Goal: Task Accomplishment & Management: Manage account settings

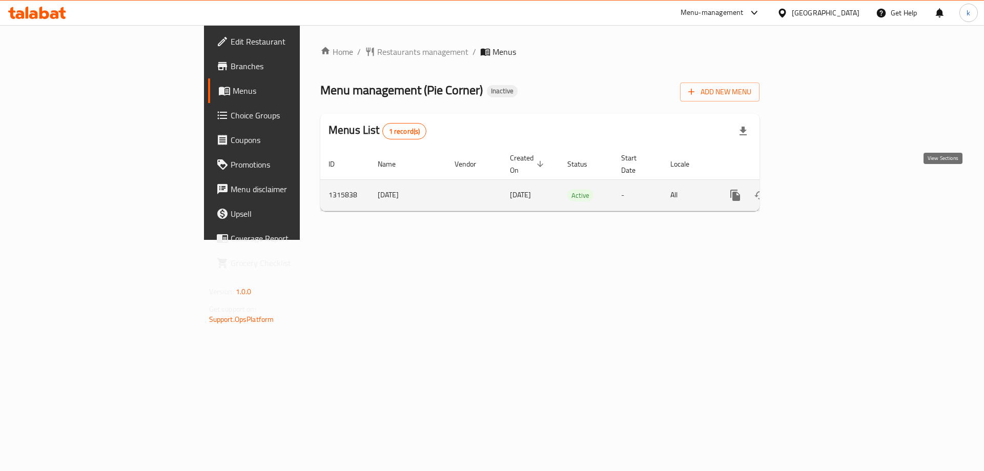
click at [814, 191] on icon "enhanced table" at bounding box center [808, 195] width 9 height 9
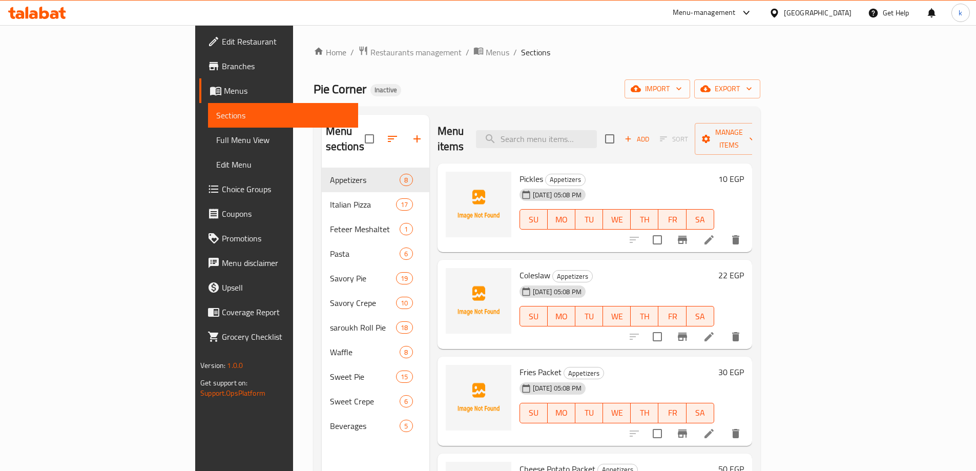
click at [587, 119] on div "Menu items Add Sort Manage items" at bounding box center [595, 139] width 315 height 49
click at [598, 163] on div "Pickles Appetizers 05-10-2025 05:08 PM SU MO TU WE TH FR SA 10 EGP" at bounding box center [595, 207] width 315 height 89
click at [597, 134] on input "search" at bounding box center [536, 139] width 121 height 18
paste input "large Mix Choclate"
type input "large Mix Choclate"
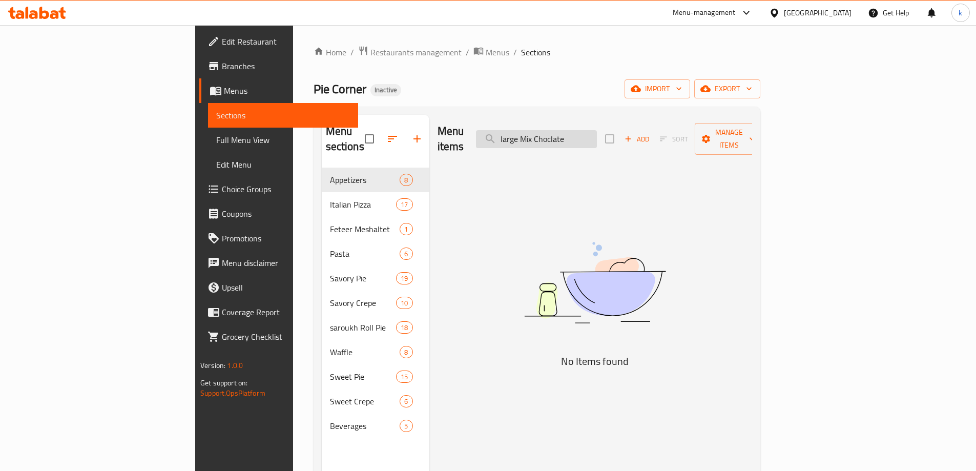
click at [597, 134] on input "large Mix Choclate" at bounding box center [536, 139] width 121 height 18
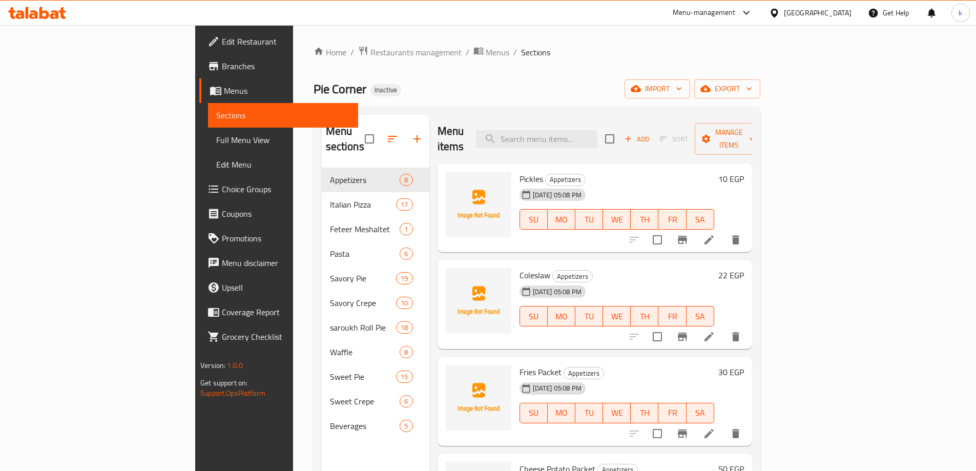
click at [216, 138] on span "Full Menu View" at bounding box center [283, 140] width 134 height 12
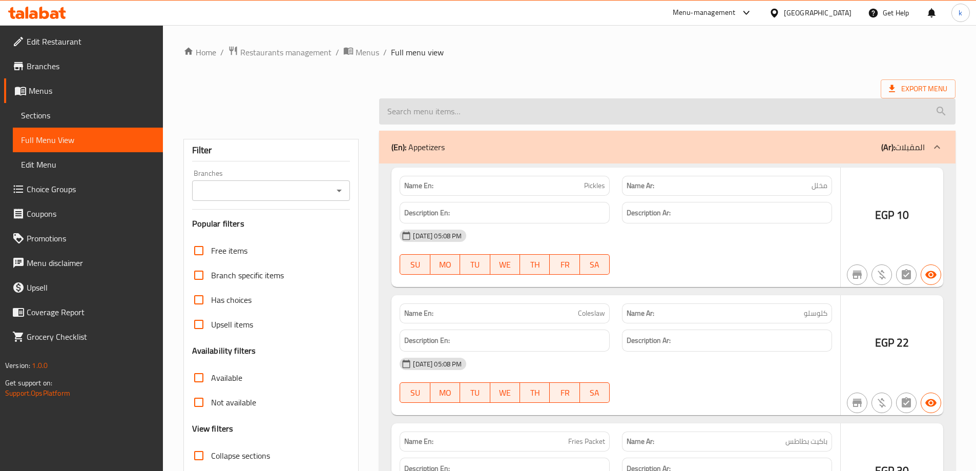
click at [539, 114] on input "search" at bounding box center [667, 111] width 576 height 26
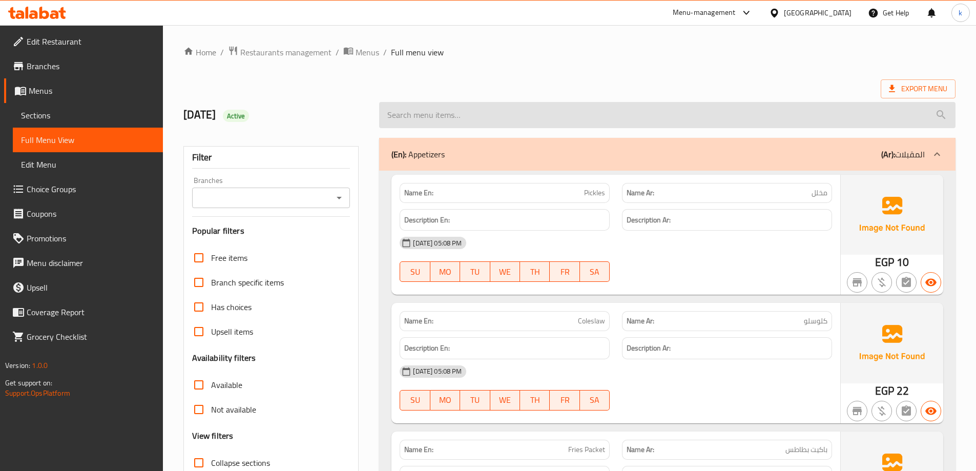
paste input "large Mix Choclate"
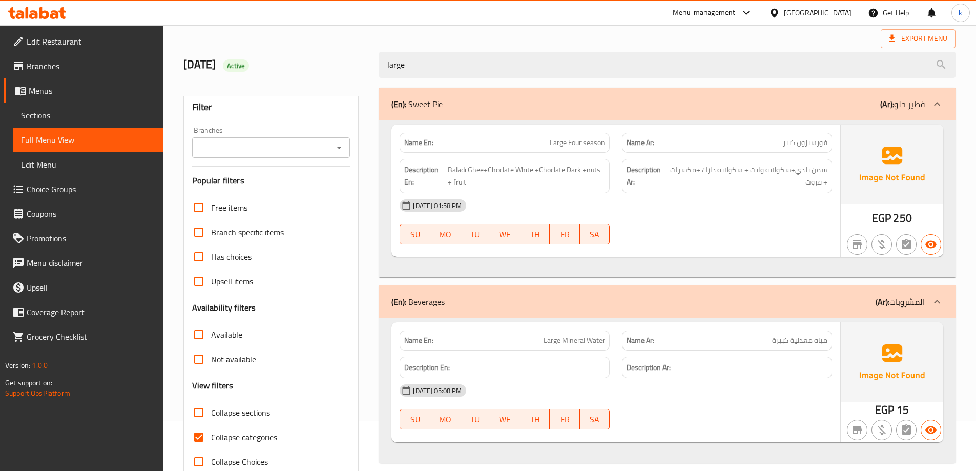
scroll to position [74, 0]
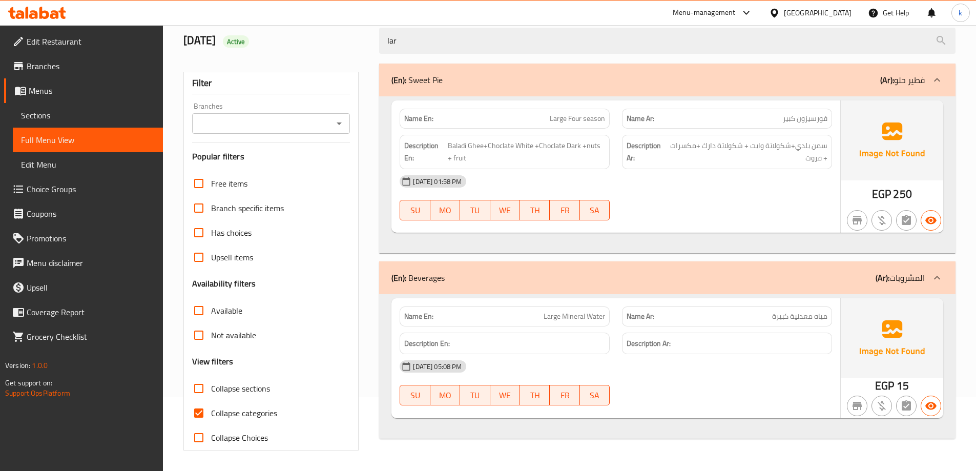
type input "lar"
click at [82, 116] on span "Sections" at bounding box center [88, 115] width 134 height 12
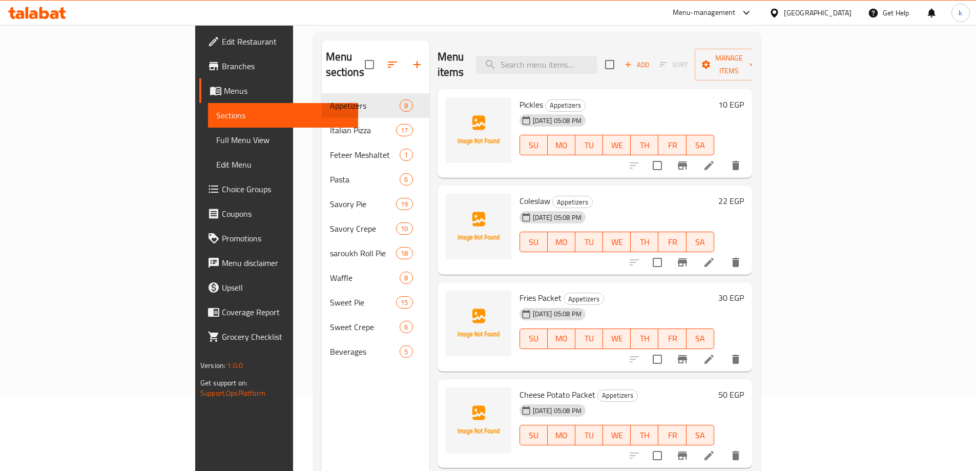
click at [601, 69] on div "Menu items Add Sort Manage items" at bounding box center [595, 64] width 315 height 49
click at [597, 61] on input "search" at bounding box center [536, 65] width 121 height 18
click at [682, 110] on div "05-10-2025 05:08 PM SU MO TU WE TH FR SA" at bounding box center [616, 137] width 203 height 55
click at [208, 146] on link "Full Menu View" at bounding box center [283, 140] width 150 height 25
click at [208, 133] on link "Full Menu View" at bounding box center [283, 140] width 150 height 25
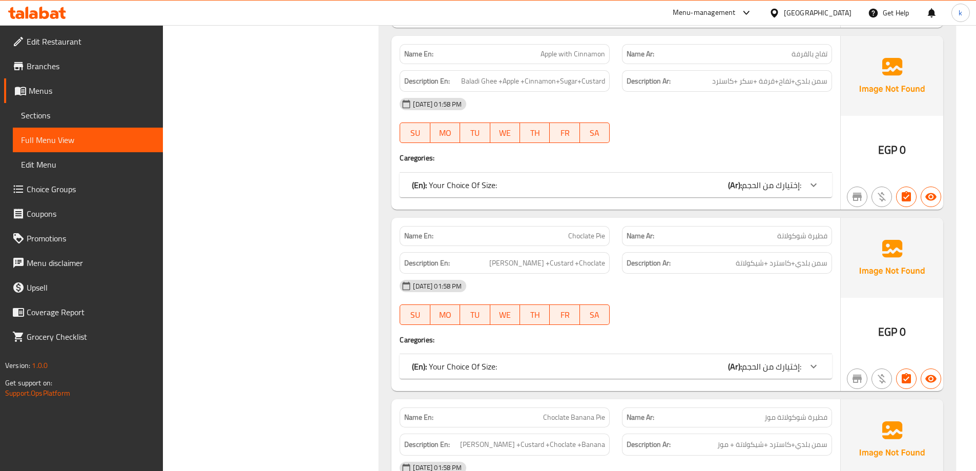
scroll to position [17553, 0]
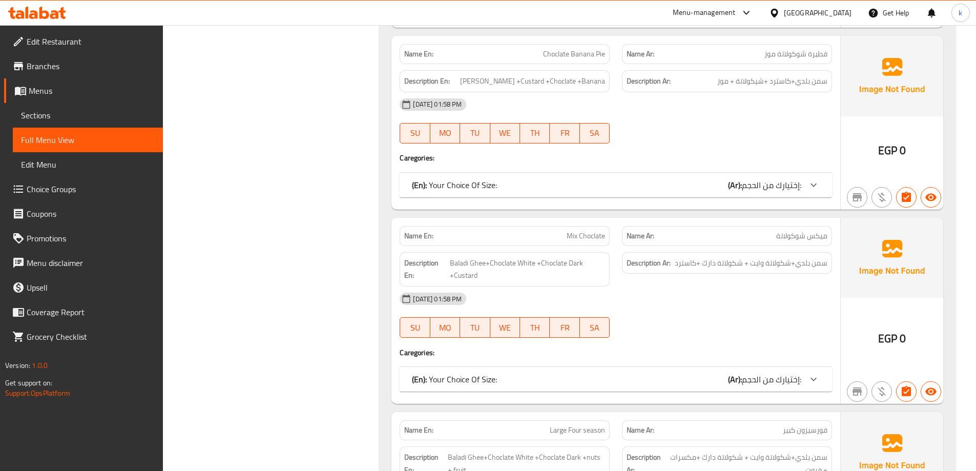
click at [533, 382] on div "(En): Your Choice Of Size: (Ar): إختيارك من الحجم:" at bounding box center [606, 379] width 389 height 12
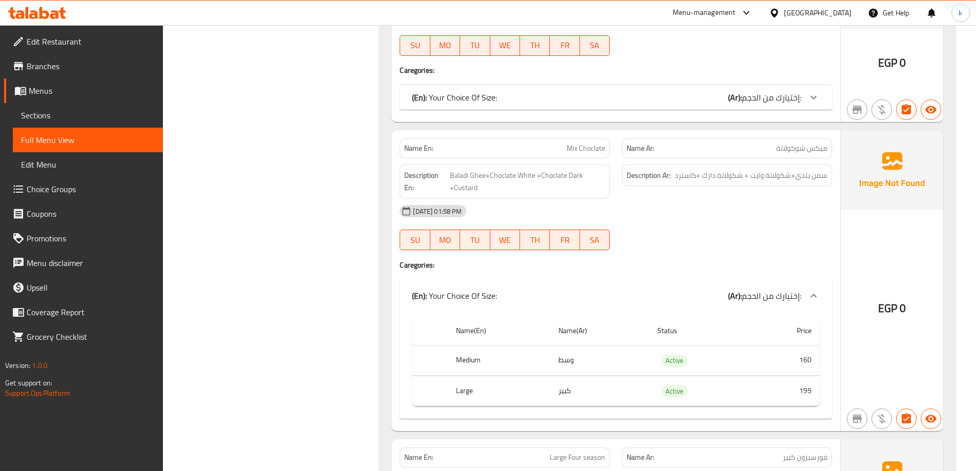
scroll to position [17656, 0]
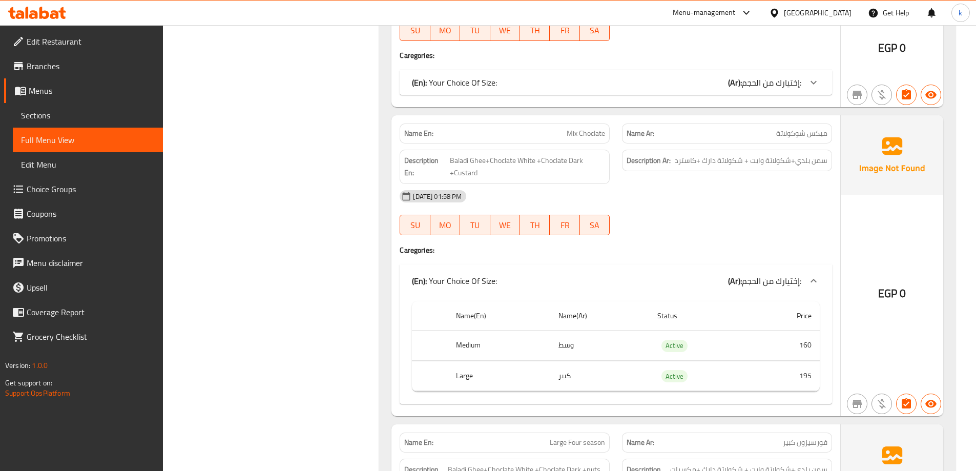
click at [580, 134] on span "Mix Choclate" at bounding box center [586, 133] width 38 height 11
copy span "Mix Choclate"
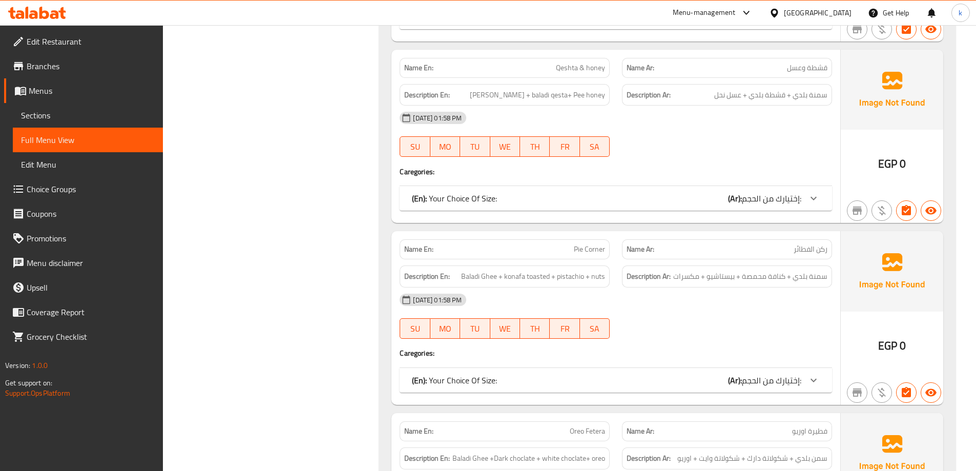
scroll to position [0, 0]
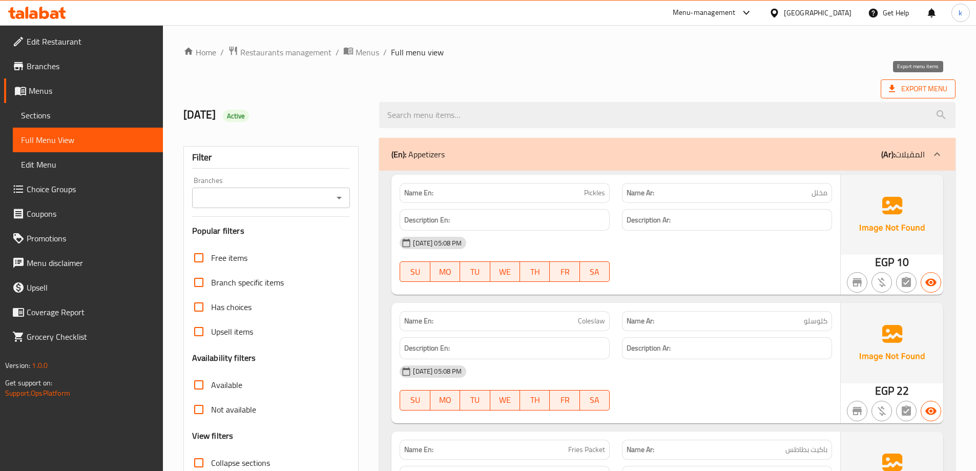
click at [923, 89] on span "Export Menu" at bounding box center [918, 88] width 58 height 13
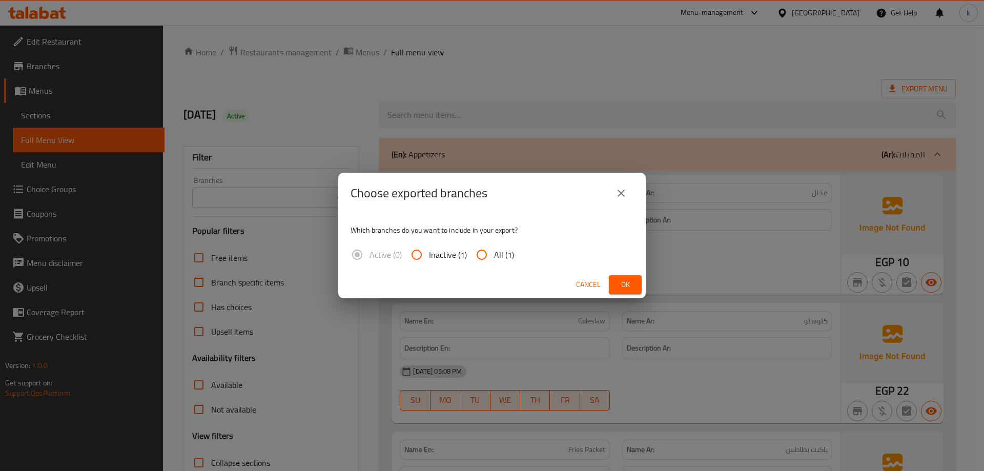
click at [497, 256] on span "All (1)" at bounding box center [504, 255] width 20 height 12
click at [494, 256] on input "All (1)" at bounding box center [481, 254] width 25 height 25
radio input "true"
click at [595, 272] on div "Cancel Ok" at bounding box center [491, 284] width 307 height 27
click at [620, 273] on div "Cancel Ok" at bounding box center [491, 284] width 307 height 27
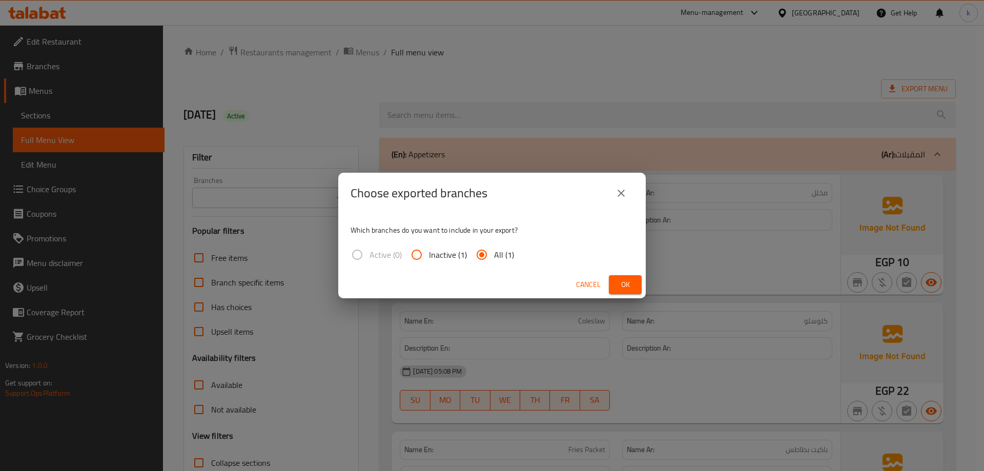
click at [623, 282] on span "Ok" at bounding box center [625, 284] width 16 height 13
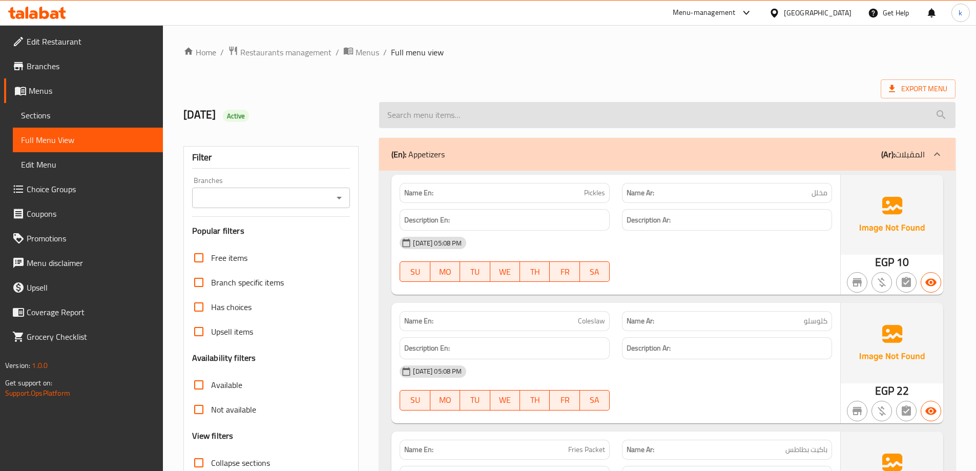
click at [520, 122] on input "search" at bounding box center [667, 115] width 576 height 26
paste input "Salami"
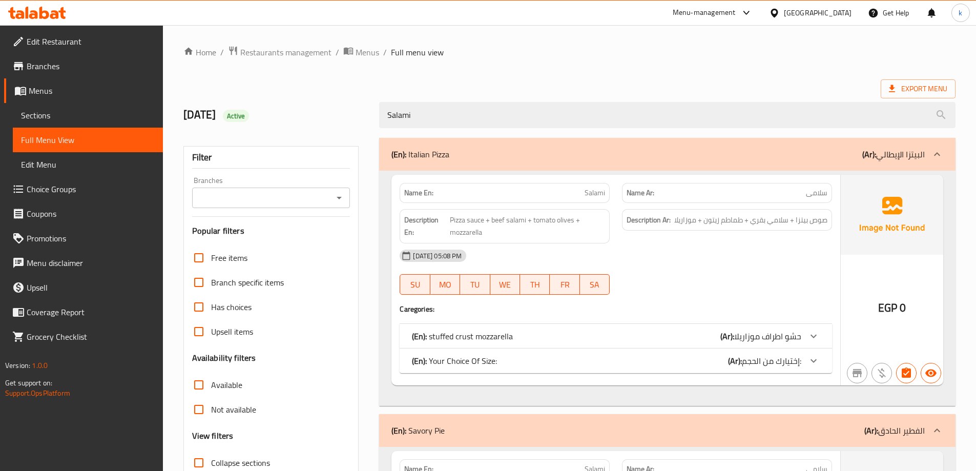
type input "Salami"
drag, startPoint x: 432, startPoint y: 117, endPoint x: 375, endPoint y: 117, distance: 57.9
click at [375, 117] on div "Salami" at bounding box center [667, 115] width 589 height 38
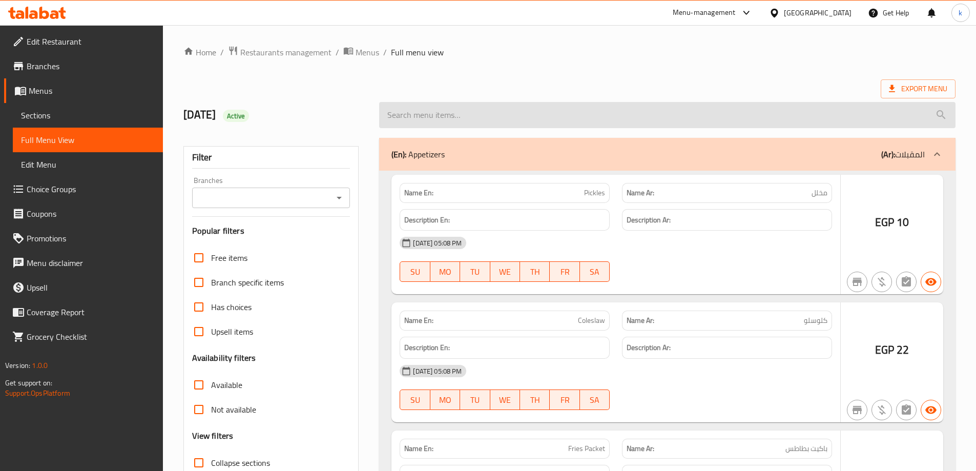
click at [439, 115] on input "search" at bounding box center [667, 115] width 576 height 26
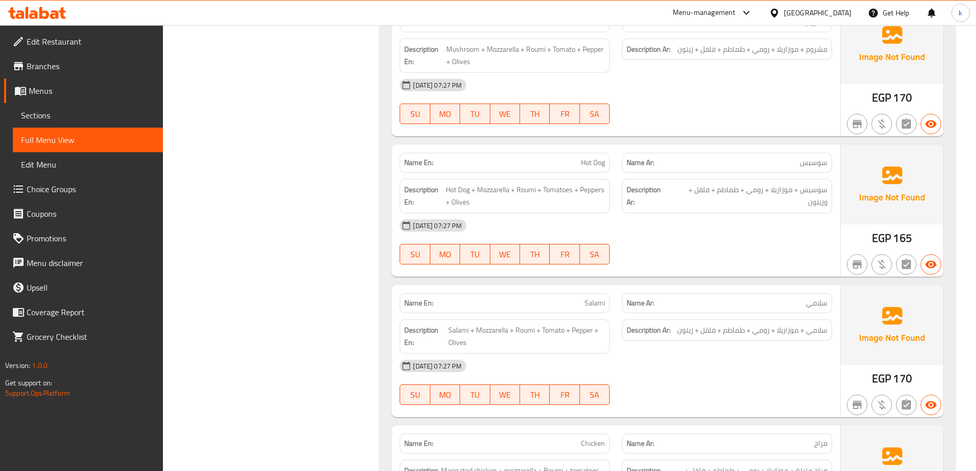
scroll to position [13936, 0]
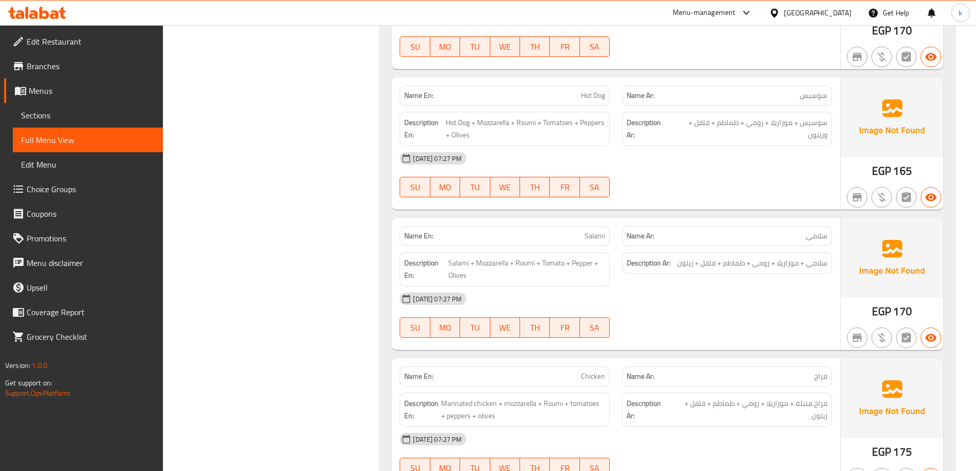
click at [793, 240] on p "Name Ar: سلامي" at bounding box center [727, 236] width 201 height 11
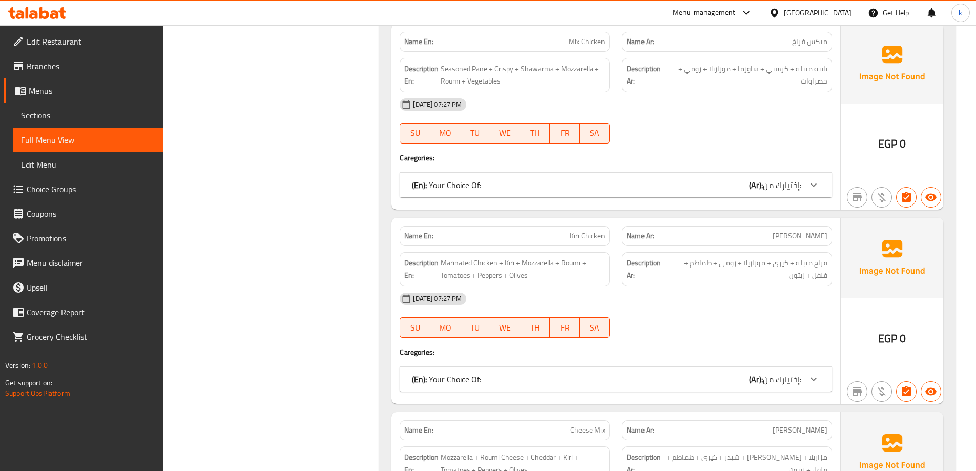
scroll to position [14357, 0]
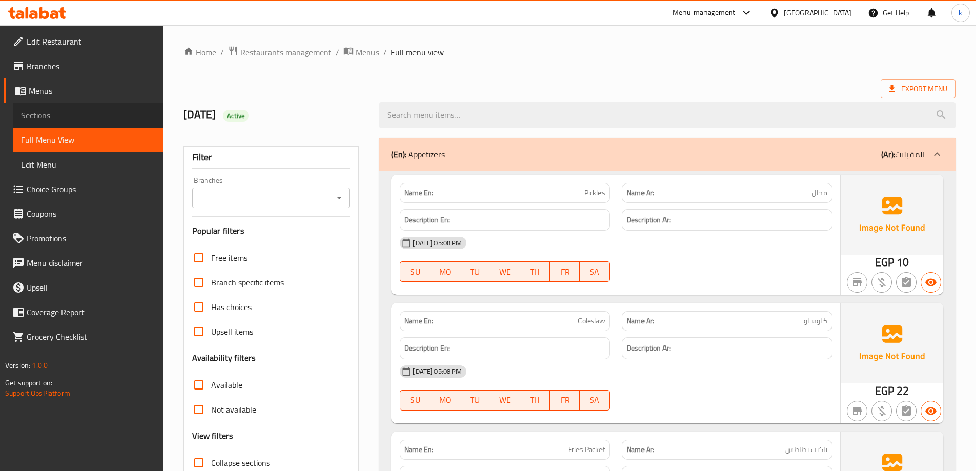
click at [61, 117] on span "Sections" at bounding box center [88, 115] width 134 height 12
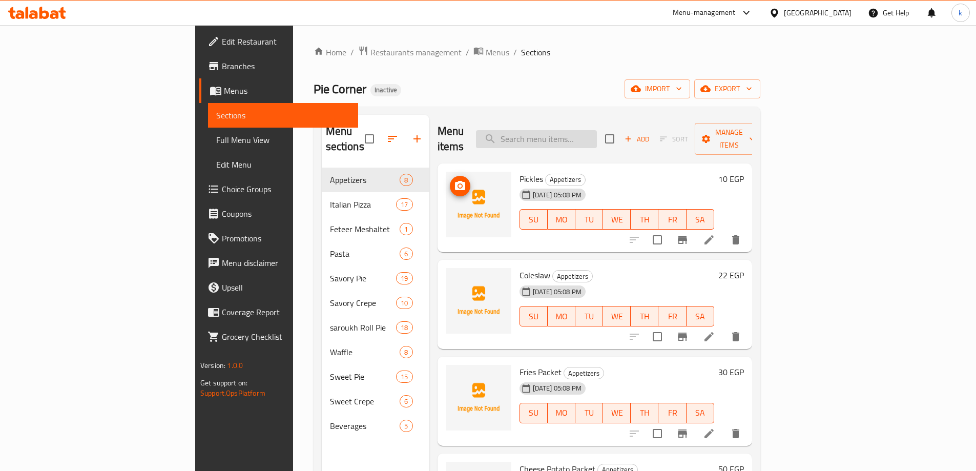
click at [597, 130] on input "search" at bounding box center [536, 139] width 121 height 18
paste input "Mix Choclate"
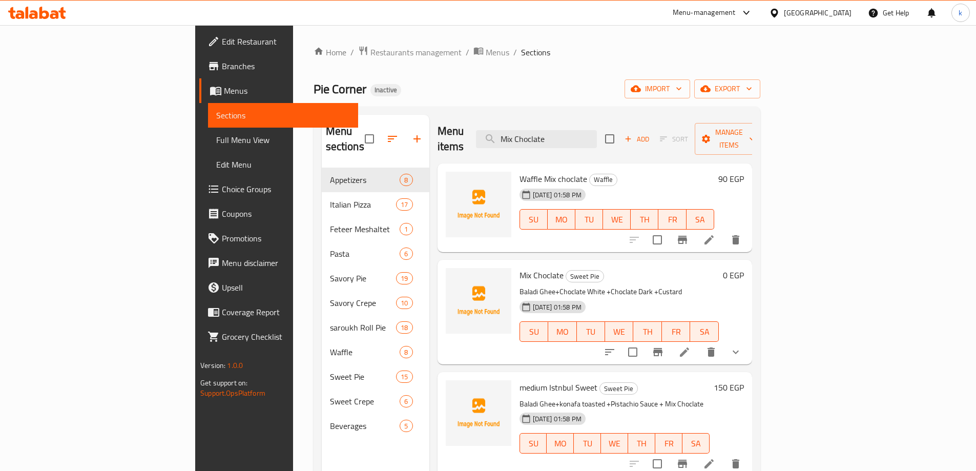
click at [520, 267] on span "Mix Choclate" at bounding box center [542, 274] width 44 height 15
click at [597, 133] on input "Mix Choclate" at bounding box center [536, 139] width 121 height 18
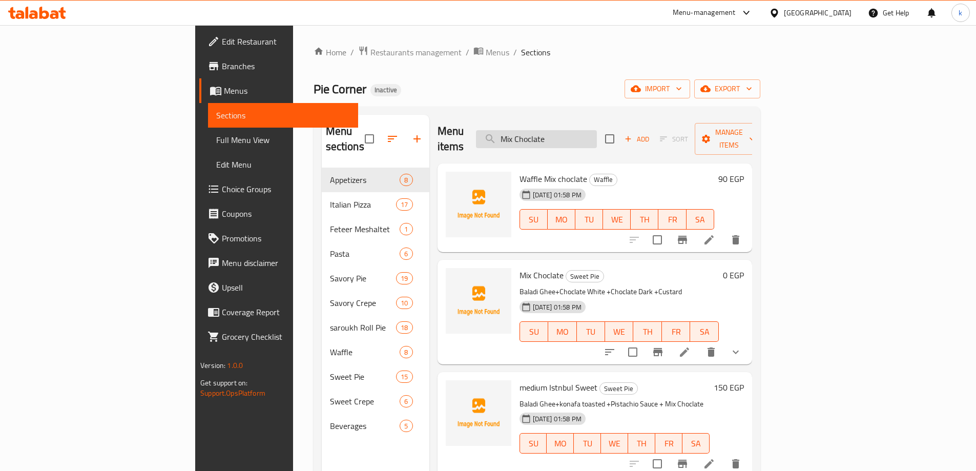
click at [597, 133] on input "Mix Choclate" at bounding box center [536, 139] width 121 height 18
paste input "Four season"
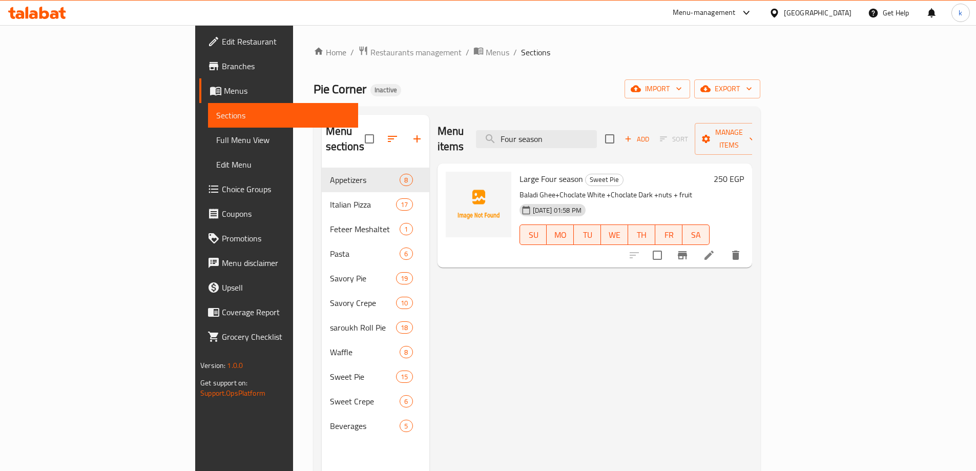
type input "Four season"
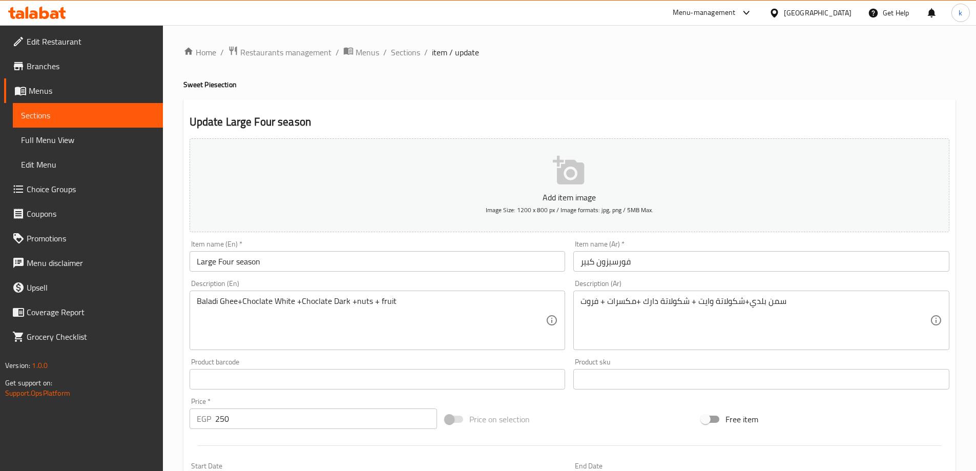
scroll to position [253, 0]
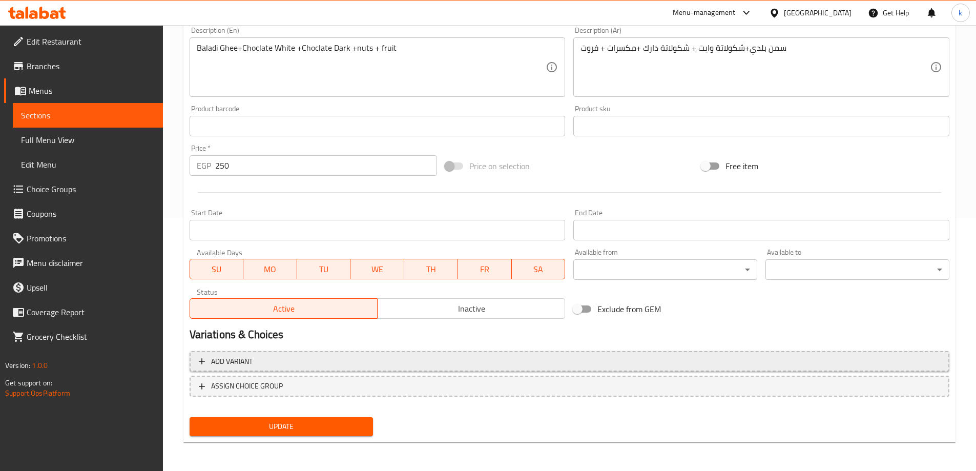
click at [395, 356] on span "Add variant" at bounding box center [569, 361] width 741 height 13
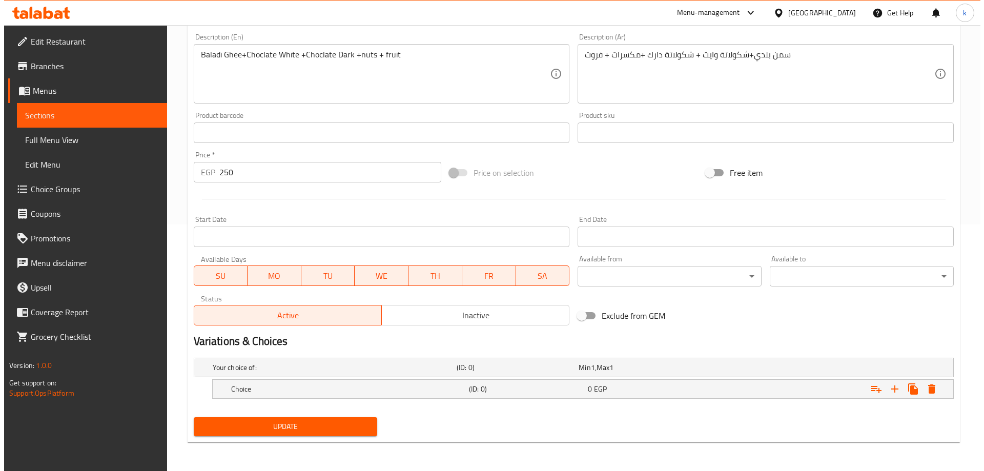
scroll to position [246, 0]
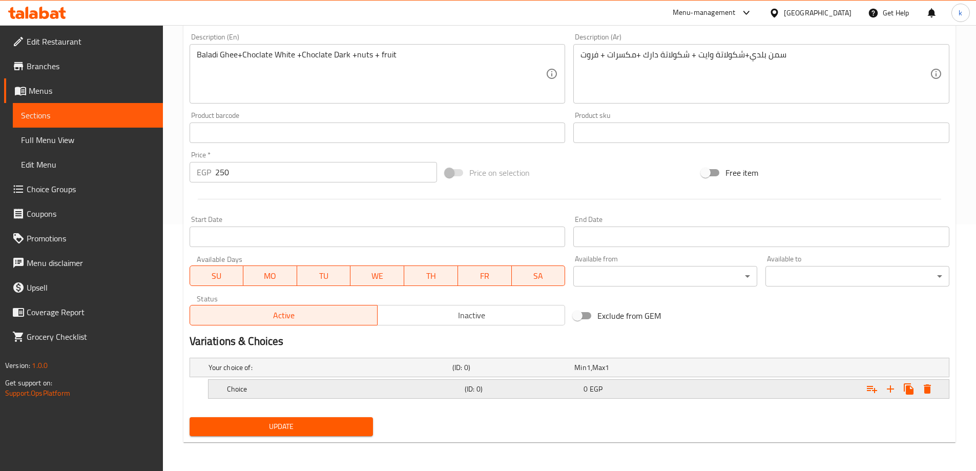
click at [928, 392] on icon "Expand" at bounding box center [927, 388] width 7 height 9
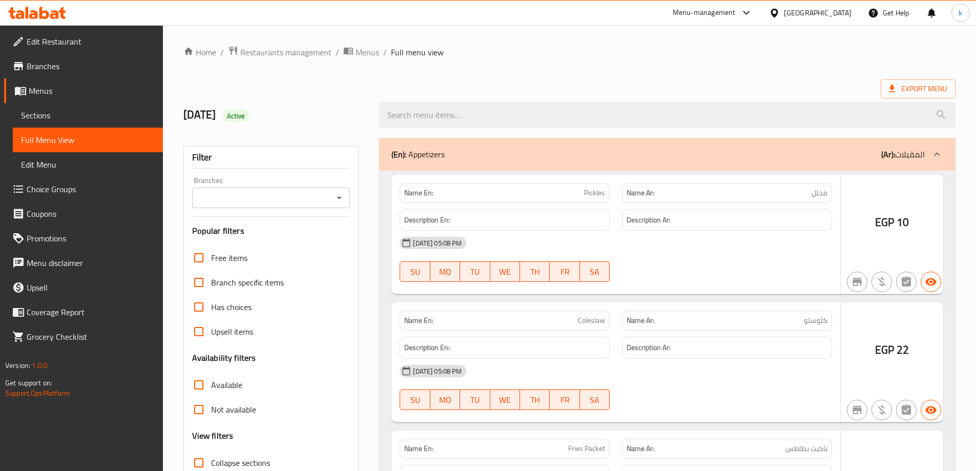
click at [58, 116] on div at bounding box center [488, 235] width 976 height 471
click at [50, 116] on div at bounding box center [488, 235] width 976 height 471
drag, startPoint x: 50, startPoint y: 116, endPoint x: 43, endPoint y: 118, distance: 7.3
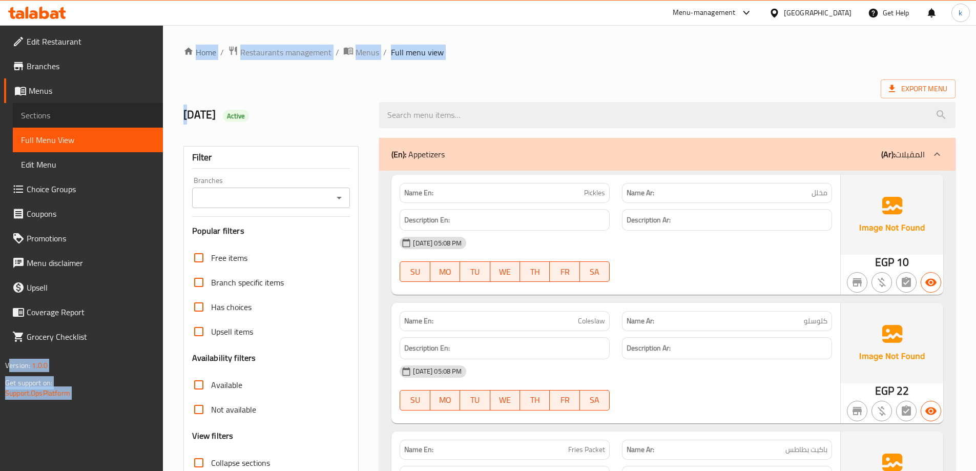
click at [43, 118] on span "Sections" at bounding box center [88, 115] width 134 height 12
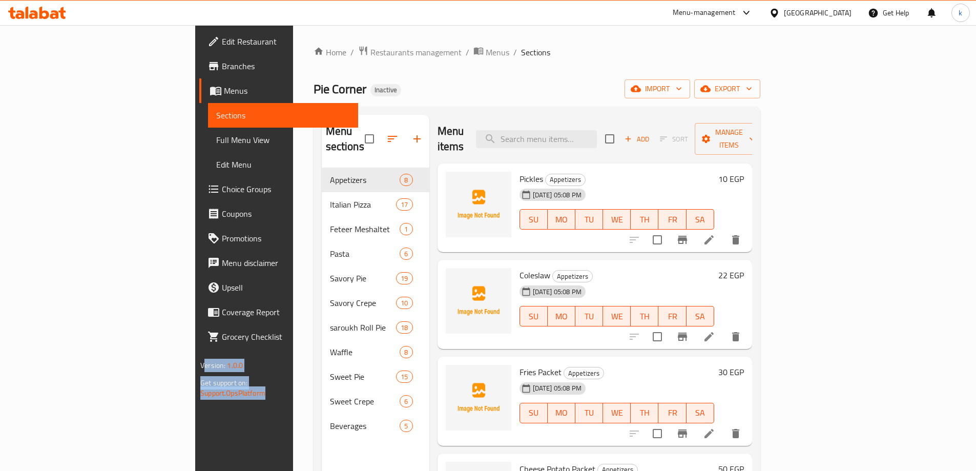
click at [216, 116] on span "Sections" at bounding box center [283, 115] width 134 height 12
click at [343, 84] on div "Pie Corner Inactive import export" at bounding box center [537, 88] width 447 height 19
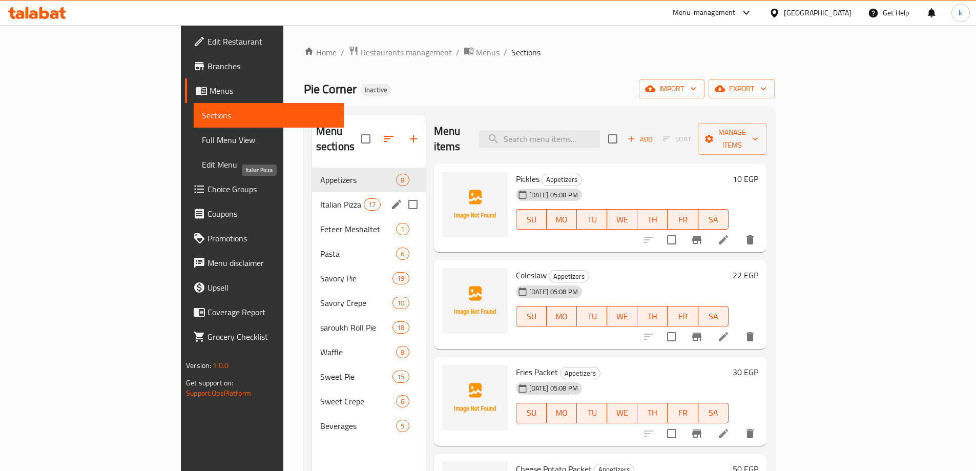
click at [320, 198] on span "Italian Pizza" at bounding box center [342, 204] width 44 height 12
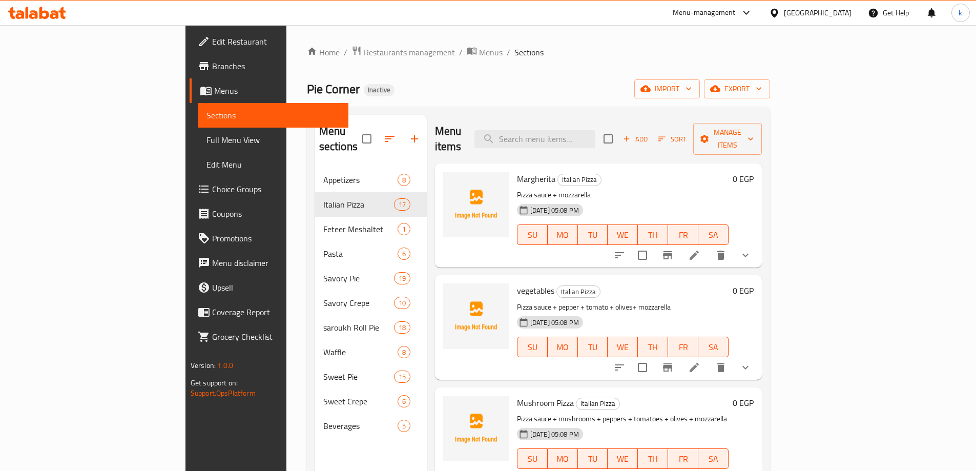
click at [533, 87] on div "Pie Corner Inactive import export" at bounding box center [538, 88] width 463 height 19
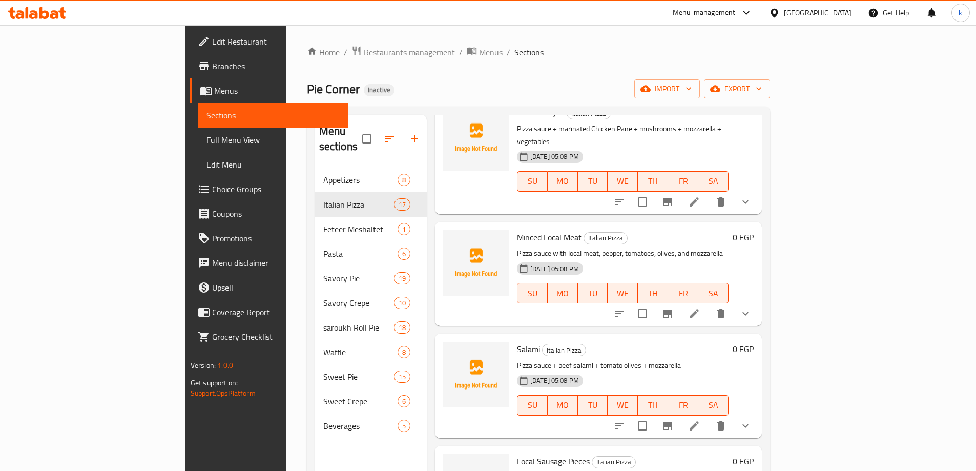
scroll to position [923, 0]
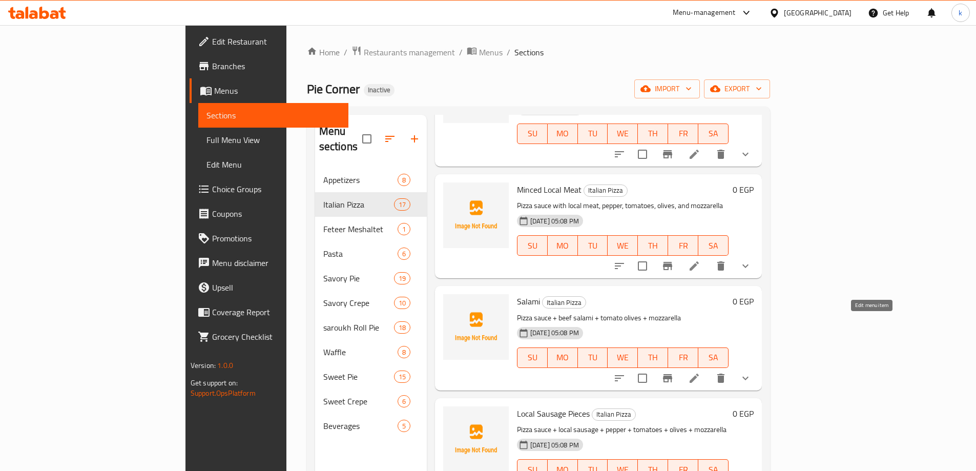
click at [700, 372] on icon at bounding box center [694, 378] width 12 height 12
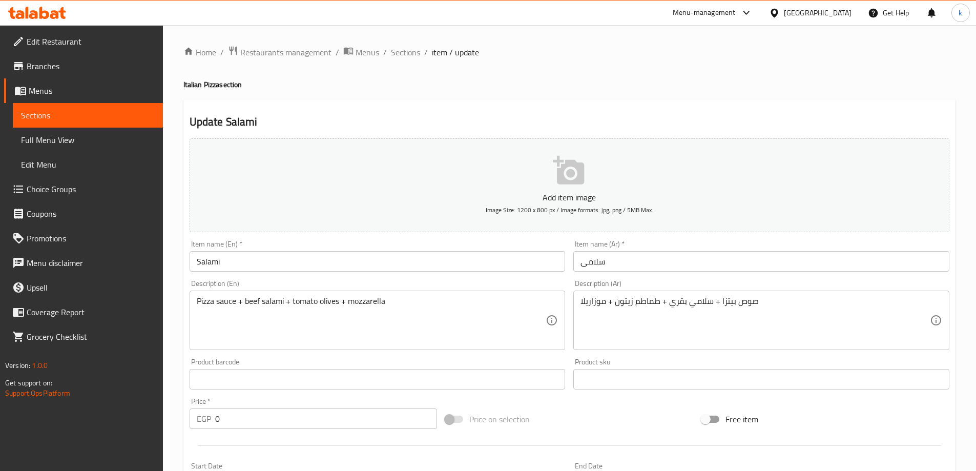
click at [295, 262] on input "Salami" at bounding box center [378, 261] width 376 height 20
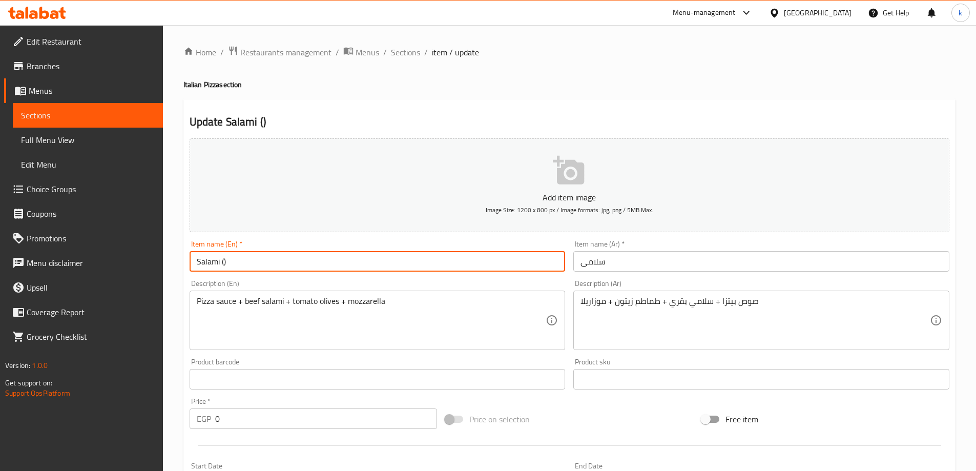
type input "Salami ()"
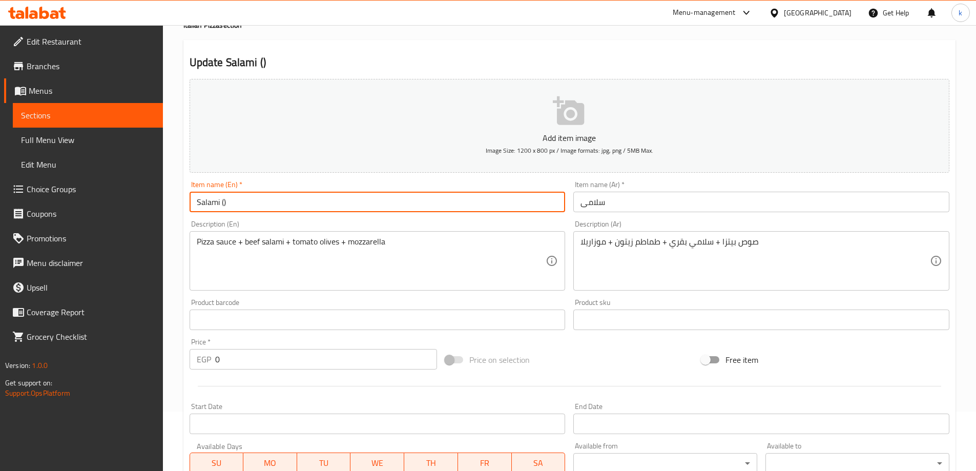
scroll to position [56, 0]
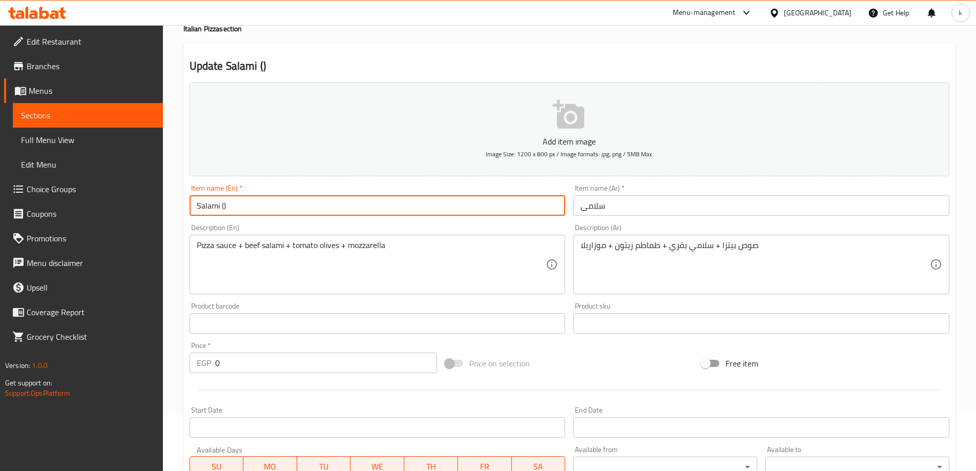
click at [109, 120] on span "Sections" at bounding box center [88, 115] width 134 height 12
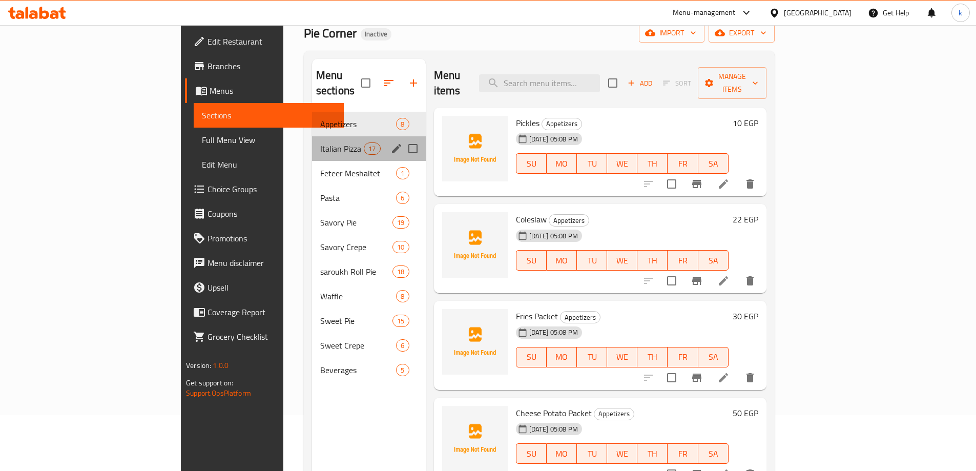
click at [312, 136] on div "Italian Pizza 17" at bounding box center [369, 148] width 114 height 25
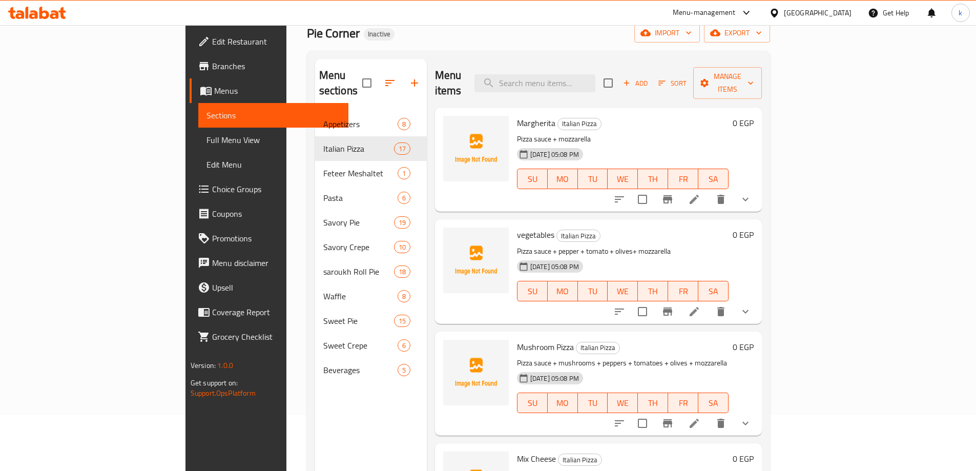
scroll to position [821, 0]
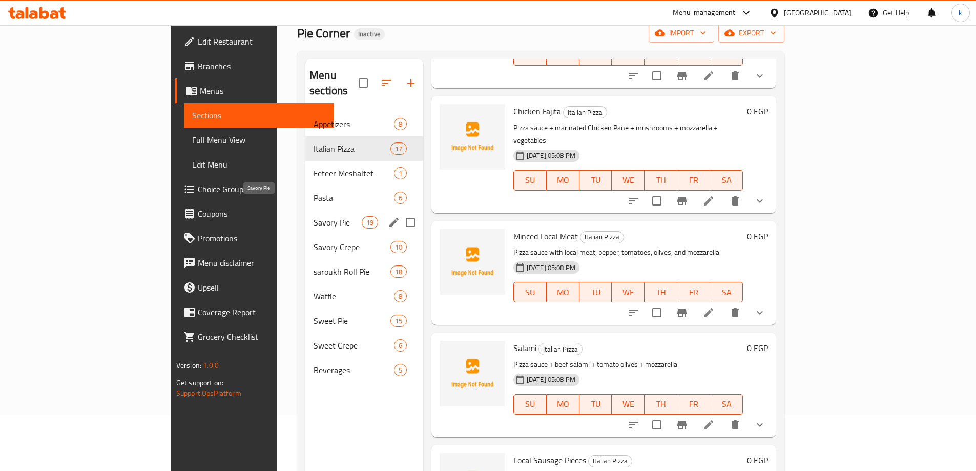
click at [314, 216] on span "Savory Pie" at bounding box center [338, 222] width 48 height 12
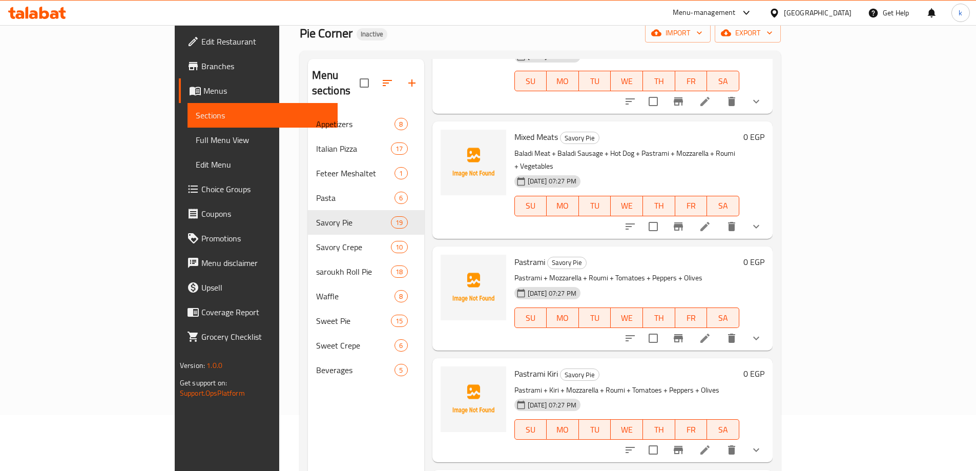
scroll to position [1156, 0]
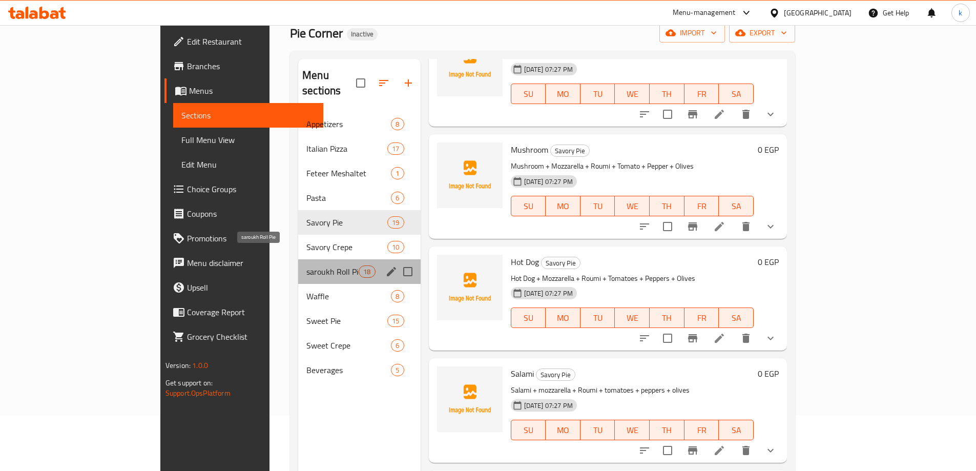
click at [306, 265] on span "saroukh Roll Pie" at bounding box center [332, 271] width 52 height 12
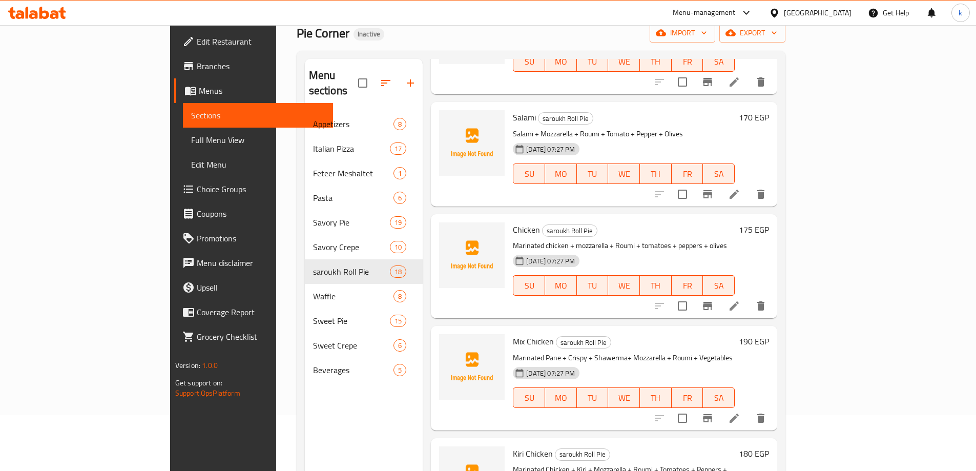
scroll to position [1310, 0]
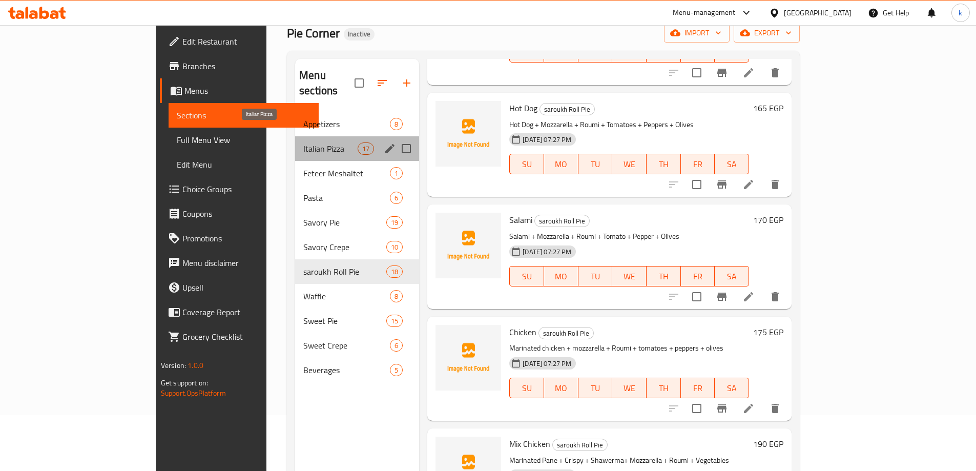
click at [303, 142] on span "Italian Pizza" at bounding box center [330, 148] width 54 height 12
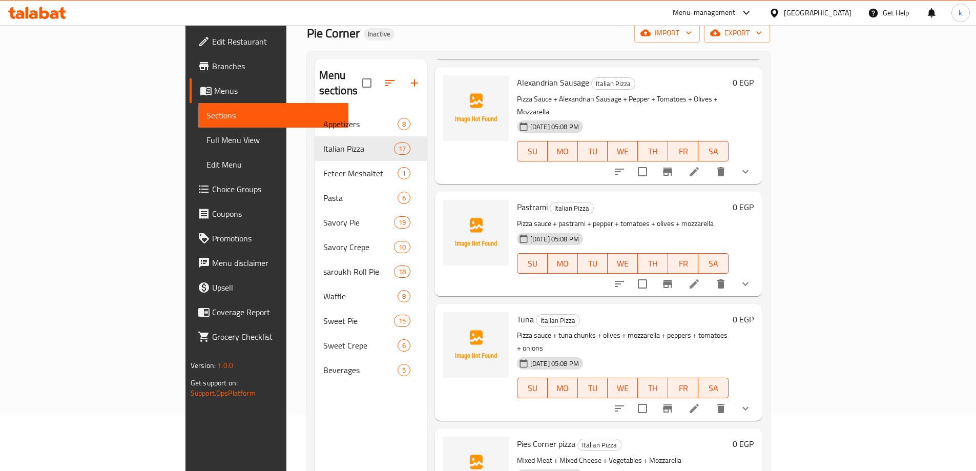
scroll to position [1045, 0]
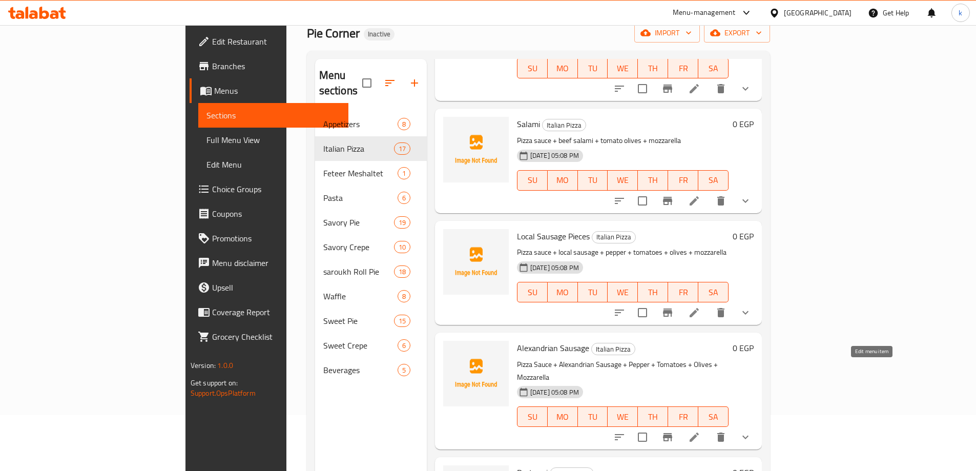
drag, startPoint x: 876, startPoint y: 371, endPoint x: 809, endPoint y: 238, distance: 149.6
click at [694, 285] on span "FR" at bounding box center [683, 292] width 22 height 15
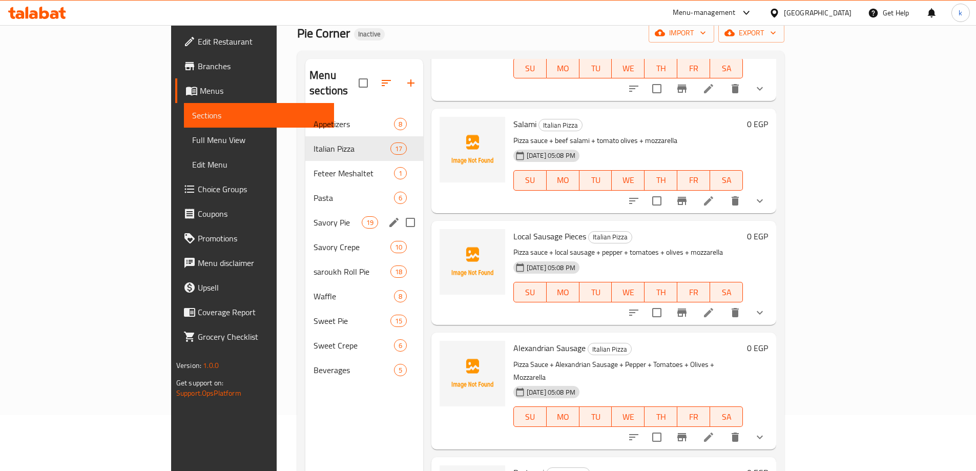
click at [314, 216] on span "Savory Pie" at bounding box center [338, 222] width 48 height 12
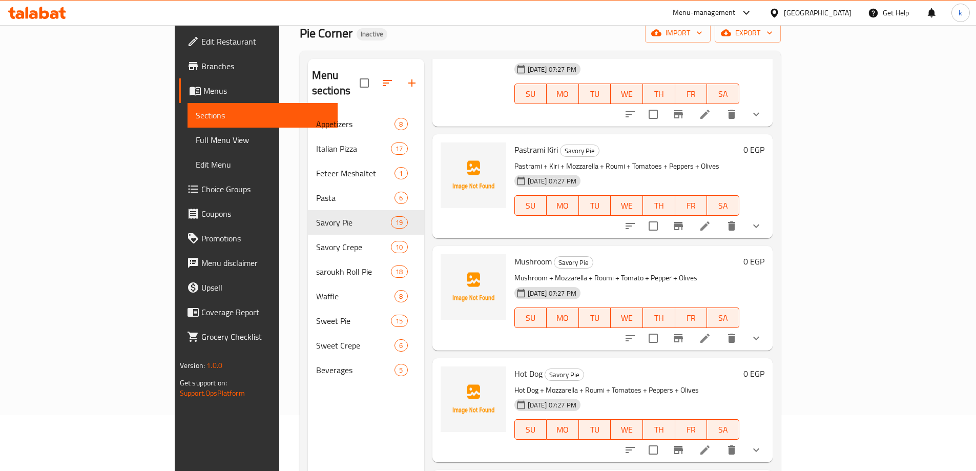
scroll to position [149, 0]
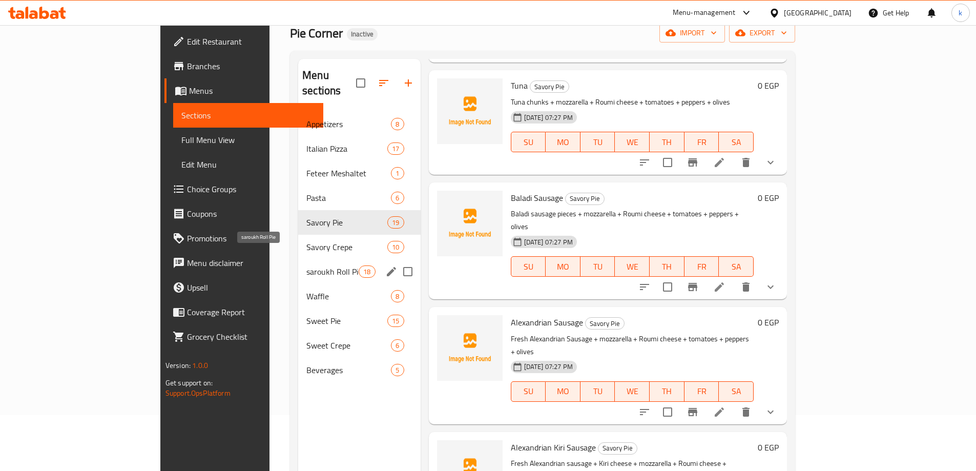
click at [306, 265] on span "saroukh Roll Pie" at bounding box center [332, 271] width 52 height 12
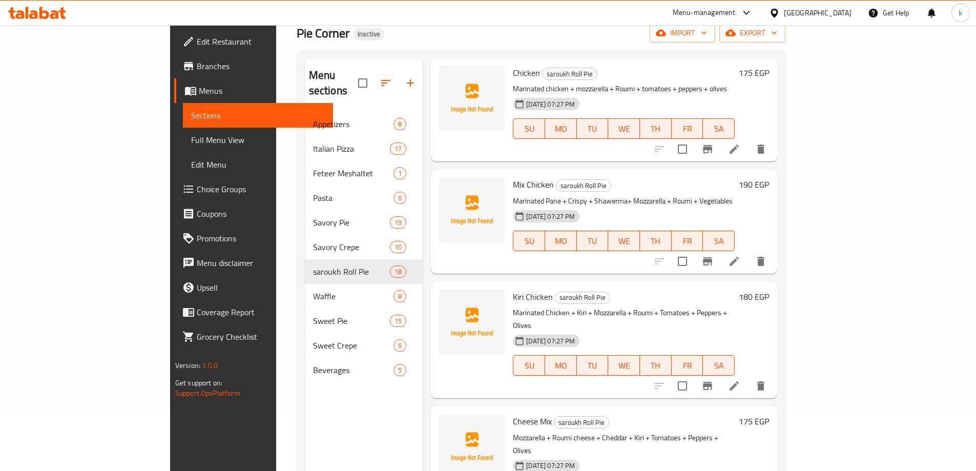
scroll to position [709, 0]
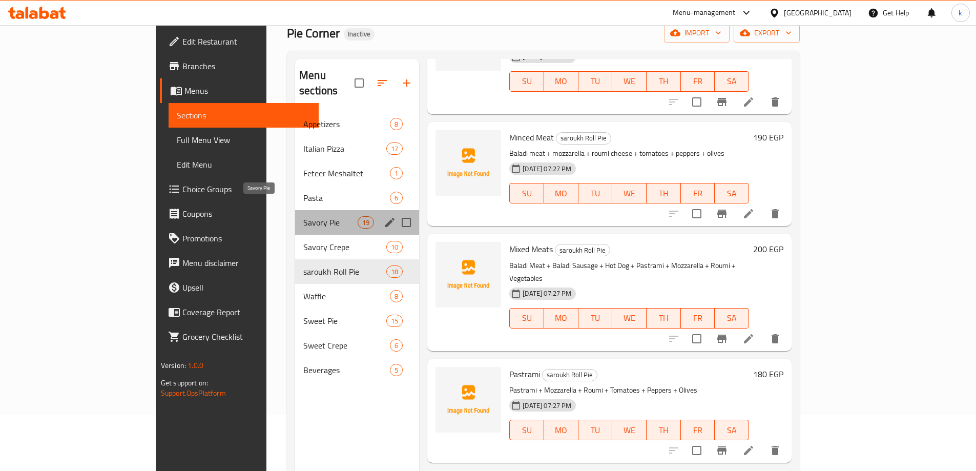
click at [303, 216] on span "Savory Pie" at bounding box center [330, 222] width 54 height 12
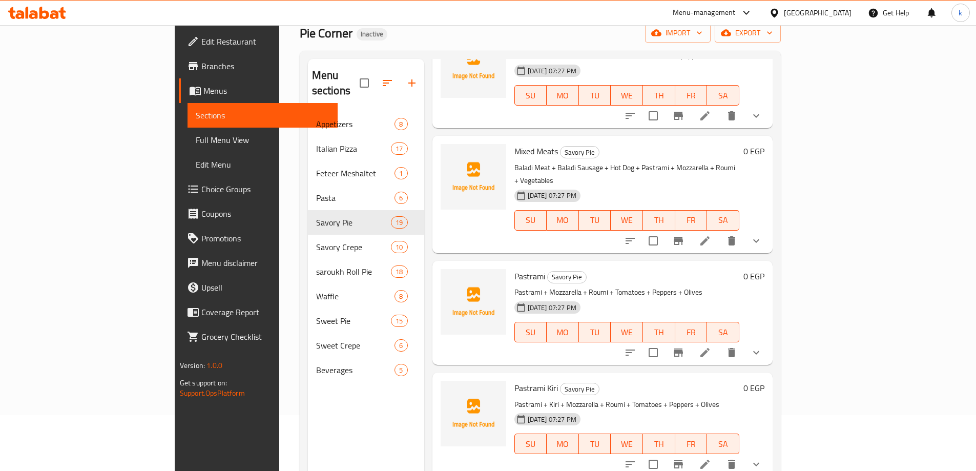
scroll to position [811, 0]
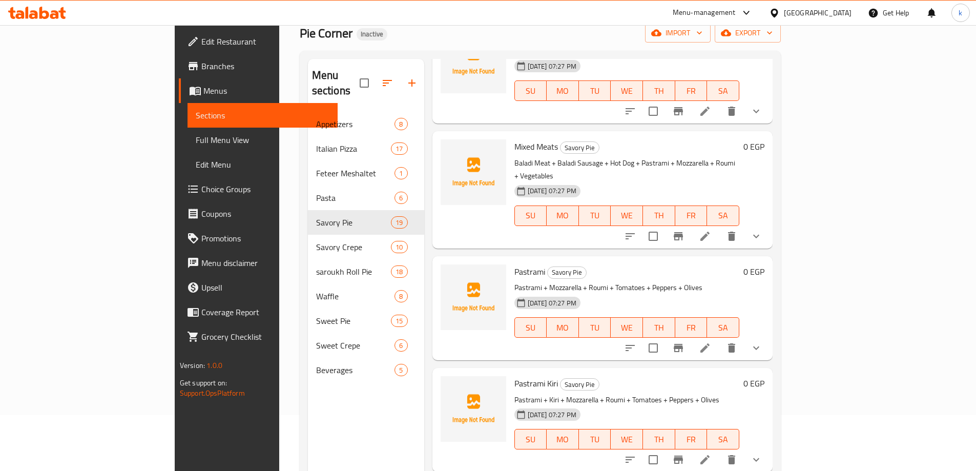
drag, startPoint x: 878, startPoint y: 384, endPoint x: 677, endPoint y: 189, distance: 280.5
click at [675, 264] on h6 "Pastrami Savory Pie" at bounding box center [626, 271] width 225 height 14
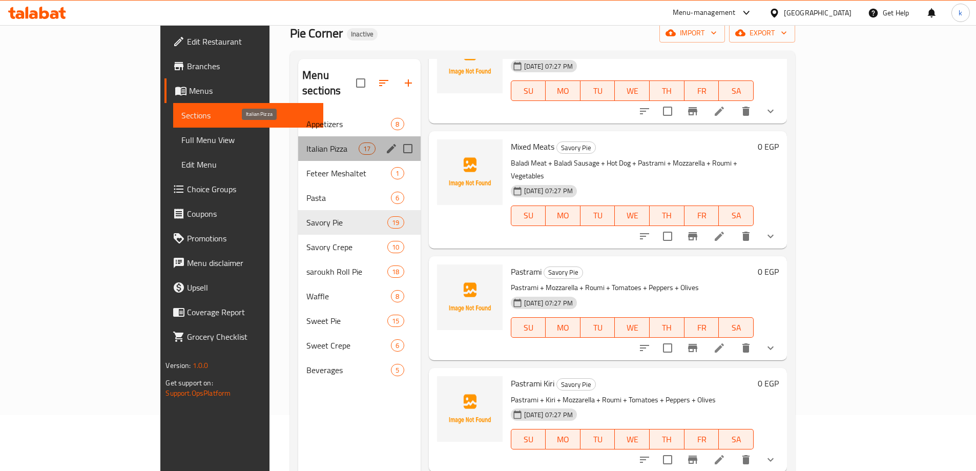
click at [306, 142] on span "Italian Pizza" at bounding box center [332, 148] width 52 height 12
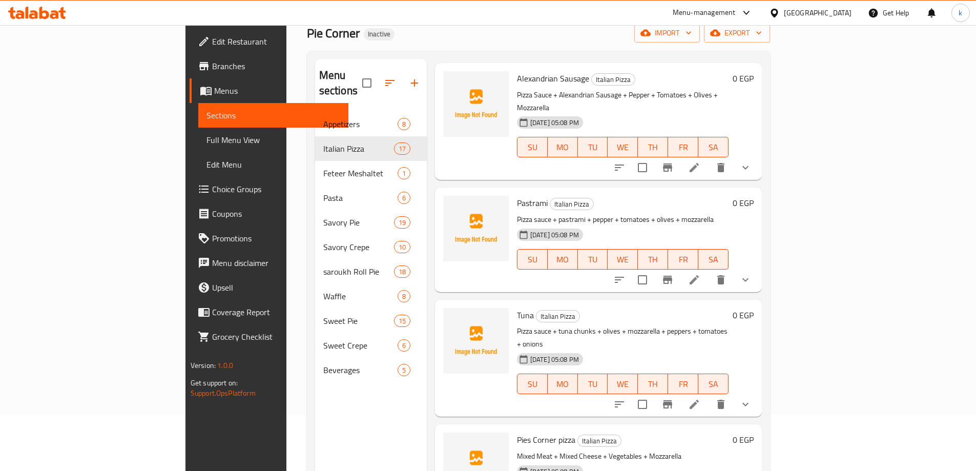
scroll to position [1422, 0]
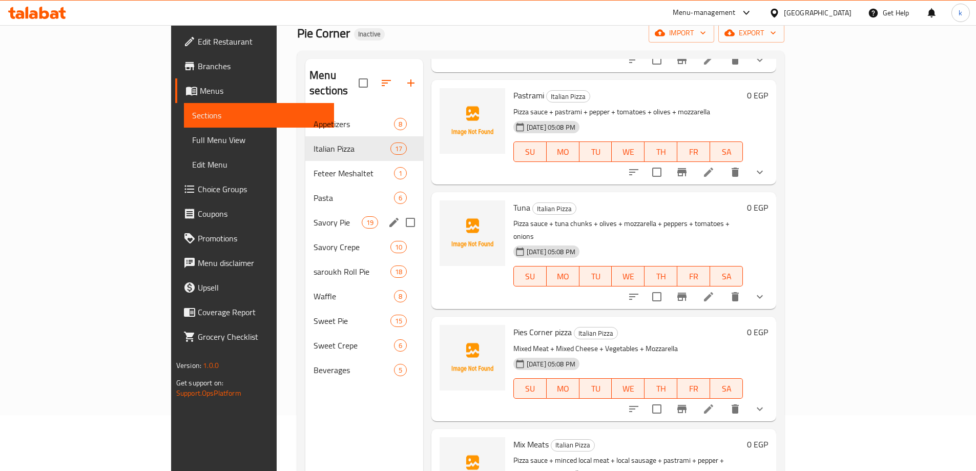
click at [314, 216] on span "Savory Pie" at bounding box center [338, 222] width 48 height 12
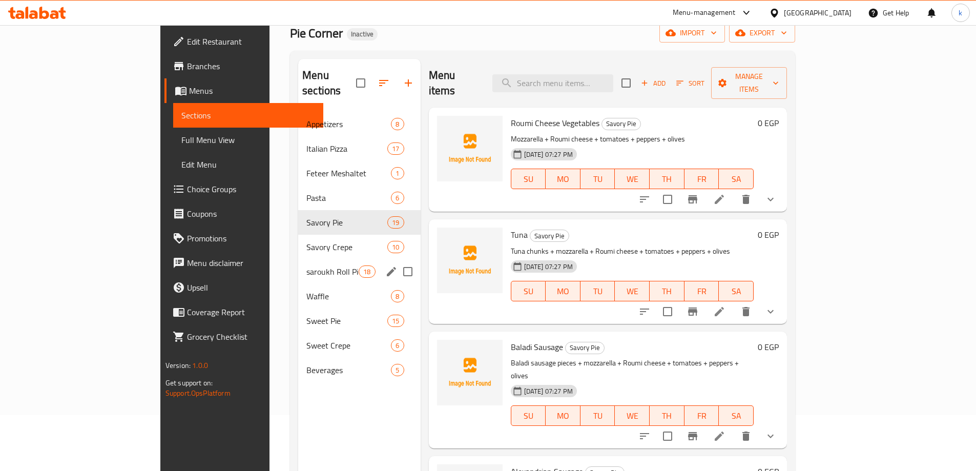
click at [306, 265] on span "saroukh Roll Pie" at bounding box center [332, 271] width 52 height 12
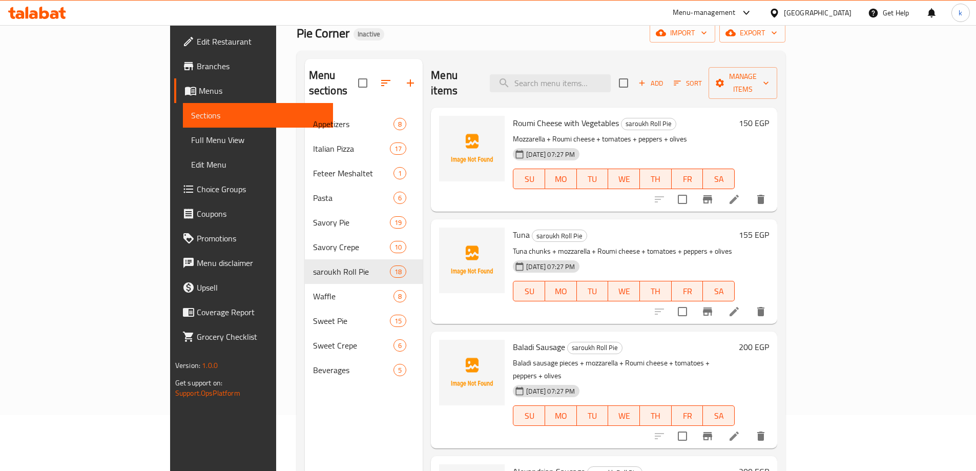
scroll to position [1569, 0]
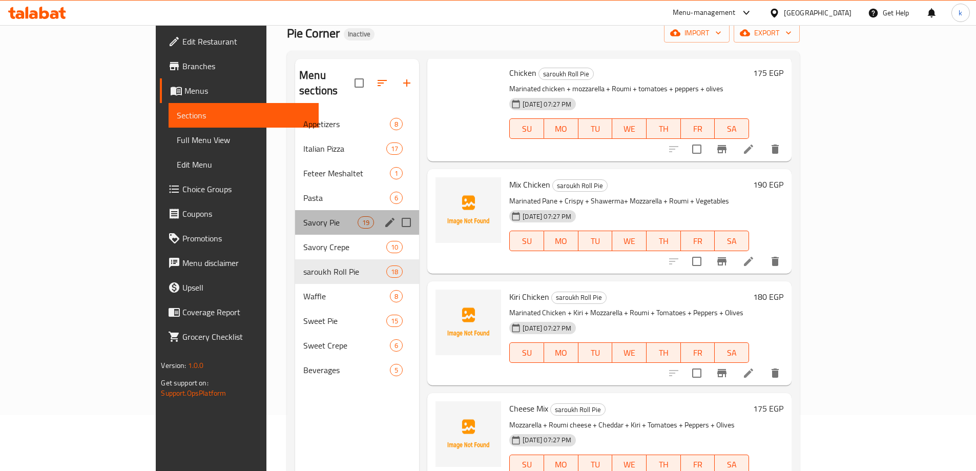
click at [295, 210] on div "Savory Pie 19" at bounding box center [357, 222] width 124 height 25
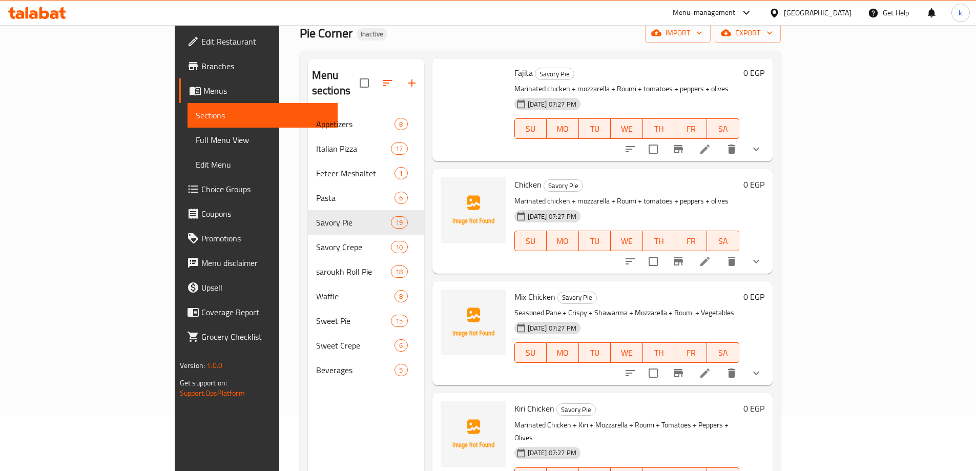
scroll to position [1672, 0]
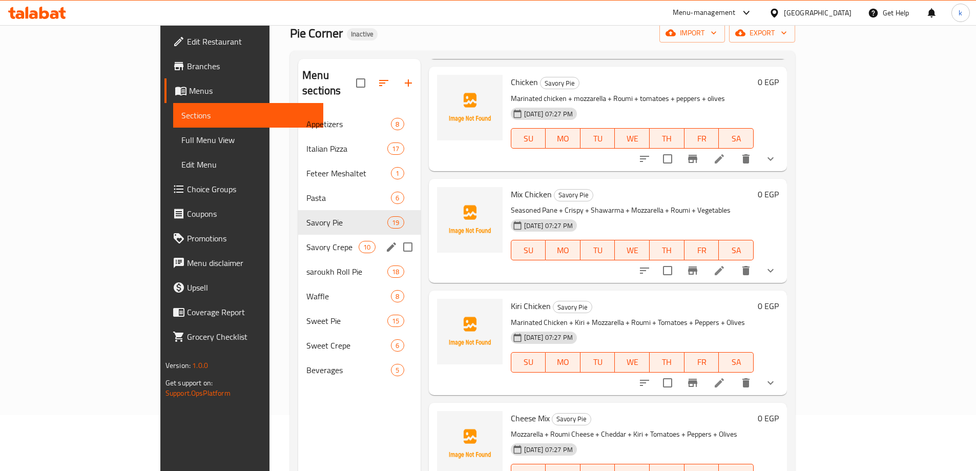
click at [306, 241] on span "Savory Crepe" at bounding box center [332, 247] width 52 height 12
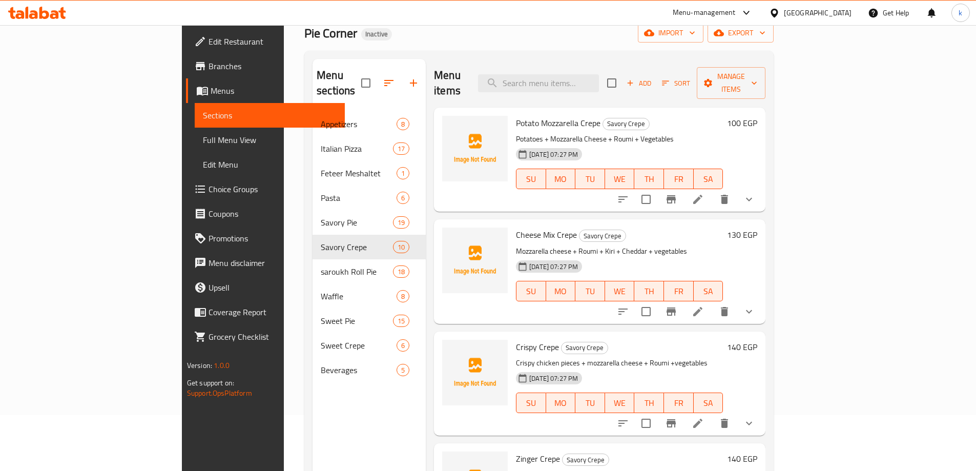
drag, startPoint x: 862, startPoint y: 294, endPoint x: 879, endPoint y: 304, distance: 19.1
click at [723, 340] on h6 "Crispy Crepe Savory Crepe" at bounding box center [619, 347] width 207 height 14
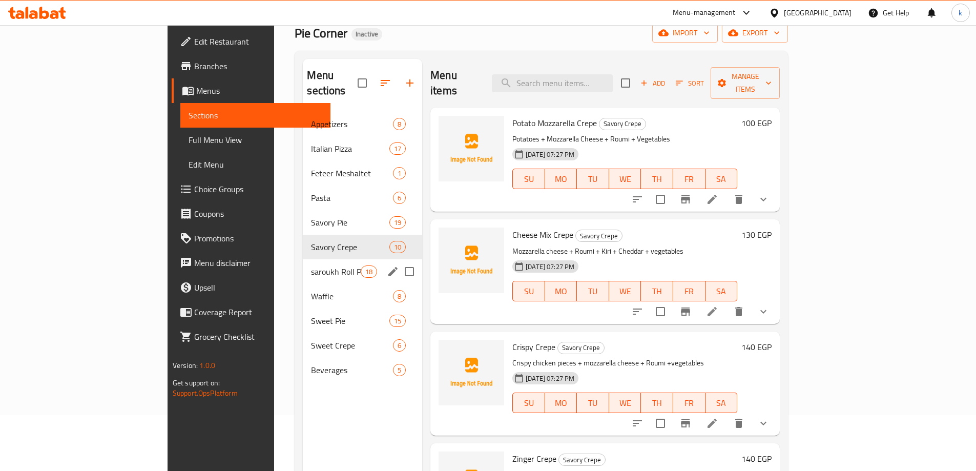
click at [311, 265] on span "saroukh Roll Pie" at bounding box center [335, 271] width 49 height 12
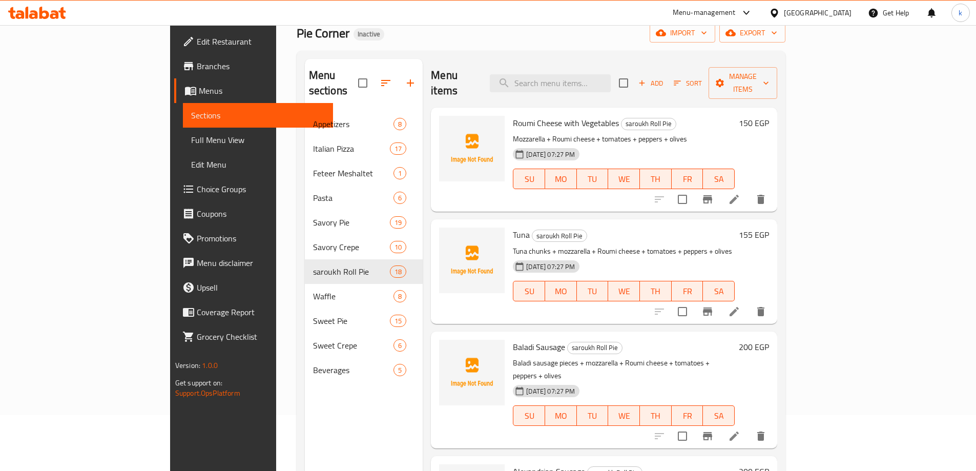
scroll to position [1569, 0]
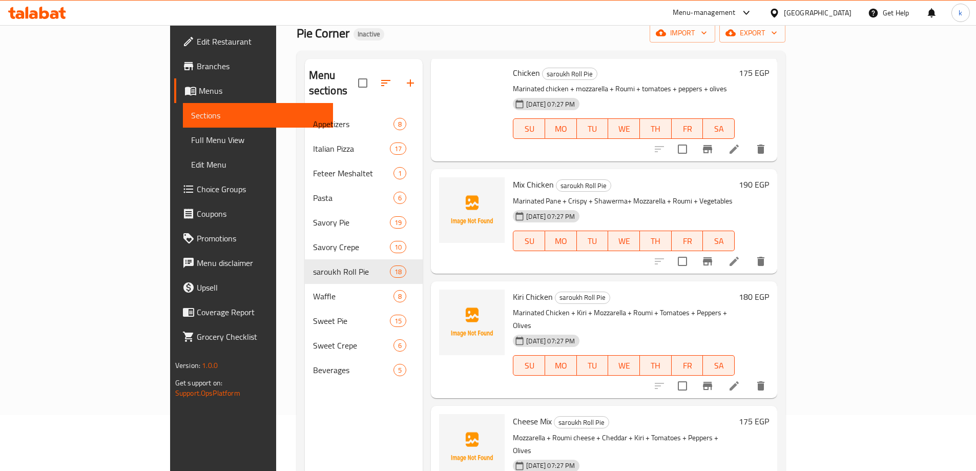
drag, startPoint x: 889, startPoint y: 405, endPoint x: 734, endPoint y: 372, distance: 158.7
drag, startPoint x: 890, startPoint y: 401, endPoint x: 934, endPoint y: 361, distance: 59.8
click at [773, 410] on div "Cheese Mix saroukh Roll Pie Mozzarella + Roumi cheese + Cheddar + Kiri + Tomato…" at bounding box center [641, 464] width 264 height 109
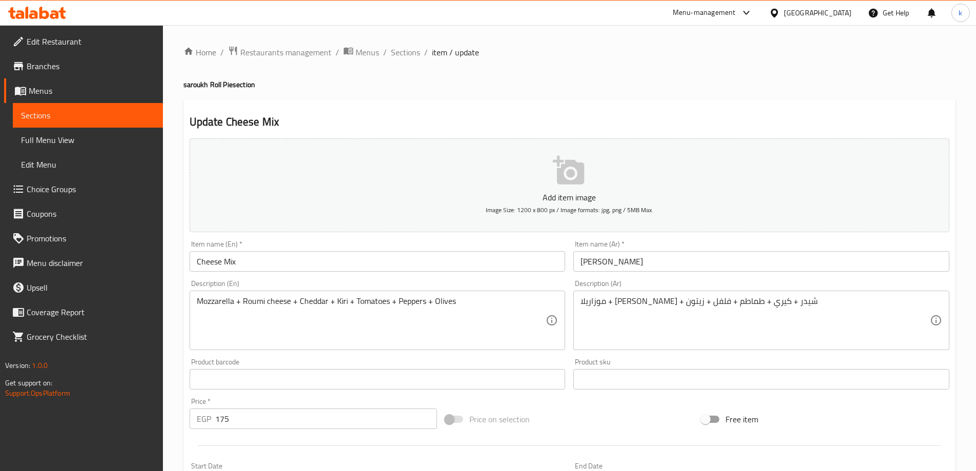
click at [318, 263] on input "Cheese Mix" at bounding box center [378, 261] width 376 height 20
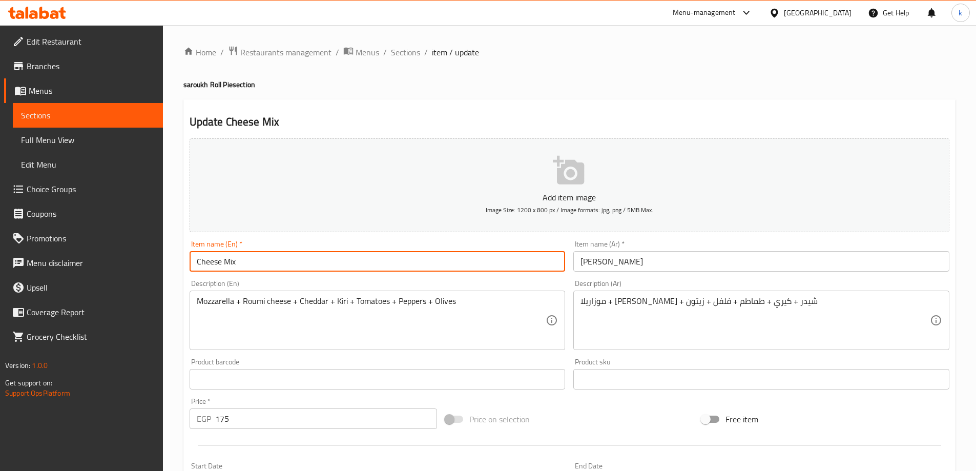
paste input "saroukh Roll Pie"
type input "Cheese Mix saroukh Roll Pie"
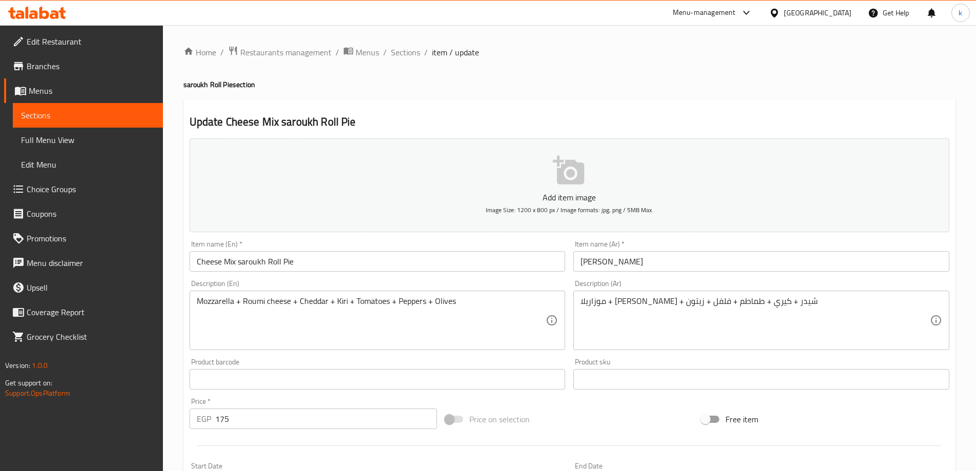
click at [744, 270] on input "ميكس جبن" at bounding box center [761, 261] width 376 height 20
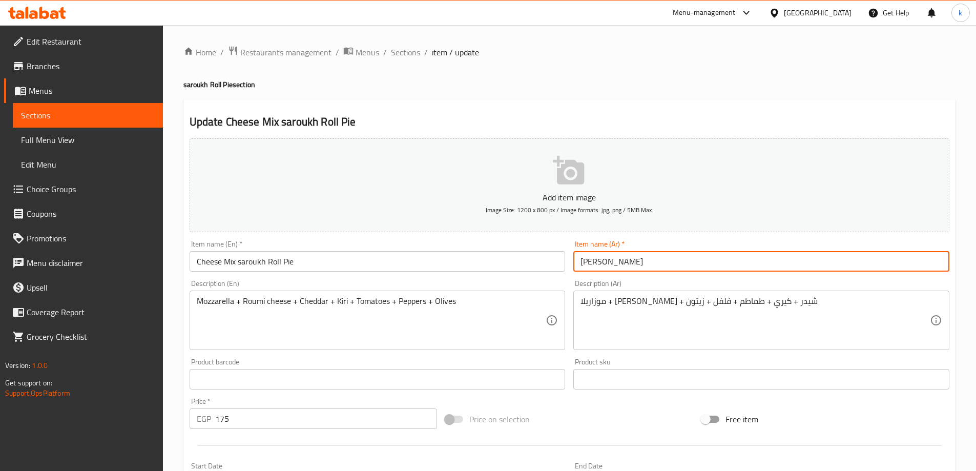
paste input "فطير رول صاروخ"
click at [635, 260] on input "ميكس جبن فطير رول صاروخ" at bounding box center [761, 261] width 376 height 20
click at [582, 258] on input "ميكس جبن (فطير رول صاروخ" at bounding box center [761, 261] width 376 height 20
type input "(ميكس جبن (فطير رول صاروخ"
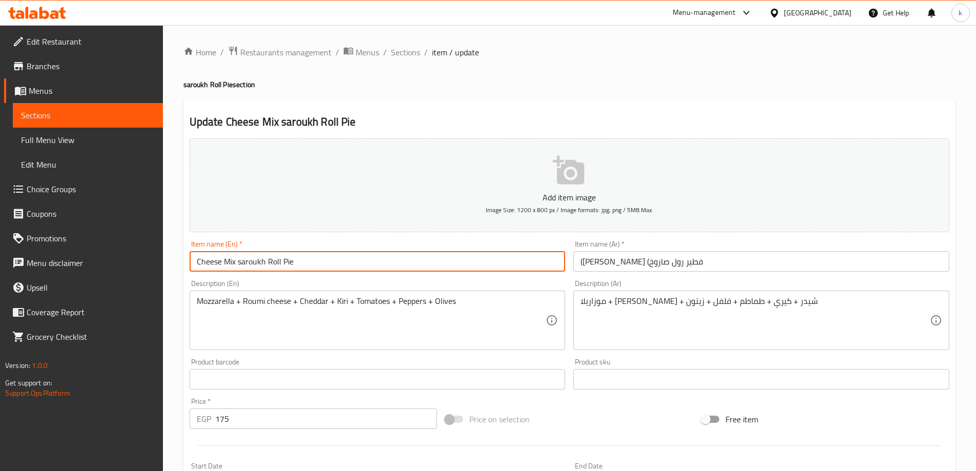
click at [301, 263] on input "Cheese Mix saroukh Roll Pie" at bounding box center [378, 261] width 376 height 20
click at [237, 263] on input "Cheese Mix saroukh Roll Pie)" at bounding box center [378, 261] width 376 height 20
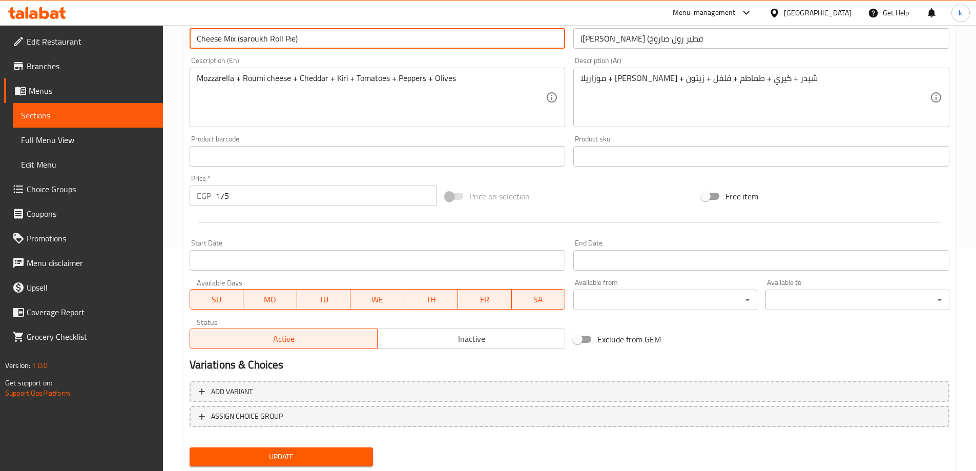
scroll to position [253, 0]
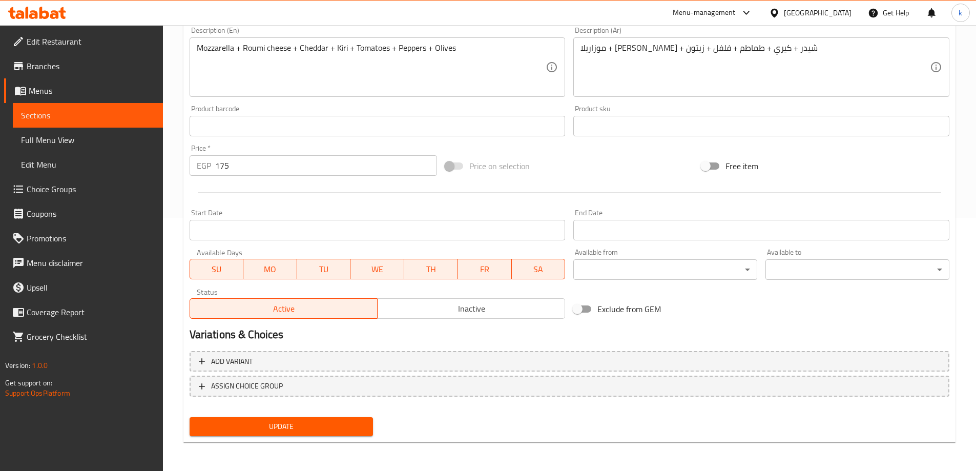
type input "Cheese Mix (saroukh Roll Pie)"
click at [356, 428] on span "Update" at bounding box center [282, 426] width 168 height 13
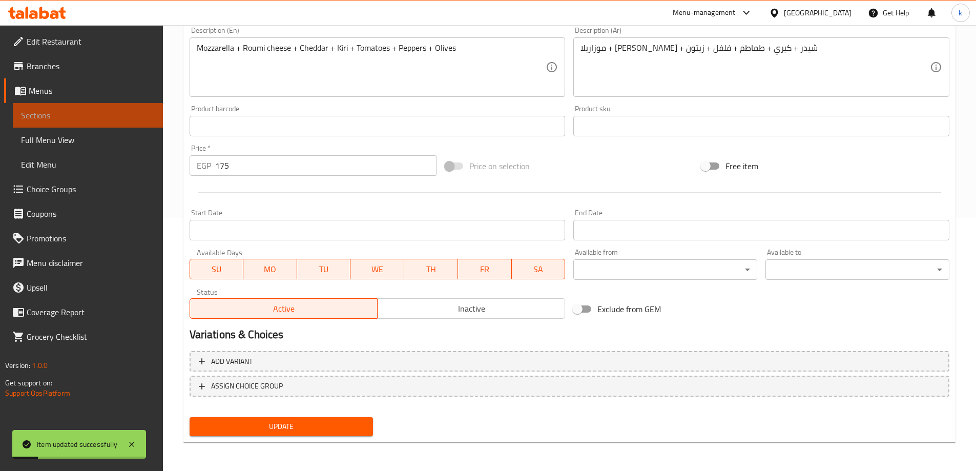
click at [76, 120] on span "Sections" at bounding box center [88, 115] width 134 height 12
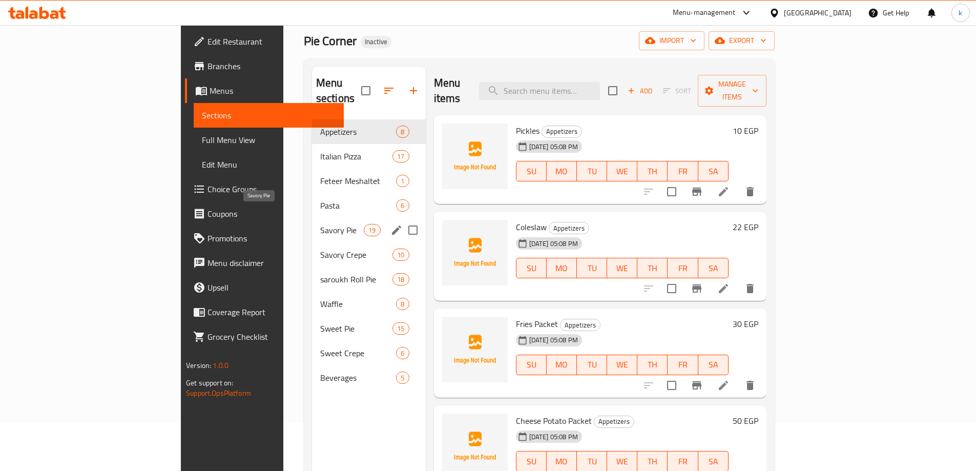
scroll to position [41, 0]
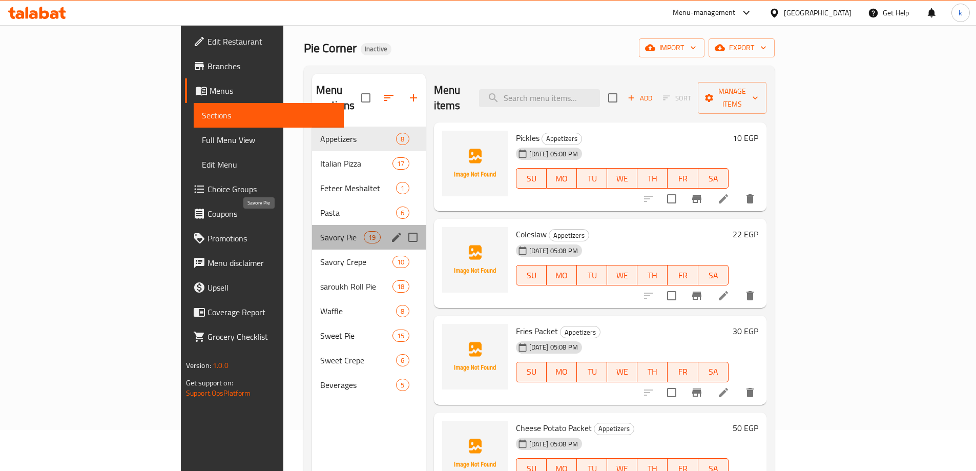
click at [320, 231] on span "Savory Pie" at bounding box center [342, 237] width 44 height 12
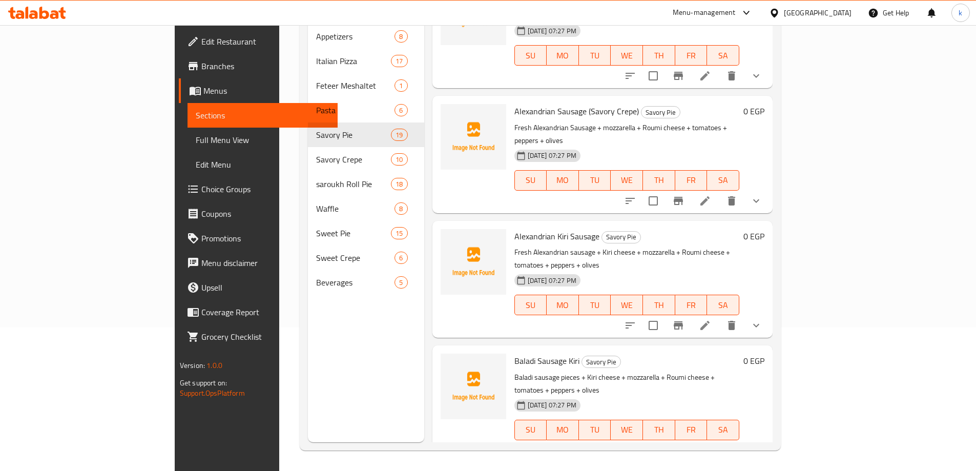
scroll to position [461, 0]
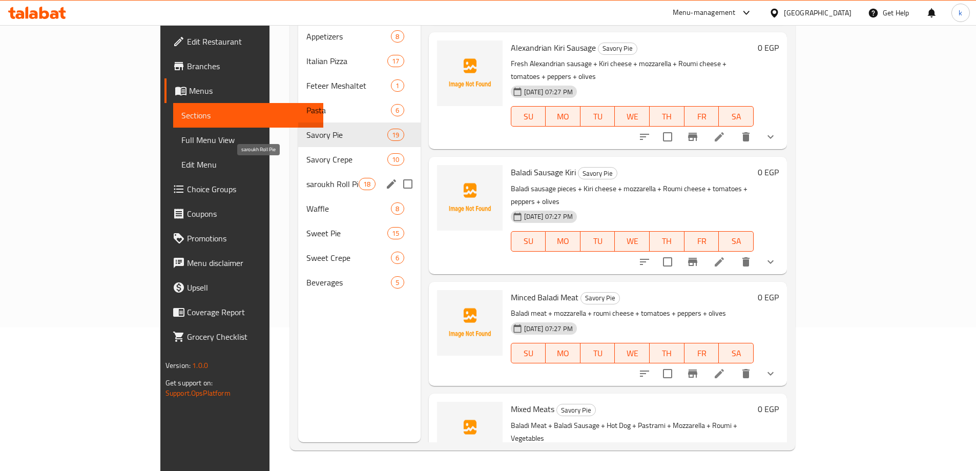
click at [306, 178] on span "saroukh Roll Pie" at bounding box center [332, 184] width 52 height 12
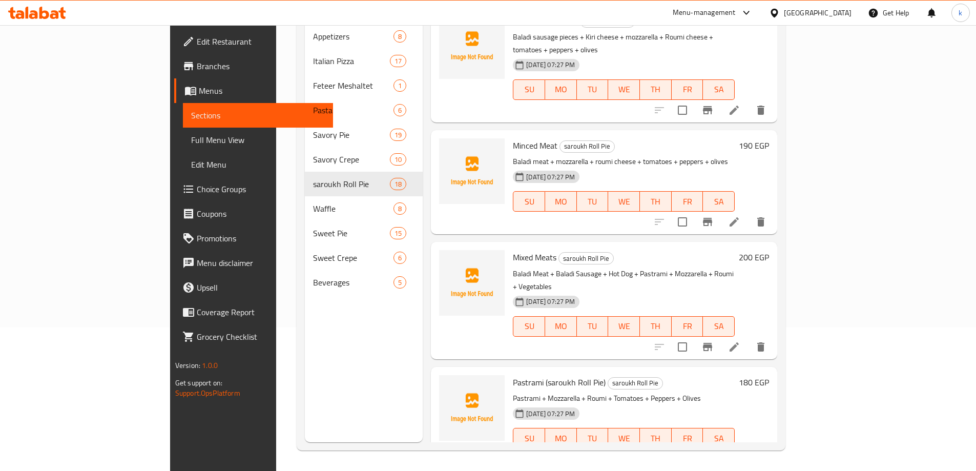
scroll to position [37, 0]
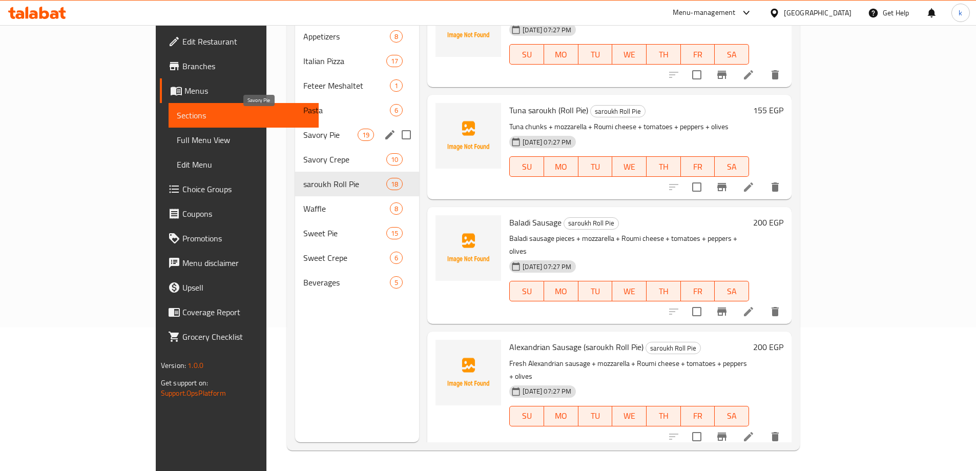
click at [303, 129] on span "Savory Pie" at bounding box center [330, 135] width 54 height 12
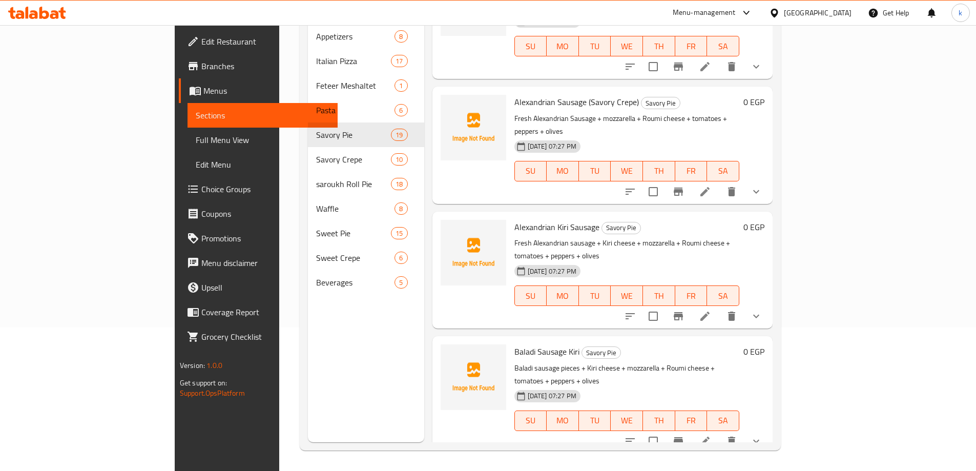
scroll to position [37, 0]
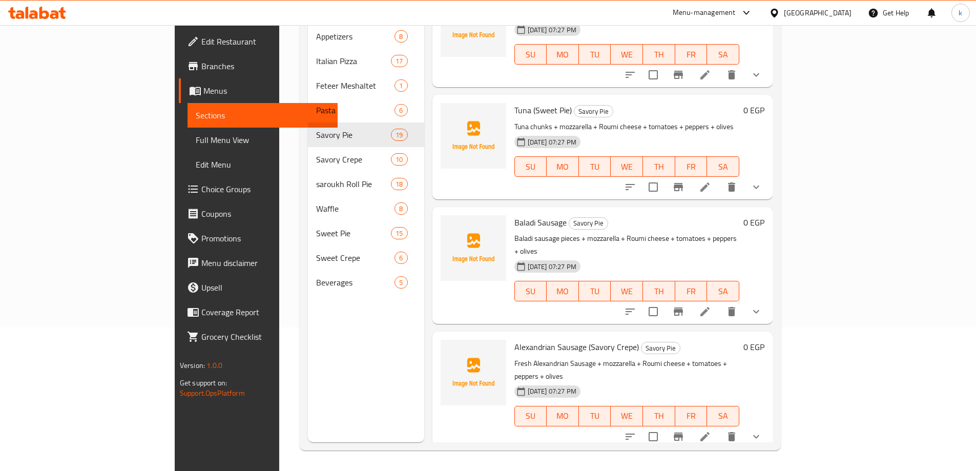
drag, startPoint x: 881, startPoint y: 282, endPoint x: 789, endPoint y: 318, distance: 98.3
click at [740, 340] on h6 "Alexandrian Sausage (Savory Crepe) Savory Pie" at bounding box center [626, 347] width 225 height 14
drag, startPoint x: 872, startPoint y: 285, endPoint x: 832, endPoint y: 289, distance: 39.7
click at [769, 299] on div at bounding box center [693, 311] width 151 height 25
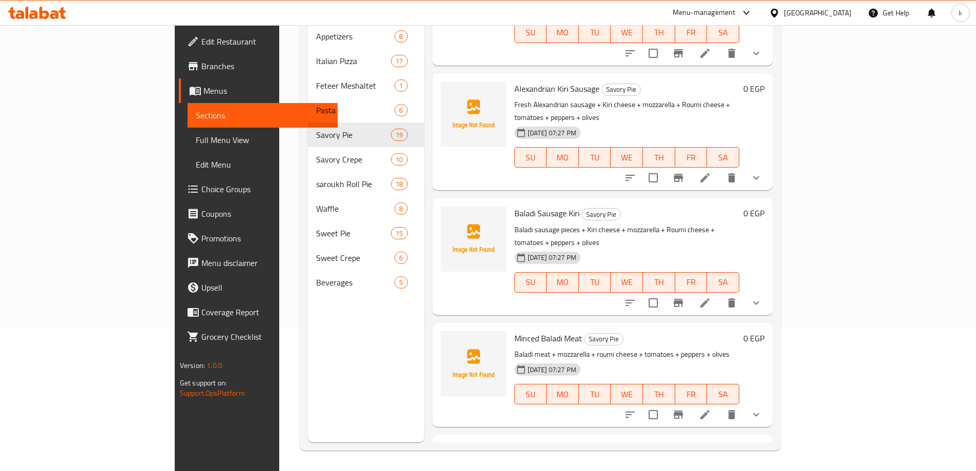
scroll to position [475, 0]
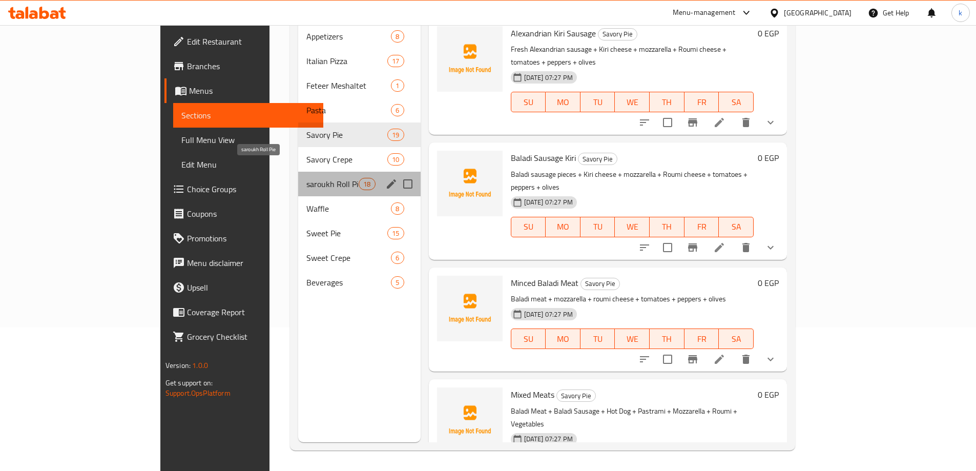
click at [306, 178] on span "saroukh Roll Pie" at bounding box center [332, 184] width 52 height 12
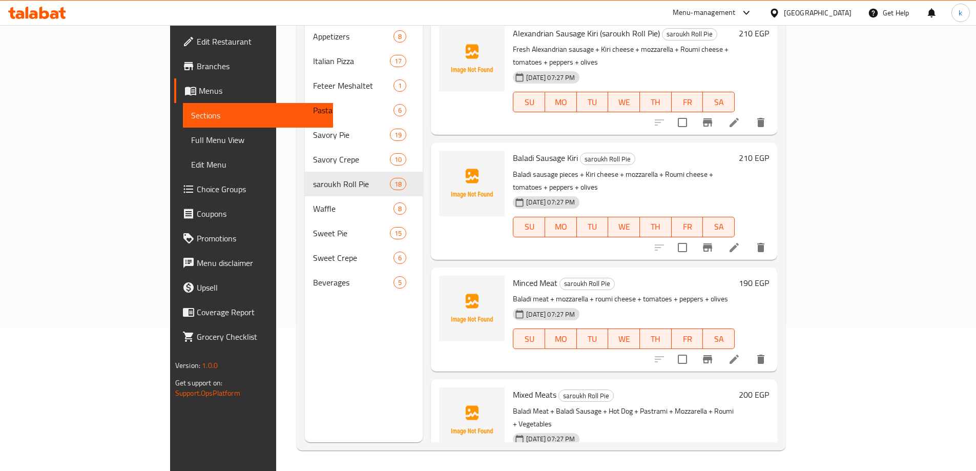
scroll to position [933, 0]
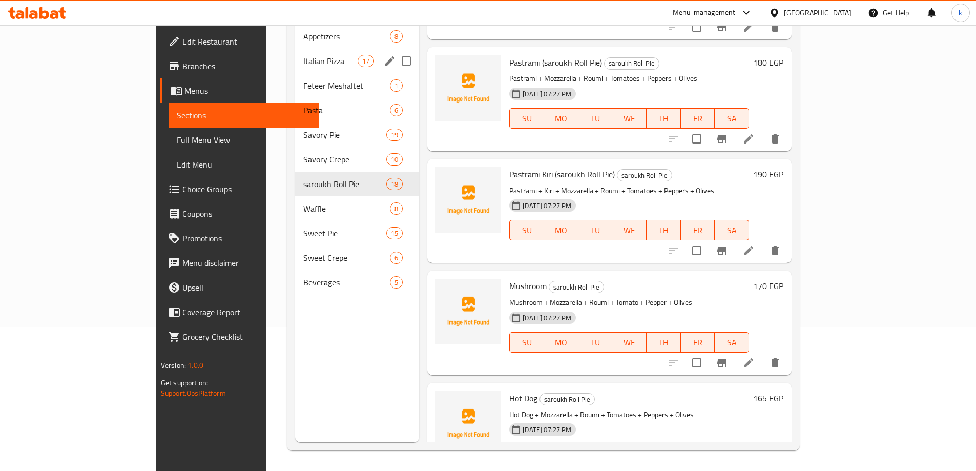
click at [295, 49] on div "Italian Pizza 17" at bounding box center [357, 61] width 124 height 25
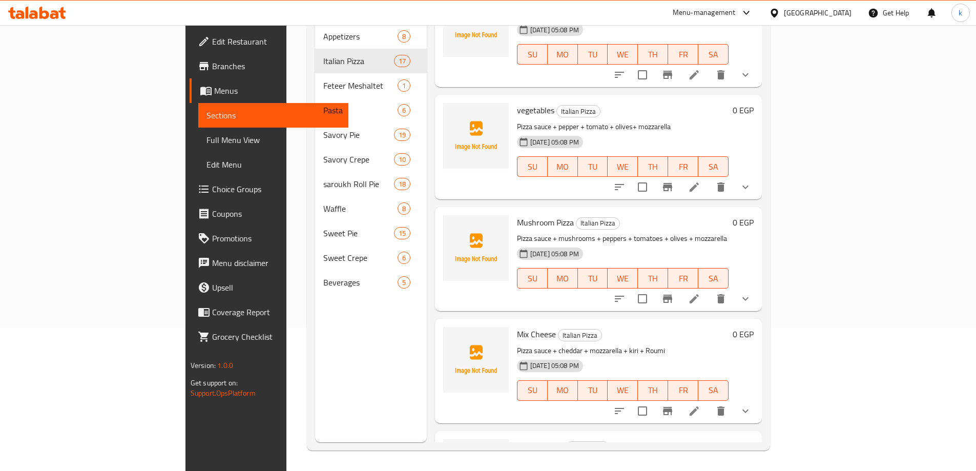
scroll to position [613, 0]
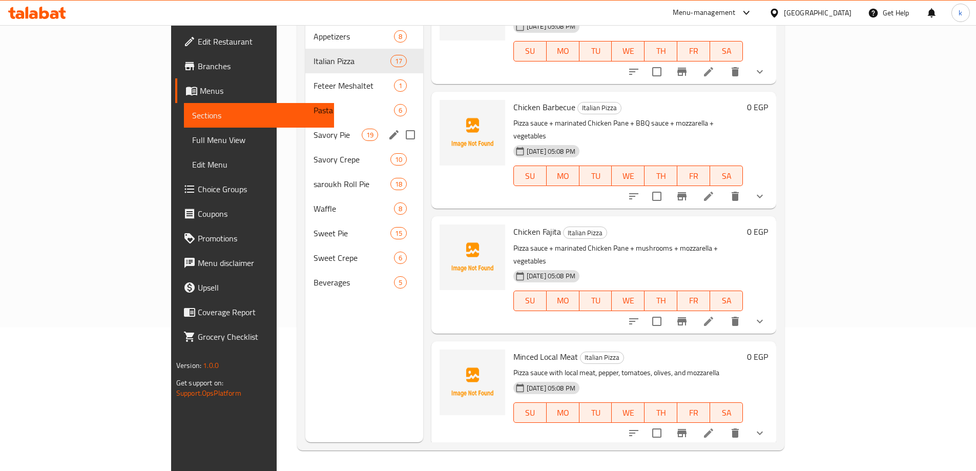
click at [314, 129] on span "Savory Pie" at bounding box center [338, 135] width 48 height 12
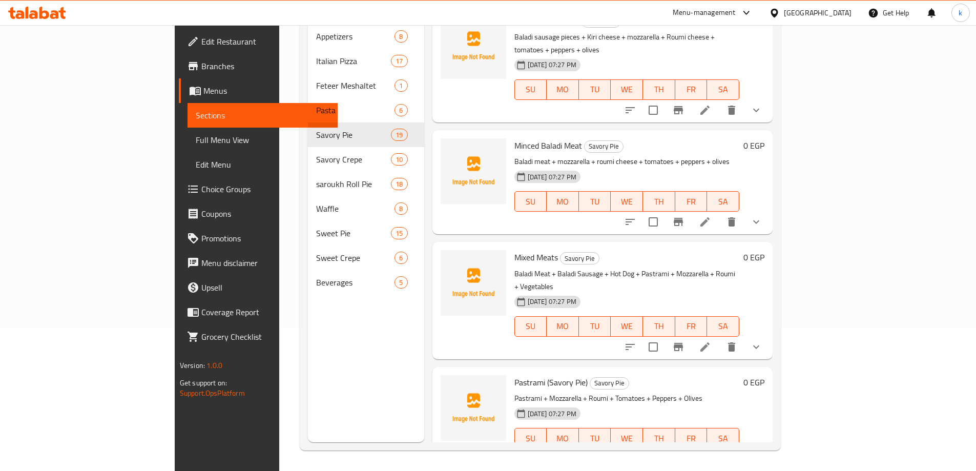
scroll to position [933, 0]
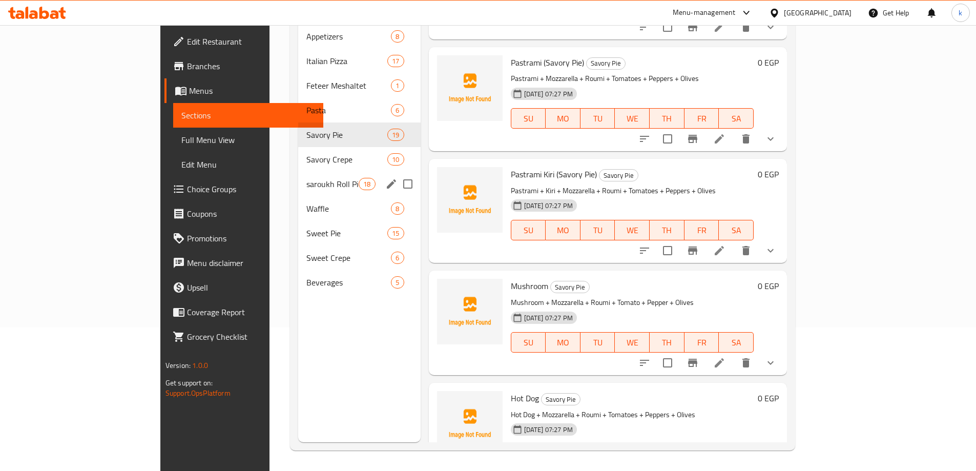
click at [298, 172] on div "saroukh Roll Pie 18" at bounding box center [359, 184] width 122 height 25
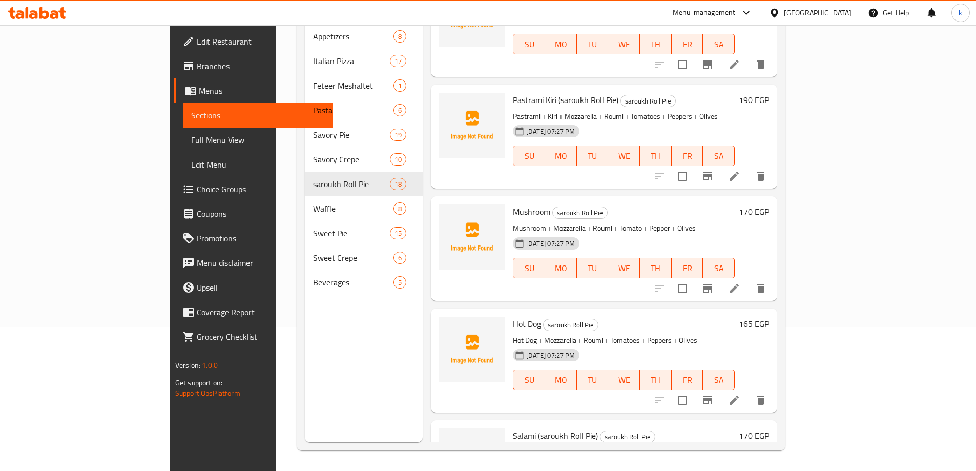
scroll to position [1086, 0]
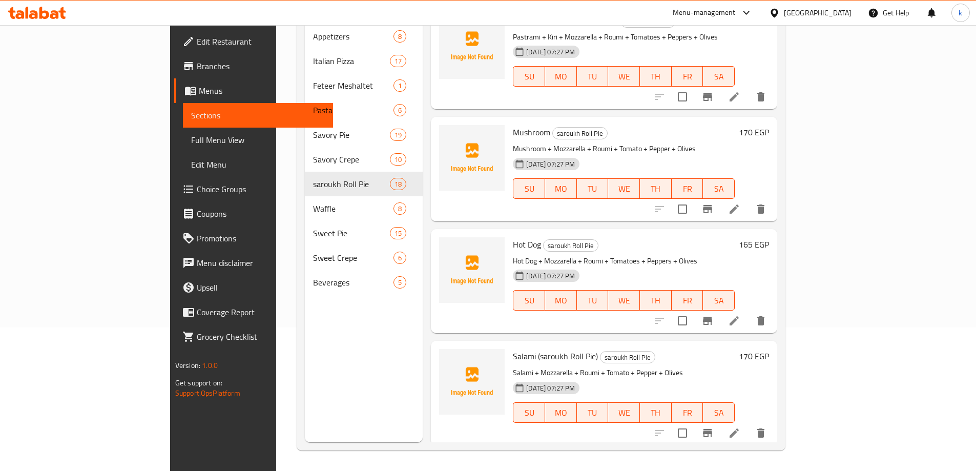
drag, startPoint x: 896, startPoint y: 249, endPoint x: 879, endPoint y: 261, distance: 20.6
click at [735, 349] on h6 "Salami (saroukh Roll Pie) saroukh Roll Pie" at bounding box center [624, 356] width 222 height 14
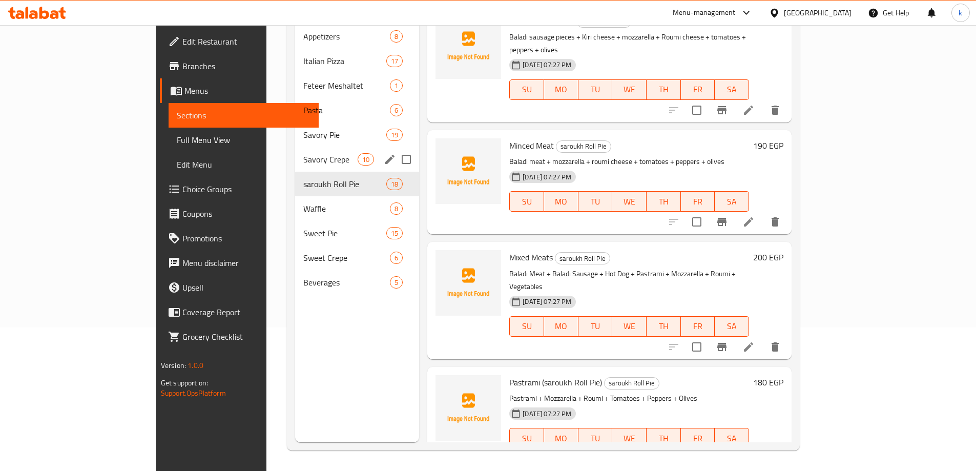
click at [303, 129] on span "Savory Pie" at bounding box center [344, 135] width 83 height 12
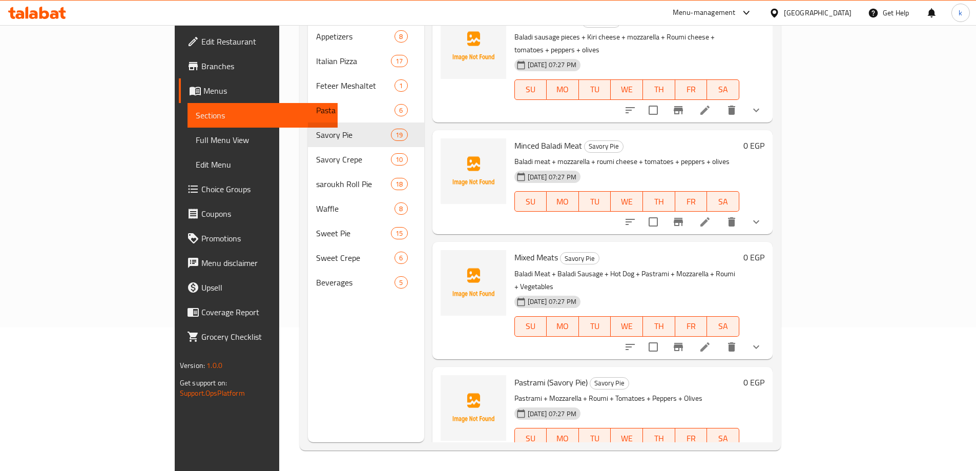
scroll to position [1045, 0]
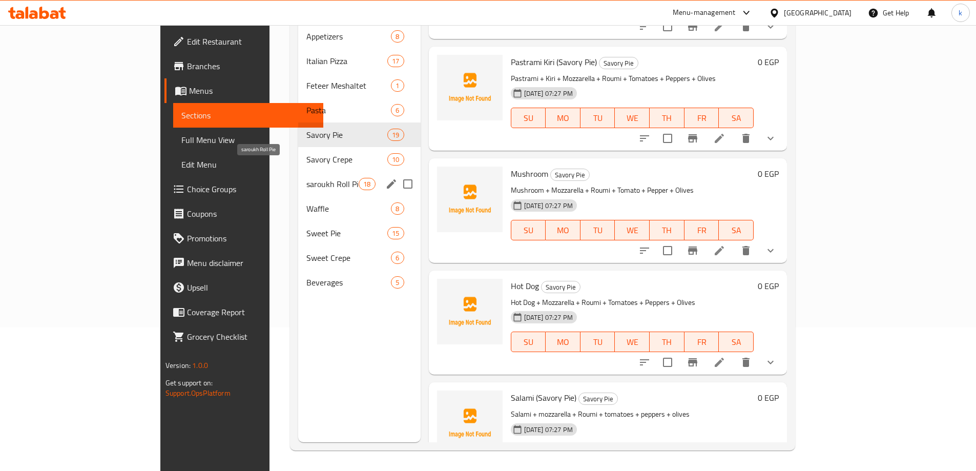
click at [306, 178] on span "saroukh Roll Pie" at bounding box center [332, 184] width 52 height 12
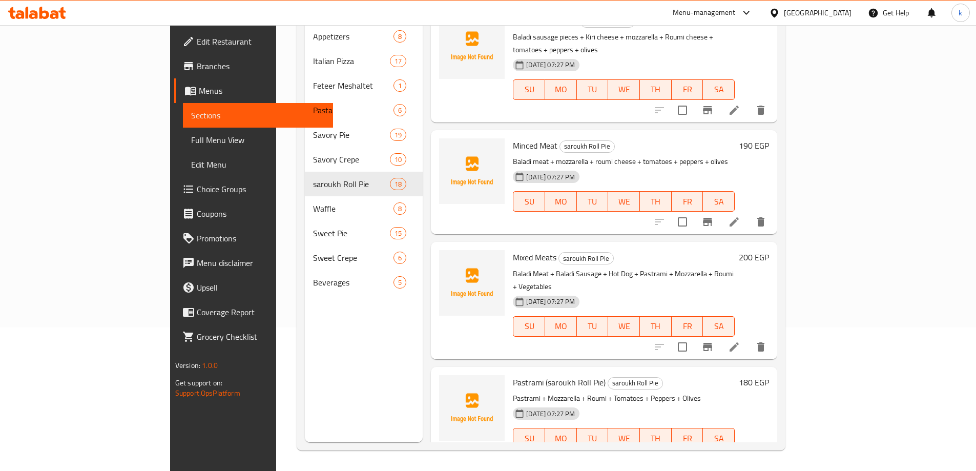
scroll to position [1268, 0]
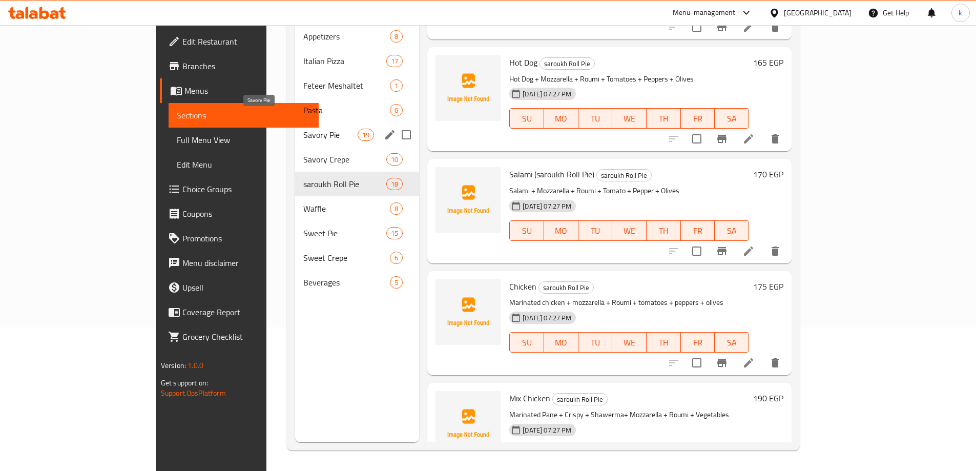
click at [303, 129] on span "Savory Pie" at bounding box center [330, 135] width 54 height 12
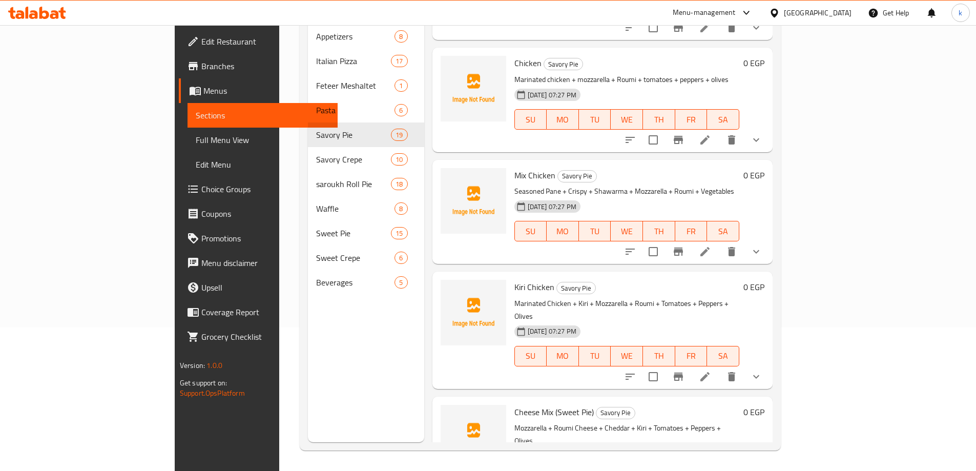
scroll to position [1678, 0]
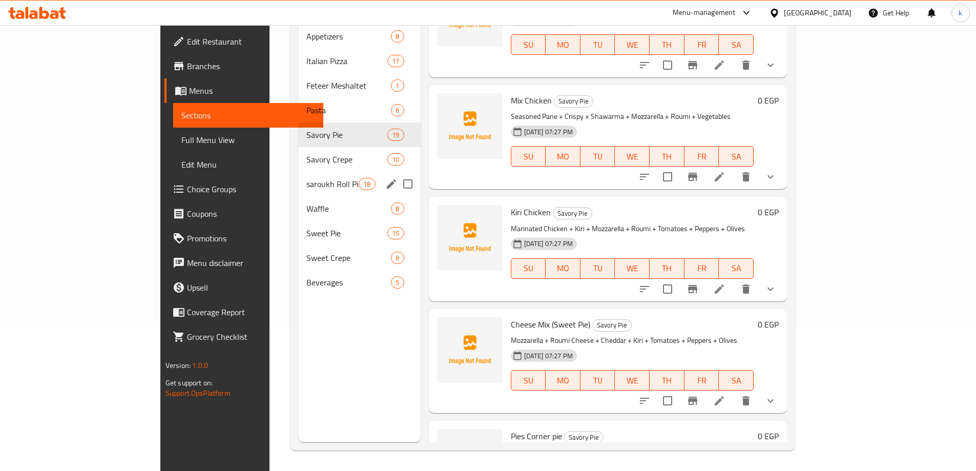
click at [306, 178] on span "saroukh Roll Pie" at bounding box center [332, 184] width 52 height 12
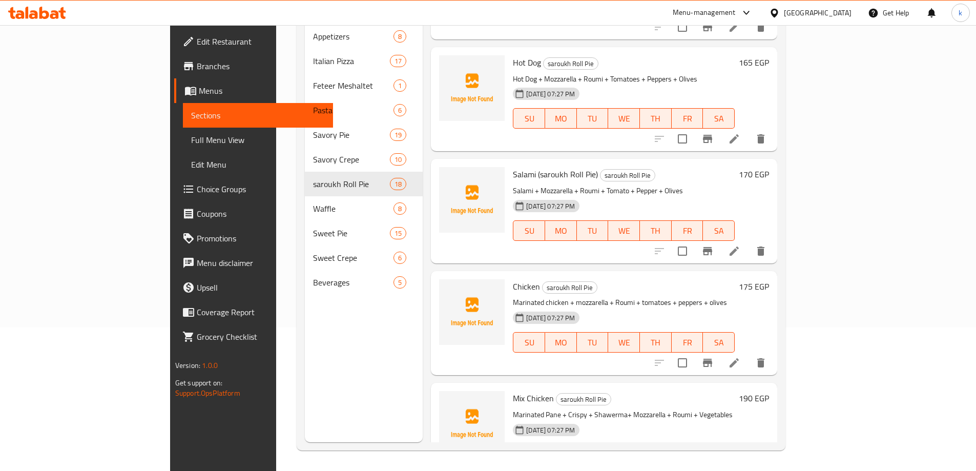
scroll to position [1280, 0]
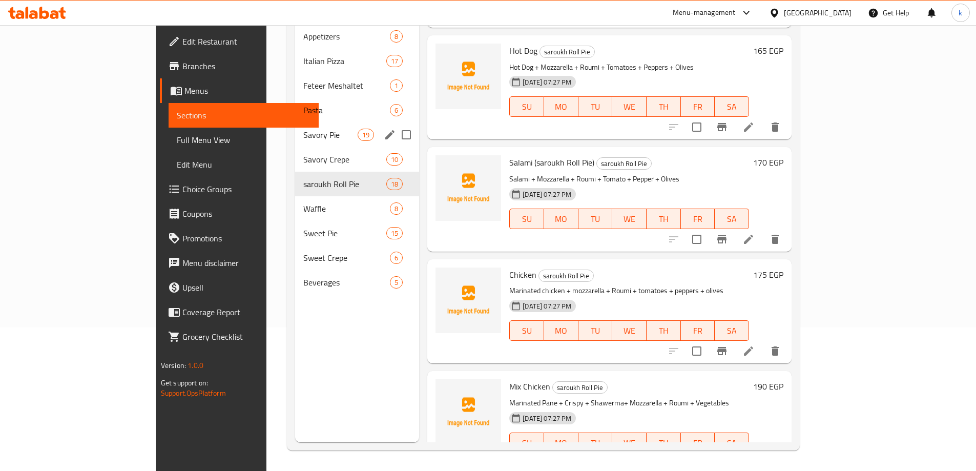
click at [303, 129] on span "Savory Pie" at bounding box center [330, 135] width 54 height 12
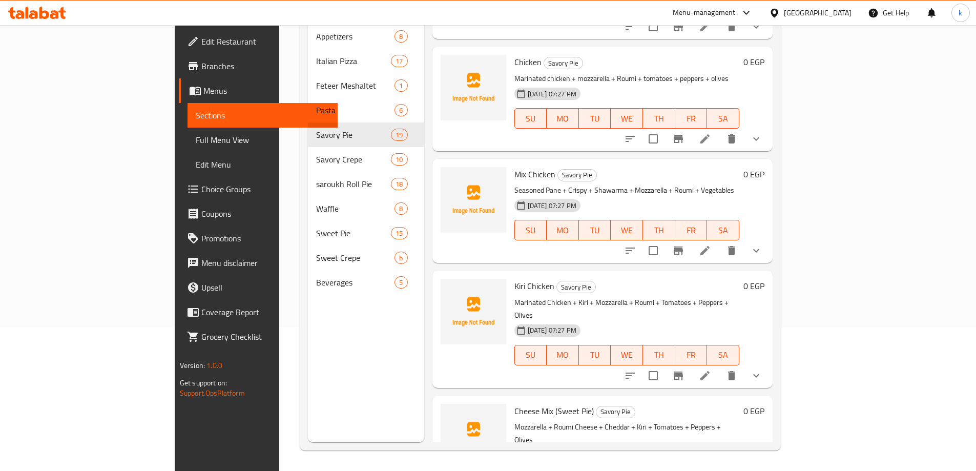
scroll to position [1285, 0]
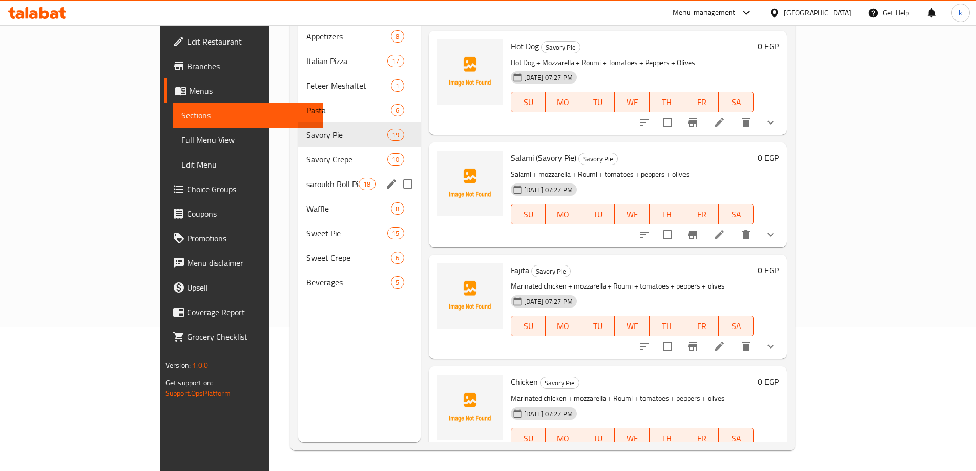
click at [298, 176] on div "saroukh Roll Pie 18" at bounding box center [359, 184] width 122 height 25
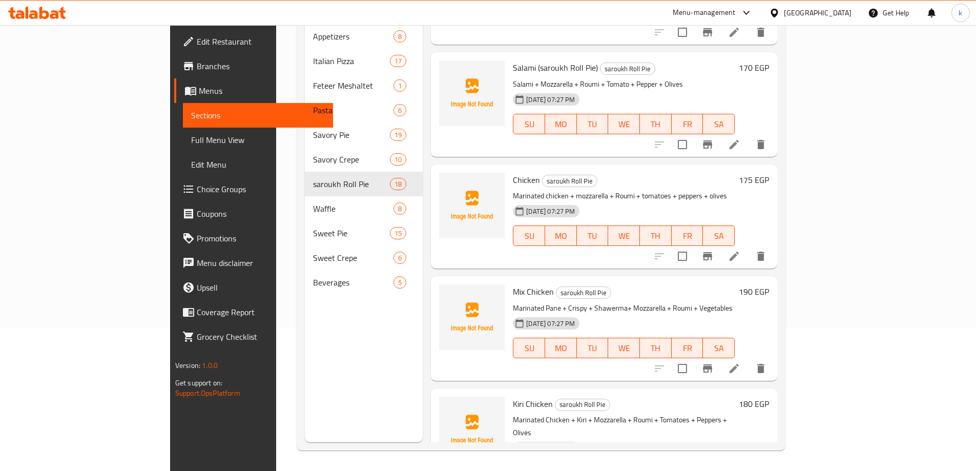
scroll to position [1387, 0]
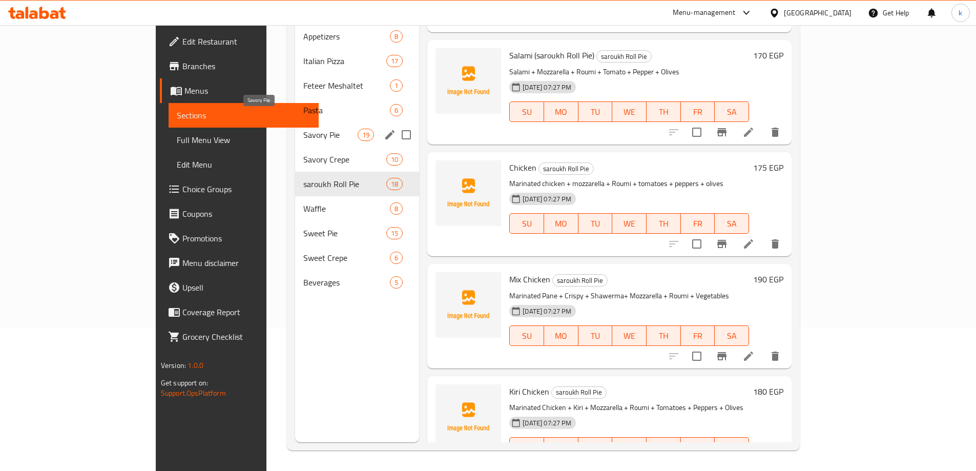
click at [303, 129] on span "Savory Pie" at bounding box center [330, 135] width 54 height 12
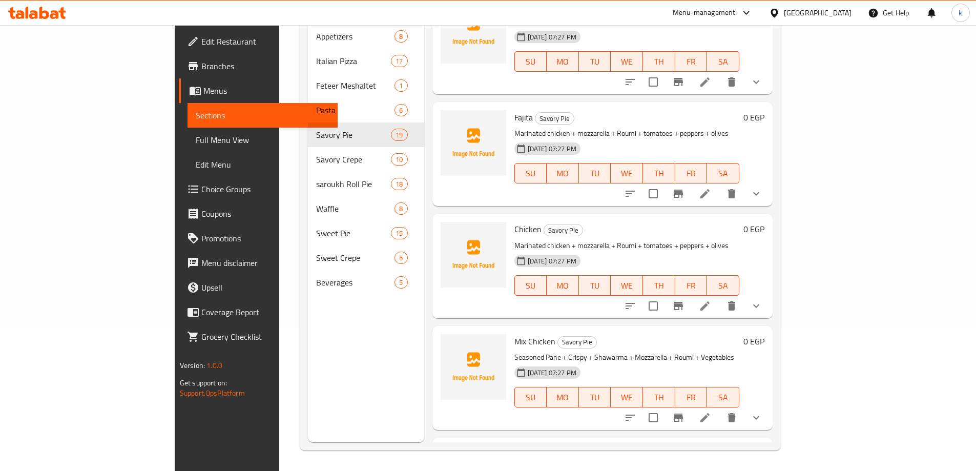
scroll to position [1541, 0]
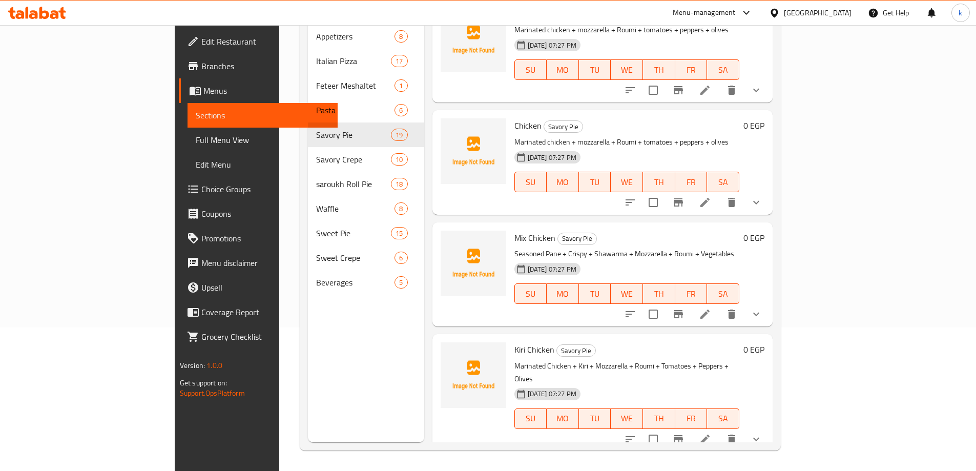
drag, startPoint x: 880, startPoint y: 349, endPoint x: 838, endPoint y: 388, distance: 56.9
click at [740, 467] on h6 "Cheese Mix (Sweet Pie) Savory Pie" at bounding box center [626, 474] width 225 height 14
drag, startPoint x: 863, startPoint y: 344, endPoint x: 883, endPoint y: 368, distance: 30.6
click at [740, 467] on h6 "Cheese Mix (Sweet Pie) Savory Pie" at bounding box center [626, 474] width 225 height 14
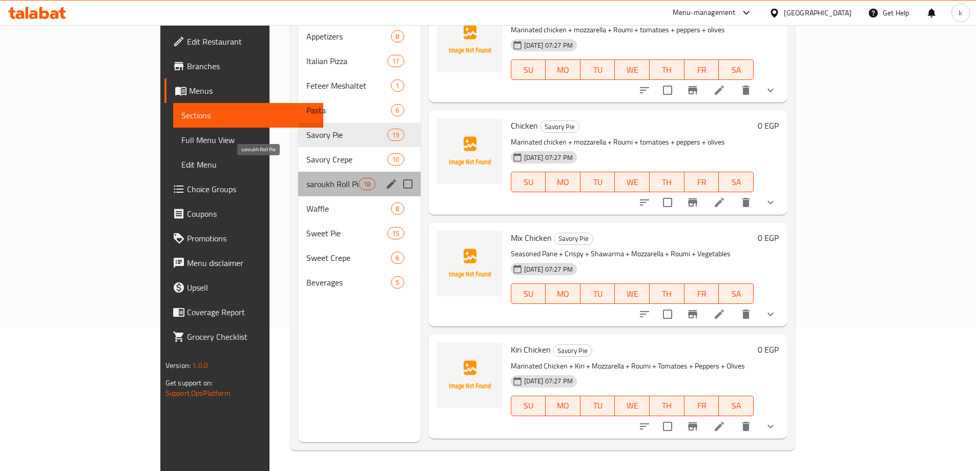
click at [306, 178] on span "saroukh Roll Pie" at bounding box center [332, 184] width 52 height 12
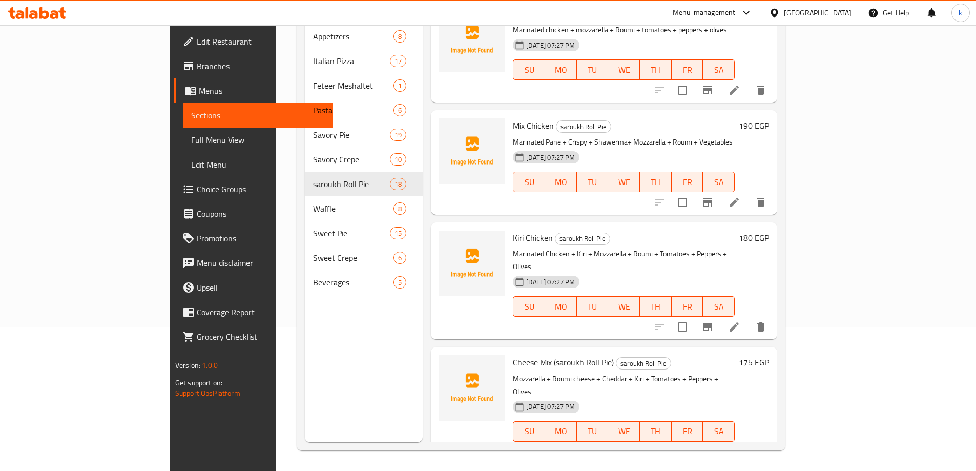
scroll to position [1489, 0]
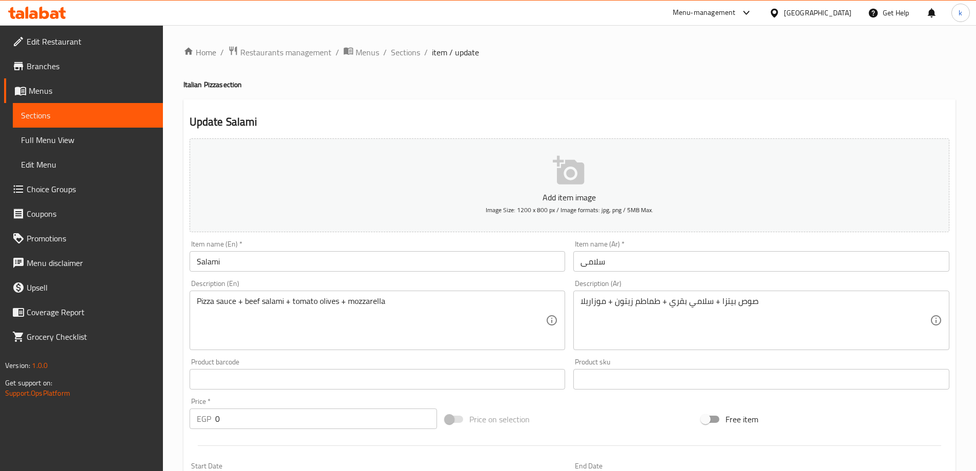
click at [284, 263] on input "Salami" at bounding box center [378, 261] width 376 height 20
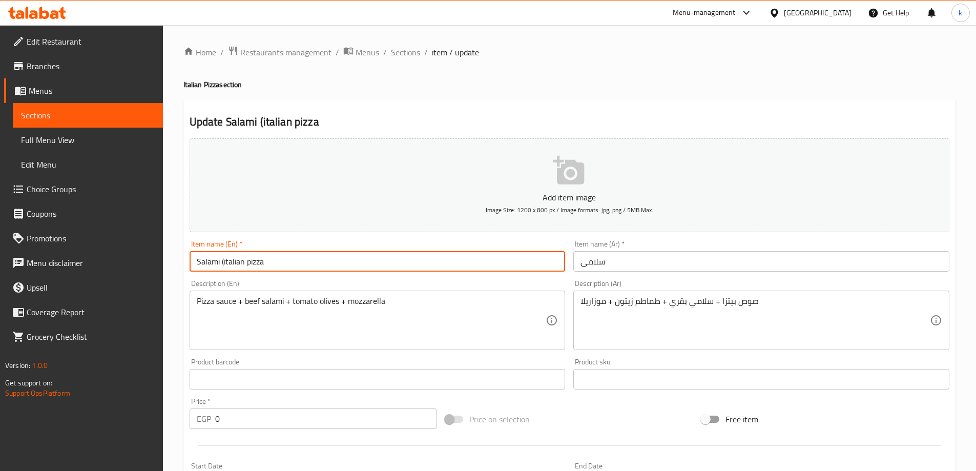
click at [227, 259] on input "Salami (italian pizza" at bounding box center [378, 261] width 376 height 20
drag, startPoint x: 263, startPoint y: 262, endPoint x: 224, endPoint y: 261, distance: 39.0
click at [224, 261] on input "Salami (Italian pizza)" at bounding box center [378, 261] width 376 height 20
paste input "P"
type input "Salami (Italian Pizza)"
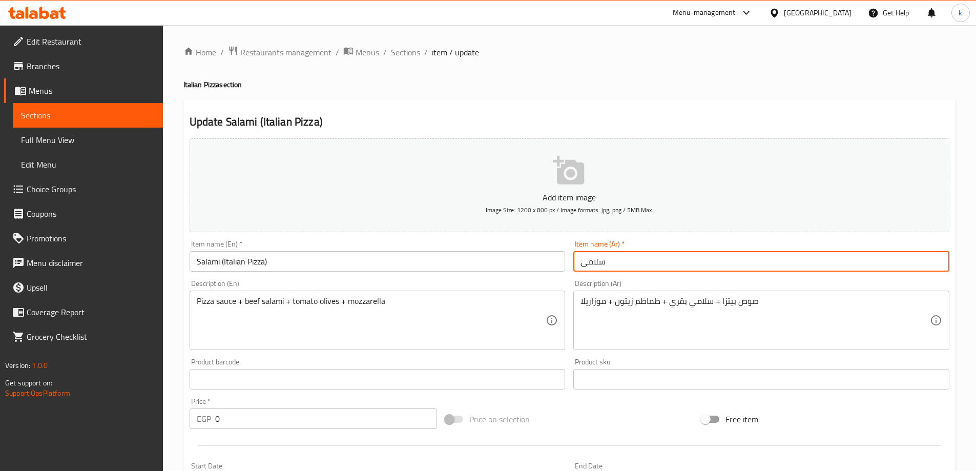
click at [652, 262] on input "سلامی" at bounding box center [761, 261] width 376 height 20
paste input "البيتزا الإيطالي"
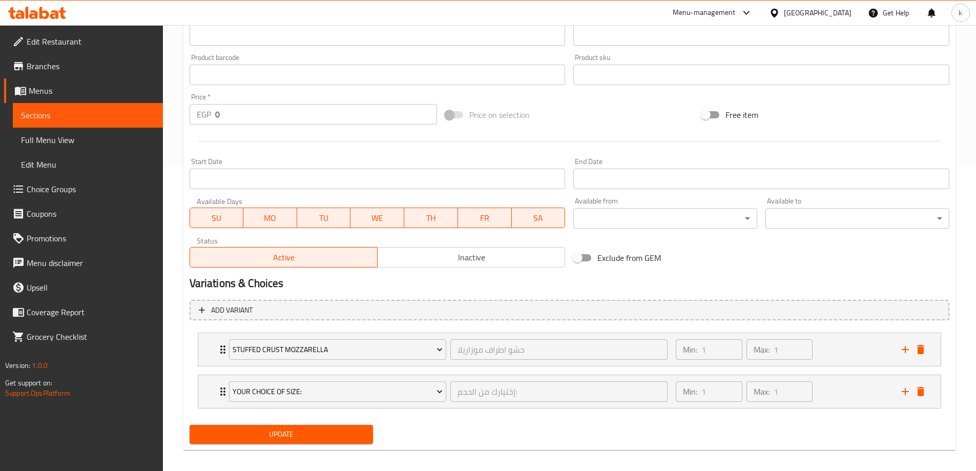
scroll to position [307, 0]
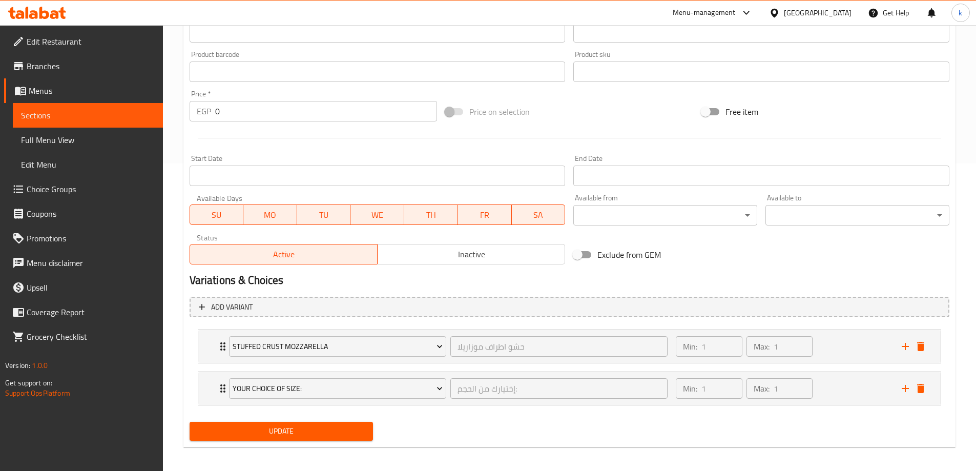
click at [288, 432] on div "Update" at bounding box center [281, 431] width 192 height 27
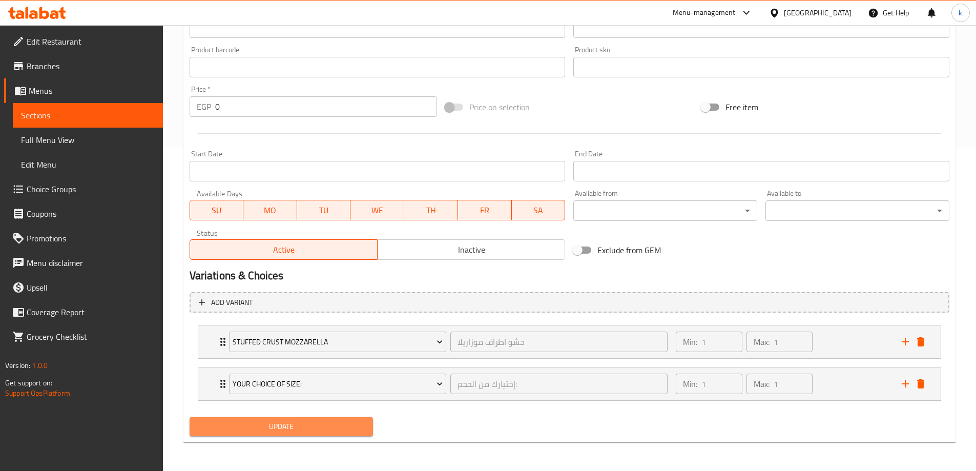
click at [336, 424] on span "Update" at bounding box center [282, 426] width 168 height 13
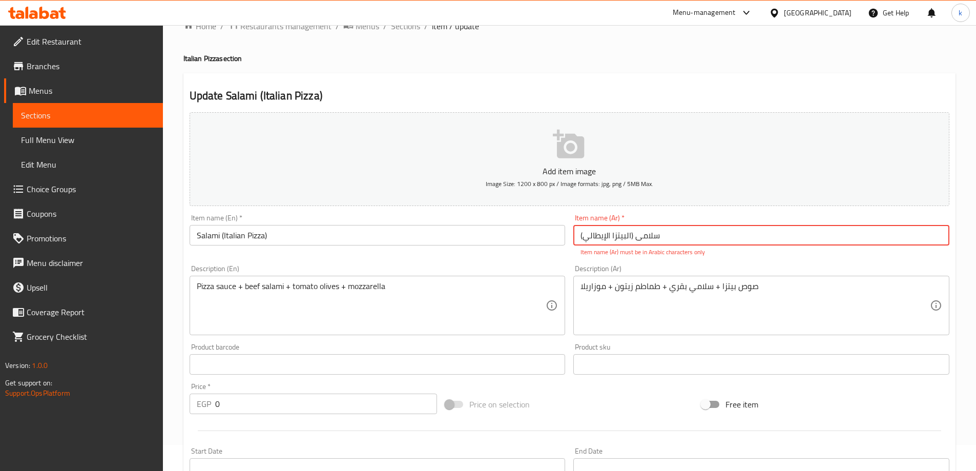
click at [576, 241] on input "سلامی (البيتزا الإيطالي)" at bounding box center [761, 235] width 376 height 20
click at [631, 237] on input "سلامی (البيتزا الإيطالي)" at bounding box center [761, 235] width 376 height 20
click at [583, 237] on input "سلامی ( البيتزا الإيطالي)" at bounding box center [761, 235] width 376 height 20
click at [632, 234] on input "سلامی ( البيتزا الإيطالي)" at bounding box center [761, 235] width 376 height 20
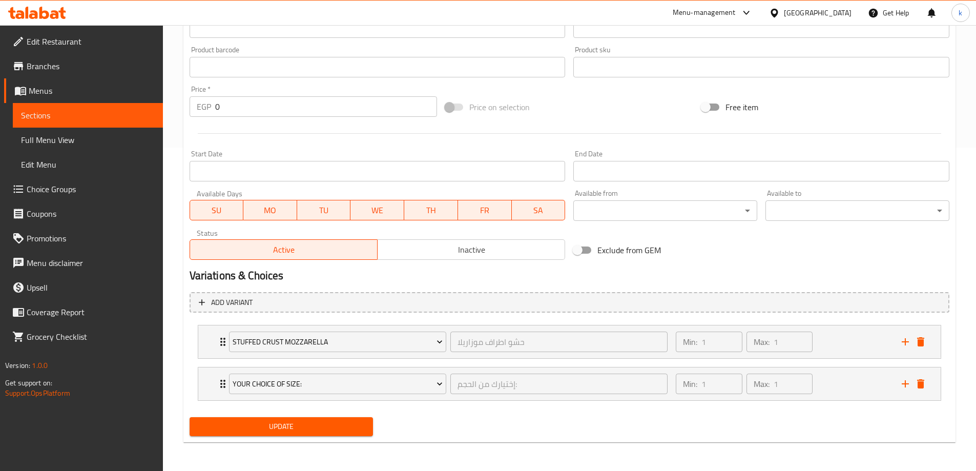
click at [338, 412] on div "Add variant stuffed crust mozzarella حشو اطراف موزاريلا ​ Min: 1 ​ Max: 1 ​ Sma…" at bounding box center [569, 351] width 768 height 126
click at [337, 420] on button "Update" at bounding box center [282, 426] width 184 height 19
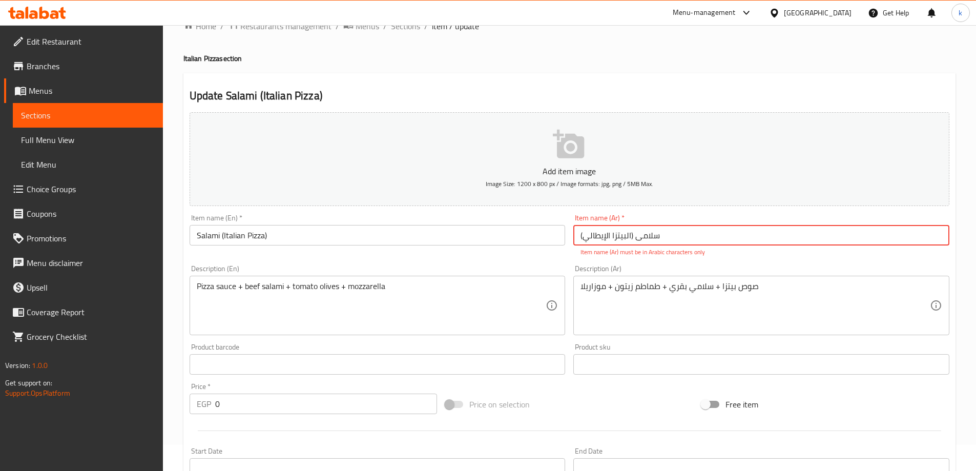
click at [647, 231] on input "سلامی (البيتزا الإيطالي)" at bounding box center [761, 235] width 376 height 20
click at [634, 235] on input "سلامی (البيتزا الإيطالي)" at bounding box center [761, 235] width 376 height 20
click at [576, 234] on input "سلامی (البيتزا الإيطالي)" at bounding box center [761, 235] width 376 height 20
drag, startPoint x: 636, startPoint y: 233, endPoint x: 550, endPoint y: 227, distance: 86.3
click at [550, 227] on div "Add item image Image Size: 1200 x 800 px / Image formats: jpg, png / 5MB Max. I…" at bounding box center [569, 334] width 768 height 453
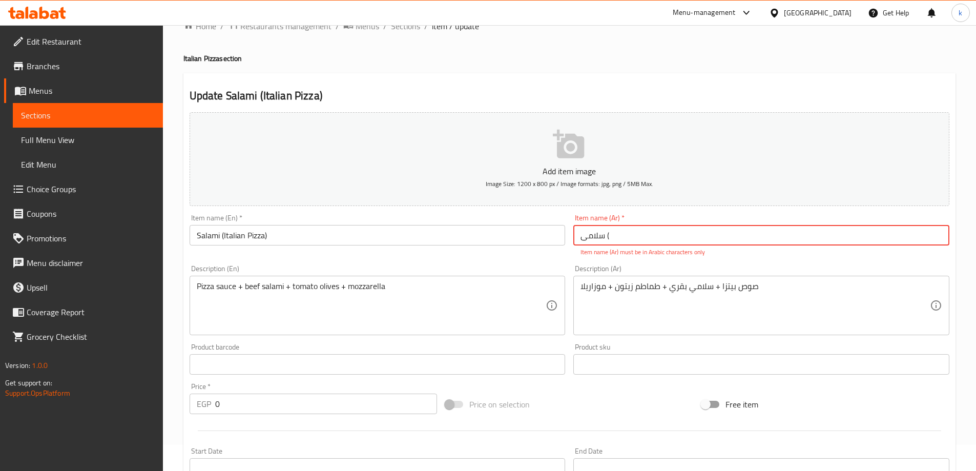
paste input "البيتزا الإيطالي"
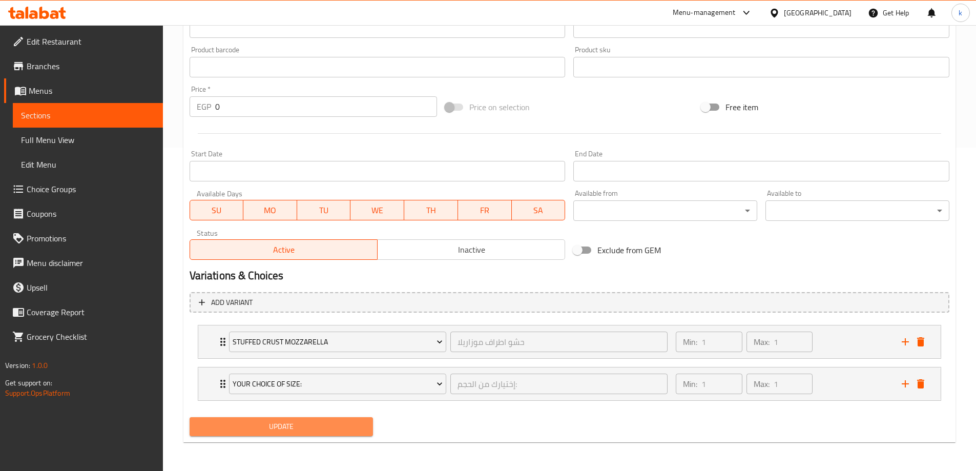
click at [300, 420] on button "Update" at bounding box center [282, 426] width 184 height 19
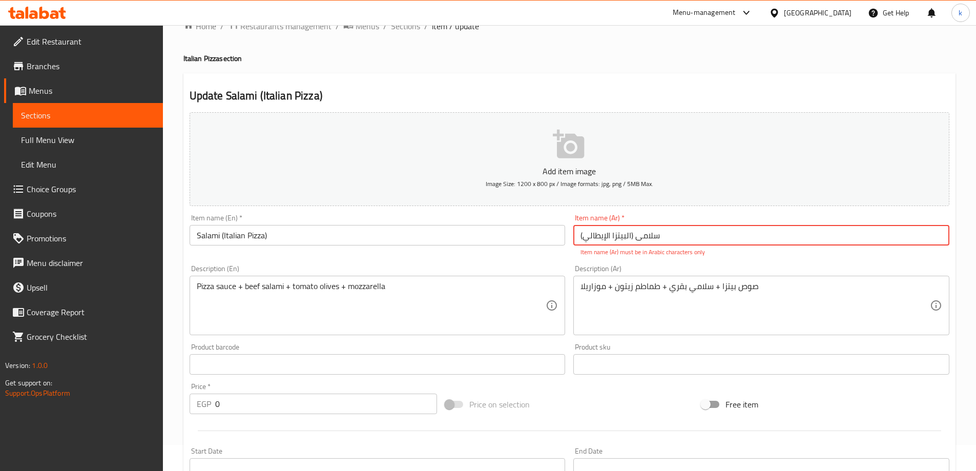
click at [576, 235] on input "سلامی (البيتزا الإيطالي)" at bounding box center [761, 235] width 376 height 20
click at [631, 234] on input "سلامی (البيتزا الإيطالي)" at bounding box center [761, 235] width 376 height 20
click at [633, 233] on input "سلامی (البيتزا الإيطالي)" at bounding box center [761, 235] width 376 height 20
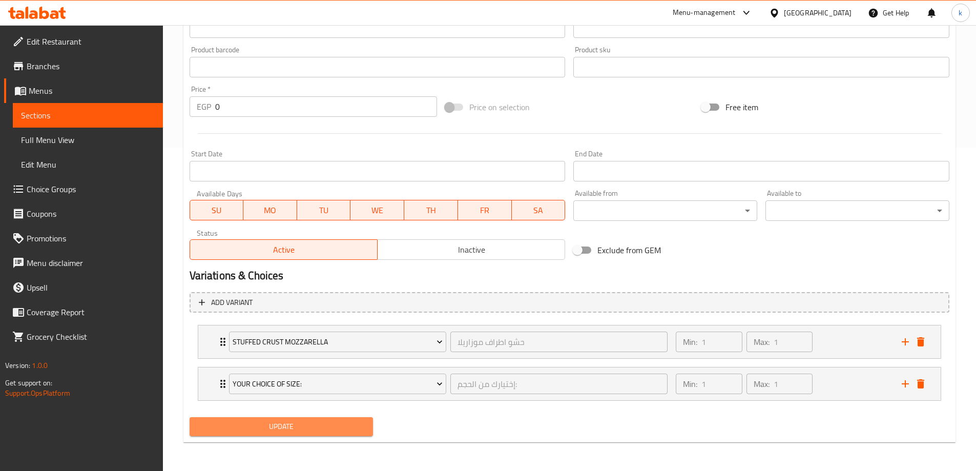
click at [356, 431] on span "Update" at bounding box center [282, 426] width 168 height 13
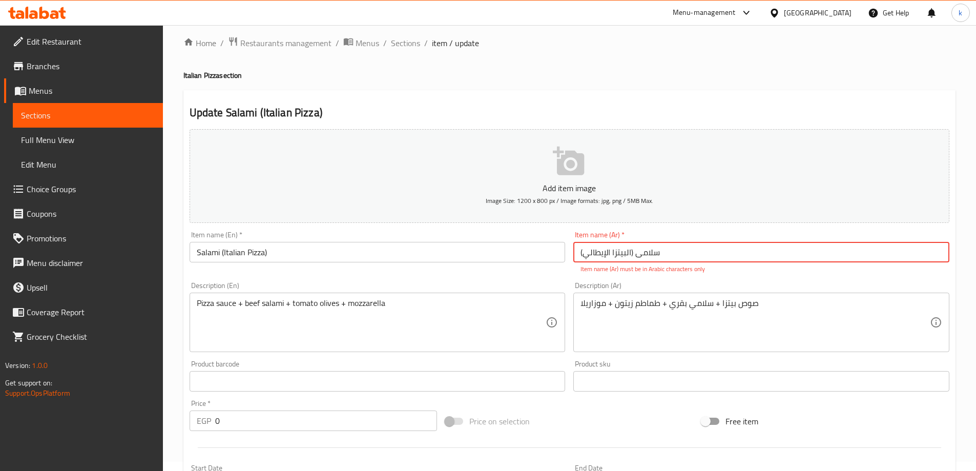
scroll to position [0, 0]
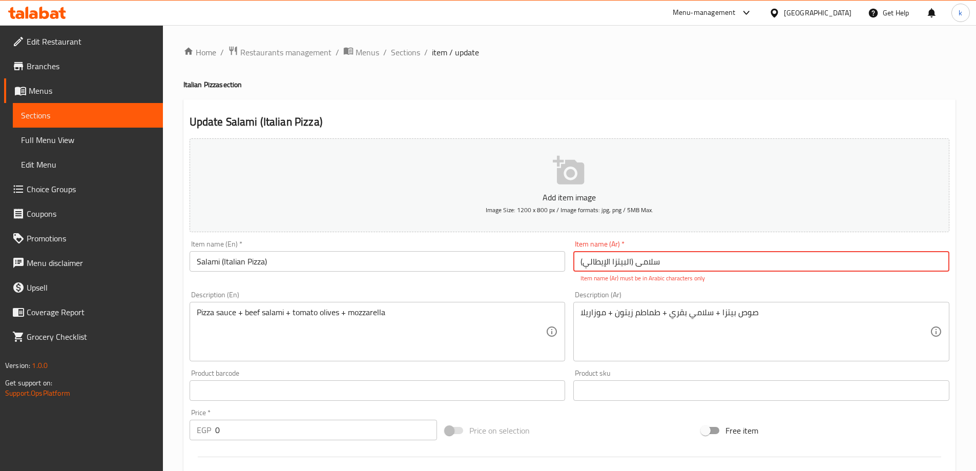
click at [665, 262] on input "سلامی (البيتزا الإيطالي)" at bounding box center [761, 261] width 376 height 20
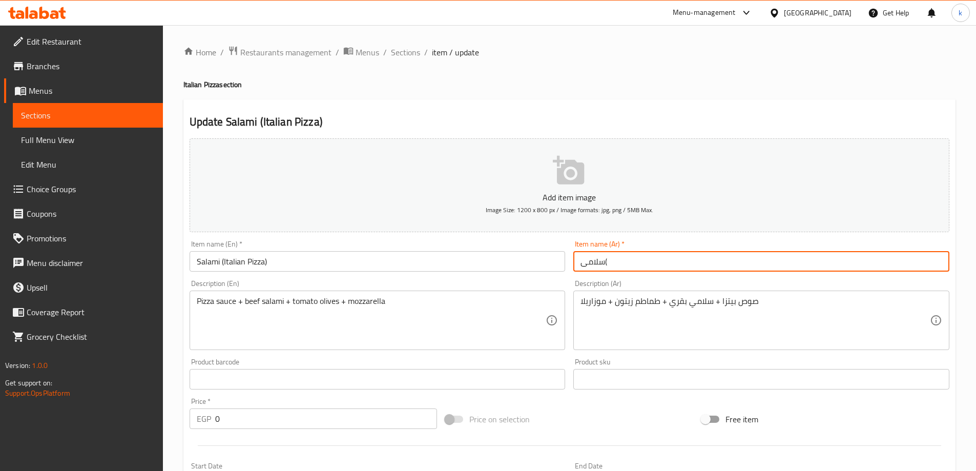
paste input "البيتزا الإيطالي"
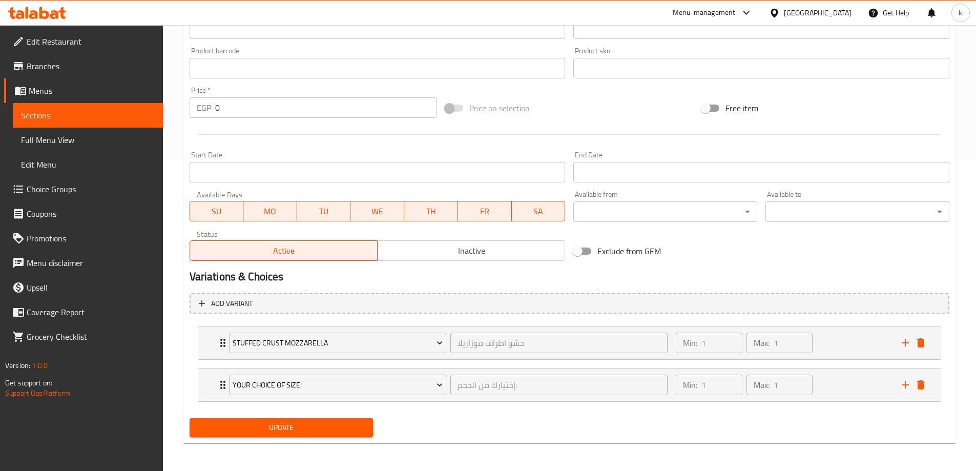
scroll to position [312, 0]
type input "سلامى(البيتزا الإيطالي)"
click at [355, 426] on span "Update" at bounding box center [282, 426] width 168 height 13
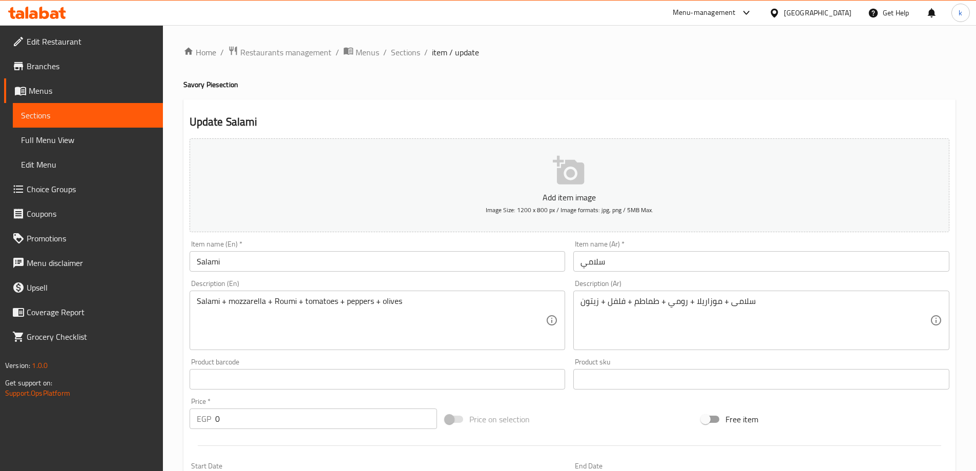
click at [277, 260] on input "Salami" at bounding box center [378, 261] width 376 height 20
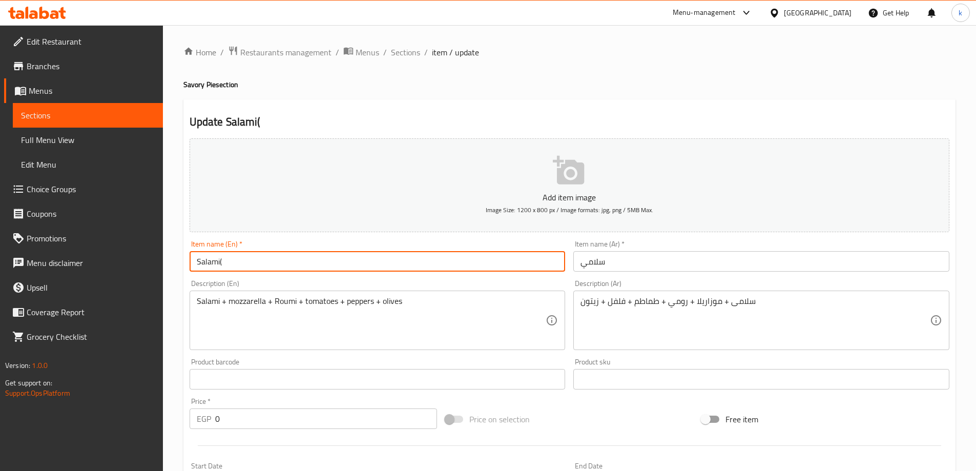
paste input "Savory Pie"
click at [221, 260] on input "Salami(Savory Pie)" at bounding box center [378, 261] width 376 height 20
type input "Salami (Savory Pie)"
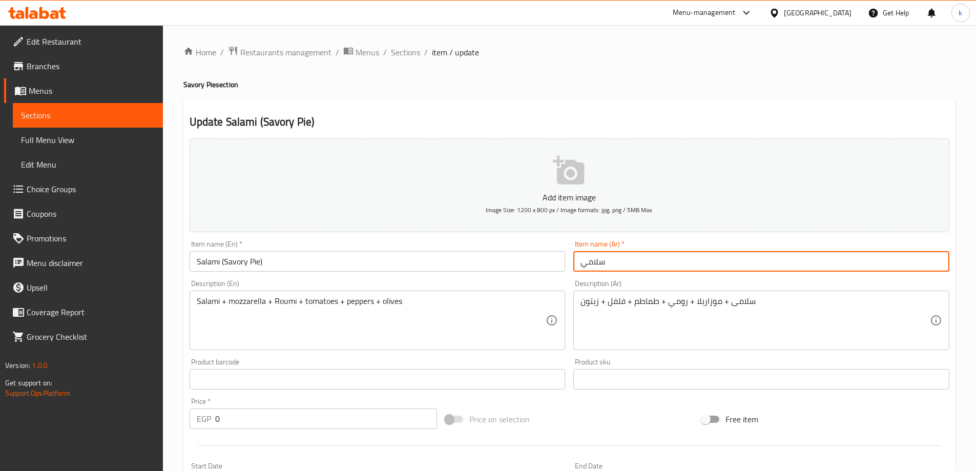
click at [612, 262] on input "سلامي" at bounding box center [761, 261] width 376 height 20
paste input "Savory Pie"
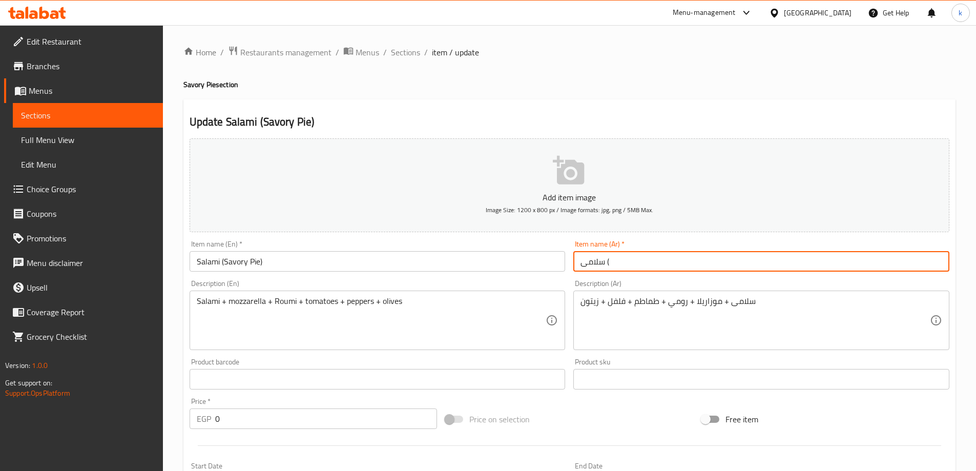
paste input "Savory Pie"
drag, startPoint x: 654, startPoint y: 264, endPoint x: 607, endPoint y: 265, distance: 47.2
click at [607, 265] on input "سلامى (Savory Pie)" at bounding box center [761, 261] width 376 height 20
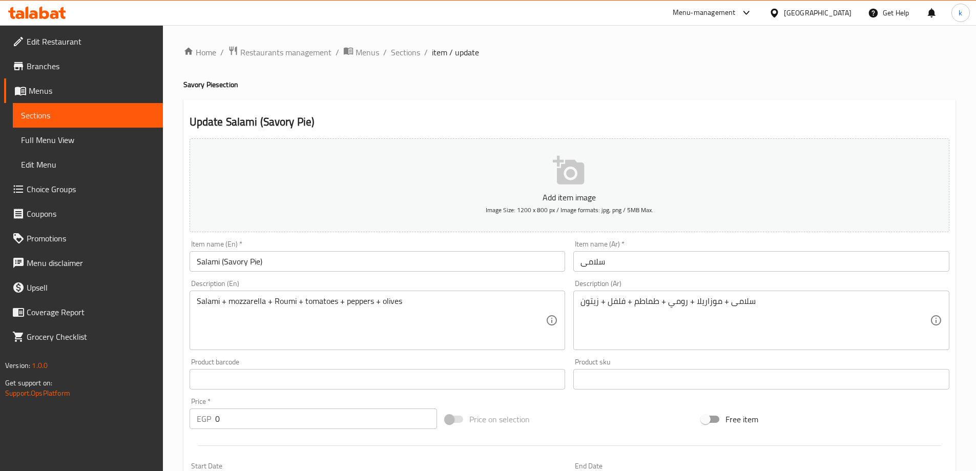
click at [639, 261] on input "سلامى" at bounding box center [761, 261] width 376 height 20
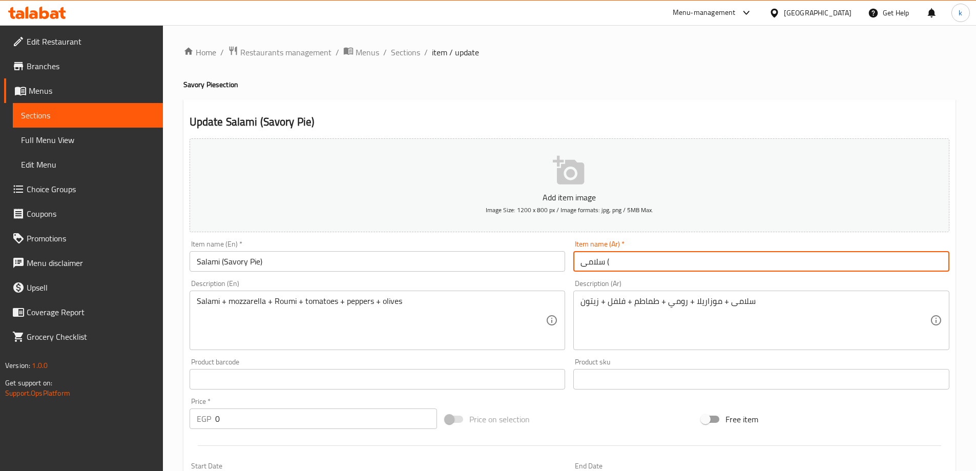
paste input "الفطير الحادق"
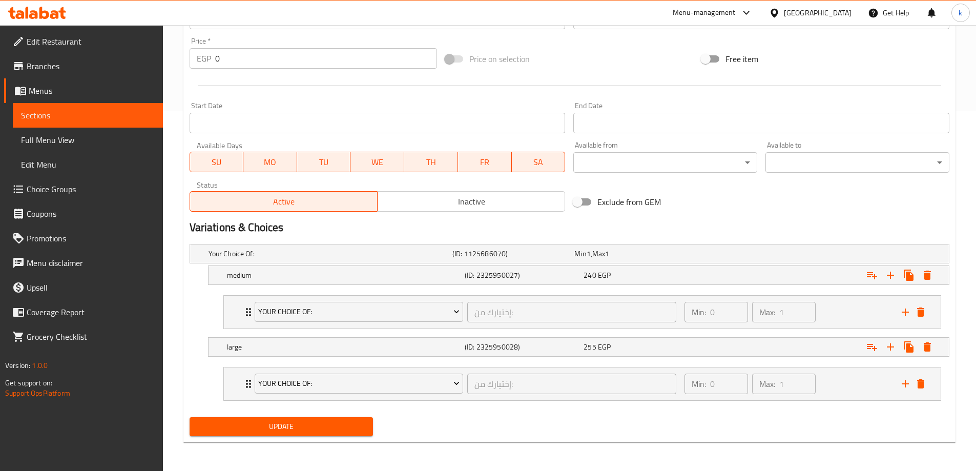
type input "سلامى (الفطير الحادق)"
click at [328, 432] on span "Update" at bounding box center [282, 426] width 168 height 13
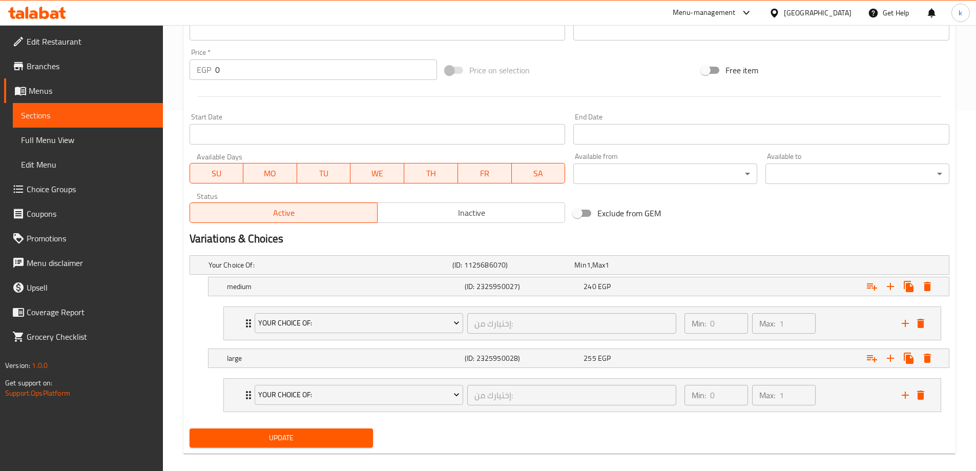
scroll to position [67, 0]
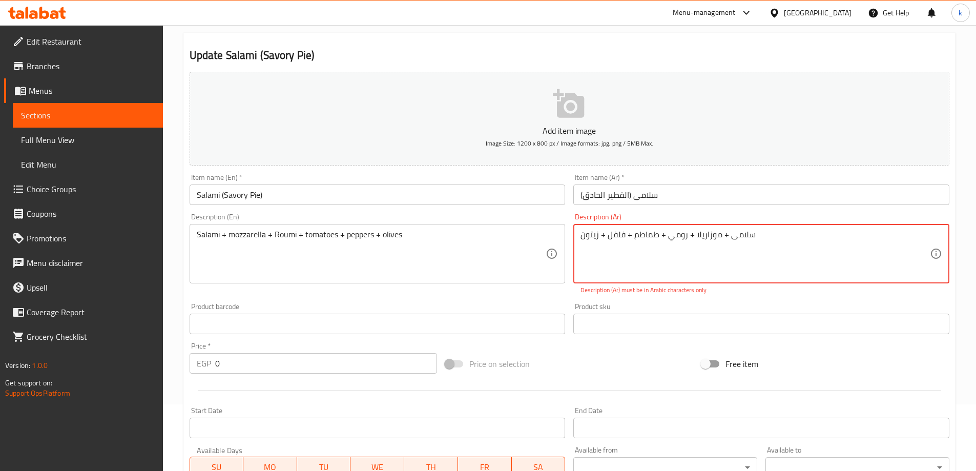
click at [728, 251] on textarea "سلامی + موزاريلا + رومي + طماطم + فلفل + زيتون" at bounding box center [755, 254] width 349 height 49
click at [727, 238] on textarea "سلامی + موزاريلا + رومي + طماطم + فلفل + زيتون" at bounding box center [755, 254] width 349 height 49
click at [658, 239] on textarea "سلامی + موزاريلا + رومي + طماطم + فلفل + زيتون" at bounding box center [755, 254] width 349 height 49
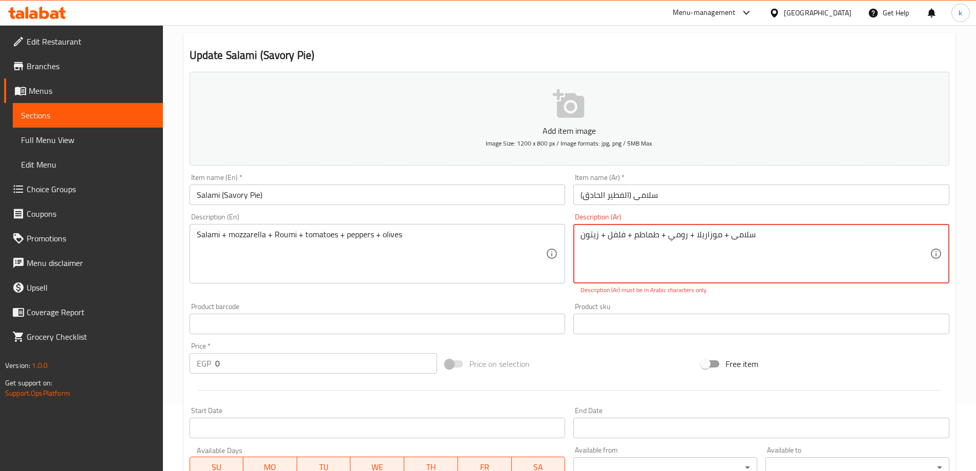
click at [658, 239] on textarea "سلامی + موزاريلا + رومي + طماطم + فلفل + زيتون" at bounding box center [755, 254] width 349 height 49
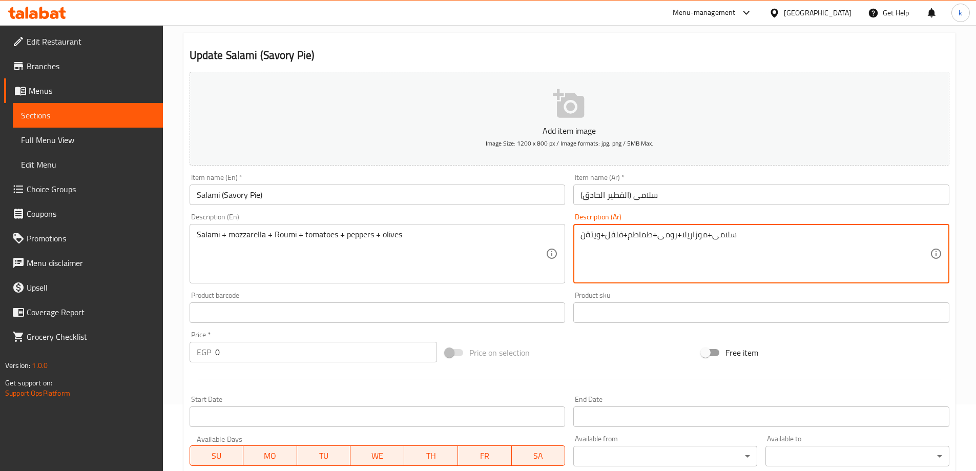
click at [587, 241] on textarea "سلامى+موزاريلا+رومى+طماطم+فلفل+ويتةن" at bounding box center [755, 254] width 349 height 49
click at [596, 235] on textarea "سلامى+موزاريلا+رومى+طماطم+فلفل+ويتةن" at bounding box center [755, 254] width 349 height 49
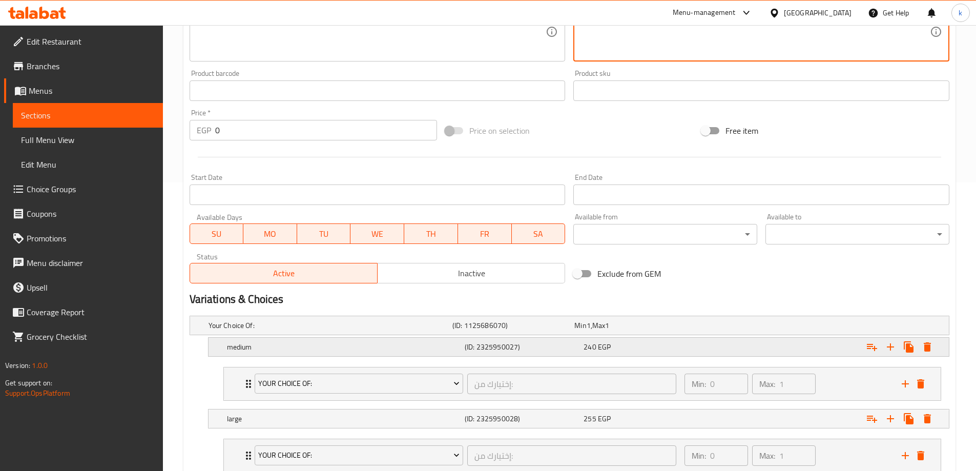
scroll to position [360, 0]
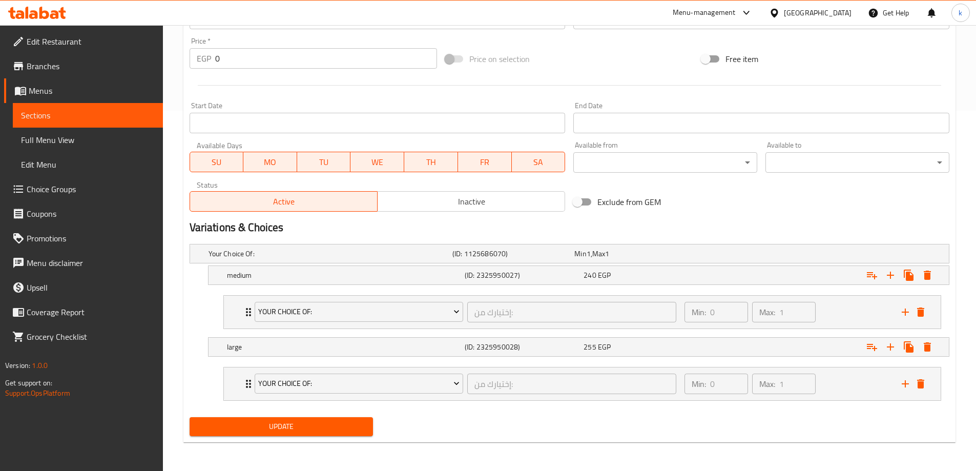
type textarea "سلامى+موزاريلا+رومى+طماطم+فلفل+زيتون"
click at [308, 425] on span "Update" at bounding box center [282, 426] width 168 height 13
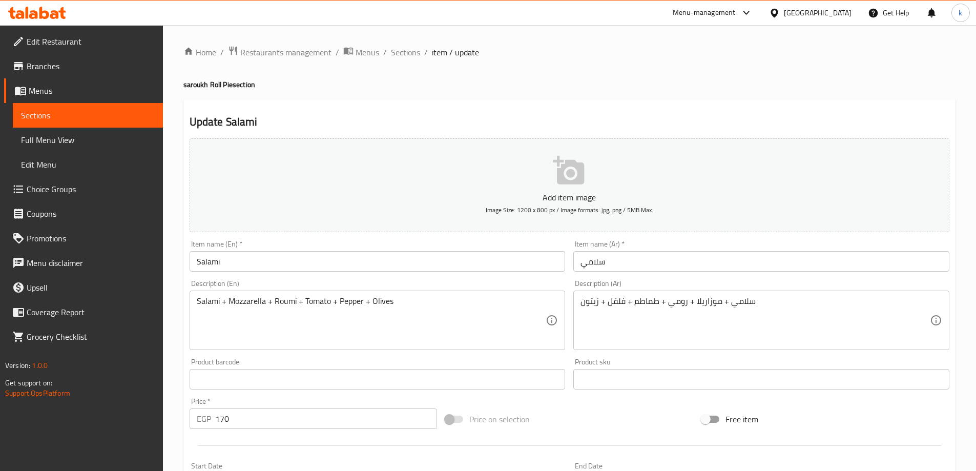
click at [310, 251] on div "Item name (En)   * Salami Item name (En) *" at bounding box center [378, 255] width 376 height 31
click at [315, 265] on input "Salami" at bounding box center [378, 261] width 376 height 20
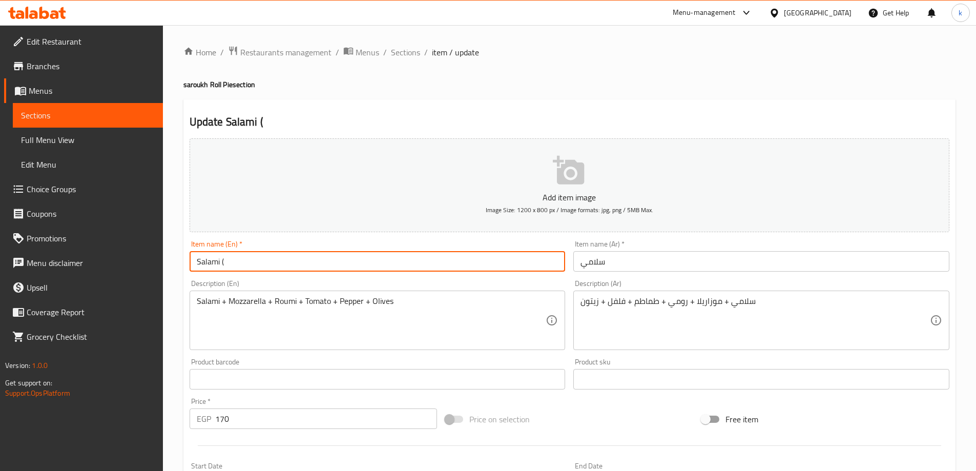
paste input "saroukh Roll Pie"
type input "Salami (saroukh Roll Pie)"
click at [652, 255] on input "سلامي" at bounding box center [761, 261] width 376 height 20
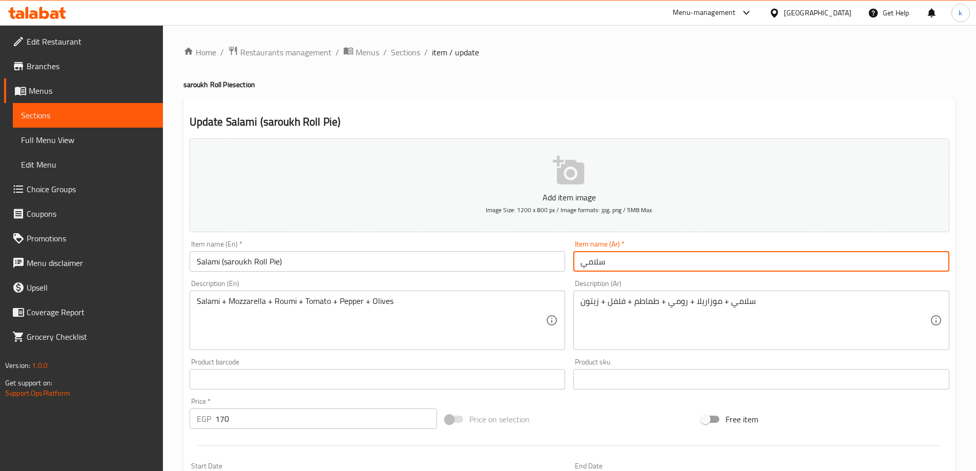
click at [652, 255] on input "سلامي" at bounding box center [761, 261] width 376 height 20
click at [682, 268] on input "سلامى(" at bounding box center [761, 261] width 376 height 20
paste input "فطير رول صاروخ"
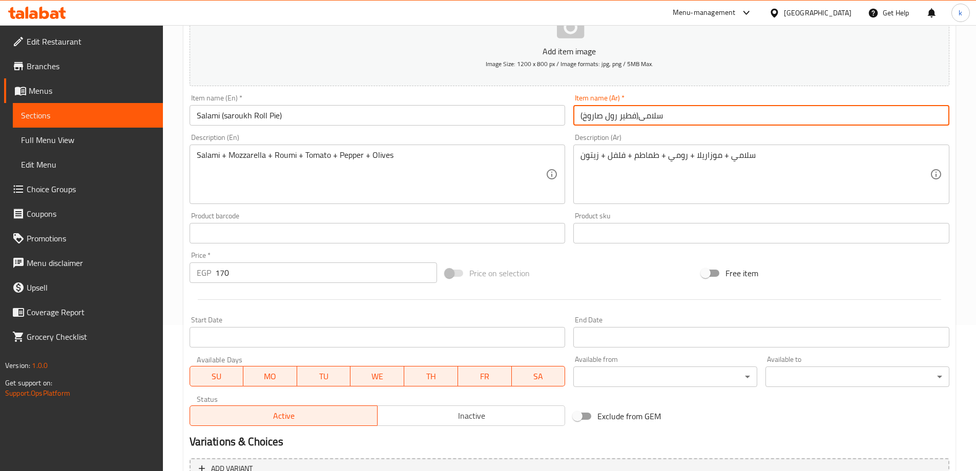
scroll to position [253, 0]
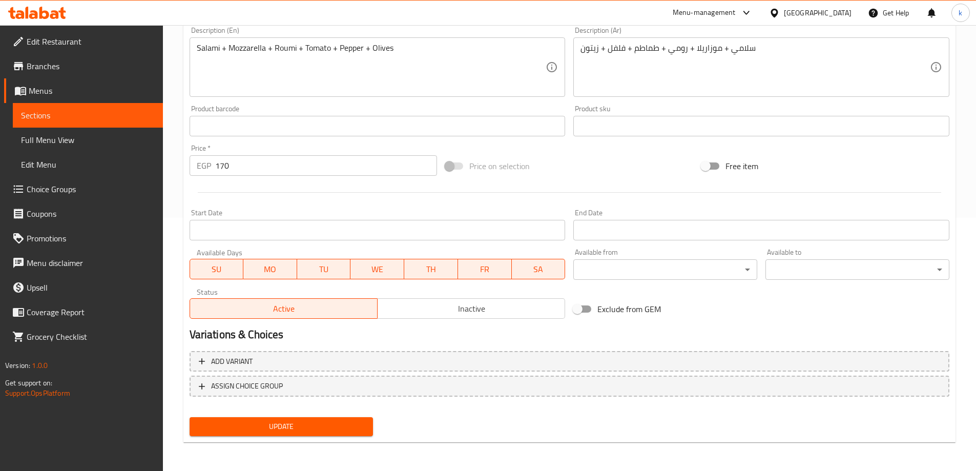
type input "سلامى(فطير رول صاروخ)"
click at [304, 417] on div "Update" at bounding box center [281, 426] width 192 height 27
click at [305, 425] on span "Update" at bounding box center [282, 426] width 168 height 13
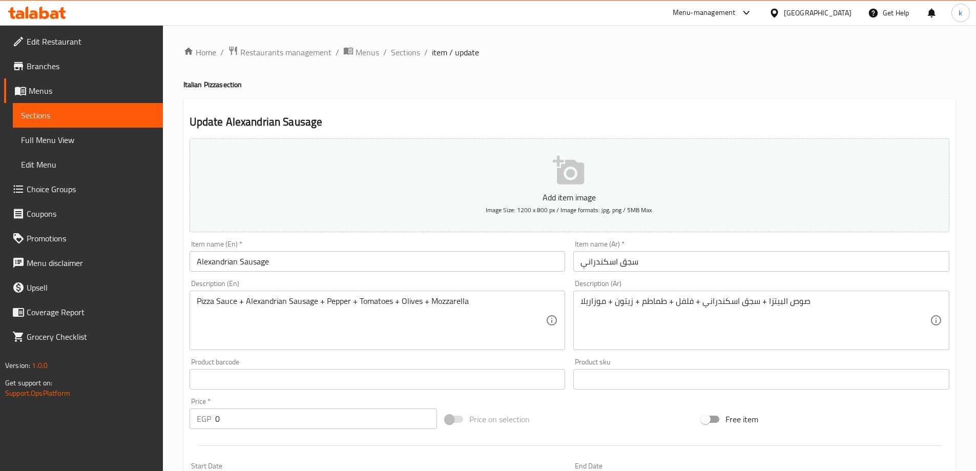
click at [291, 255] on input "Alexandrian Sausage" at bounding box center [378, 261] width 376 height 20
paste input "Italian Pizza"
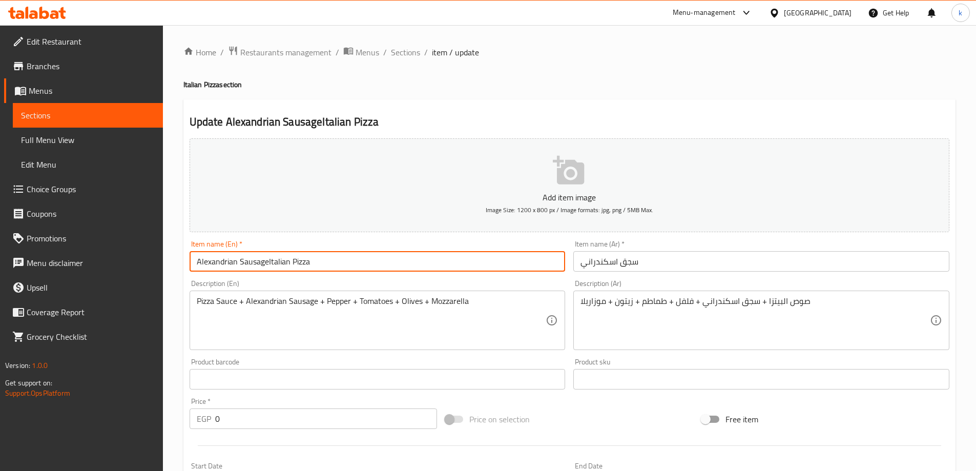
click at [268, 262] on input "Alexandrian SausageItalian Pizza" at bounding box center [378, 261] width 376 height 20
type input "Alexandrian Sausage Italian Pizza"
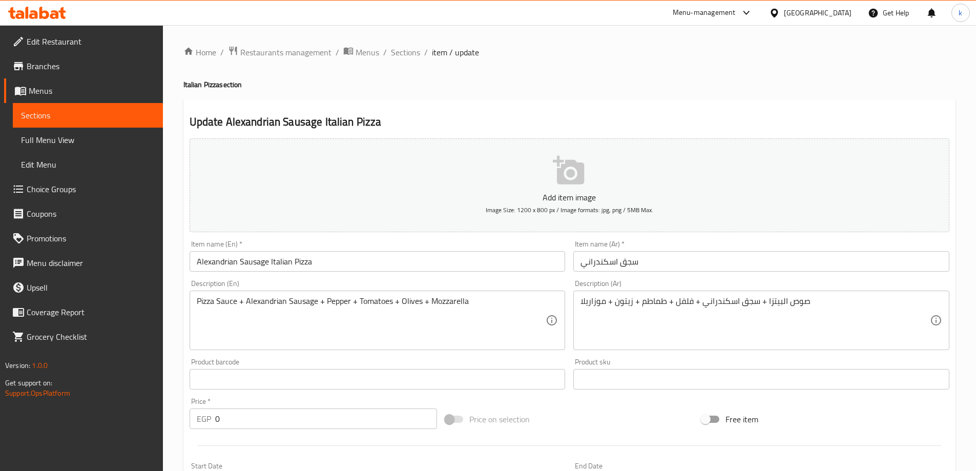
click at [674, 259] on input "سجق اسكندراني" at bounding box center [761, 261] width 376 height 20
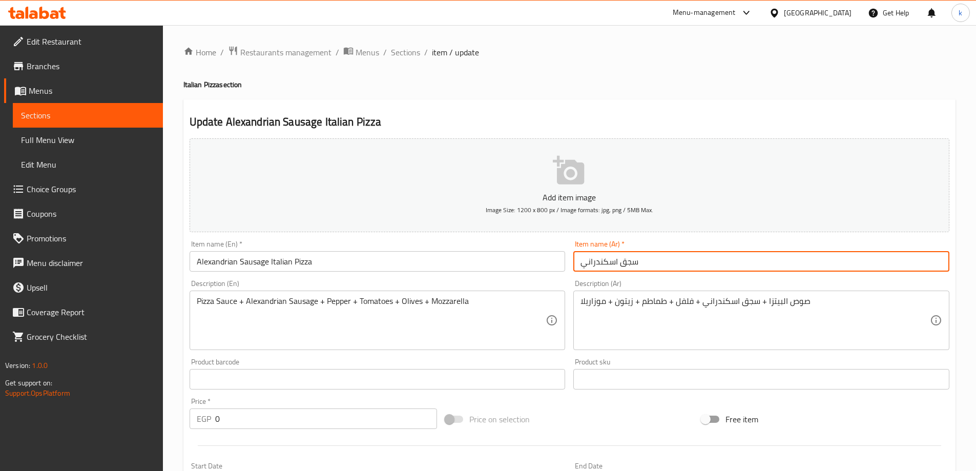
paste input "البيتزا الإيطالي"
click at [626, 263] on input "سجق اسكندراني البيتزا الإيطالي" at bounding box center [761, 261] width 376 height 20
click at [630, 261] on input "سجق اسكندراني البيتزا الإيطالي" at bounding box center [761, 261] width 376 height 20
type input "سجق اسكندراني (البيتزا الإيطالي)"
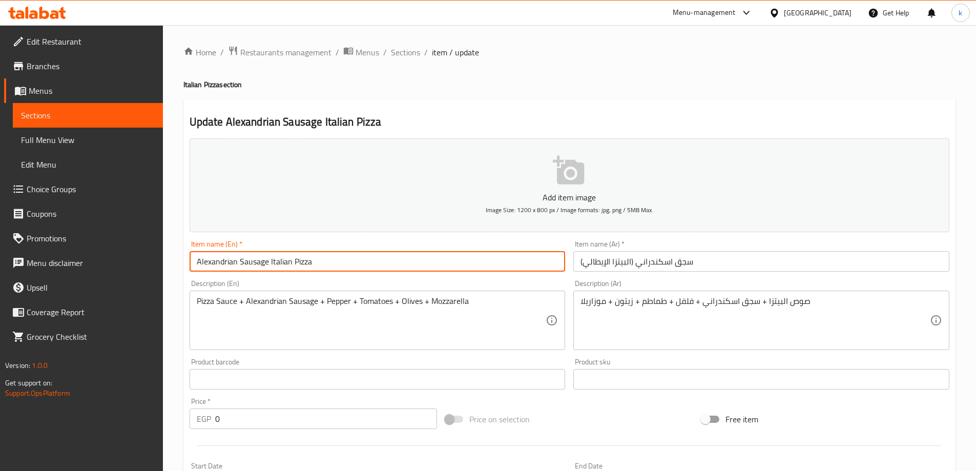
click at [313, 261] on input "Alexandrian Sausage Italian Pizza" at bounding box center [378, 261] width 376 height 20
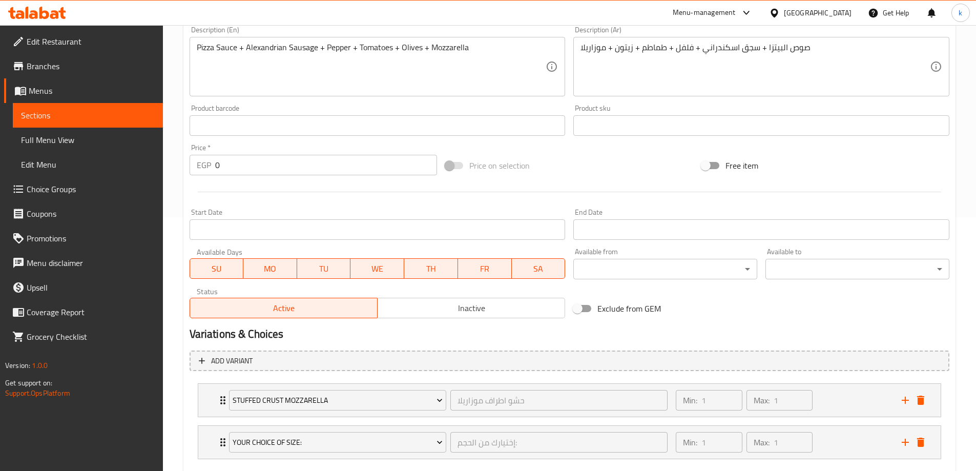
scroll to position [312, 0]
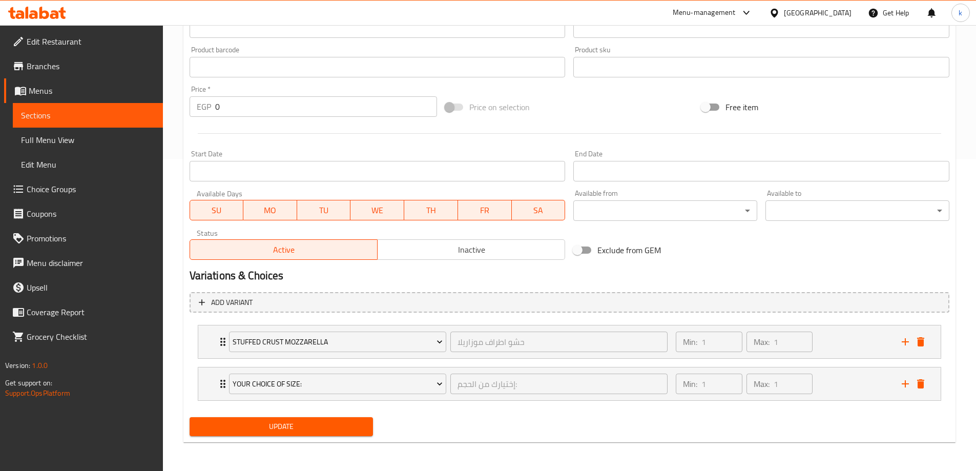
type input "Alexandrian Sausage (Italian Pizza)"
click at [320, 427] on span "Update" at bounding box center [282, 426] width 168 height 13
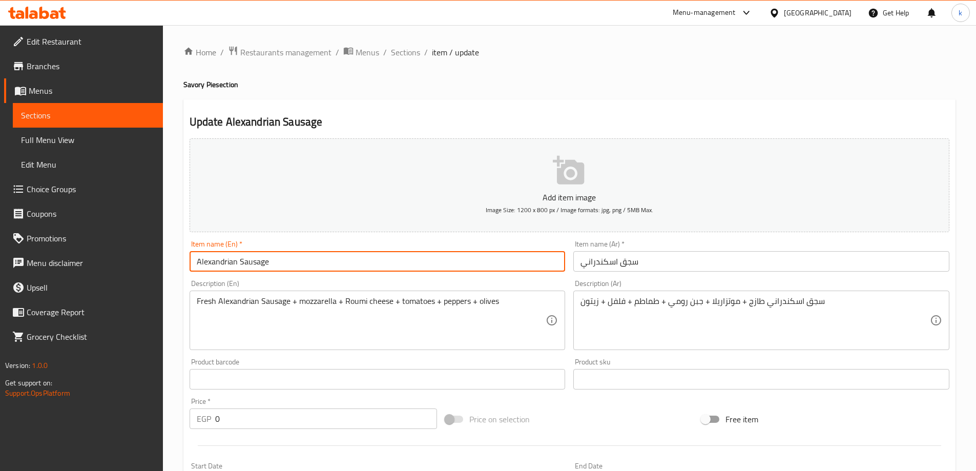
click at [392, 261] on input "Alexandrian Sausage" at bounding box center [378, 261] width 376 height 20
paste input "Savory Crepe"
type input "Alexandrian Sausage Savory Crepe"
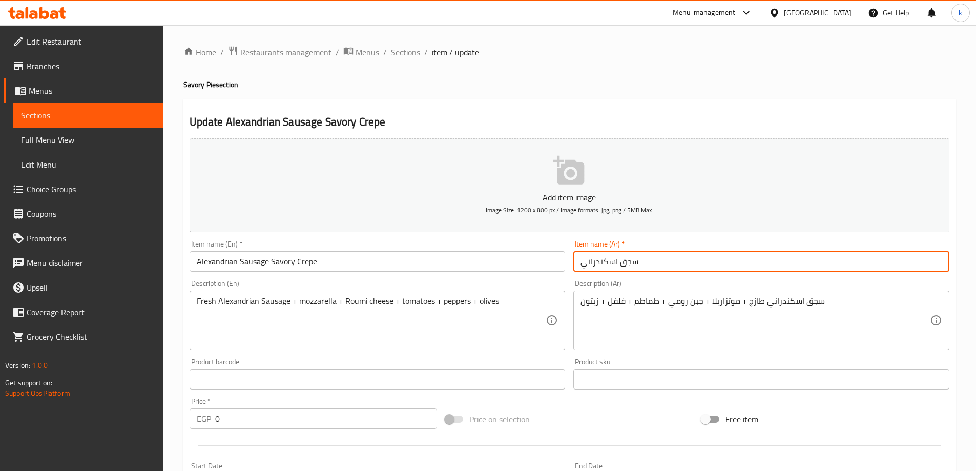
click at [700, 263] on input "سجق اسكندراني" at bounding box center [761, 261] width 376 height 20
click at [684, 267] on input "سجق اسكندراني" at bounding box center [761, 261] width 376 height 20
paste input "كريب حادق"
click at [614, 260] on input "سجق اسكندراني كريب حادق" at bounding box center [761, 261] width 376 height 20
click at [617, 258] on input "سجق اسكندراني كريب حادق" at bounding box center [761, 261] width 376 height 20
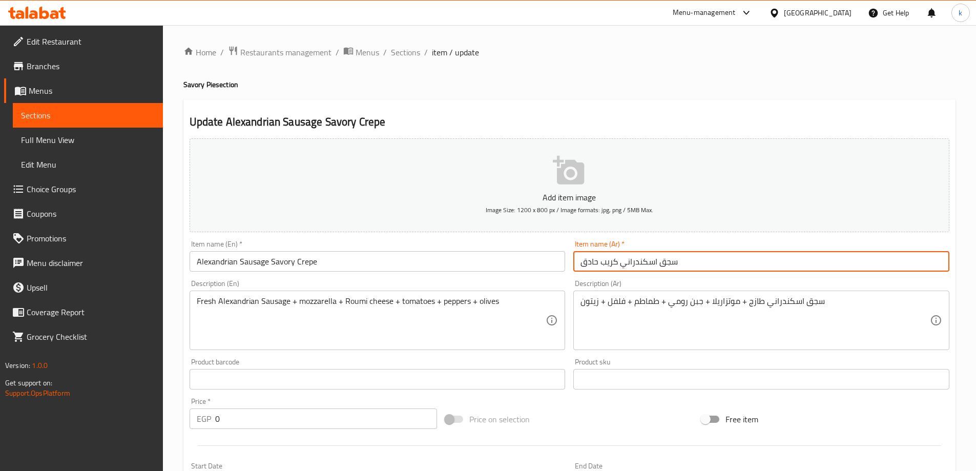
type input "سجق اسكندراني كريب حادق"
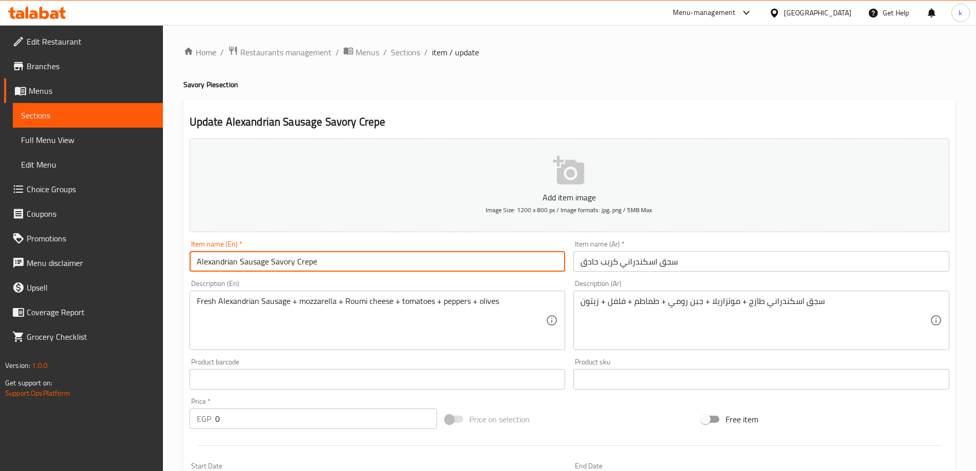
click at [271, 262] on input "Alexandrian Sausage Savory Crepe" at bounding box center [378, 261] width 376 height 20
type input "Alexandrian Sausage (Savory Crepe)"
click at [619, 261] on input "سجق اسكندراني كريب حادق" at bounding box center [761, 261] width 376 height 20
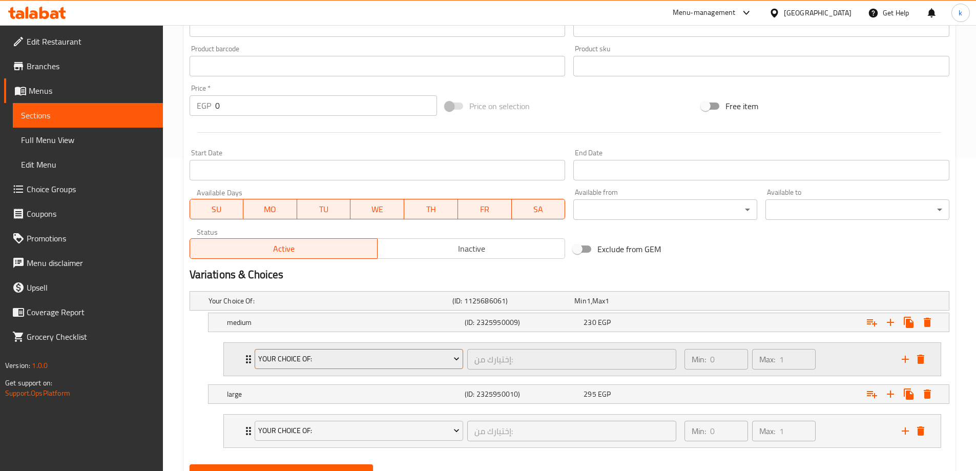
scroll to position [360, 0]
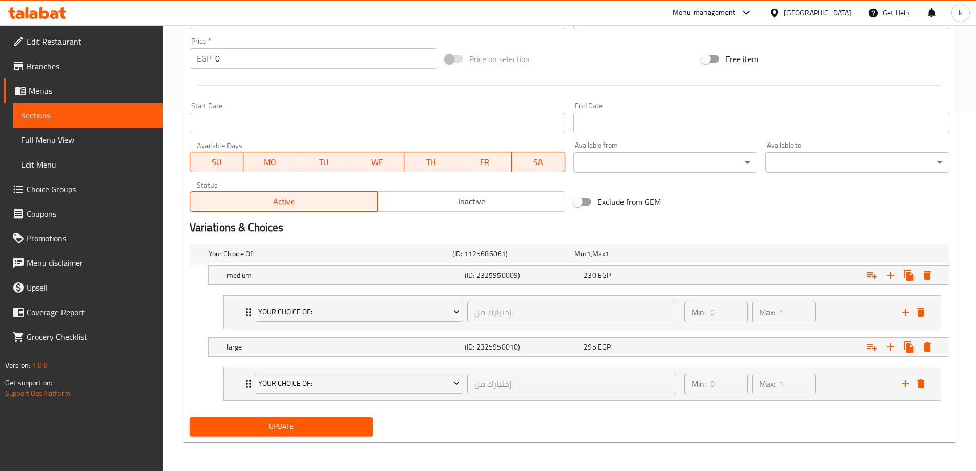
type input "سجق اسكندراني (كريب حادق)"
click at [327, 429] on span "Update" at bounding box center [282, 426] width 168 height 13
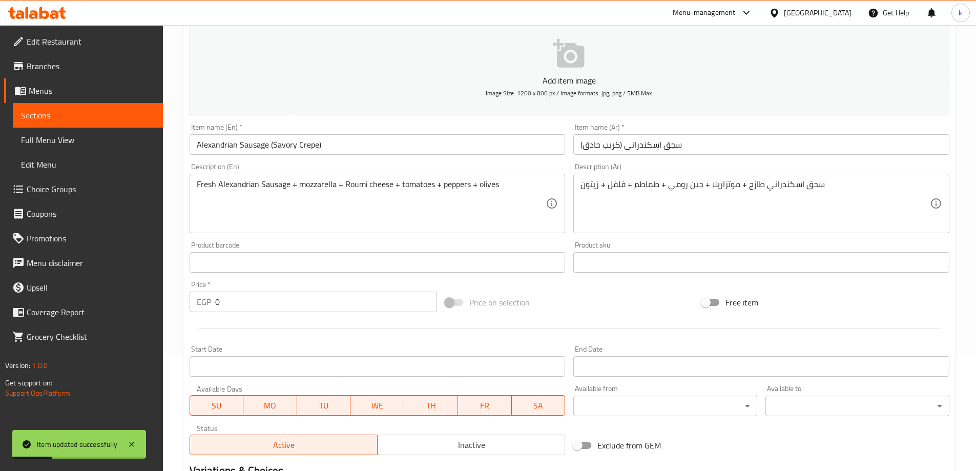
scroll to position [0, 0]
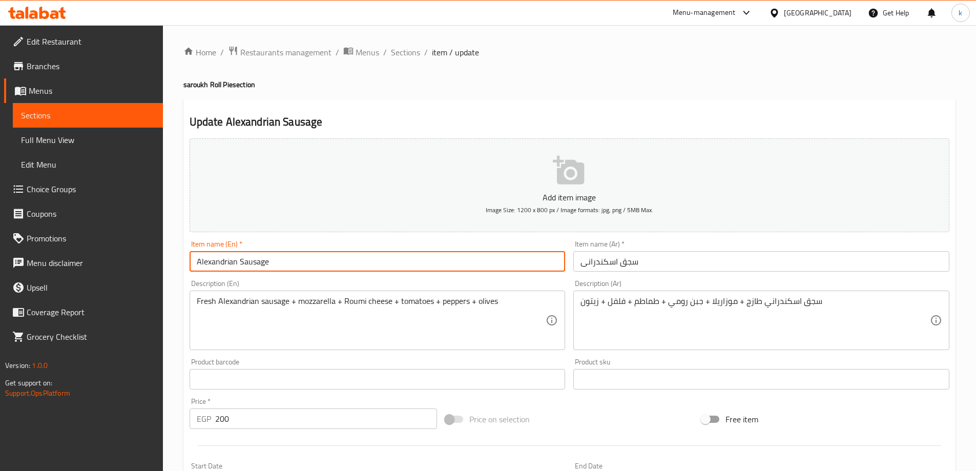
click at [292, 264] on input "Alexandrian Sausage" at bounding box center [378, 261] width 376 height 20
click at [416, 262] on input "Alexandrian Sausage" at bounding box center [378, 261] width 376 height 20
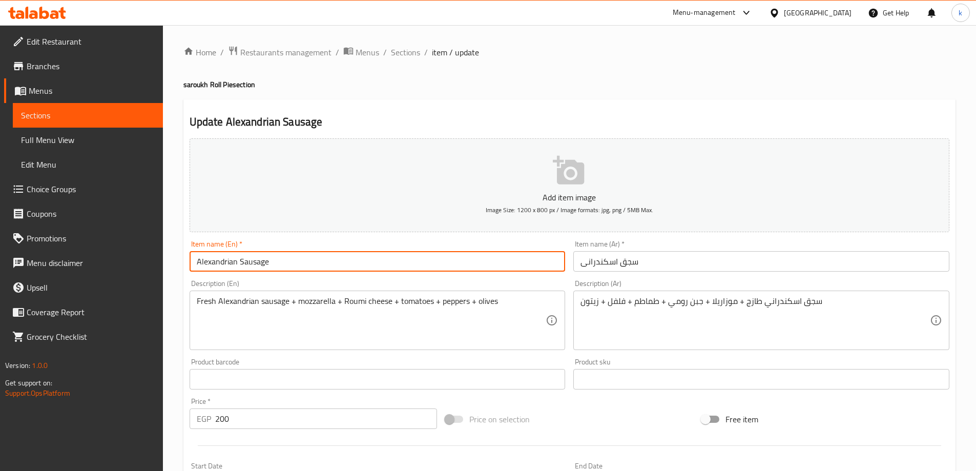
click at [449, 265] on input "Alexandrian Sausage" at bounding box center [378, 261] width 376 height 20
paste input "saroukh Roll Pie"
type input "Alexandrian Sausage saroukh Roll Pie"
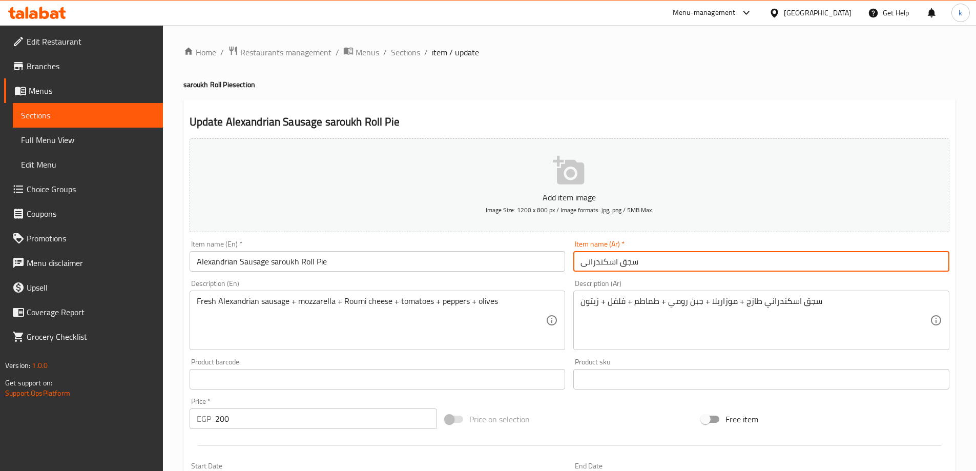
click at [669, 264] on input "سجق اسکندرانی" at bounding box center [761, 261] width 376 height 20
paste input "فطير رول صاروخ"
click at [613, 261] on input "سجق اسکندرانی فطير رول صاروخ" at bounding box center [761, 261] width 376 height 20
click at [635, 260] on input "سجق اسکندرانی فطير رول صاروخ" at bounding box center [761, 261] width 376 height 20
type input "سجق اسکندرانی (فطير رول صاروخ)"
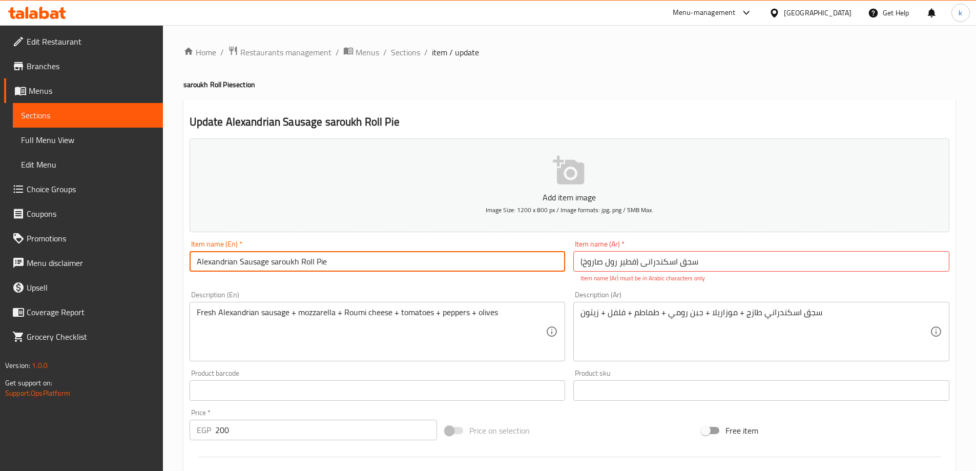
click at [269, 261] on input "Alexandrian Sausage saroukh Roll Pie" at bounding box center [378, 261] width 376 height 20
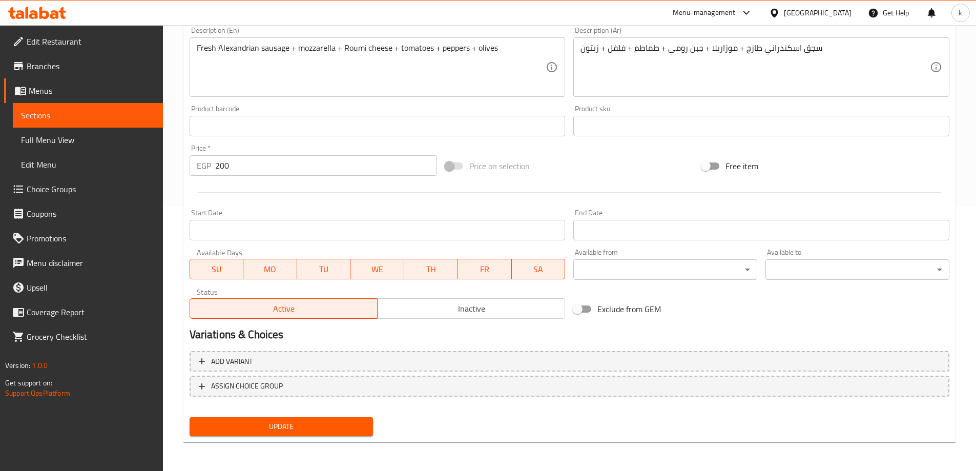
type input "Alexandrian Sausage (saroukh Roll Pie)"
click at [306, 428] on span "Update" at bounding box center [282, 426] width 168 height 13
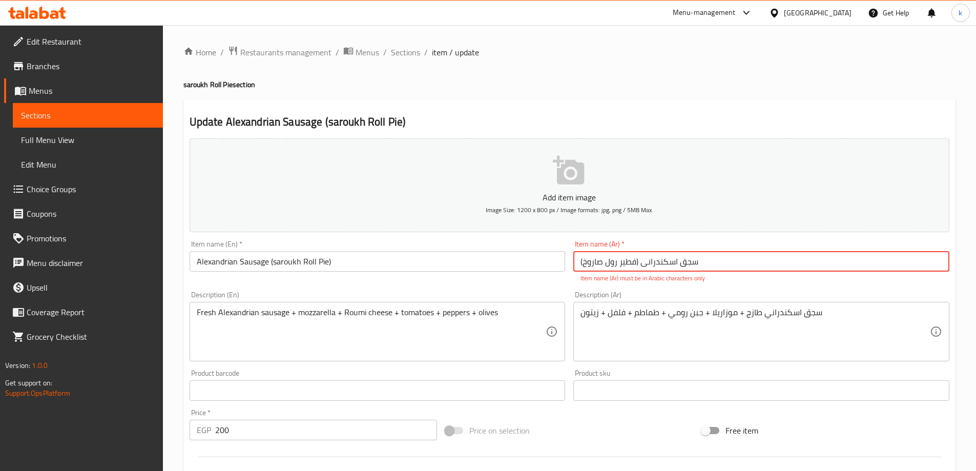
click at [650, 264] on input "سجق اسکندرانی (فطير رول صاروخ)" at bounding box center [761, 261] width 376 height 20
click at [686, 265] on input "سجق اسکندرانی (فطير رول صاروخ)" at bounding box center [761, 261] width 376 height 20
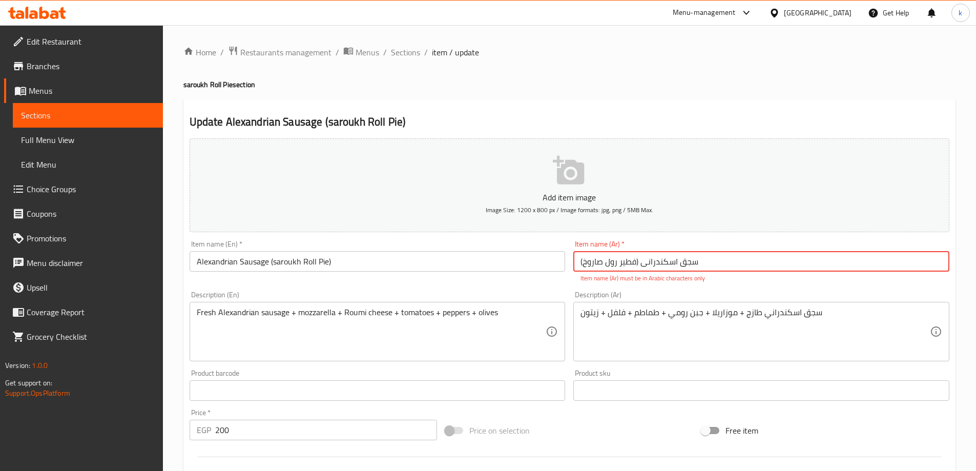
click at [686, 265] on input "سجق اسکندرانی (فطير رول صاروخ)" at bounding box center [761, 261] width 376 height 20
type input "S"
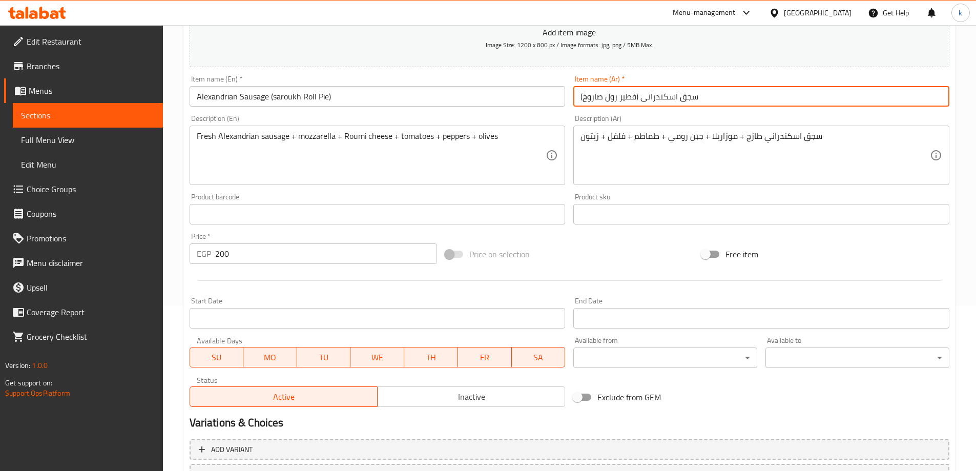
scroll to position [253, 0]
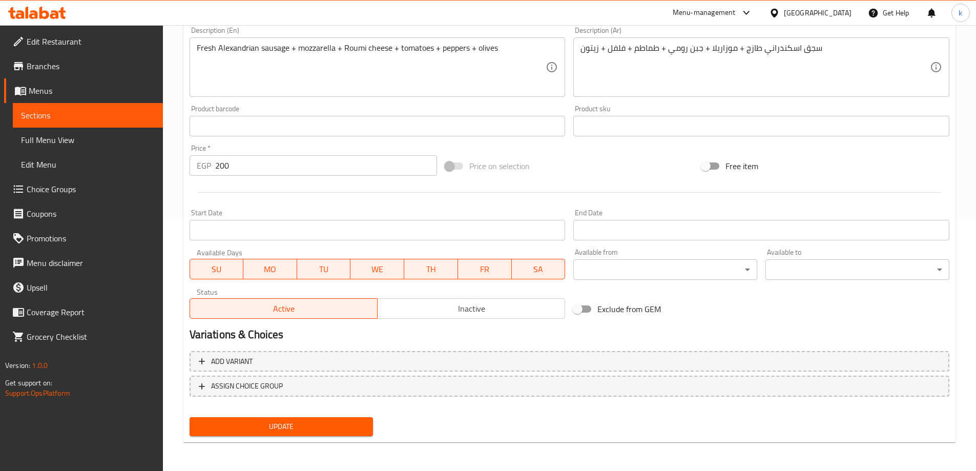
type input "سجق اسكندرانى (فطير رول صاروخ)"
click at [289, 432] on span "Update" at bounding box center [282, 426] width 168 height 13
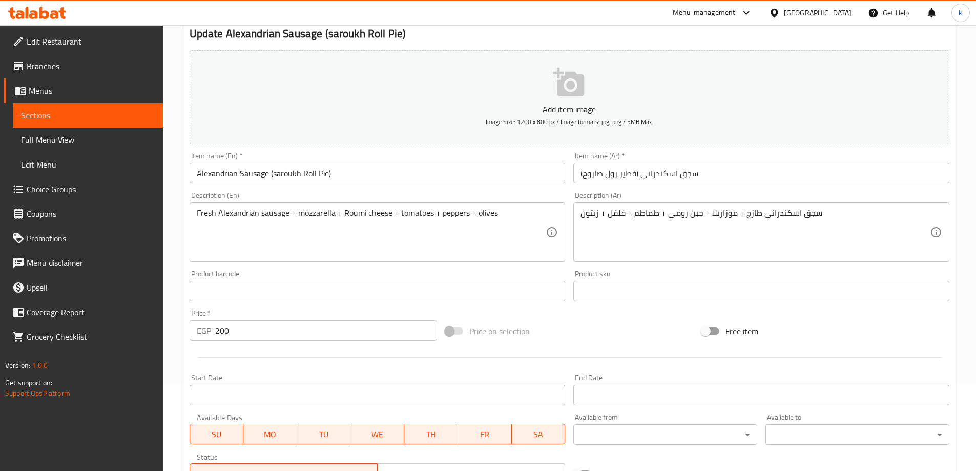
scroll to position [0, 0]
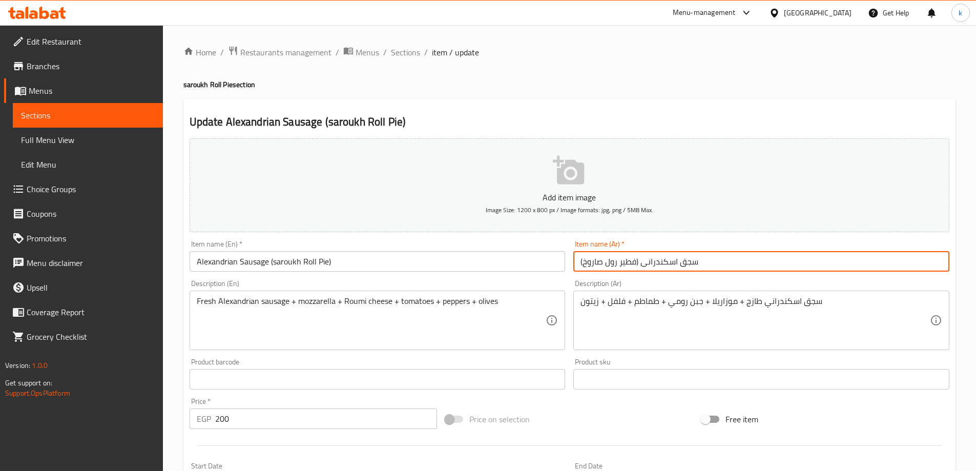
drag, startPoint x: 641, startPoint y: 263, endPoint x: 574, endPoint y: 262, distance: 67.1
click at [574, 262] on input "سجق اسكندرانى (فطير رول صاروخ)" at bounding box center [761, 261] width 376 height 20
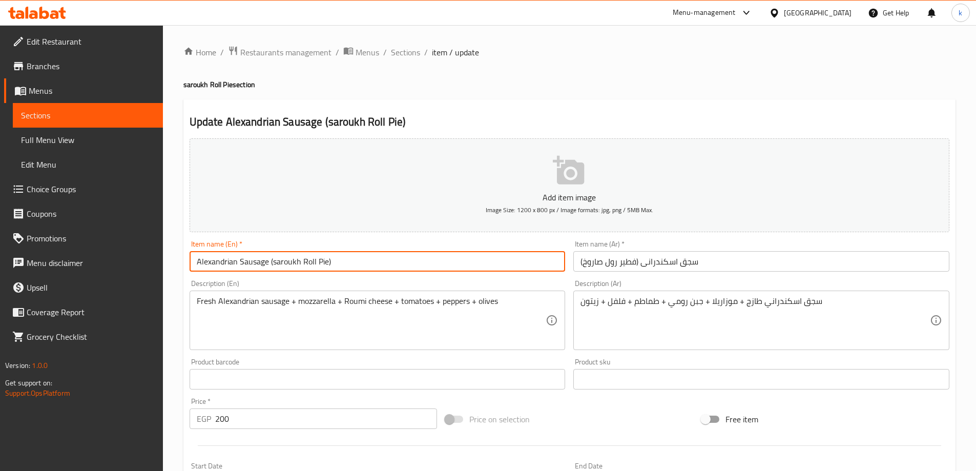
drag, startPoint x: 269, startPoint y: 263, endPoint x: 339, endPoint y: 261, distance: 70.2
click at [339, 261] on input "Alexandrian Sausage (saroukh Roll Pie)" at bounding box center [378, 261] width 376 height 20
click at [364, 260] on input "Alexandrian Sausage Kiri" at bounding box center [378, 261] width 376 height 20
paste input "saroukh Roll Pie"
type input "Alexandrian Sausage Kiri saroukh Roll Pie"
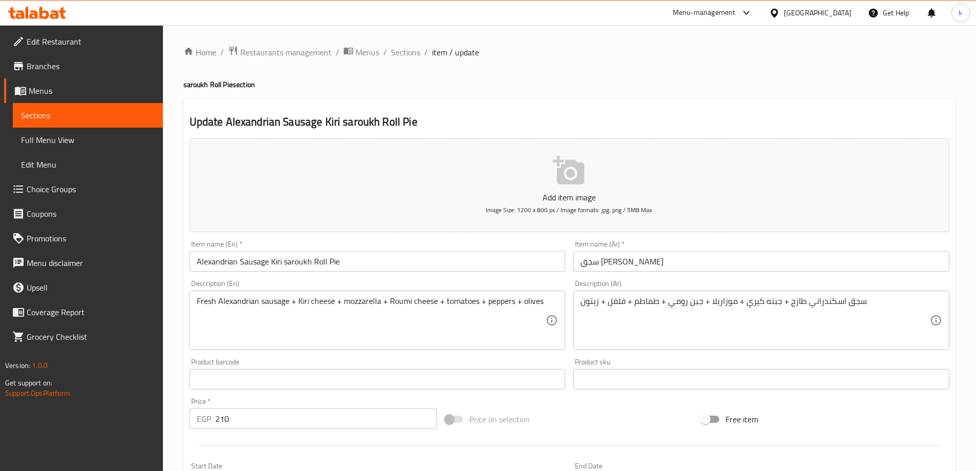
click at [705, 268] on input "سجق [PERSON_NAME]" at bounding box center [761, 261] width 376 height 20
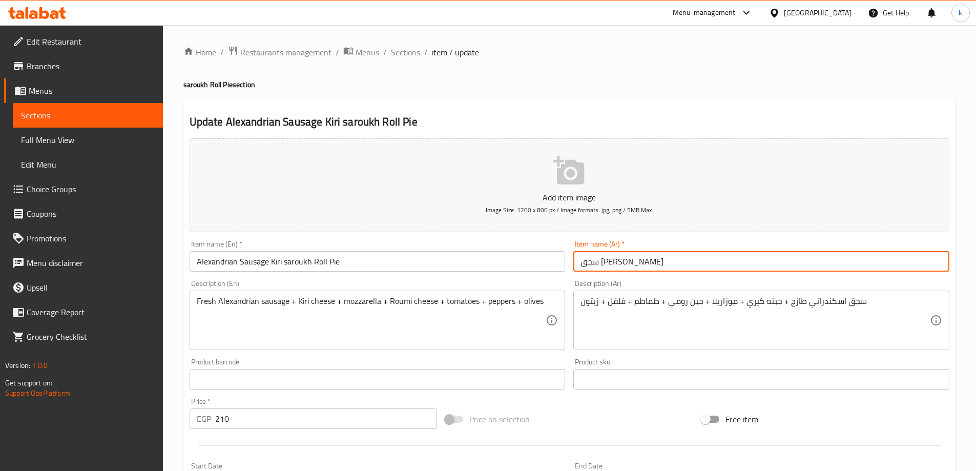
paste input "فطير رول صاروخ"
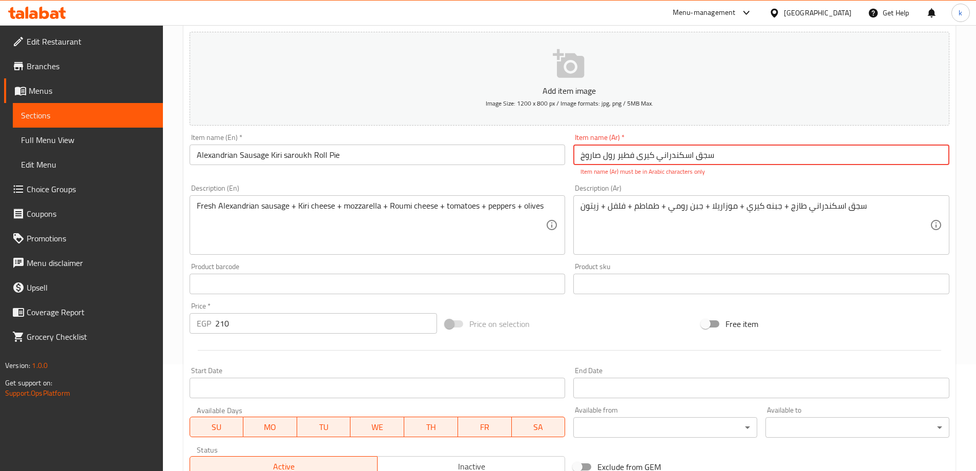
scroll to position [8, 0]
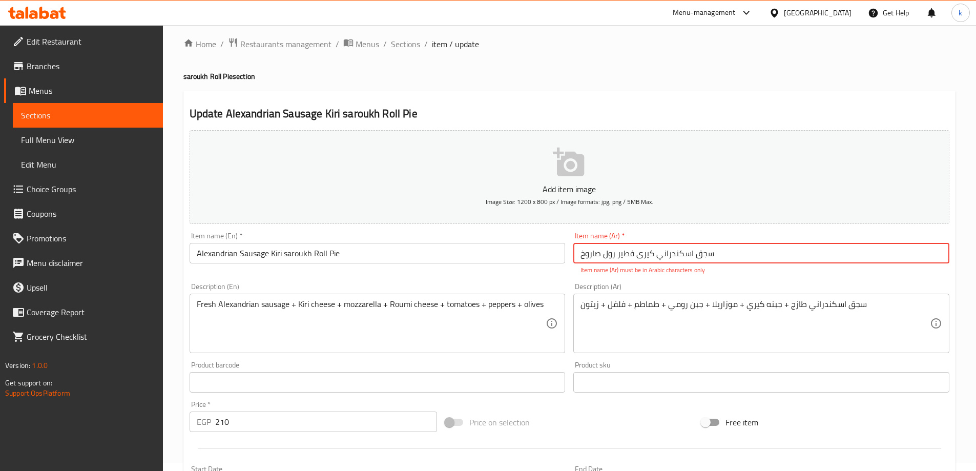
click at [636, 256] on input "سجق اسكندراني کیری فطير رول صاروخ" at bounding box center [761, 253] width 376 height 20
drag, startPoint x: 634, startPoint y: 253, endPoint x: 550, endPoint y: 250, distance: 83.6
click at [550, 250] on div "Add item image Image Size: 1200 x 800 px / Image formats: jpg, png / 5MB Max. I…" at bounding box center [569, 352] width 768 height 453
paste input "(فطير رول صاروخ)"
click at [638, 253] on input "سجق [PERSON_NAME] (فطير رول صاروخ)" at bounding box center [761, 253] width 376 height 20
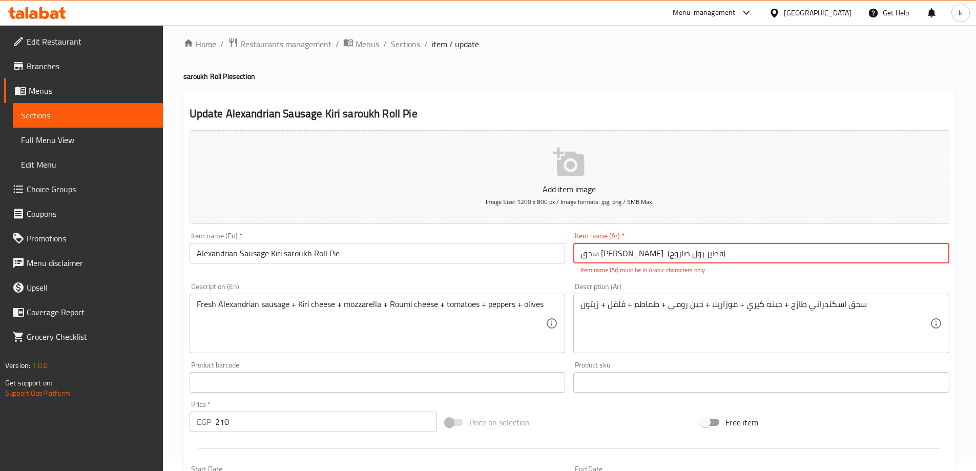
click at [639, 254] on input "سجق [PERSON_NAME] (فطير رول صاروخ)" at bounding box center [761, 253] width 376 height 20
click at [640, 254] on input "سجق [PERSON_NAME] (فطير رول صاروخ)" at bounding box center [761, 253] width 376 height 20
type input "سجق [PERSON_NAME] (فطير رول صاروخ)"
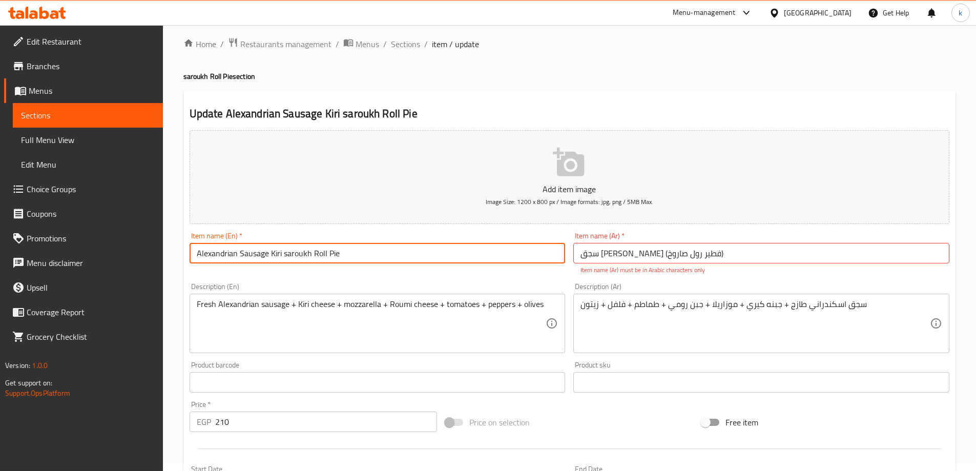
drag, startPoint x: 282, startPoint y: 255, endPoint x: 398, endPoint y: 255, distance: 116.3
click at [398, 255] on input "Alexandrian Sausage Kiri saroukh Roll Pie" at bounding box center [378, 253] width 376 height 20
paste input "(saroukh Roll Pie)"
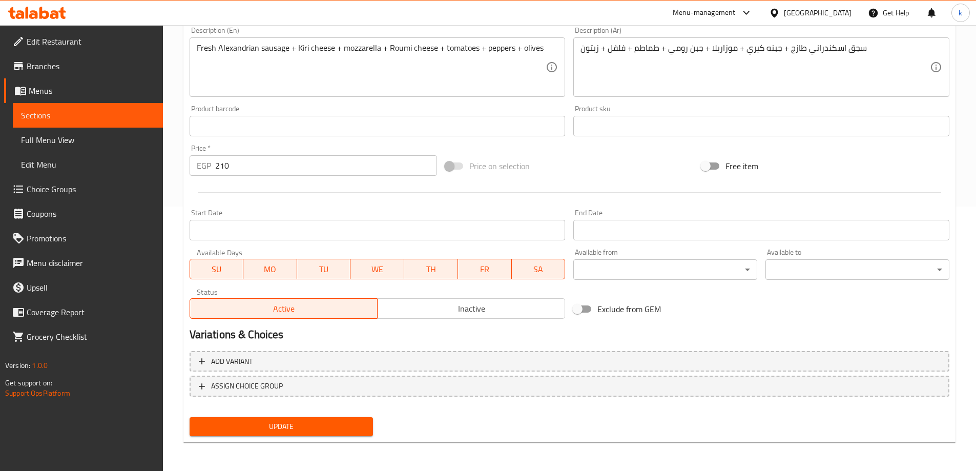
type input "Alexandrian Sausage Kiri (saroukh Roll Pie)"
click at [281, 421] on span "Update" at bounding box center [282, 426] width 168 height 13
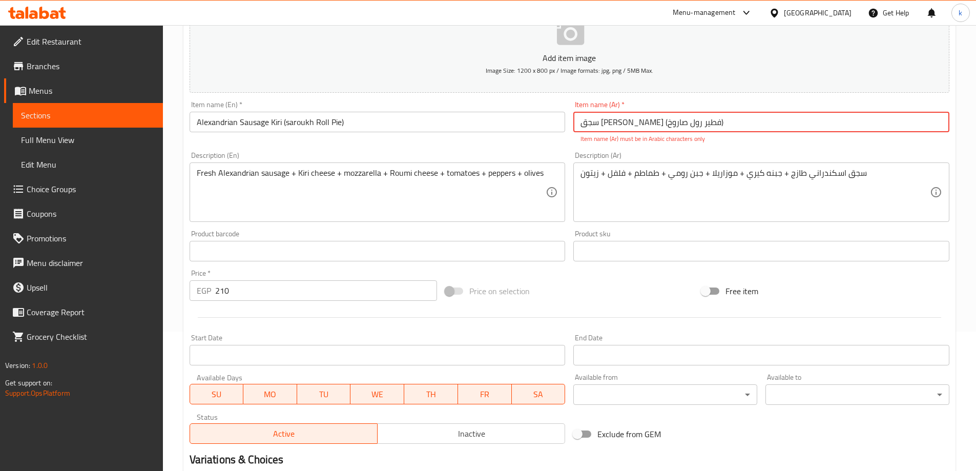
scroll to position [0, 0]
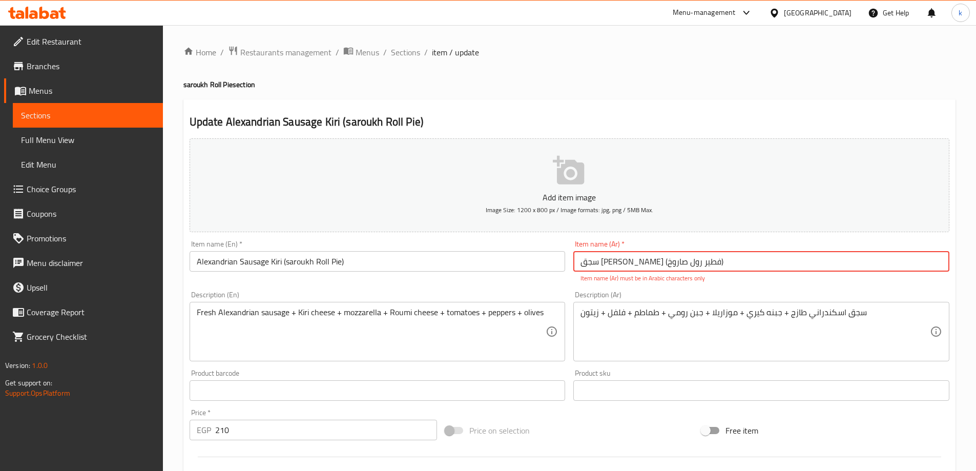
click at [576, 261] on input "سجق [PERSON_NAME] (فطير رول صاروخ)" at bounding box center [761, 261] width 376 height 20
click at [716, 263] on input "سجق [PERSON_NAME] (فطير رول صاروخ)" at bounding box center [761, 261] width 376 height 20
type input "سجق [PERSON_NAME] (فطير رول صاروخ)"
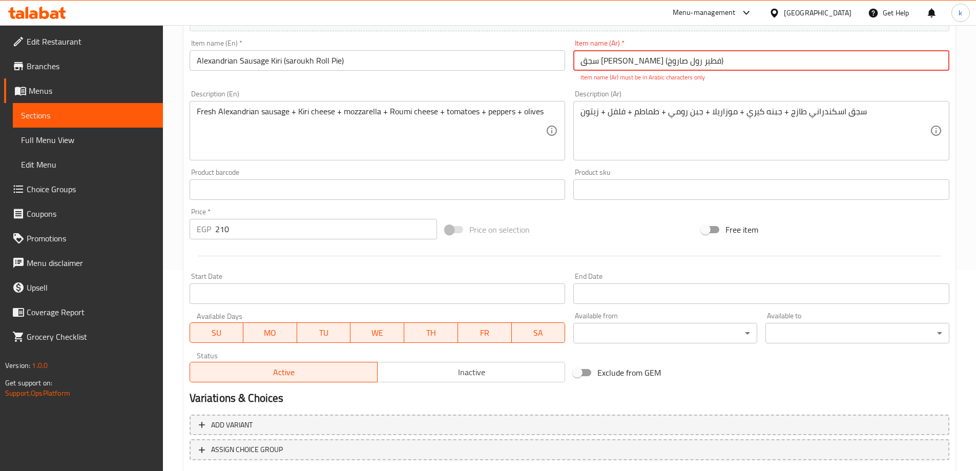
scroll to position [264, 0]
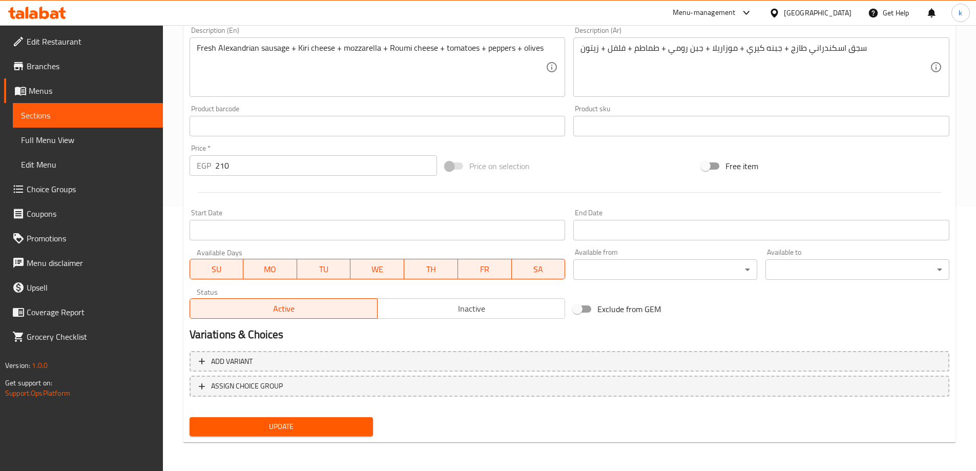
click at [349, 417] on div "Update" at bounding box center [281, 426] width 192 height 27
click at [349, 429] on span "Update" at bounding box center [282, 426] width 168 height 13
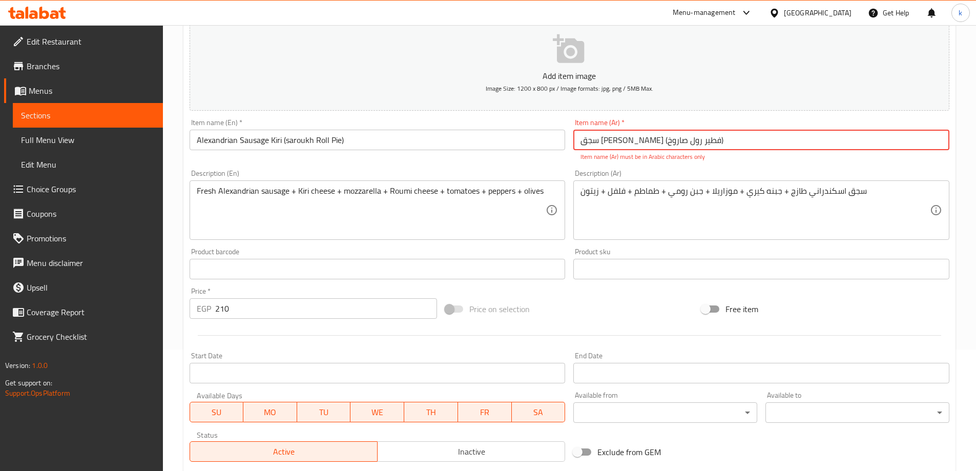
scroll to position [0, 0]
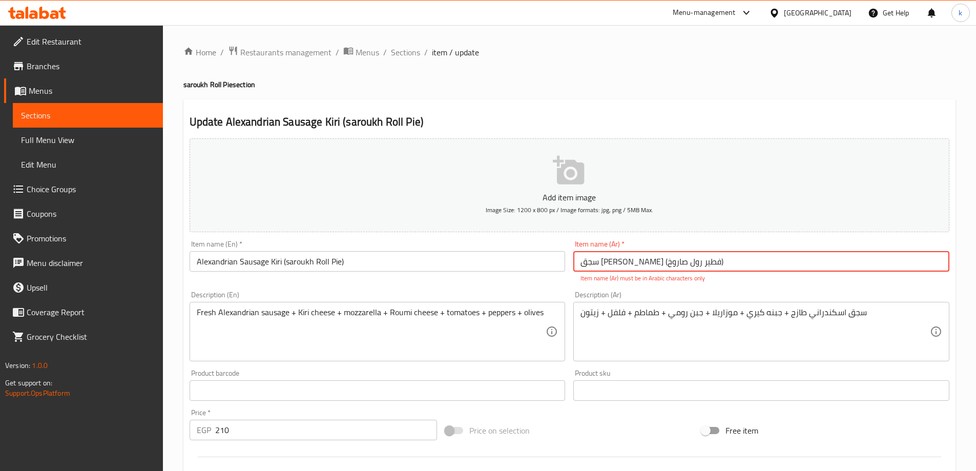
click at [729, 262] on input "سجق [PERSON_NAME] (فطير رول صاروخ)" at bounding box center [761, 261] width 376 height 20
click at [634, 265] on input "سجق [PERSON_NAME] (فطير رول صاروخ)" at bounding box center [761, 261] width 376 height 20
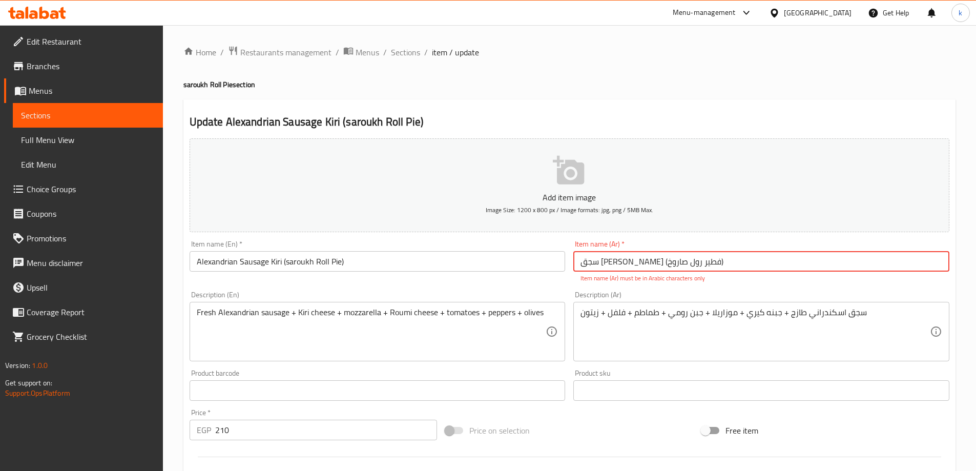
click at [634, 265] on input "سجق [PERSON_NAME] (فطير رول صاروخ)" at bounding box center [761, 261] width 376 height 20
click at [636, 257] on input "text" at bounding box center [761, 261] width 376 height 20
paste input "سجق اسکندرانی كيرى (فطير رول صاروخ)"
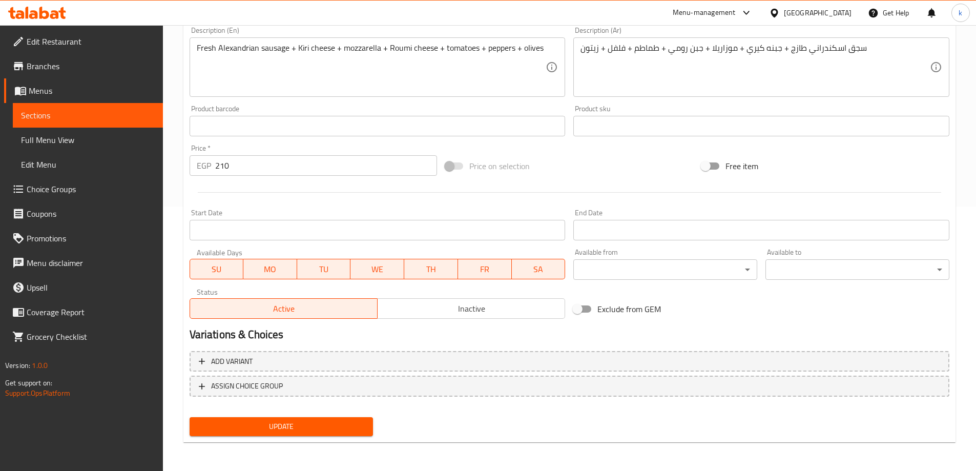
click at [260, 434] on button "Update" at bounding box center [282, 426] width 184 height 19
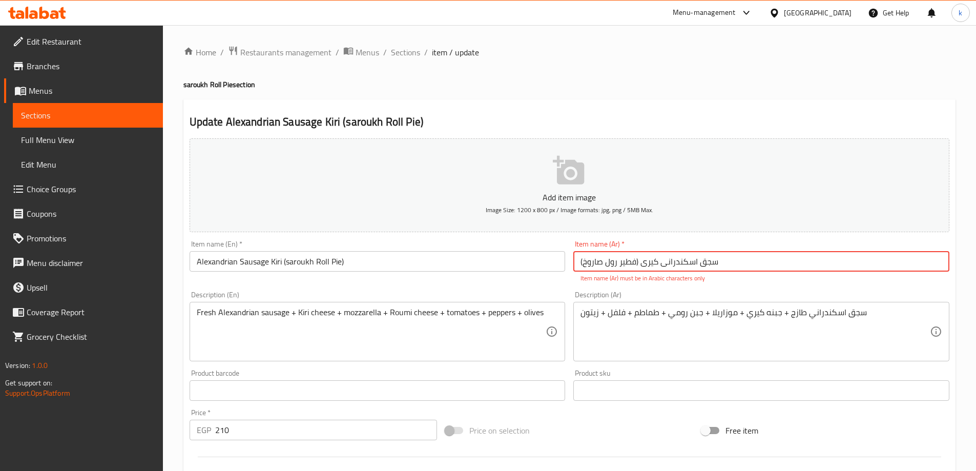
click at [637, 263] on input "سجق اسکندرانی كيرى (فطير رول صاروخ)" at bounding box center [761, 261] width 376 height 20
click at [639, 260] on input "سجق اسکندرانی كيرى (فطير رول صاروخ)" at bounding box center [761, 261] width 376 height 20
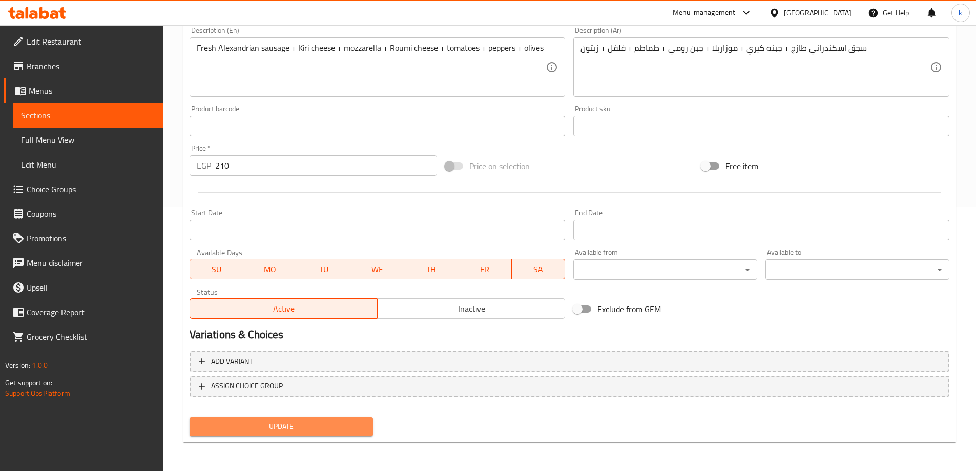
click at [353, 426] on span "Update" at bounding box center [282, 426] width 168 height 13
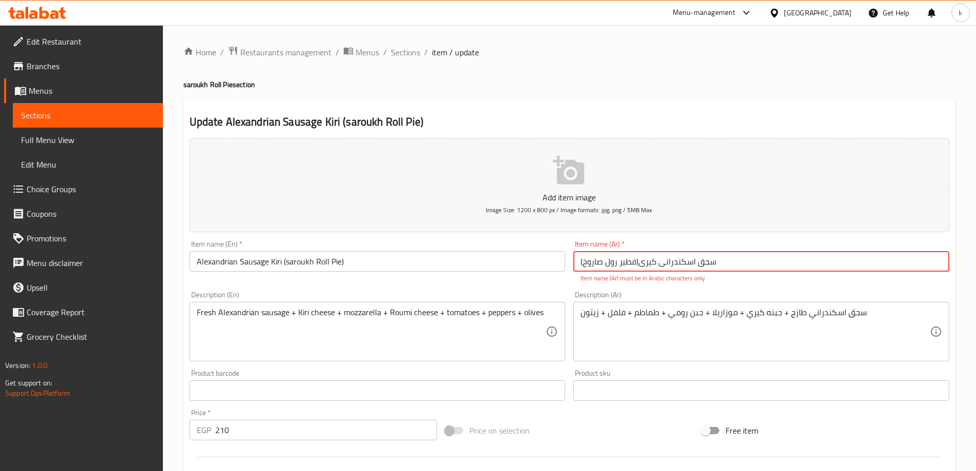
click at [686, 262] on input "سجق اسکندرانی كيرى(فطير رول صاروخ)" at bounding box center [761, 261] width 376 height 20
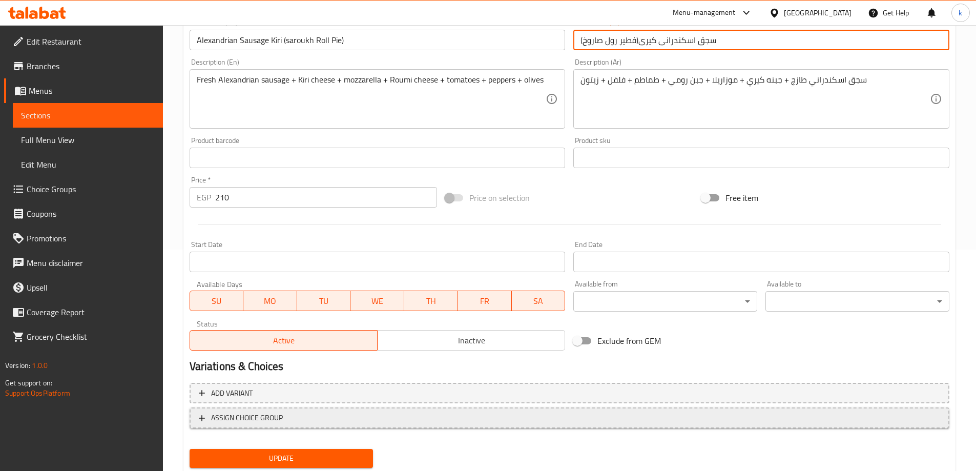
scroll to position [253, 0]
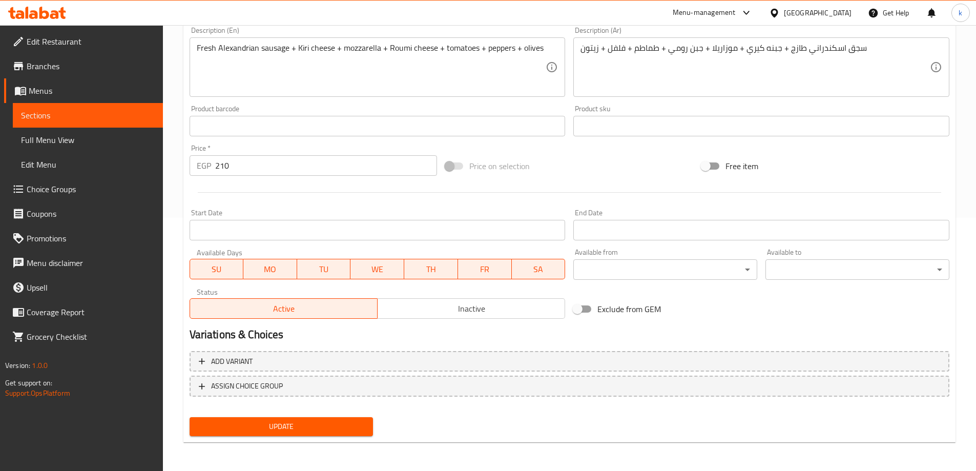
type input "سجق اسكندرانى كيرى(فطير رول صاروخ)"
click at [294, 429] on span "Update" at bounding box center [282, 426] width 168 height 13
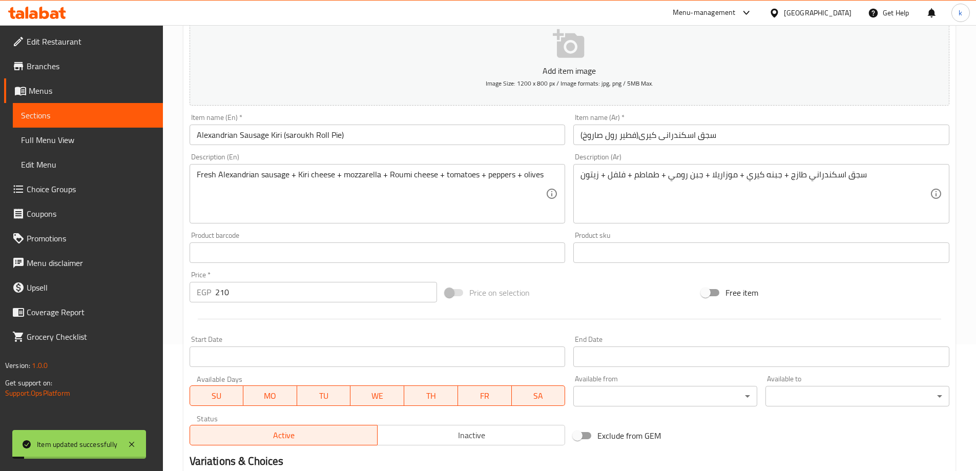
scroll to position [0, 0]
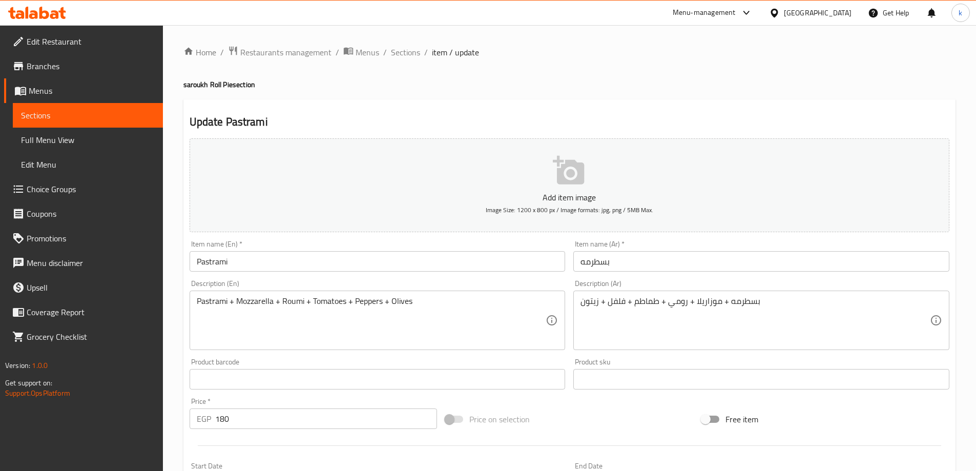
click at [638, 256] on input "بسطرمه" at bounding box center [761, 261] width 376 height 20
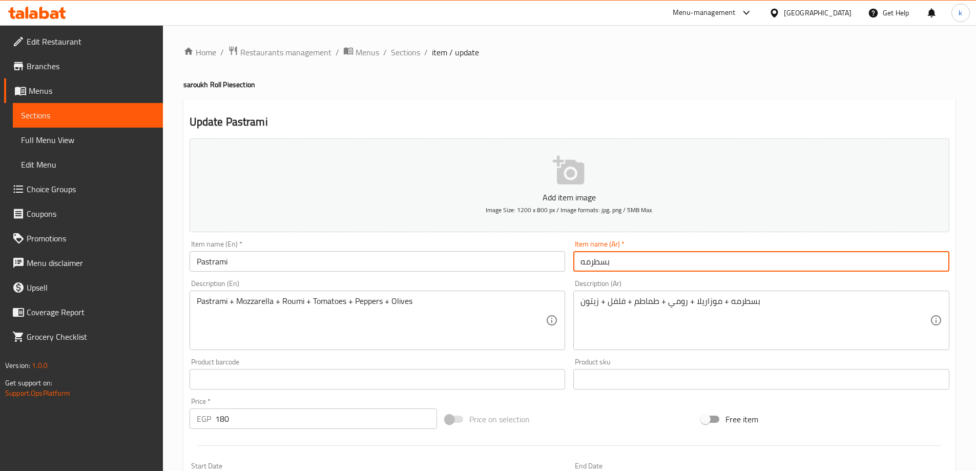
paste input "(فطير رول صاروخ)"
type input "بسطرمه (فطير رول صاروخ)"
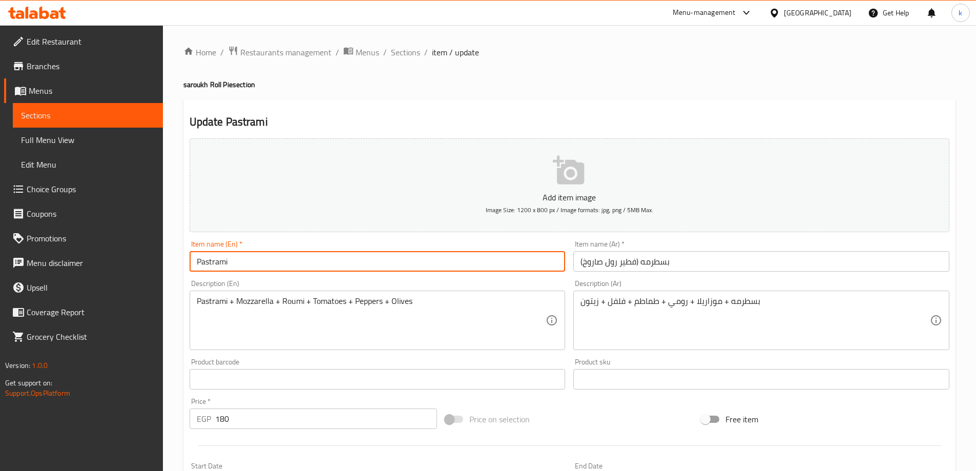
click at [297, 257] on input "Pastrami" at bounding box center [378, 261] width 376 height 20
paste input "saroukh Roll Pie"
drag, startPoint x: 288, startPoint y: 262, endPoint x: 228, endPoint y: 254, distance: 61.0
click at [228, 254] on input "Pastrami saroukh Roll Pie" at bounding box center [378, 261] width 376 height 20
paste input "(saroukh Roll Pie)"
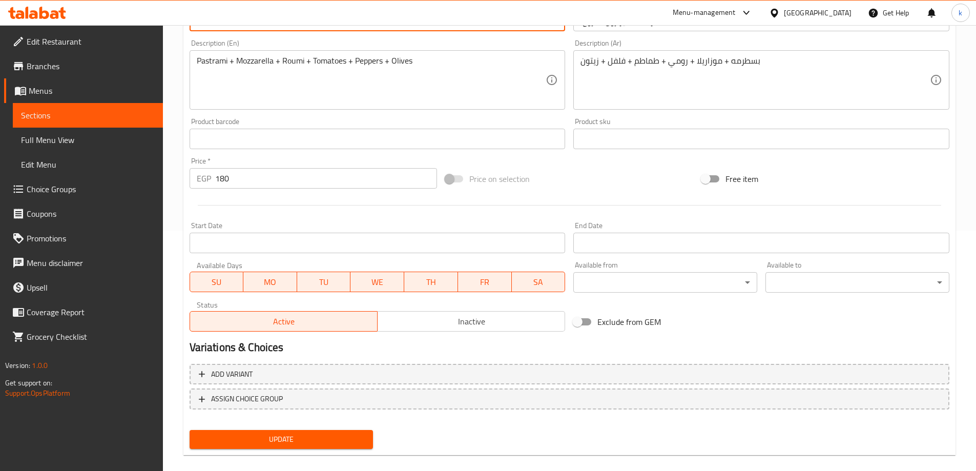
scroll to position [253, 0]
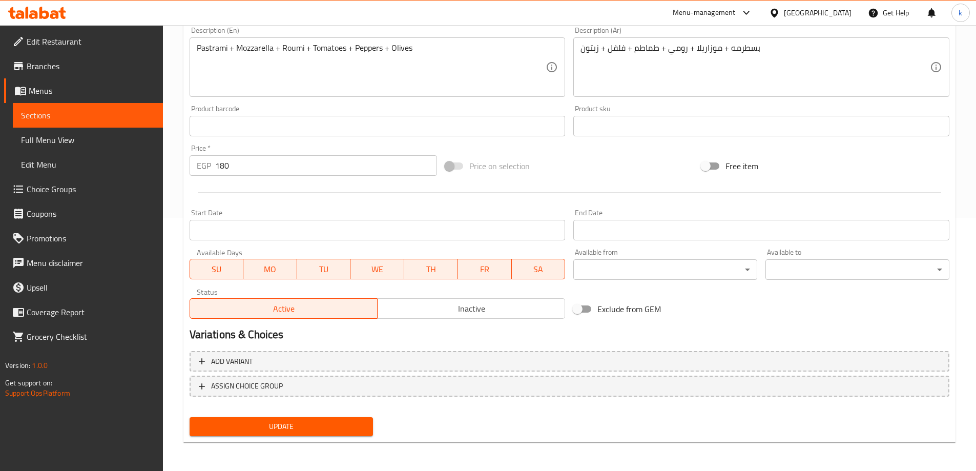
type input "Pastrami (saroukh Roll Pie)"
click at [322, 429] on span "Update" at bounding box center [282, 426] width 168 height 13
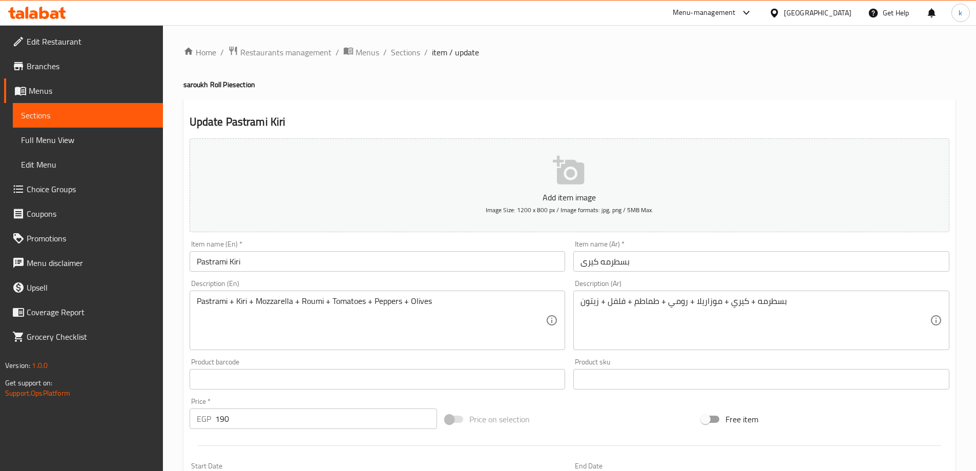
click at [687, 266] on input "بسطرمه كيرى" at bounding box center [761, 261] width 376 height 20
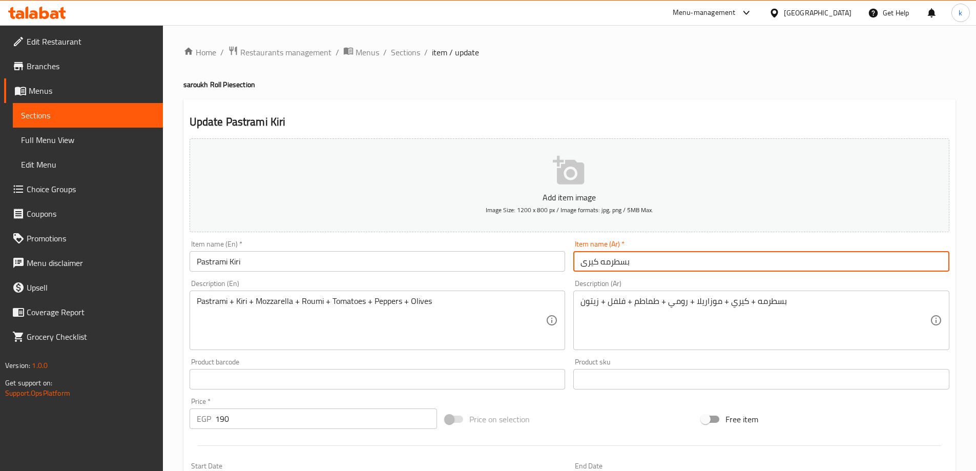
paste input "(فطير رول صاروخ)"
type input "بسطرمه كيرى (فطير رول صاروخ)"
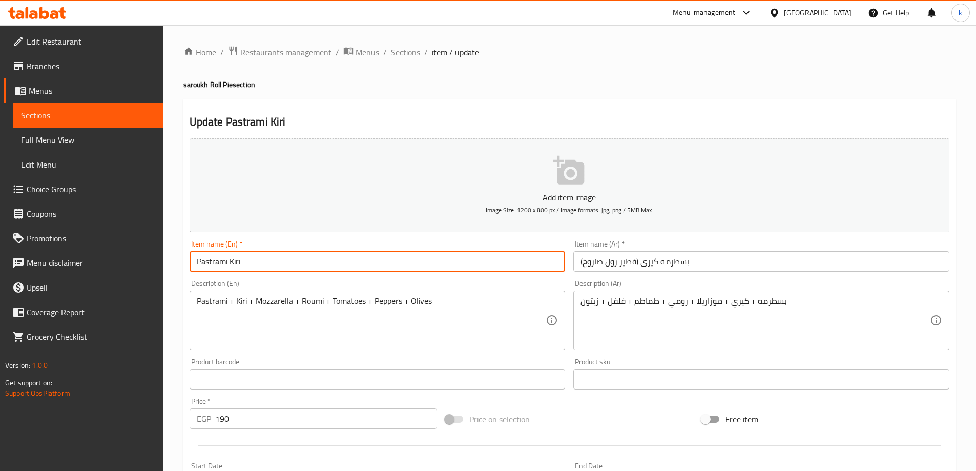
click at [334, 260] on input "Pastrami Kiri" at bounding box center [378, 261] width 376 height 20
paste input "saroukh Roll Pie"
click at [240, 261] on input "Pastrami Kiri saroukh Roll Pie" at bounding box center [378, 261] width 376 height 20
drag, startPoint x: 305, startPoint y: 265, endPoint x: 241, endPoint y: 262, distance: 64.6
click at [241, 262] on input "Pastrami Kiri (saroukh Roll Pie)" at bounding box center [378, 261] width 376 height 20
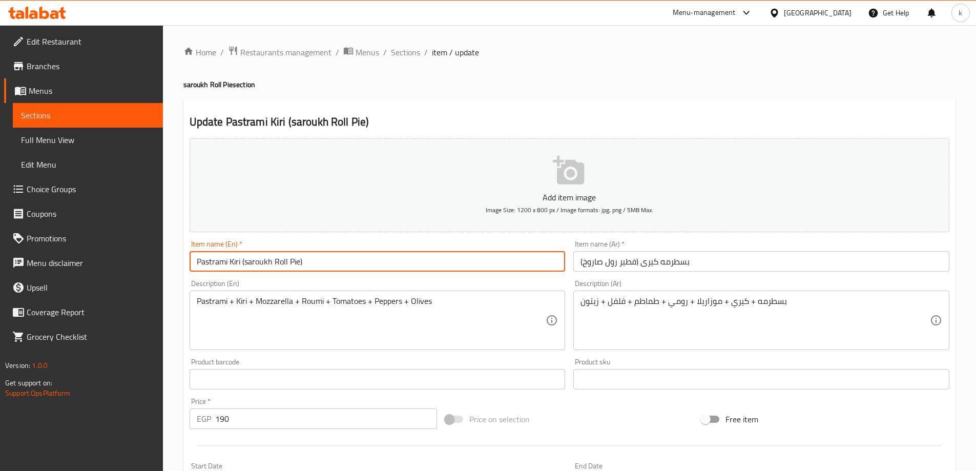
type input "Pastrami Kiri (saroukh Roll Pie)"
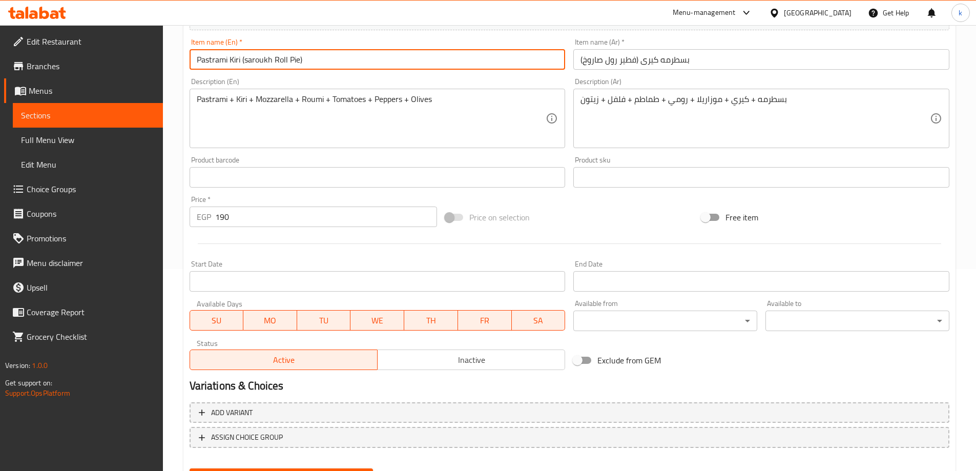
scroll to position [253, 0]
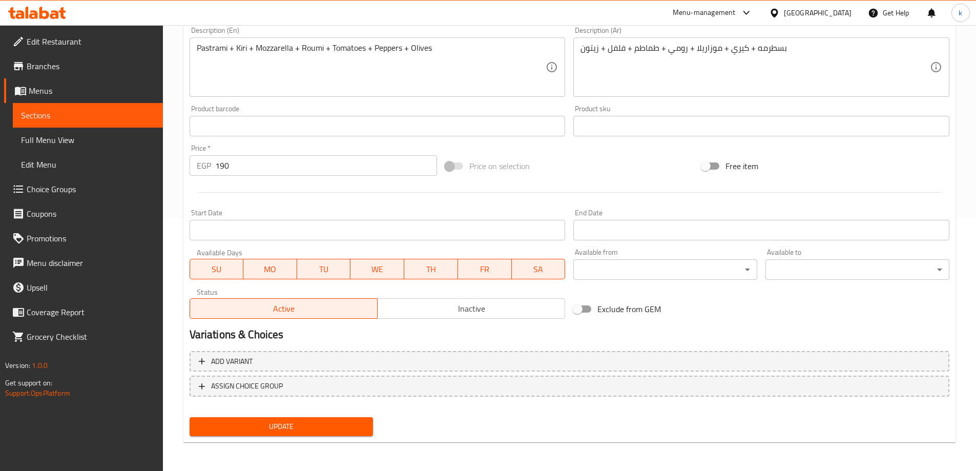
click at [256, 426] on span "Update" at bounding box center [282, 426] width 168 height 13
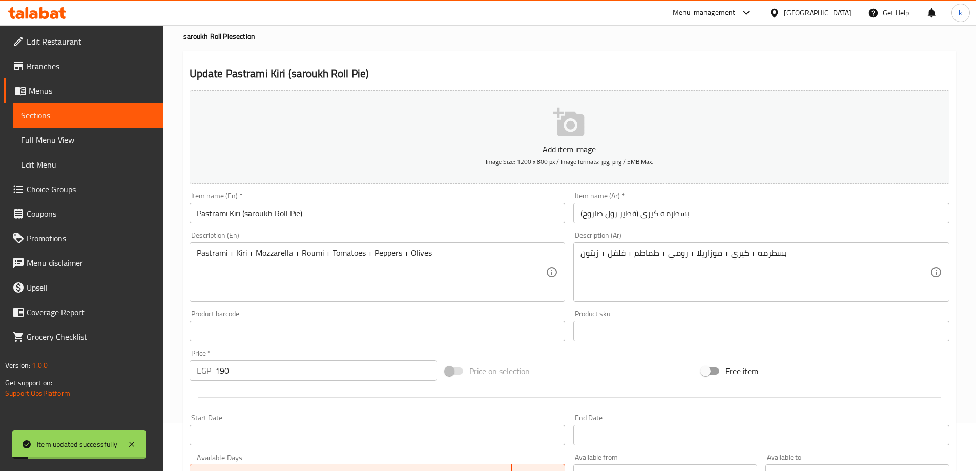
scroll to position [0, 0]
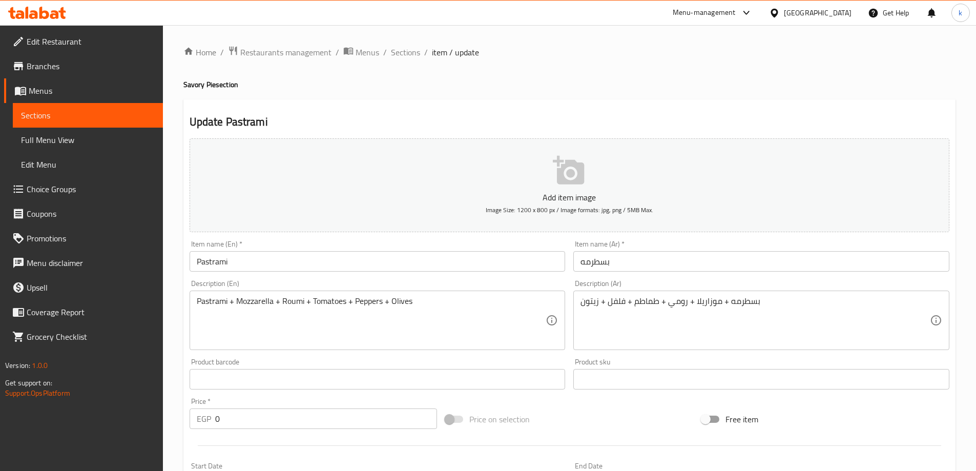
click at [301, 249] on div "Item name (En)   * Pastrami Item name (En) *" at bounding box center [378, 255] width 376 height 31
click at [308, 263] on input "Pastrami" at bounding box center [378, 261] width 376 height 20
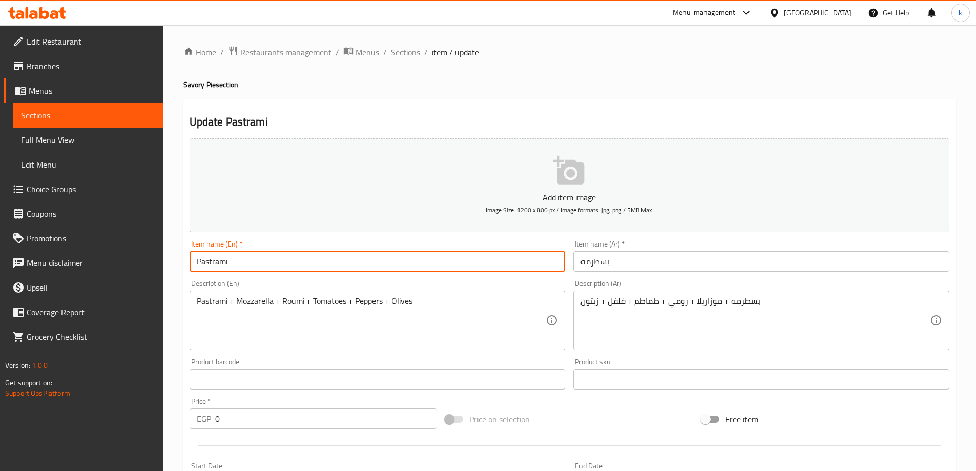
paste input "الفطير الحادق"
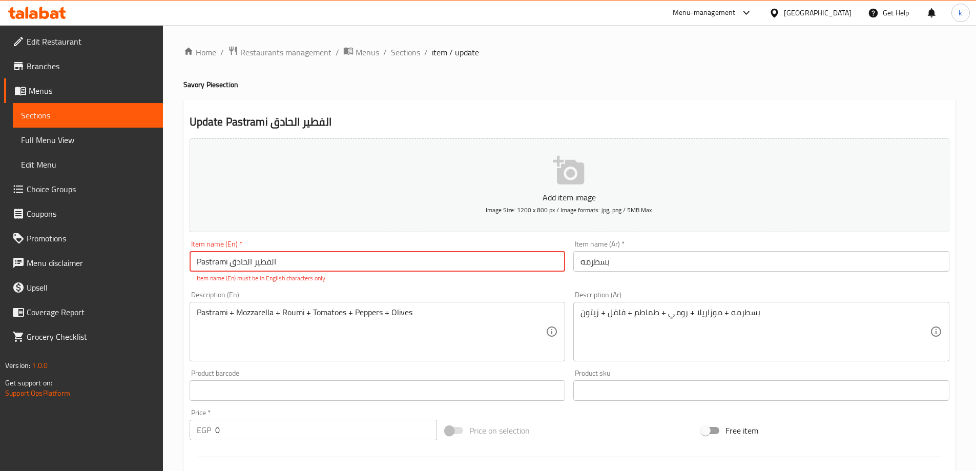
drag, startPoint x: 276, startPoint y: 261, endPoint x: 232, endPoint y: 262, distance: 44.1
click at [232, 262] on input "Pastrami الفطير الحادق" at bounding box center [378, 261] width 376 height 20
type input "Pastrami"
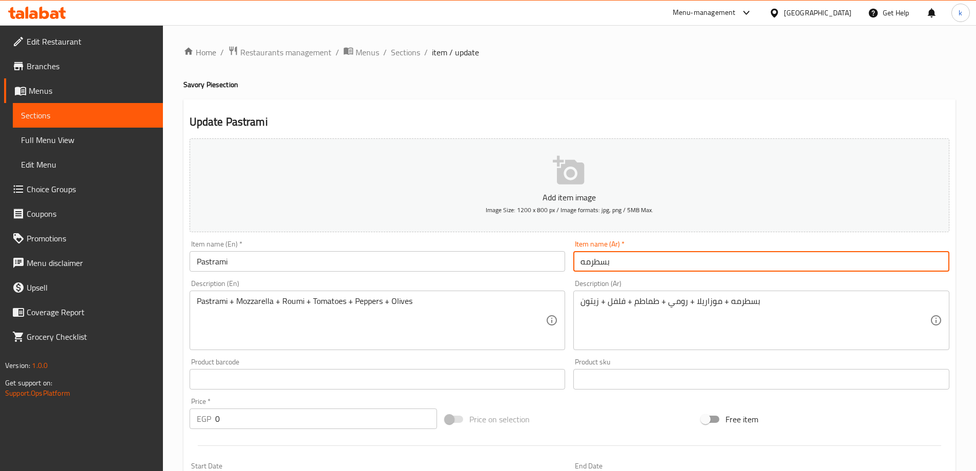
click at [720, 260] on input "بسطرمه" at bounding box center [761, 261] width 376 height 20
paste input "الفطير الحادق"
drag, startPoint x: 628, startPoint y: 261, endPoint x: 572, endPoint y: 257, distance: 56.0
click at [572, 257] on div "Item name (Ar)   * بسطرمه الفطير الحادق Item name (Ar) *" at bounding box center [761, 255] width 384 height 39
paste input "(الفطير الحادق)"
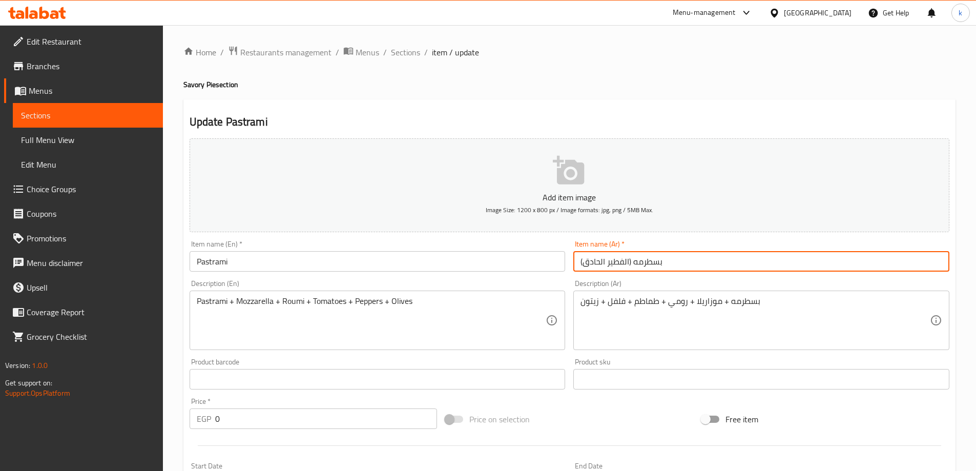
type input "بسطرمه (الفطير الحادق)"
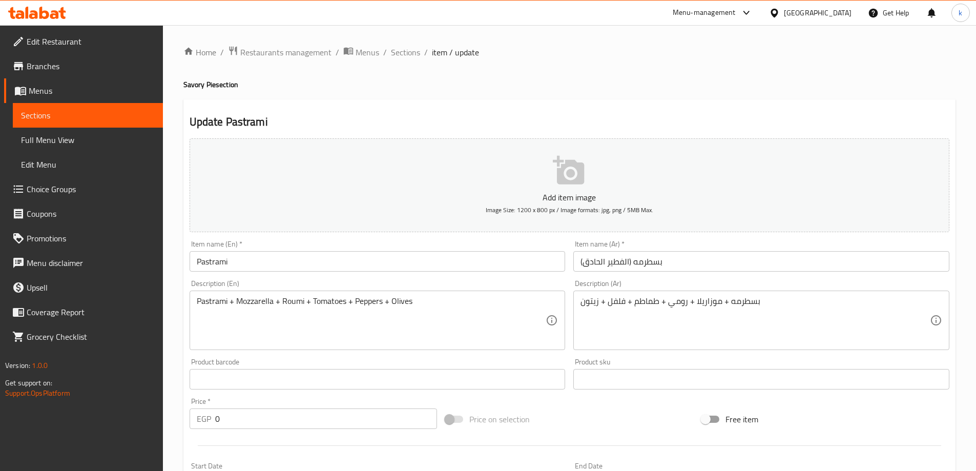
click at [299, 268] on input "Pastrami" at bounding box center [378, 261] width 376 height 20
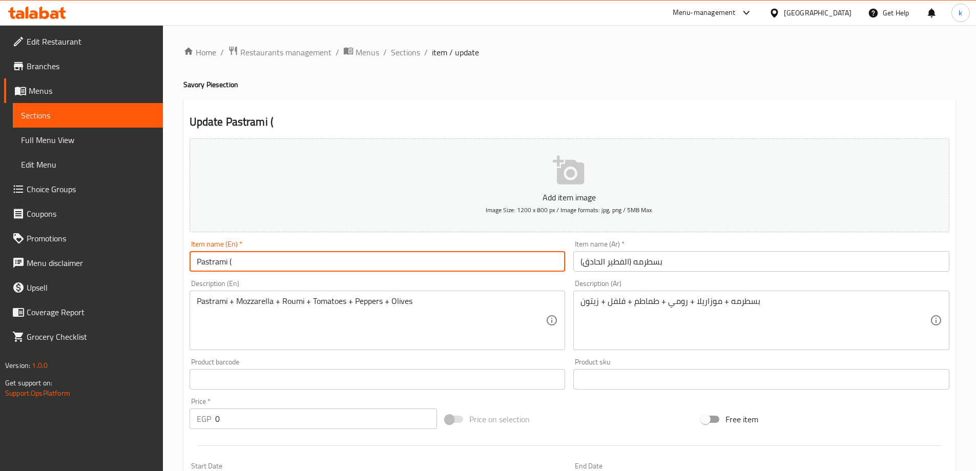
paste input "Savory Pie"
drag, startPoint x: 299, startPoint y: 268, endPoint x: 229, endPoint y: 262, distance: 70.0
click at [229, 262] on input "Pastrami (Savory Pie)" at bounding box center [378, 261] width 376 height 20
type input "Pastrami (Savory Pie)"
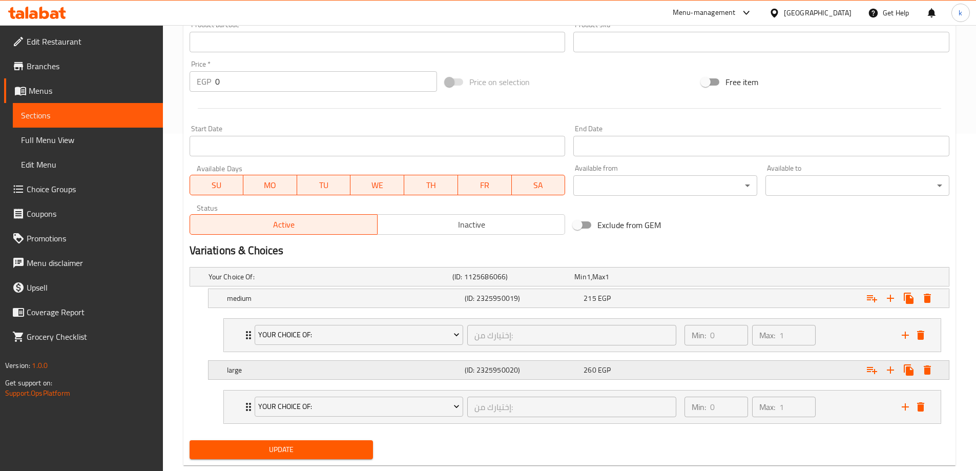
scroll to position [360, 0]
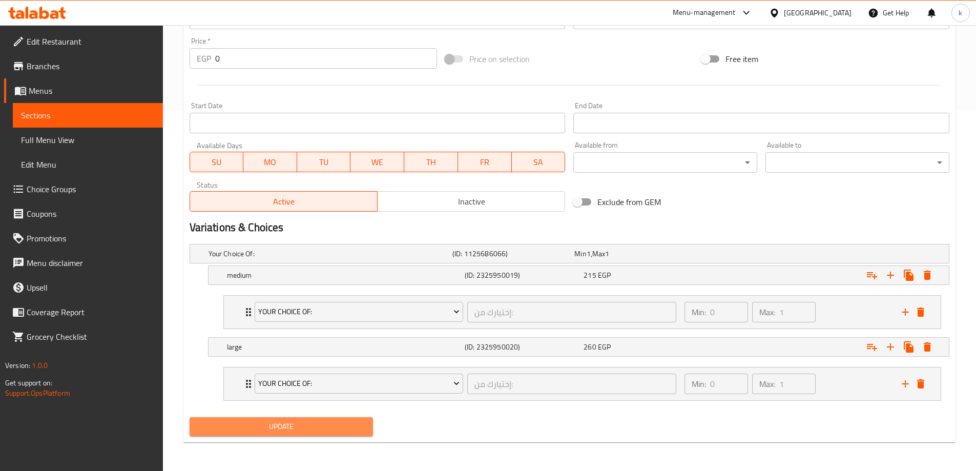
click at [275, 432] on span "Update" at bounding box center [282, 426] width 168 height 13
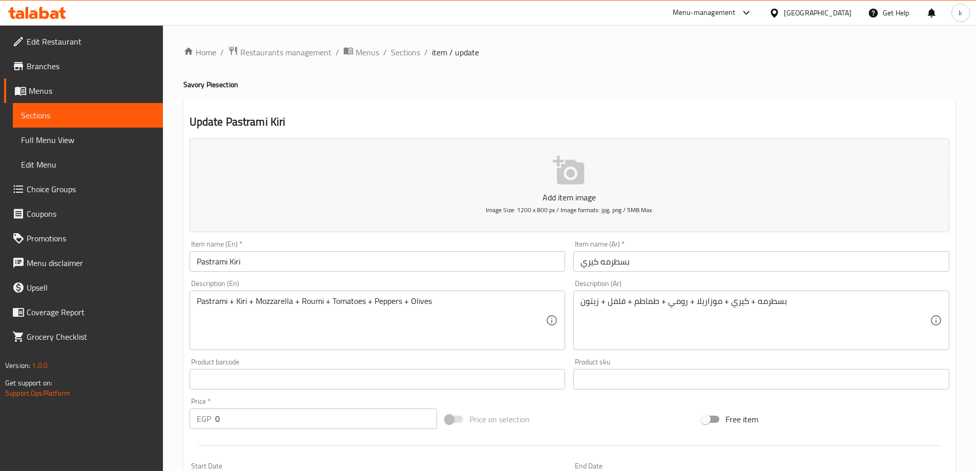
click at [308, 264] on input "Pastrami Kiri" at bounding box center [378, 261] width 376 height 20
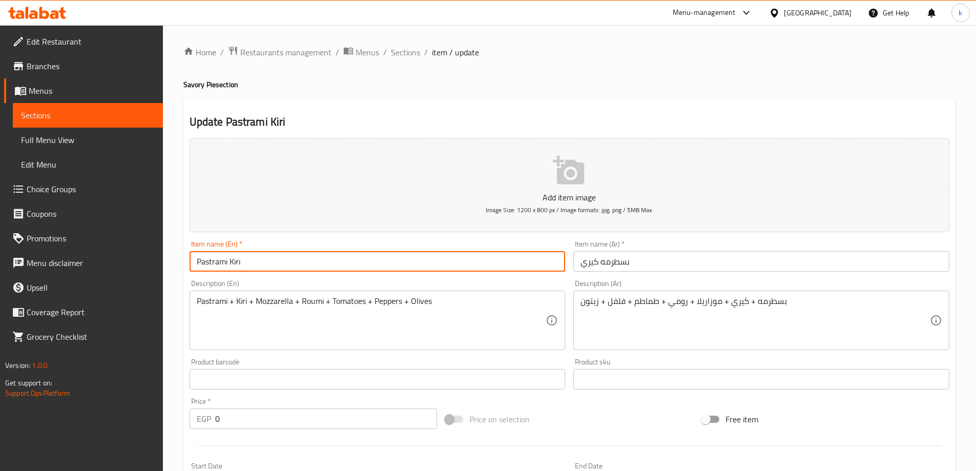
paste input "الفطير الحادق"
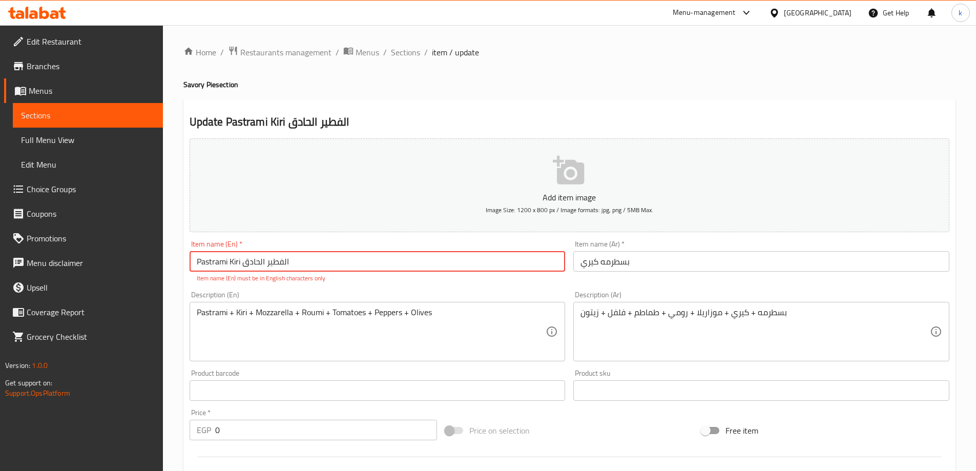
drag, startPoint x: 317, startPoint y: 255, endPoint x: 242, endPoint y: 255, distance: 74.3
click at [242, 255] on input "Pastrami Kiri الفطير الحادق" at bounding box center [378, 261] width 376 height 20
type input "Pastrami Kiri"
click at [693, 256] on input "بسطرمه كيري" at bounding box center [761, 261] width 376 height 20
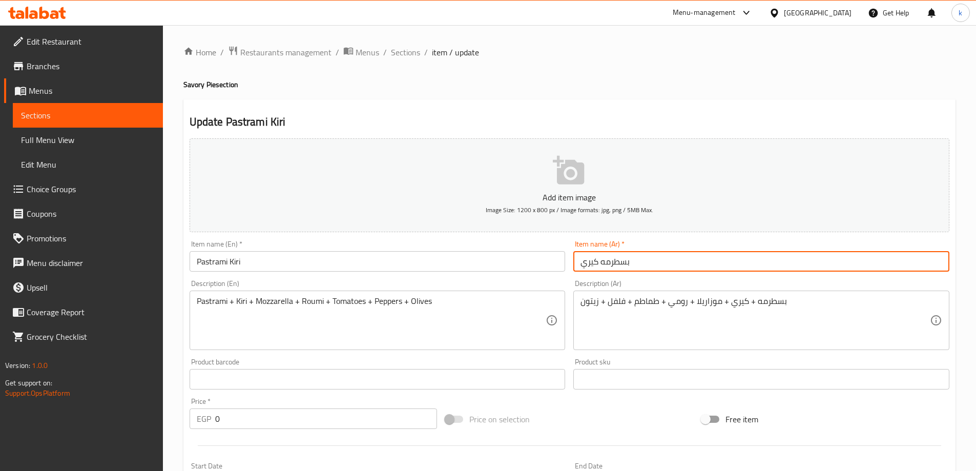
paste input "الفطير الحادق"
click at [626, 261] on input "بسطرمه كيري الفطير الحادق" at bounding box center [761, 261] width 376 height 20
click at [692, 263] on input "بسطرمه كيري (الفطير الحادق" at bounding box center [761, 261] width 376 height 20
drag, startPoint x: 633, startPoint y: 263, endPoint x: 572, endPoint y: 255, distance: 61.5
click at [572, 255] on div "Item name (Ar)   * بسطرمه كيري (الفطير الحادق) Item name (Ar) *" at bounding box center [761, 255] width 384 height 39
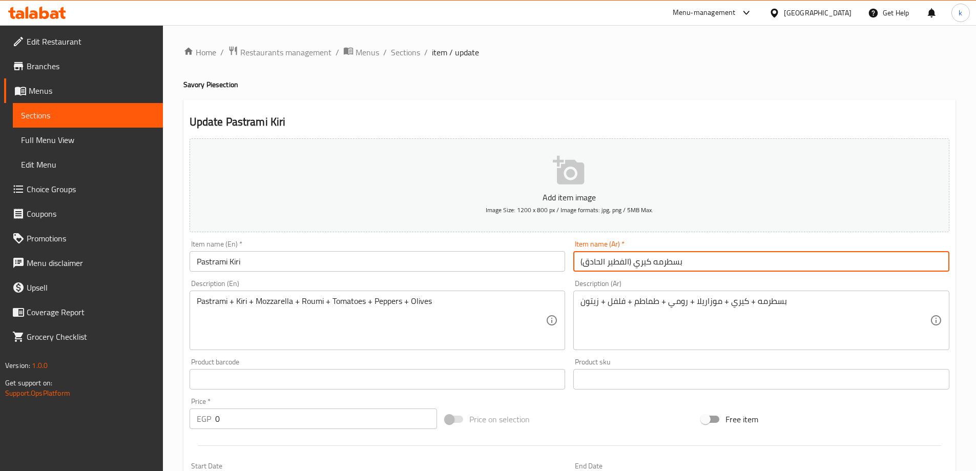
type input "بسطرمه كيري (الفطير الحادق)"
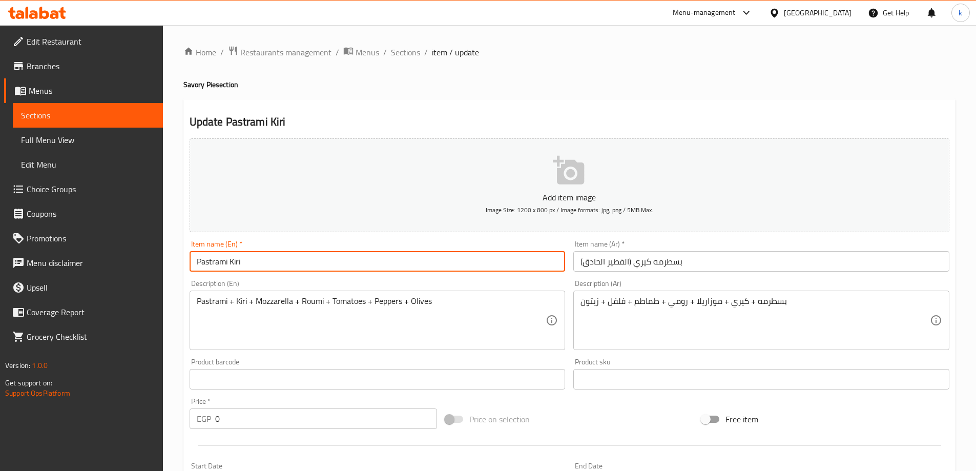
click at [313, 254] on input "Pastrami Kiri" at bounding box center [378, 261] width 376 height 20
paste input "(Savory Pie)"
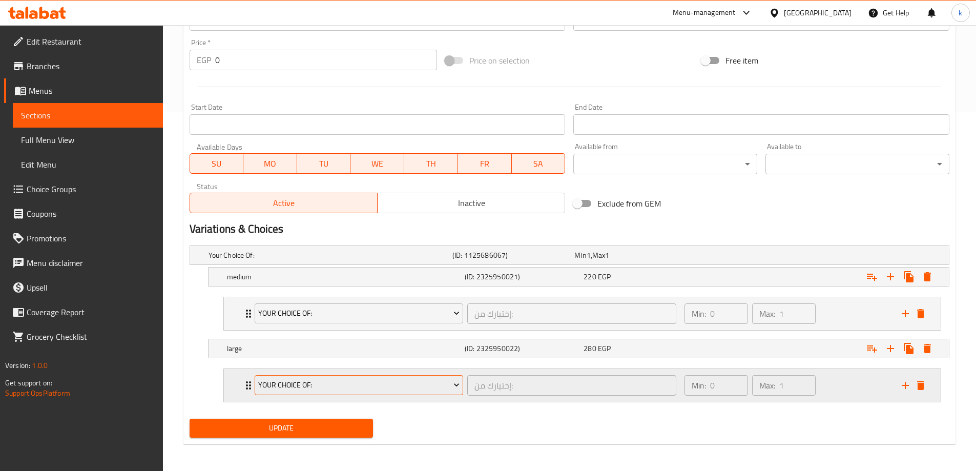
scroll to position [360, 0]
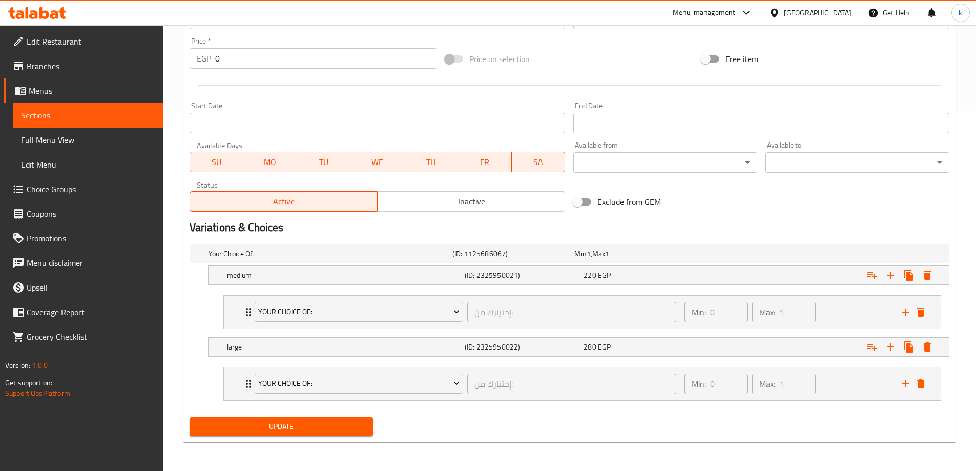
type input "Pastrami Kiri (Savory Pie)"
click at [305, 427] on span "Update" at bounding box center [282, 426] width 168 height 13
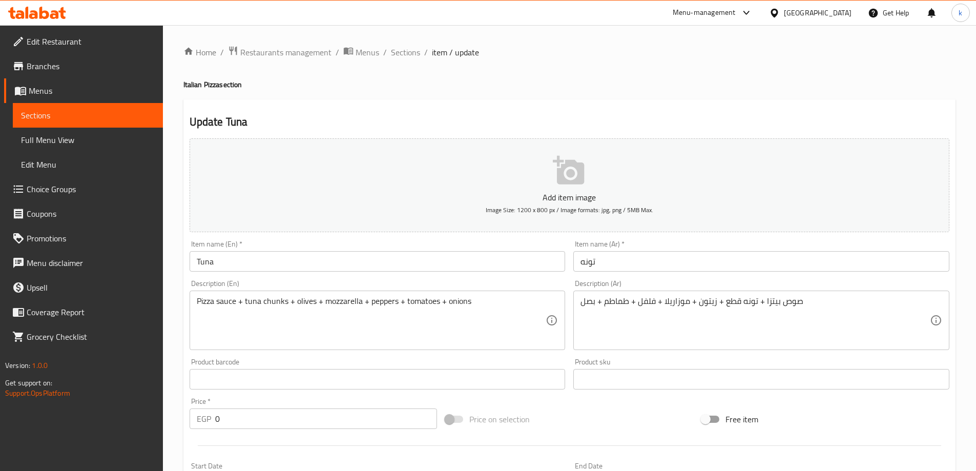
click at [309, 265] on input "Tuna" at bounding box center [378, 261] width 376 height 20
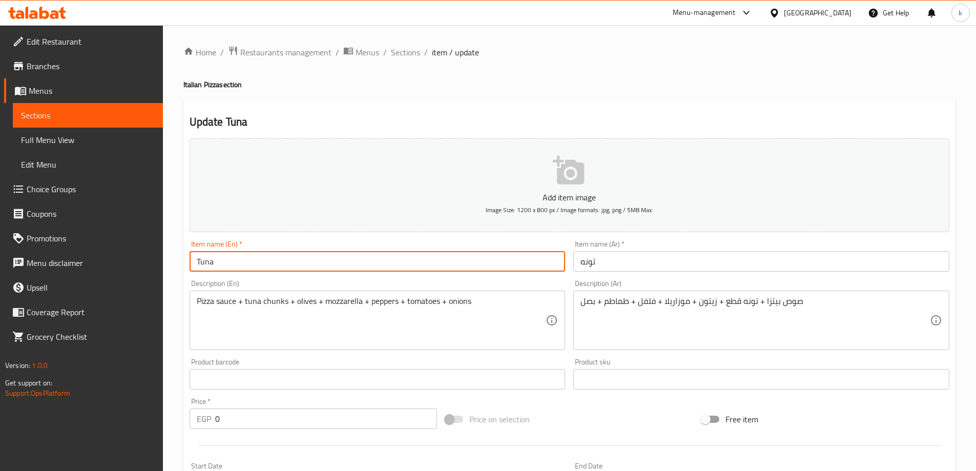
paste input "Italian Pizza"
type input "Tuna Italian Pizza"
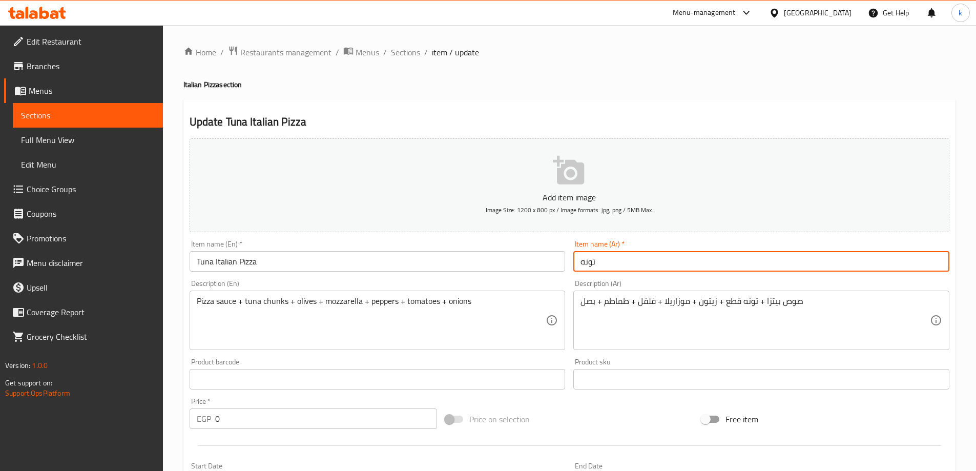
click at [628, 255] on input "تونه" at bounding box center [761, 261] width 376 height 20
paste input "البيتزا الإيطالي"
click at [628, 258] on input "تونه البيتزا الإيطالي" at bounding box center [761, 261] width 376 height 20
drag, startPoint x: 679, startPoint y: 261, endPoint x: 680, endPoint y: 277, distance: 15.9
click at [679, 261] on input "تونه (البيتزا الإيطالي" at bounding box center [761, 261] width 376 height 20
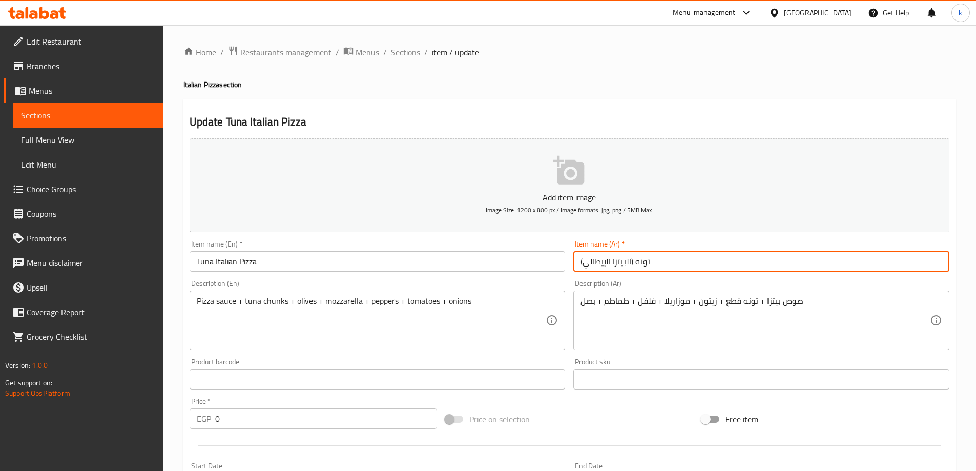
type input "تونه (البيتزا الإيطالي)"
click at [259, 258] on input "Tuna Italian Pizza" at bounding box center [378, 261] width 376 height 20
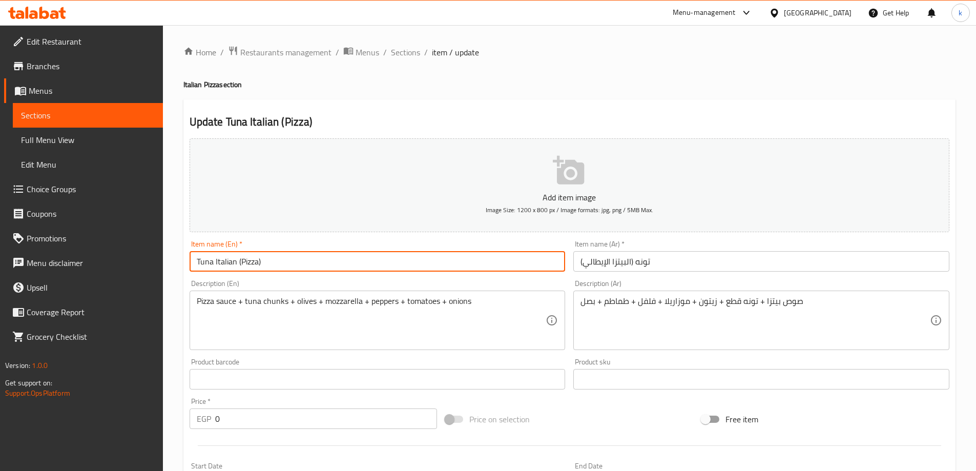
type input "Tuna Italian (Pizza)"
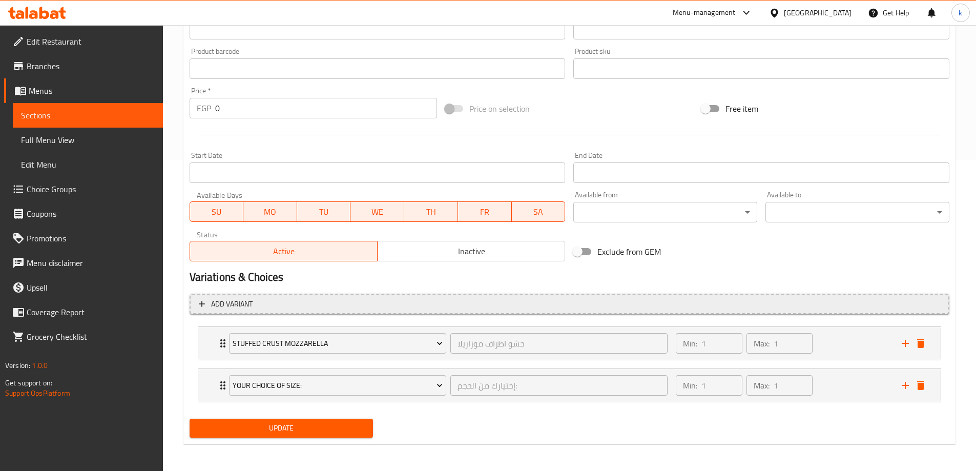
scroll to position [312, 0]
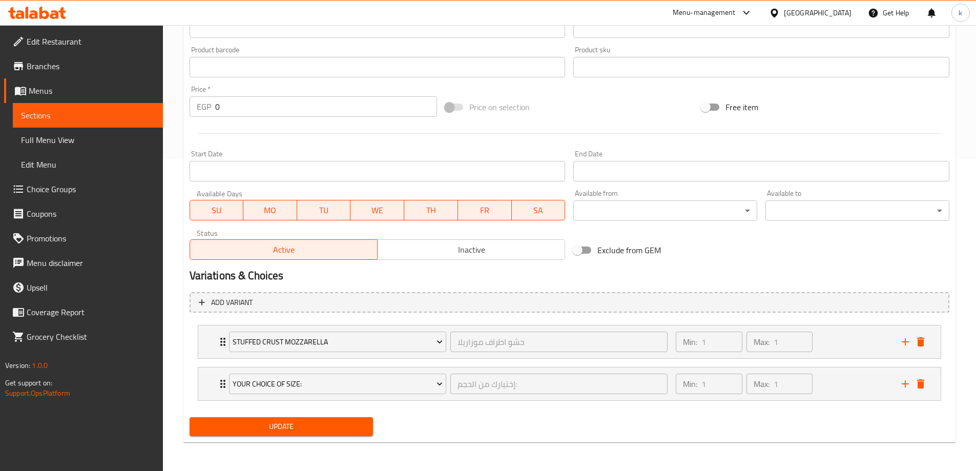
click at [300, 425] on span "Update" at bounding box center [282, 426] width 168 height 13
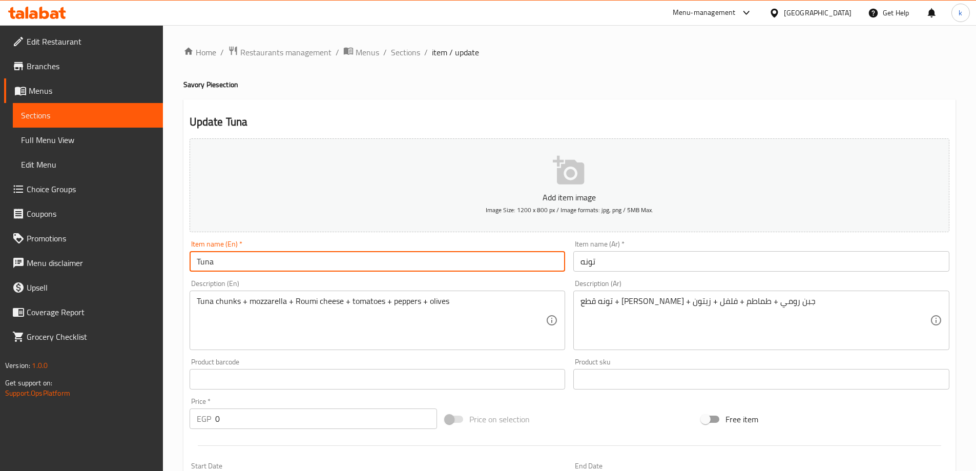
click at [235, 261] on input "Tuna" at bounding box center [378, 261] width 376 height 20
paste input "Sweet Pie"
click at [213, 260] on input "Tuna Sweet Pie" at bounding box center [378, 261] width 376 height 20
type input "Tuna (Sweet Pie)"
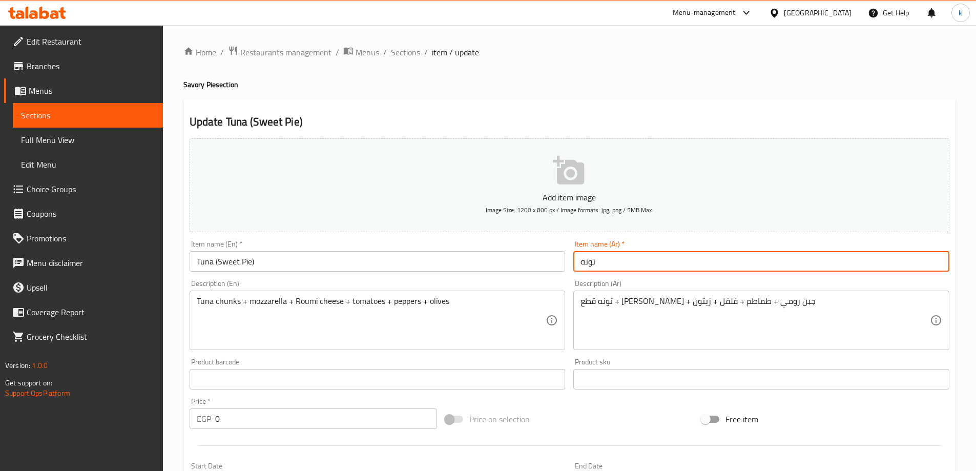
click at [629, 265] on input "تونه" at bounding box center [761, 261] width 376 height 20
paste input "فطير حلو"
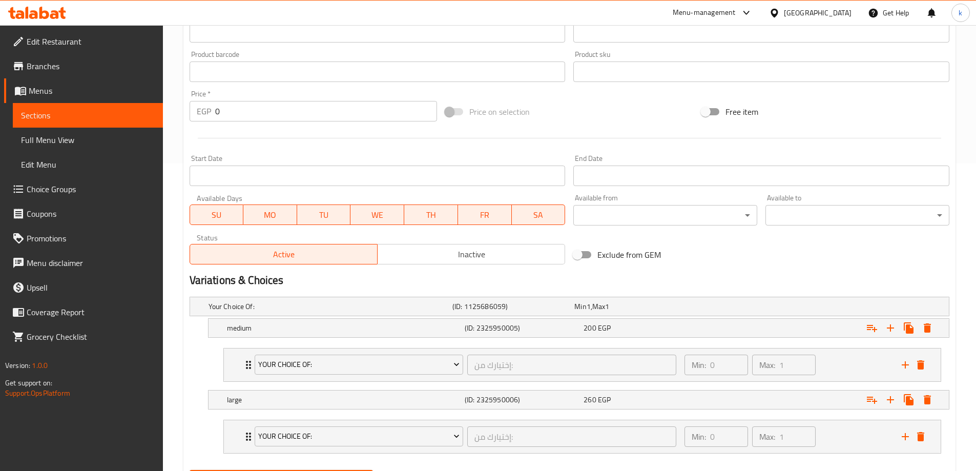
scroll to position [360, 0]
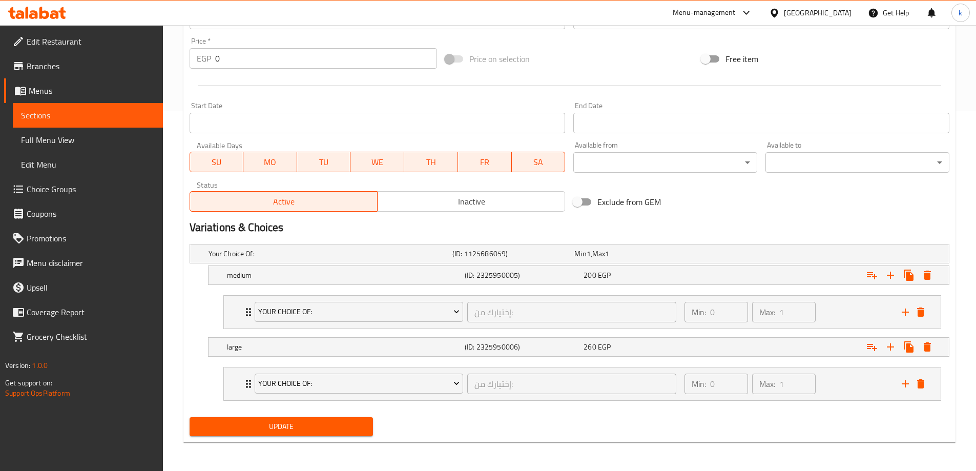
type input "تونه (فطير حلو)"
click at [313, 418] on button "Update" at bounding box center [282, 426] width 184 height 19
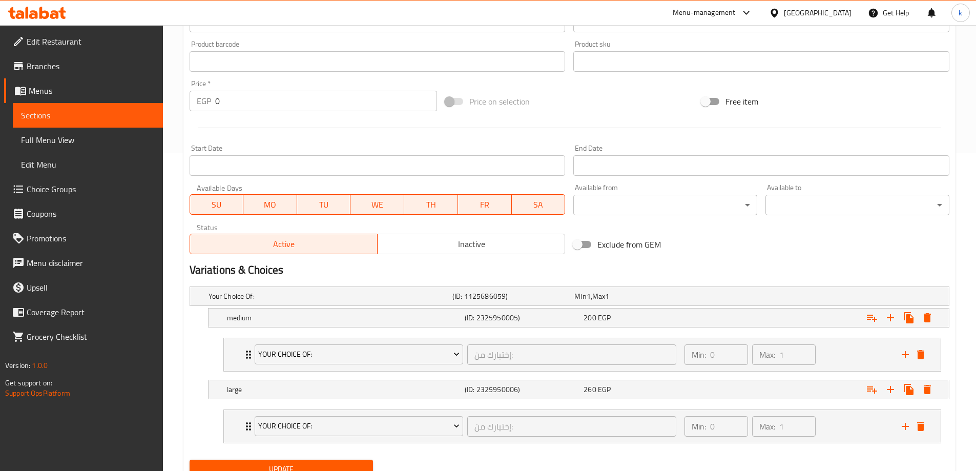
scroll to position [360, 0]
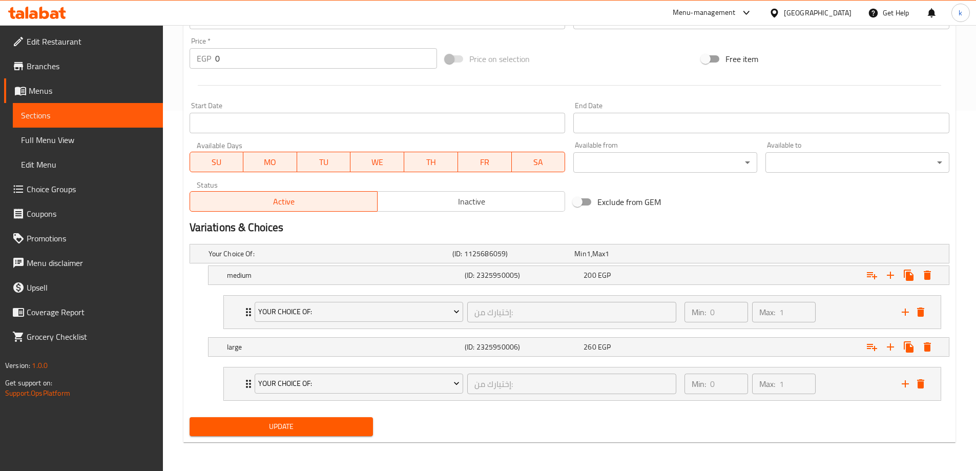
click at [281, 429] on span "Update" at bounding box center [282, 426] width 168 height 13
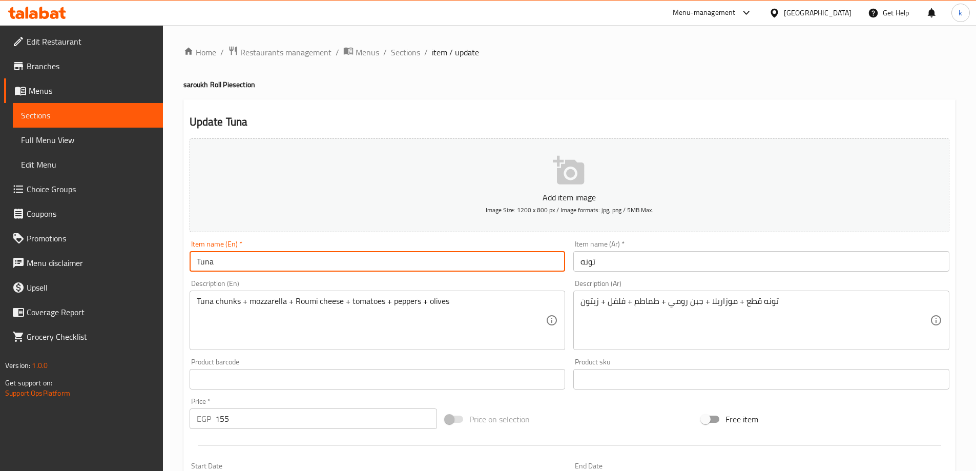
click at [308, 265] on input "Tuna" at bounding box center [378, 261] width 376 height 20
paste input "saroukh Roll Pie"
type input "Tuna saroukh Roll Pie"
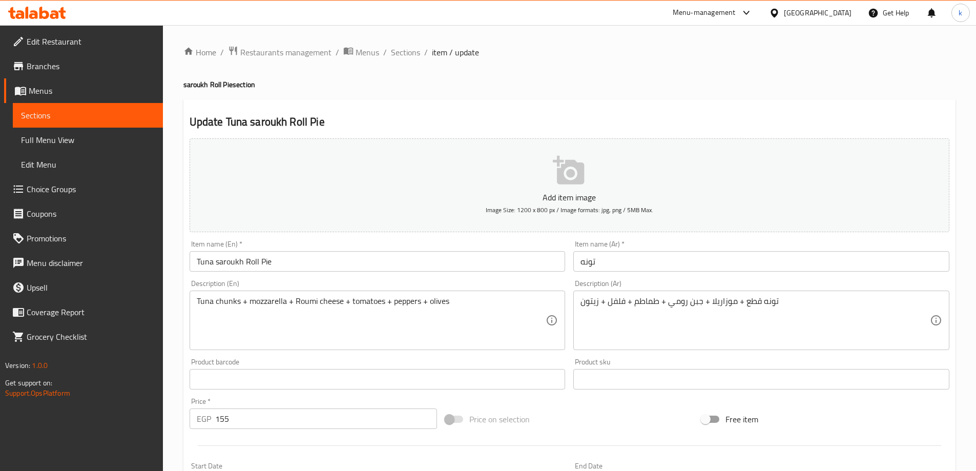
click at [641, 259] on input "تونه" at bounding box center [761, 261] width 376 height 20
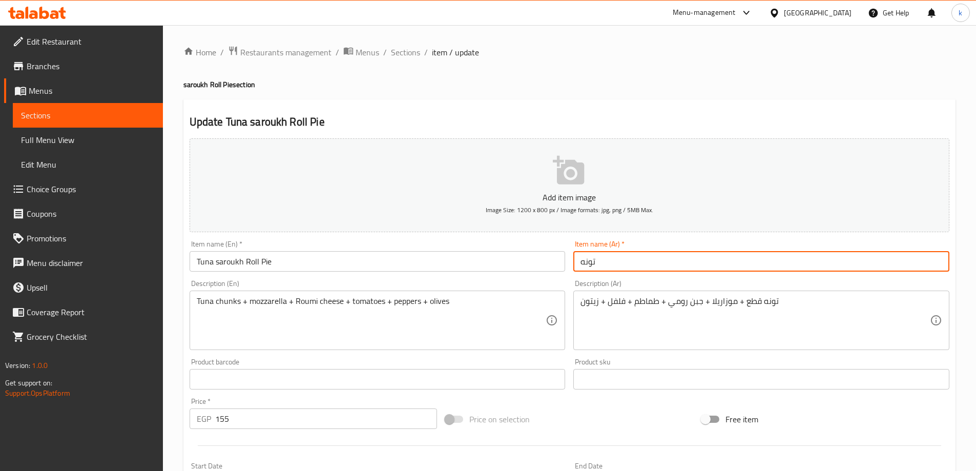
paste input "فطير رول صاروخ"
click at [612, 264] on input "تونه فطير رول صاروخ" at bounding box center [761, 261] width 376 height 20
click at [617, 258] on input "تونه فطير رول صاروخ" at bounding box center [761, 261] width 376 height 20
click at [582, 262] on input "[PERSON_NAME] (رول صاروخ" at bounding box center [761, 261] width 376 height 20
type input "(تونه فطير (رول صاروخ"
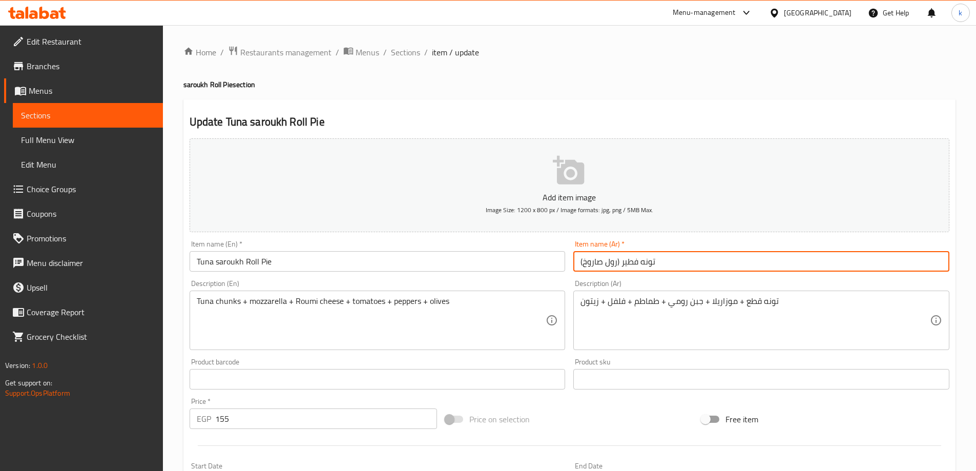
click at [279, 260] on input "Tuna saroukh Roll Pie" at bounding box center [378, 261] width 376 height 20
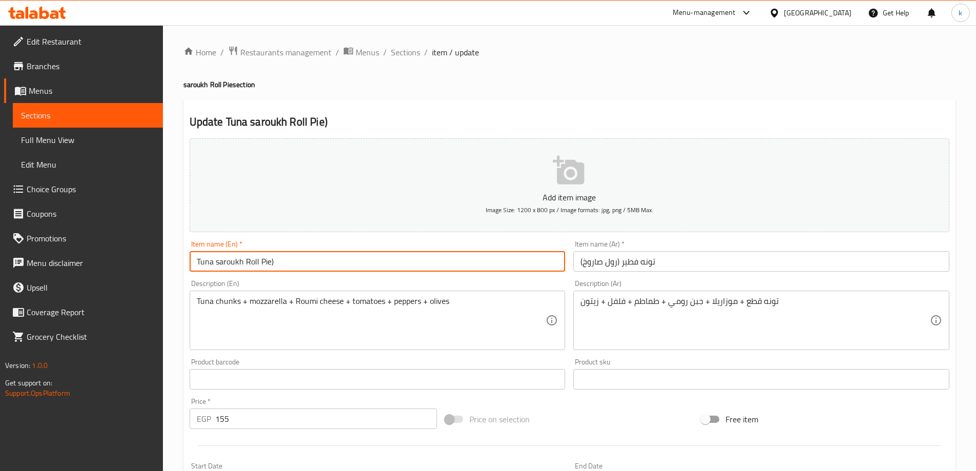
click at [243, 259] on input "Tuna saroukh Roll Pie)" at bounding box center [378, 261] width 376 height 20
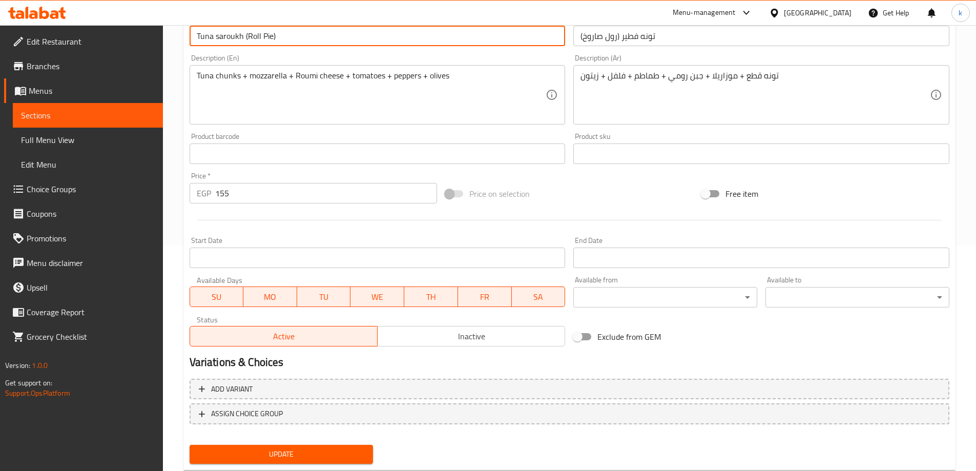
scroll to position [253, 0]
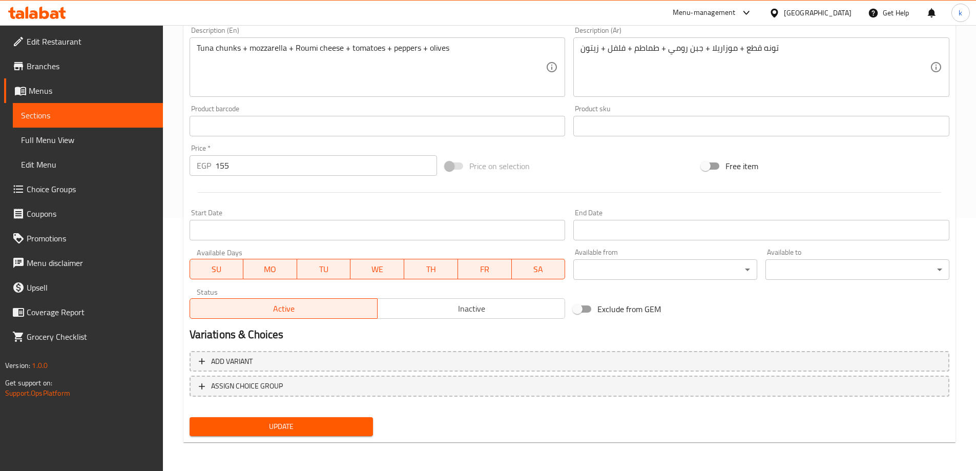
type input "Tuna saroukh (Roll Pie)"
click at [298, 426] on span "Update" at bounding box center [282, 426] width 168 height 13
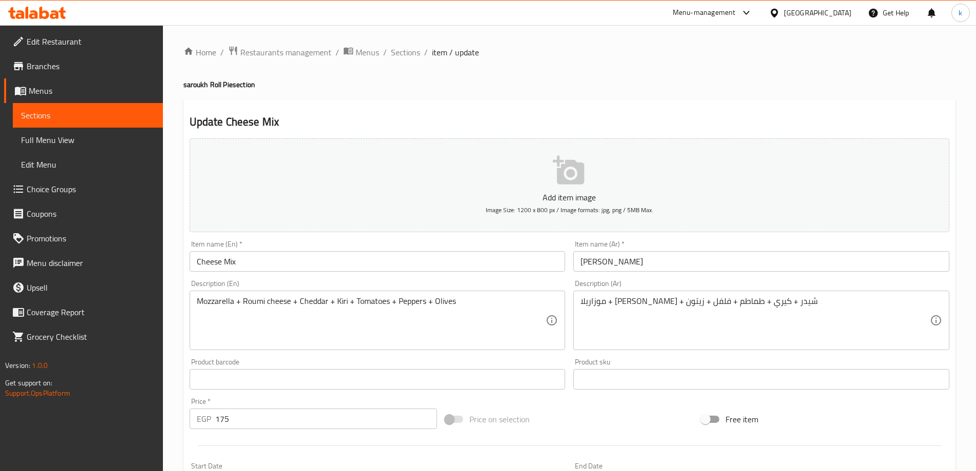
click at [260, 255] on input "Cheese Mix" at bounding box center [378, 261] width 376 height 20
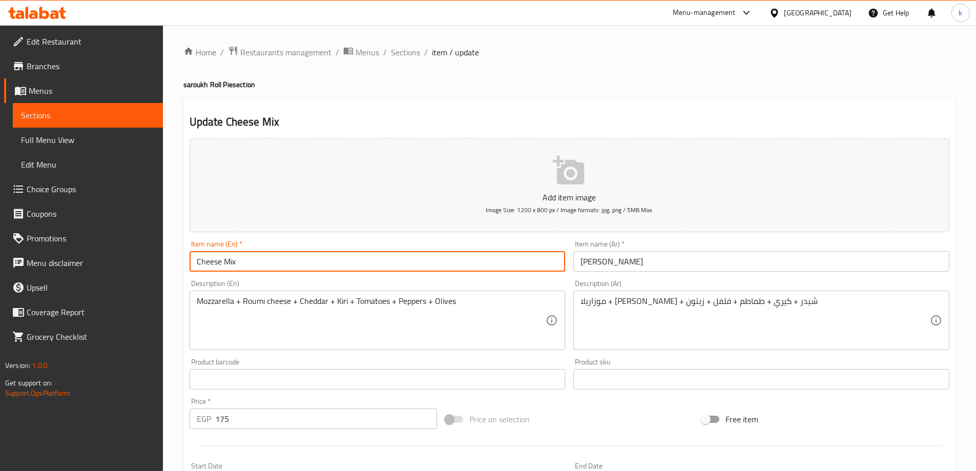
paste input "saroukh Roll Pie"
type input "Cheese Mix saroukh Roll Pie"
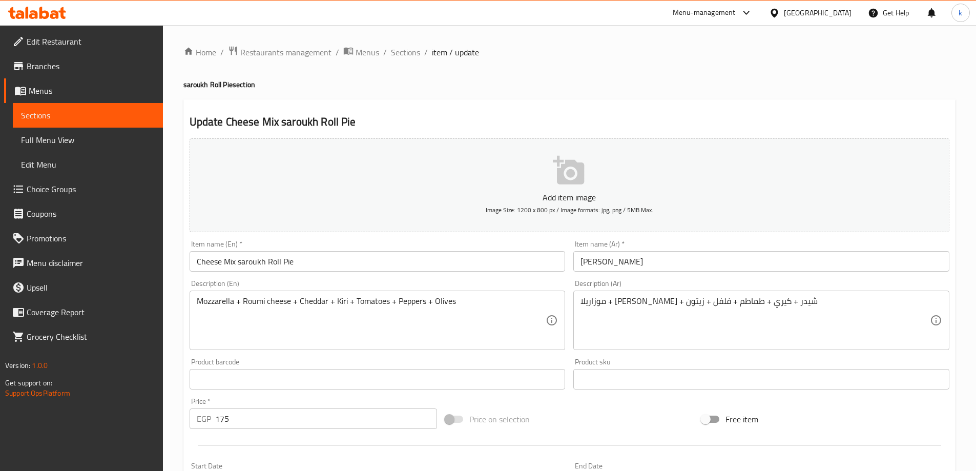
click at [659, 259] on input "[PERSON_NAME]" at bounding box center [761, 261] width 376 height 20
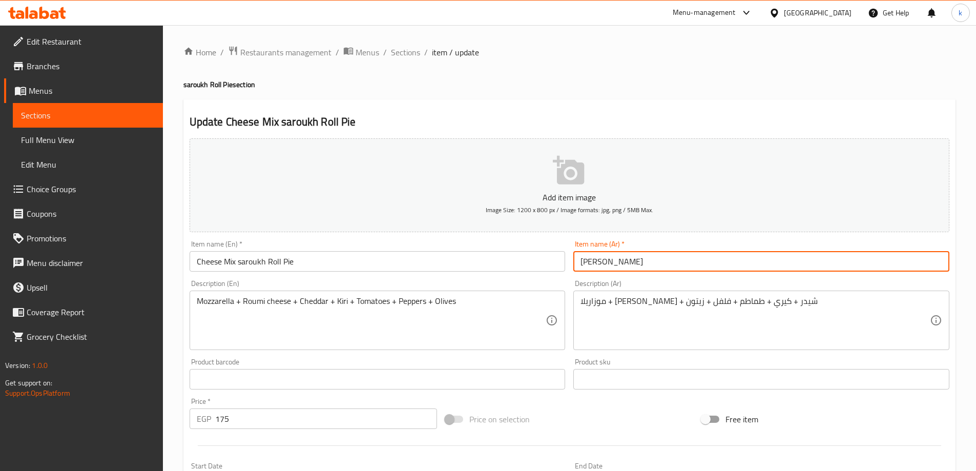
paste input "فطير رول صاروخ"
click at [635, 258] on input "ميكس جبن فطير رول صاروخ" at bounding box center [761, 261] width 376 height 20
click at [582, 262] on input "ميكس جبن (فطير رول صاروخ" at bounding box center [761, 261] width 376 height 20
type input "(ميكس جبن (فطير رول صاروخ"
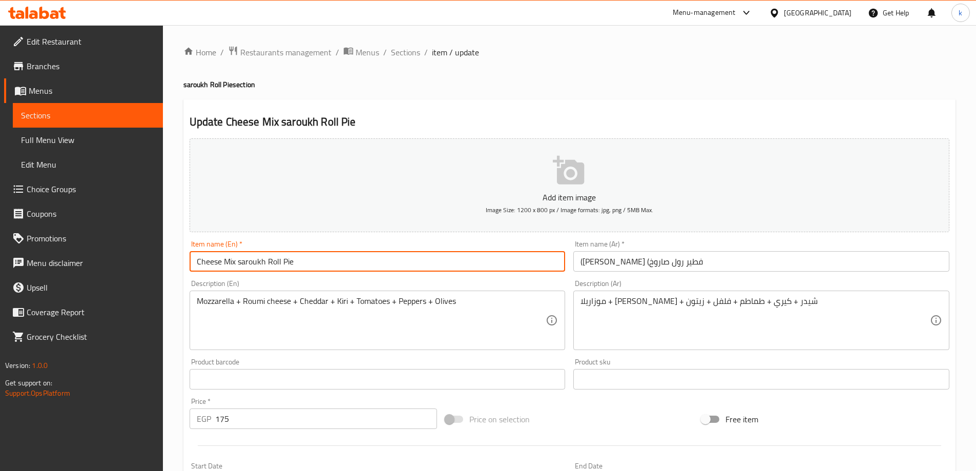
click at [236, 260] on input "Cheese Mix saroukh Roll Pie" at bounding box center [378, 261] width 376 height 20
click at [297, 260] on input "Cheese Mix (saroukh Roll Pie" at bounding box center [378, 261] width 376 height 20
type input "Cheese Mix (saroukh Roll Pie)"
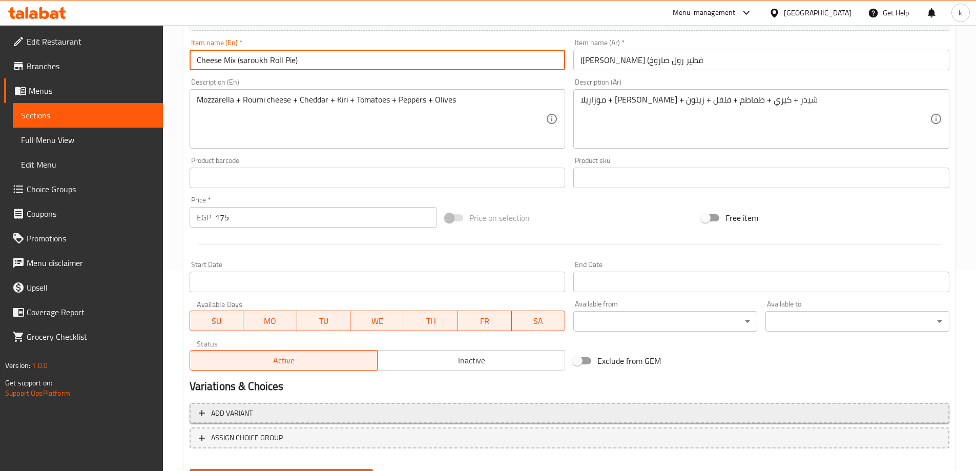
scroll to position [253, 0]
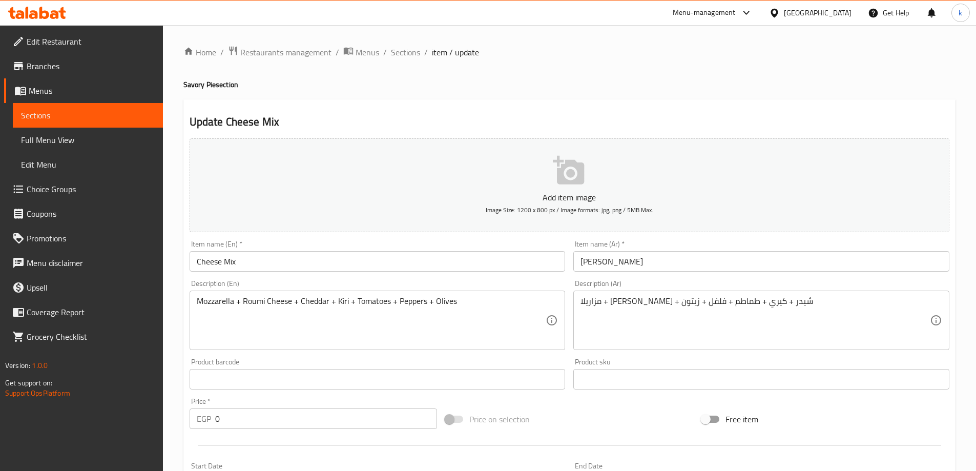
click at [295, 263] on input "Cheese Mix" at bounding box center [378, 261] width 376 height 20
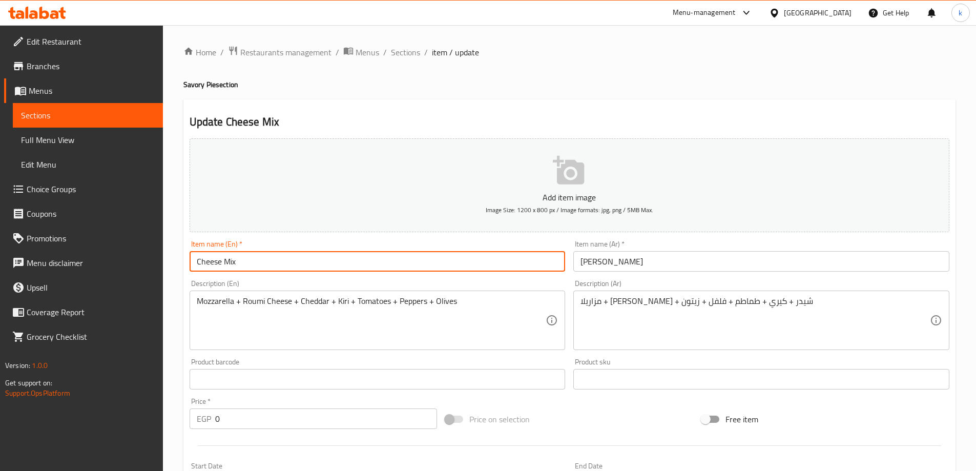
paste input "Sweet Pie"
type input "Cheese Mix Sweet Pie"
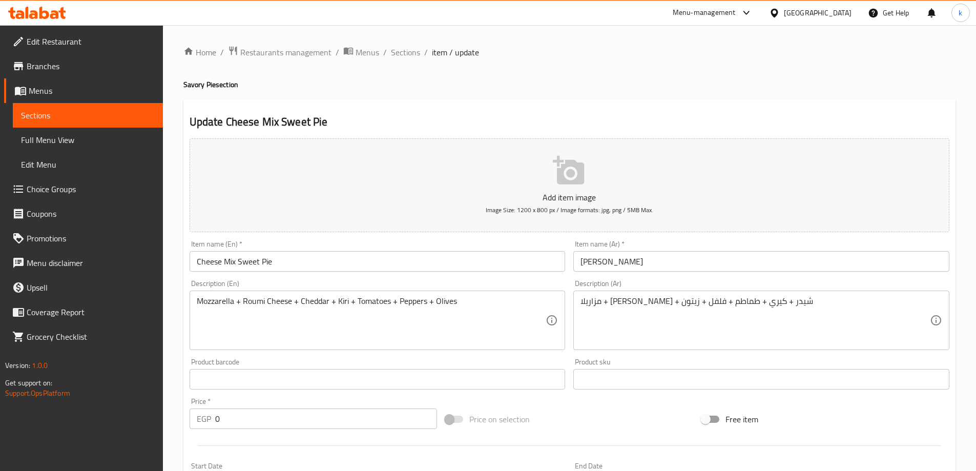
click at [670, 253] on input "[PERSON_NAME]" at bounding box center [761, 261] width 376 height 20
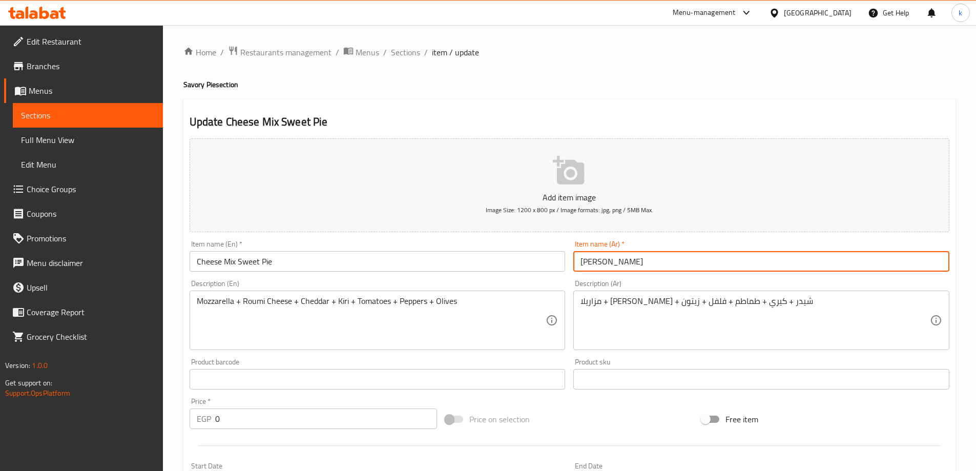
paste input "فطير حلو"
click at [614, 259] on input "ميكس جبن فطير حلو" at bounding box center [761, 261] width 376 height 20
drag, startPoint x: 583, startPoint y: 258, endPoint x: 582, endPoint y: 287, distance: 29.2
click at [582, 258] on input "[PERSON_NAME] (فطير حلو" at bounding box center [761, 261] width 376 height 20
type input "([PERSON_NAME] (فطير حلو"
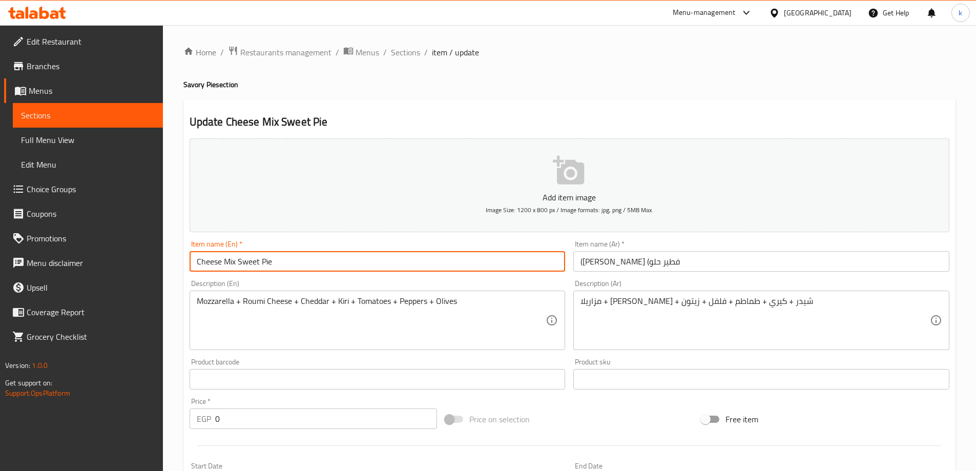
click at [239, 261] on input "Cheese Mix Sweet Pie" at bounding box center [378, 261] width 376 height 20
click at [260, 260] on input "Cheese Mix Sweet Pie" at bounding box center [378, 261] width 376 height 20
click at [237, 261] on input "Cheese Mix Sweet Pie" at bounding box center [378, 261] width 376 height 20
click at [280, 262] on input "Cheese Mix (Sweet Pie" at bounding box center [378, 261] width 376 height 20
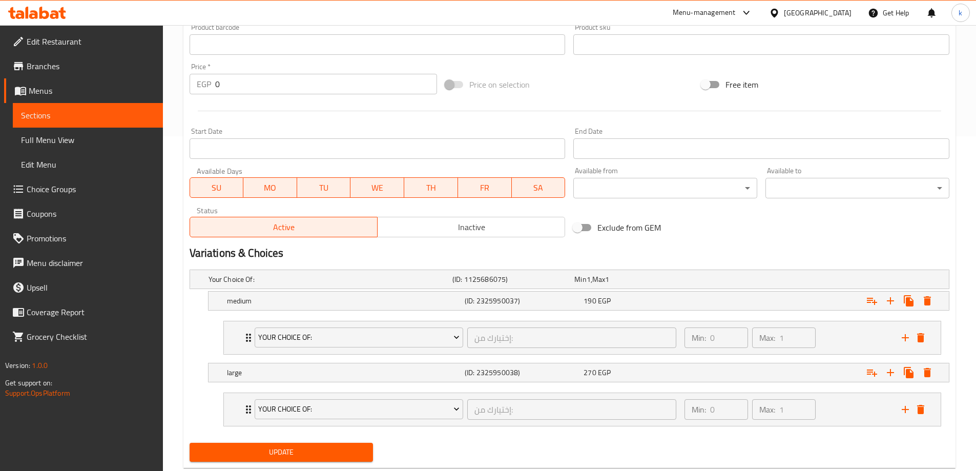
scroll to position [360, 0]
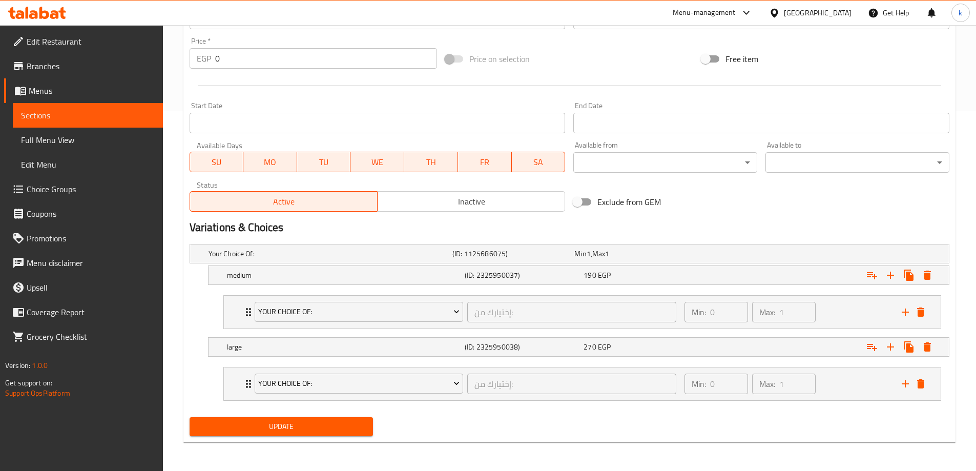
type input "Cheese Mix (Sweet Pie)"
click at [289, 433] on button "Update" at bounding box center [282, 426] width 184 height 19
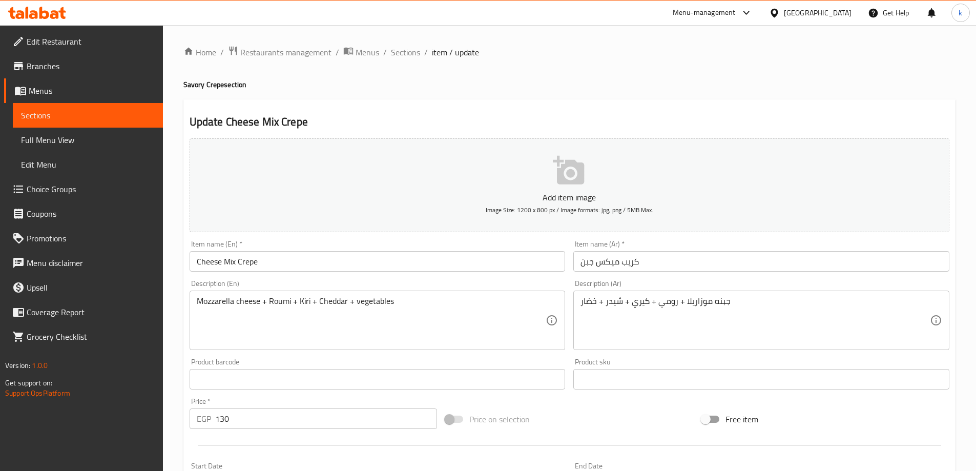
click at [328, 255] on input "Cheese Mix Crepe" at bounding box center [378, 261] width 376 height 20
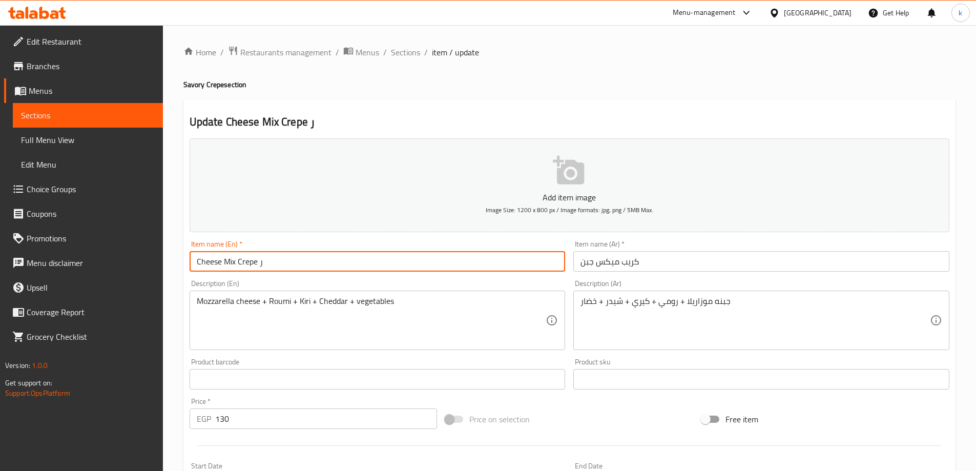
click at [330, 260] on input "Cheese Mix Crepe ر" at bounding box center [378, 261] width 376 height 20
paste input "Savory Crepe"
type input "Cheese Mix Crepe Savory Crepe"
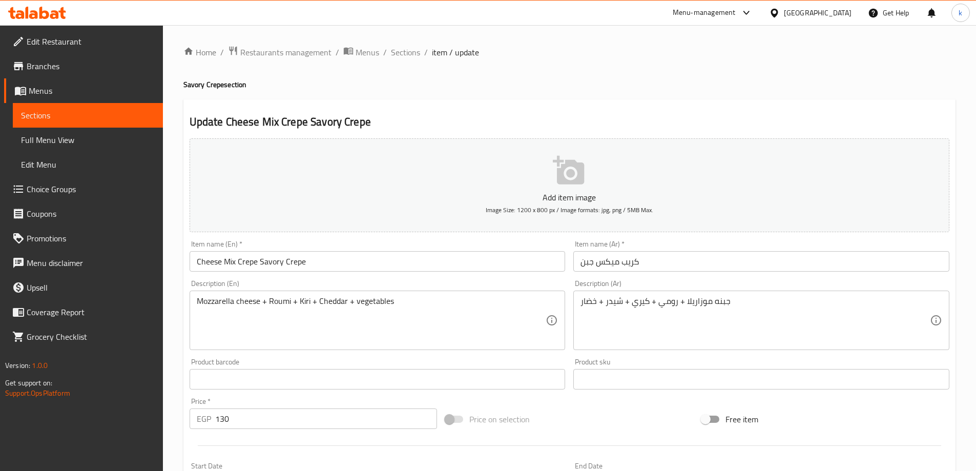
click at [725, 258] on input "كريب ميكس جبن" at bounding box center [761, 261] width 376 height 20
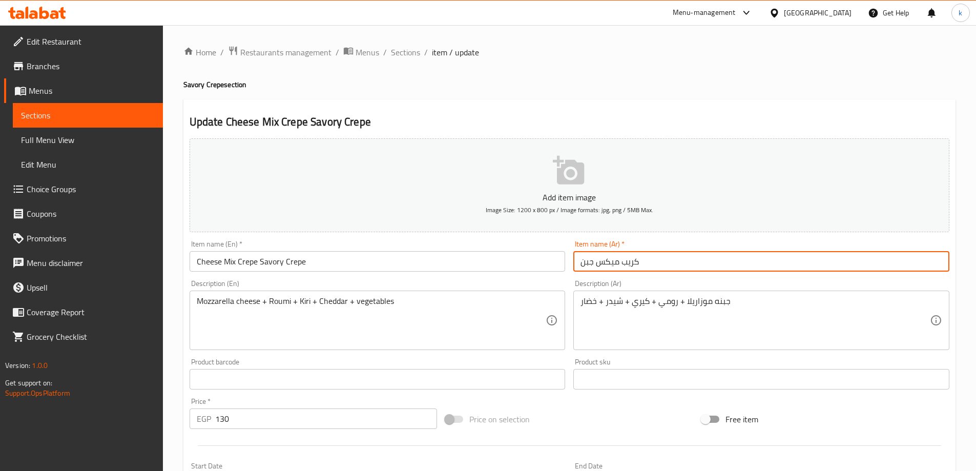
paste input "كريب حادق"
click at [619, 262] on input "كريب ميكس جبن كريب حادق" at bounding box center [761, 261] width 376 height 20
type input "كريب ميكس جبن (كريب حادق)"
click at [261, 262] on input "Cheese Mix Crepe Savory Crepe" at bounding box center [378, 261] width 376 height 20
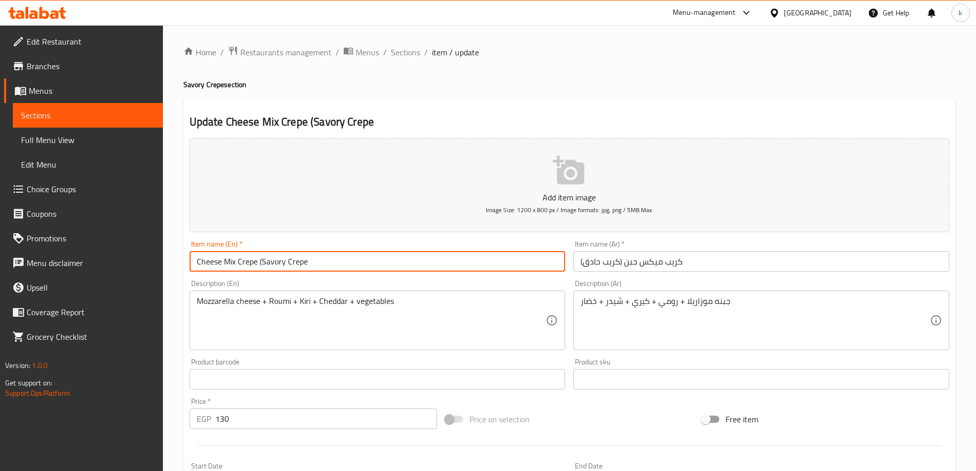
click at [318, 260] on input "Cheese Mix Crepe (Savory Crepe" at bounding box center [378, 261] width 376 height 20
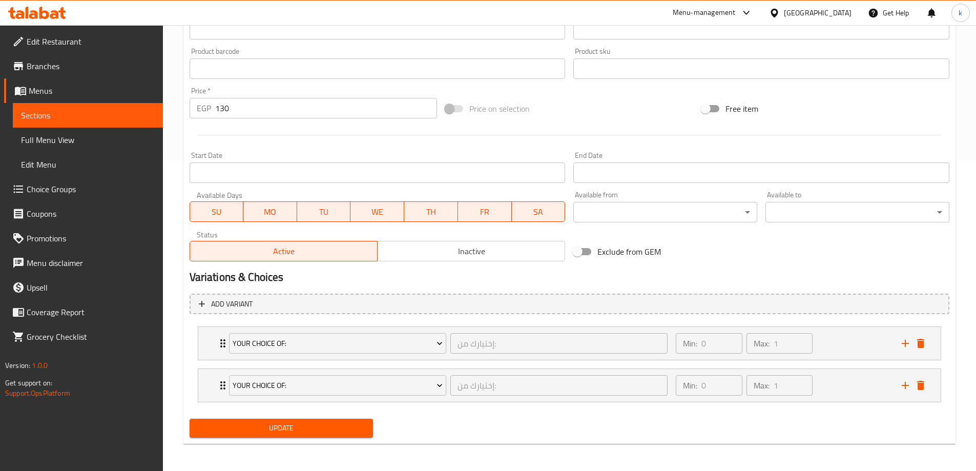
scroll to position [312, 0]
type input "Cheese Mix Crepe (Savory Crepe)"
click at [311, 428] on span "Update" at bounding box center [282, 426] width 168 height 13
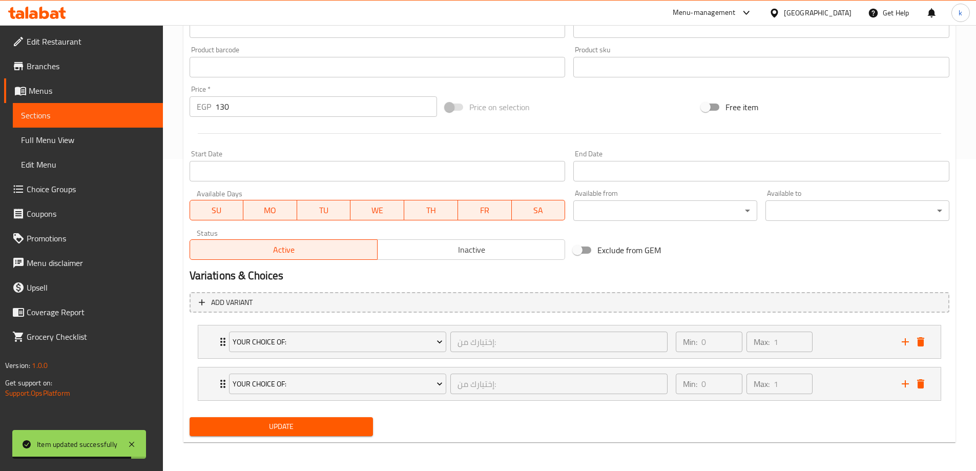
scroll to position [5, 0]
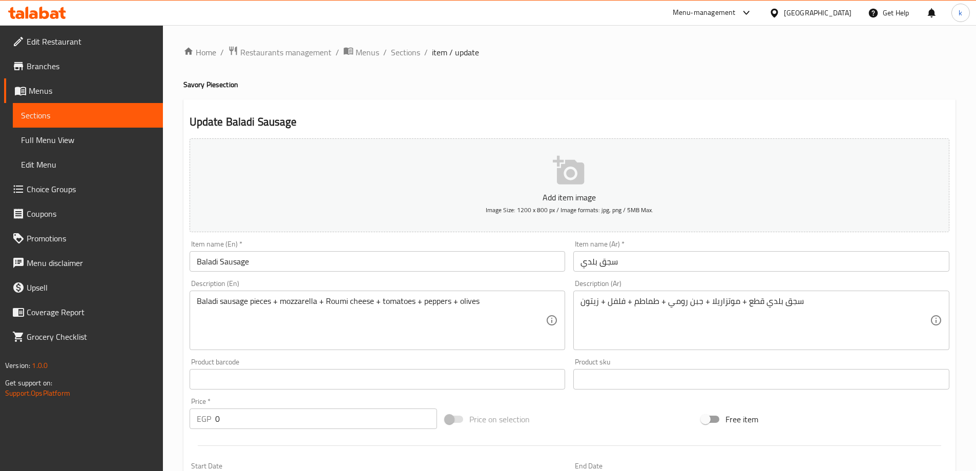
click at [324, 262] on input "Baladi Sausage" at bounding box center [378, 261] width 376 height 20
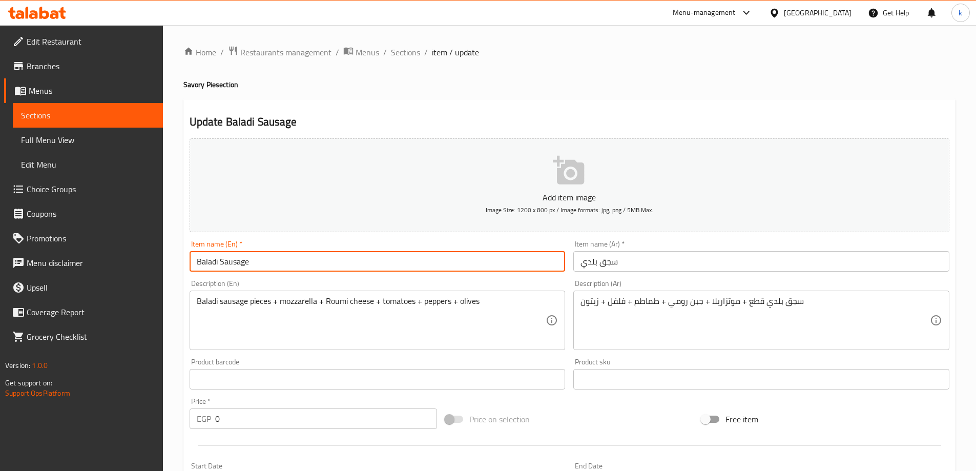
paste input "Savory Pie"
type input "Baladi Sausage Savory Pie"
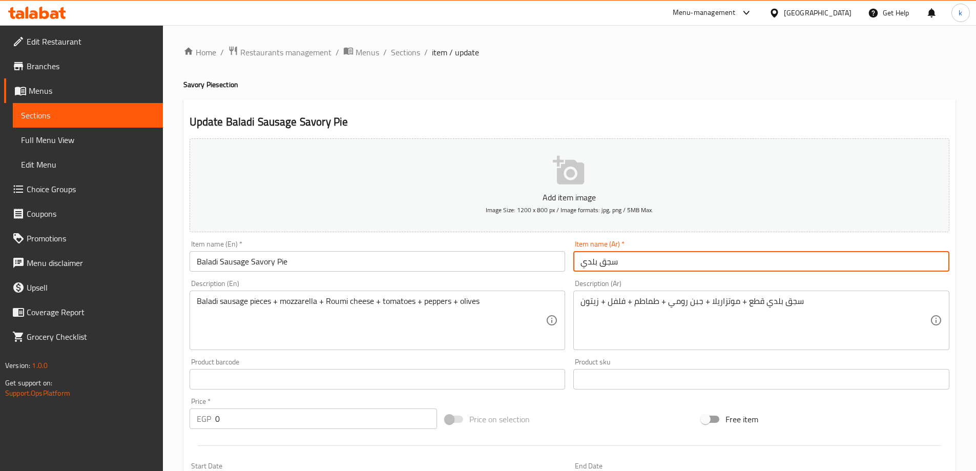
click at [708, 268] on input "سجق بلدي" at bounding box center [761, 261] width 376 height 20
paste input "الفطير الحادق"
click at [629, 259] on input "سجق بلدي الفطير الحادق" at bounding box center [761, 261] width 376 height 20
click at [669, 264] on input "سجق بلدي (الفطير الحادق" at bounding box center [761, 261] width 376 height 20
type input "سجق بلدي (الفطير الحادق)"
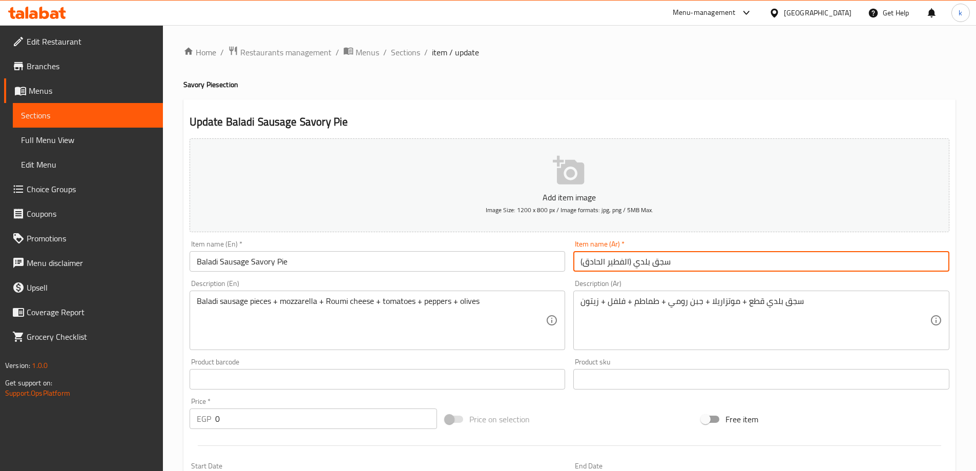
drag, startPoint x: 250, startPoint y: 262, endPoint x: 255, endPoint y: 266, distance: 6.5
click at [251, 262] on input "Baladi Sausage Savory Pie" at bounding box center [378, 261] width 376 height 20
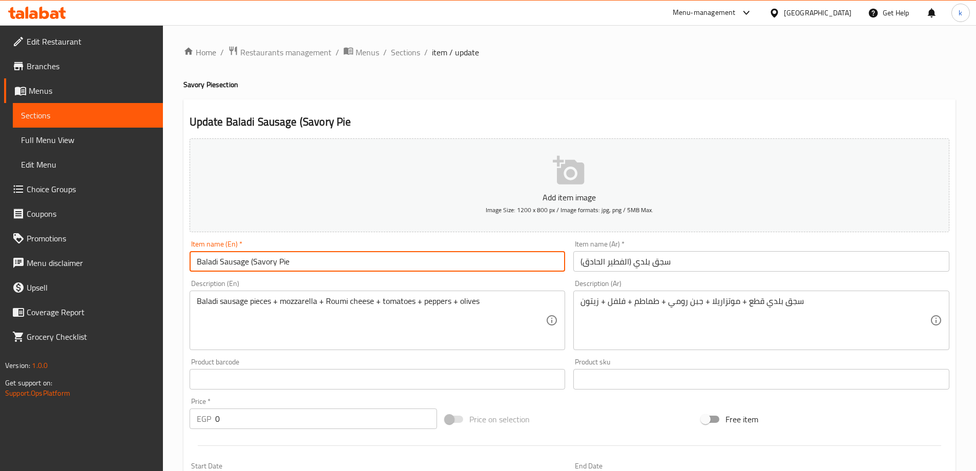
click at [291, 259] on input "Baladi Sausage (Savory Pie" at bounding box center [378, 261] width 376 height 20
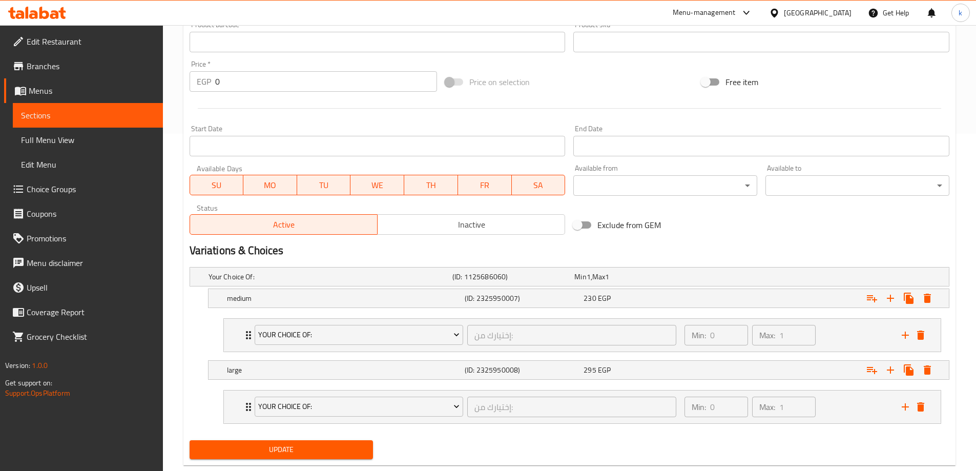
scroll to position [360, 0]
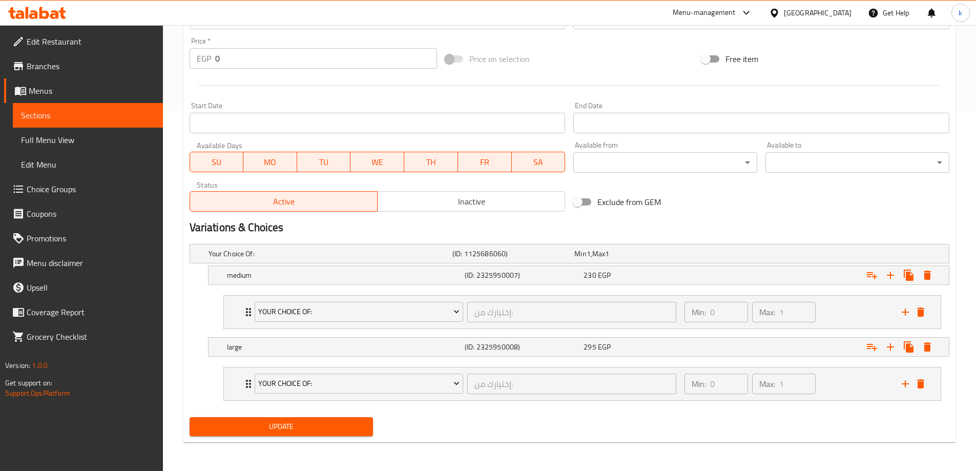
type input "Baladi Sausage (Savory Pie)"
click at [335, 433] on button "Update" at bounding box center [282, 426] width 184 height 19
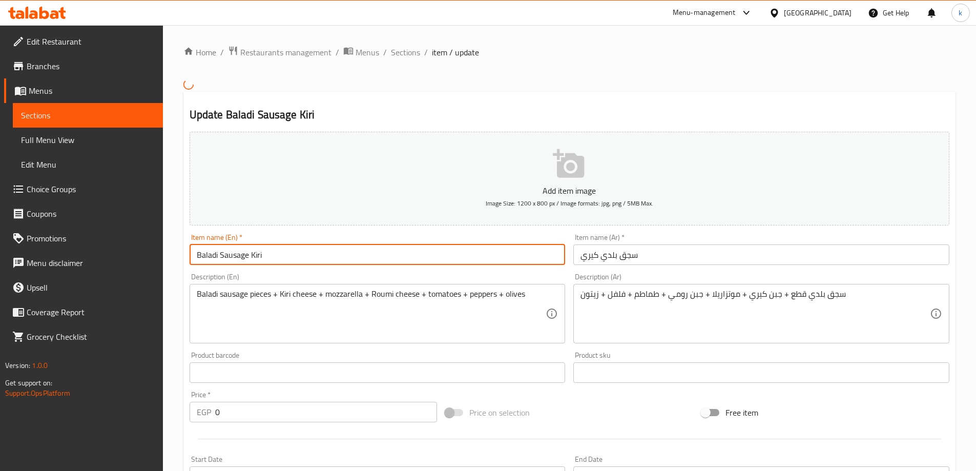
click at [308, 261] on input "Baladi Sausage Kiri" at bounding box center [378, 254] width 376 height 20
paste input "Savory Pie"
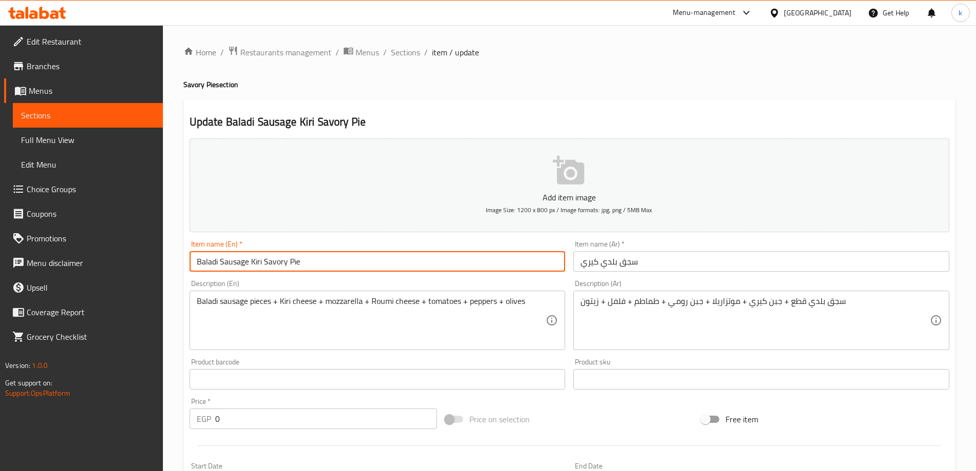
type input "Baladi Sausage Kiri Savory Pie"
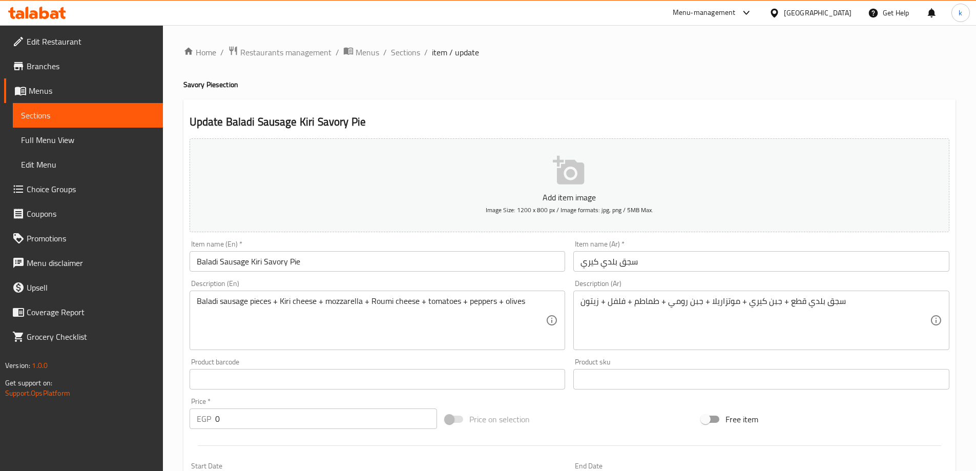
click at [681, 261] on input "سجق بلدي كيري" at bounding box center [761, 261] width 376 height 20
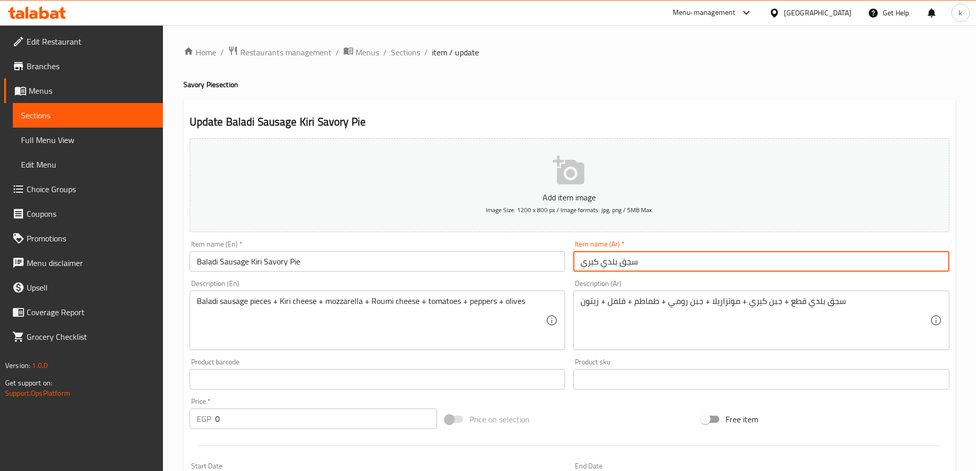
paste input "الفطير الحادق"
click at [627, 263] on input "سجق بلدي كيري الفطير الحادق" at bounding box center [761, 261] width 376 height 20
click at [584, 263] on input "سجق بلدي كيري (الفطير الحادق" at bounding box center [761, 261] width 376 height 20
type input "(سجق بلدي كيري (الفطير الحادق"
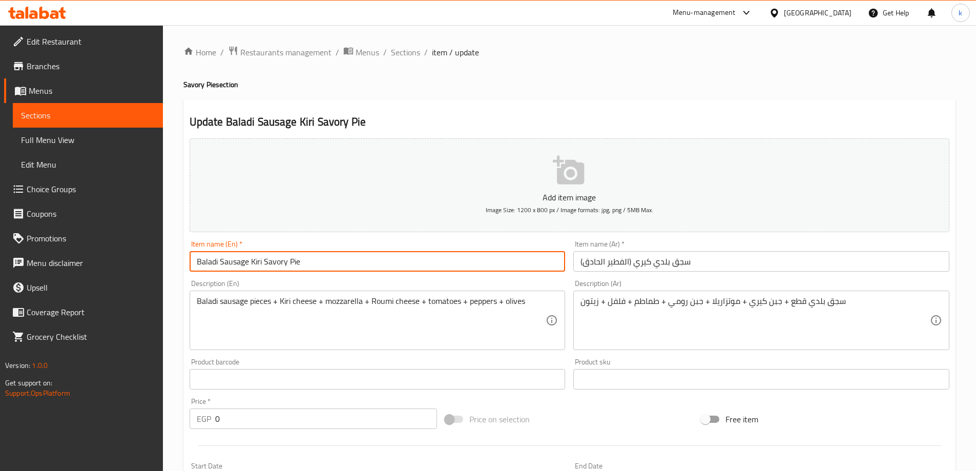
click at [262, 261] on input "Baladi Sausage Kiri Savory Pie" at bounding box center [378, 261] width 376 height 20
click at [309, 256] on input "Baladi Sausage Kiri (Savory Pie" at bounding box center [378, 261] width 376 height 20
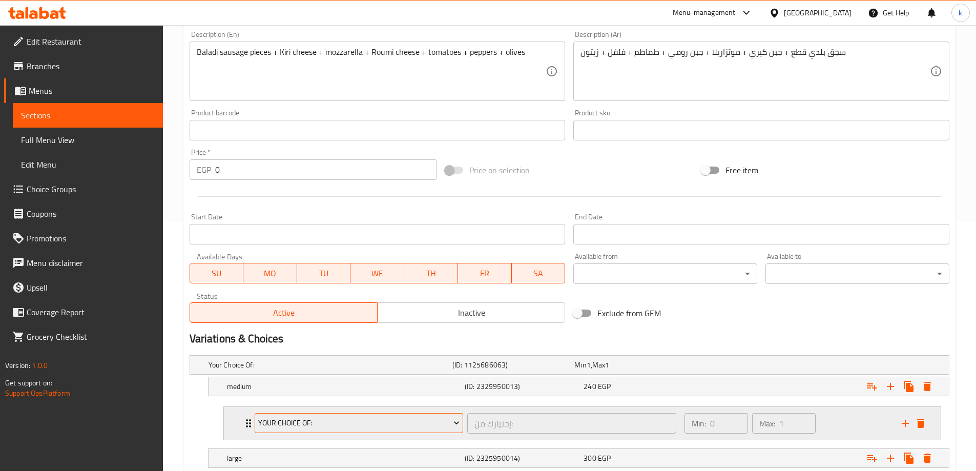
scroll to position [360, 0]
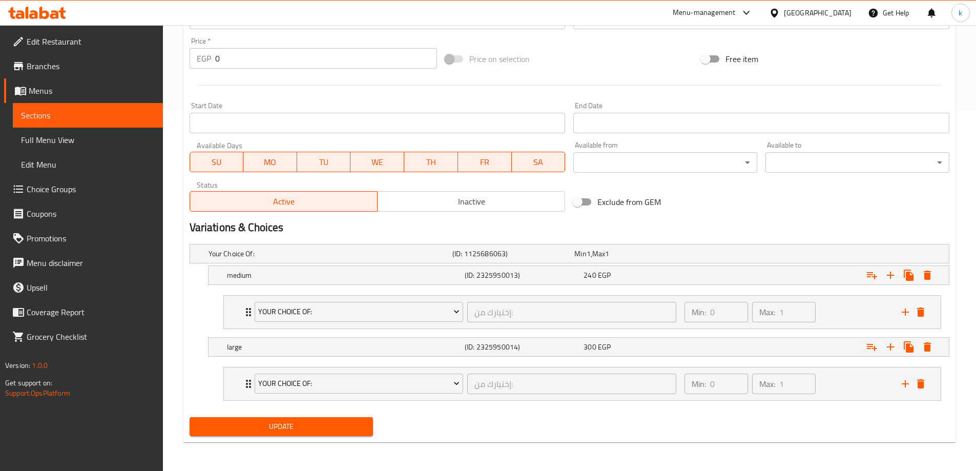
type input "Baladi Sausage Kiri (Savory Pie)"
click at [317, 427] on span "Update" at bounding box center [282, 426] width 168 height 13
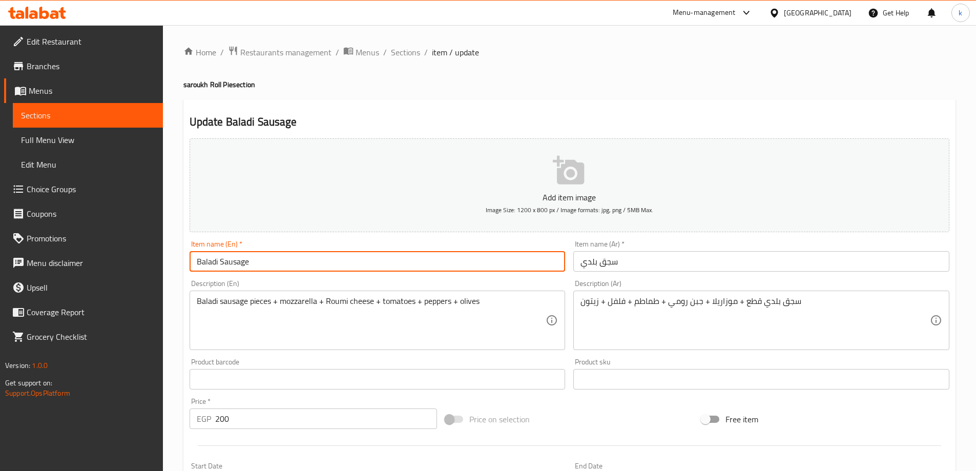
click at [349, 260] on input "Baladi Sausage" at bounding box center [378, 261] width 376 height 20
paste input "saroukh Roll Pie"
type input "Baladi Sausage saroukh Roll Pie"
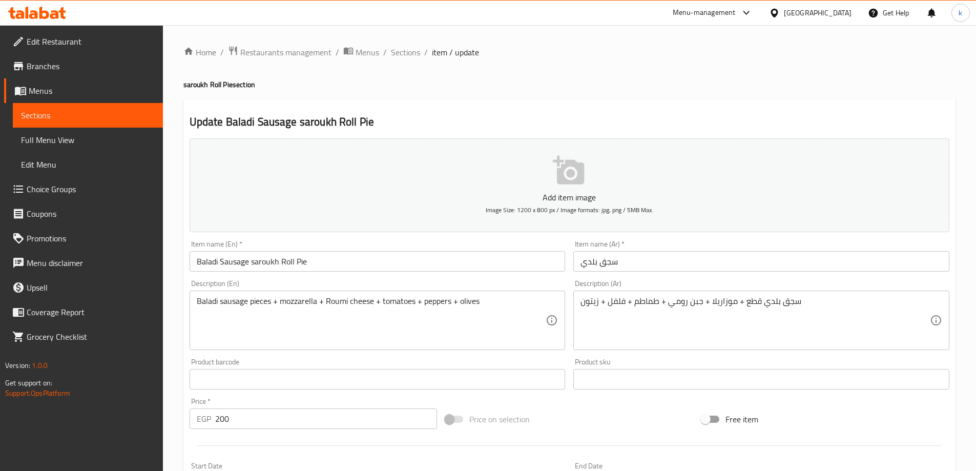
click at [629, 253] on input "سجق بلدي" at bounding box center [761, 261] width 376 height 20
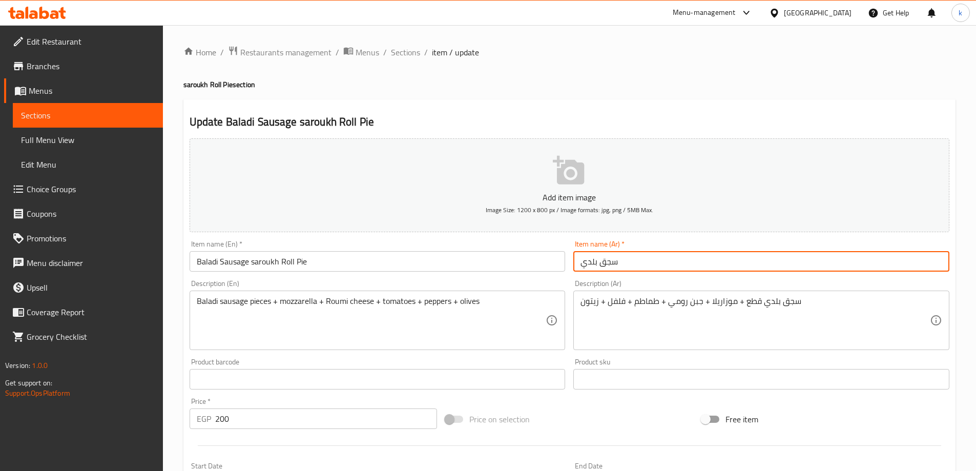
paste input "فطير رول صاروخ"
click at [634, 263] on input "سجق بلدي فطير رول صاروخ" at bounding box center [761, 261] width 376 height 20
click at [682, 264] on input "سجق بلدي (فطير رول صاروخ" at bounding box center [761, 261] width 376 height 20
type input "سجق بلدي (فطير رول صاروخ)"
click at [251, 261] on input "Baladi Sausage saroukh Roll Pie" at bounding box center [378, 261] width 376 height 20
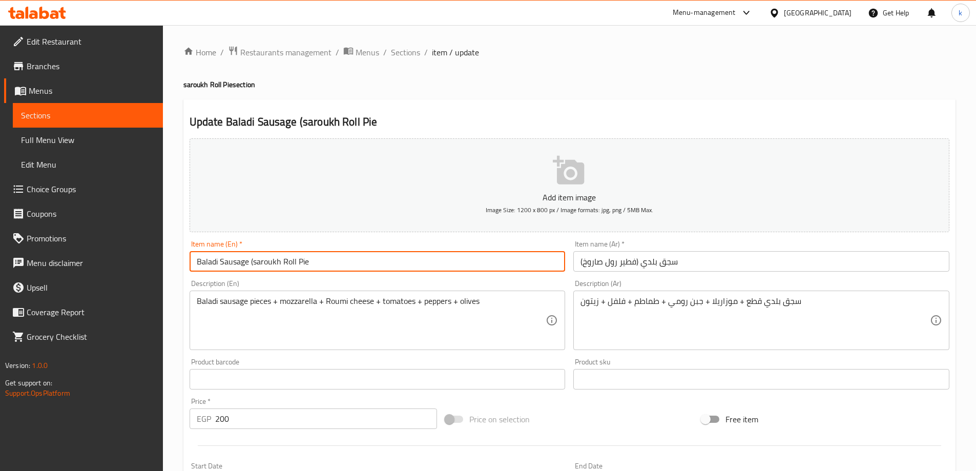
click at [314, 261] on input "Baladi Sausage (saroukh Roll Pie" at bounding box center [378, 261] width 376 height 20
type input "Baladi Sausage (saroukh Roll Pie)"
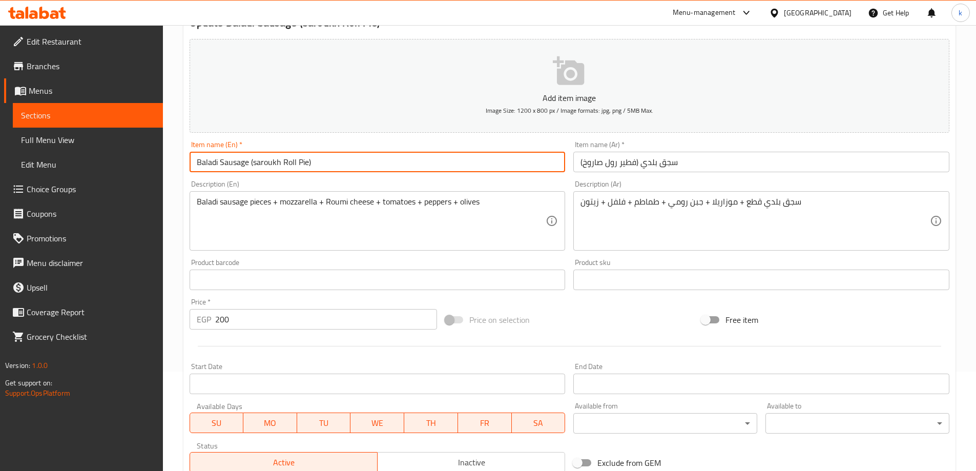
scroll to position [253, 0]
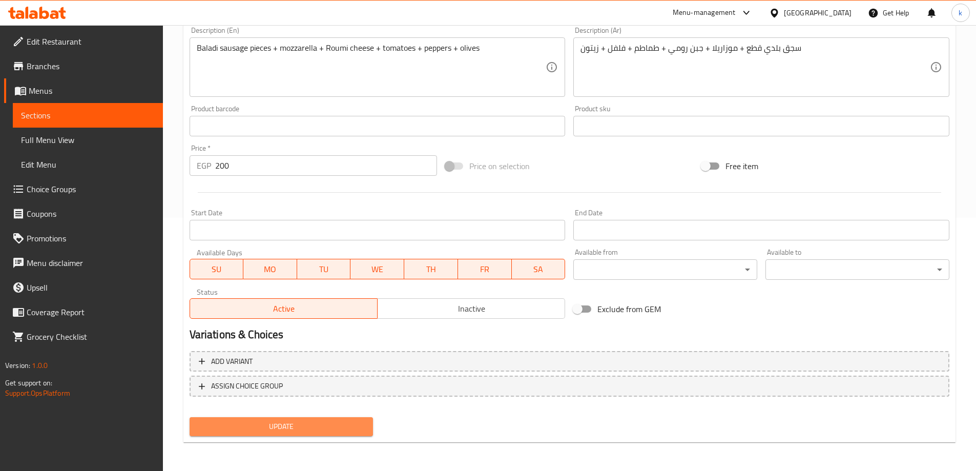
click at [289, 433] on span "Update" at bounding box center [282, 426] width 168 height 13
click at [317, 418] on button "Update" at bounding box center [282, 426] width 184 height 19
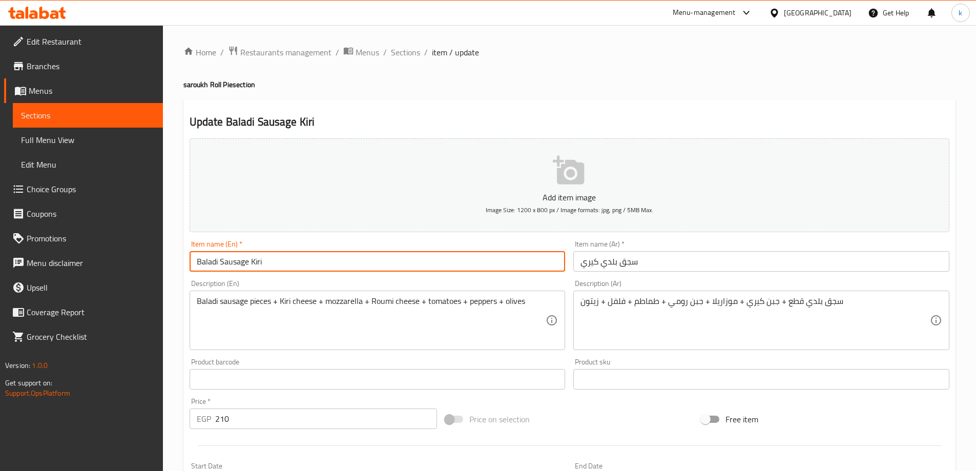
click at [324, 269] on input "Baladi Sausage Kiri" at bounding box center [378, 261] width 376 height 20
paste input "saroukh Roll Pie"
click at [260, 261] on input "Baladi Sausage Kiri saroukh Roll Pie)" at bounding box center [378, 261] width 376 height 20
click at [262, 262] on input "Baladi Sausage Kiri saroukh Roll Pie)" at bounding box center [378, 261] width 376 height 20
type input "Baladi Sausage Kiri (saroukh Roll Pie)"
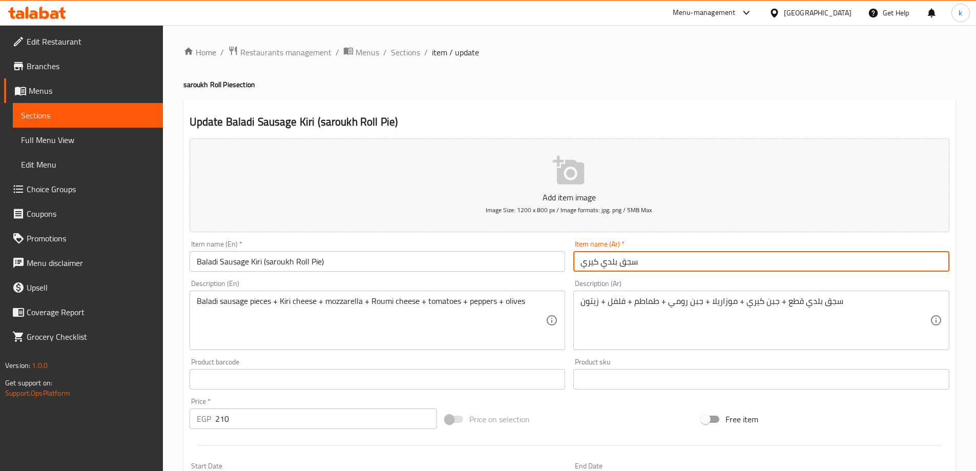
click at [664, 268] on input "سجق بلدي كيري" at bounding box center [761, 261] width 376 height 20
paste input "فطير رول صاروخ"
click at [634, 262] on input "سجق بلدي كيري فطير رول صاروخ" at bounding box center [761, 261] width 376 height 20
click at [589, 260] on input "سجق بلدي كيري (فطير رول صاروخ" at bounding box center [761, 261] width 376 height 20
click at [582, 261] on input "سجق بلدي كيري (فطير رول صاروخ" at bounding box center [761, 261] width 376 height 20
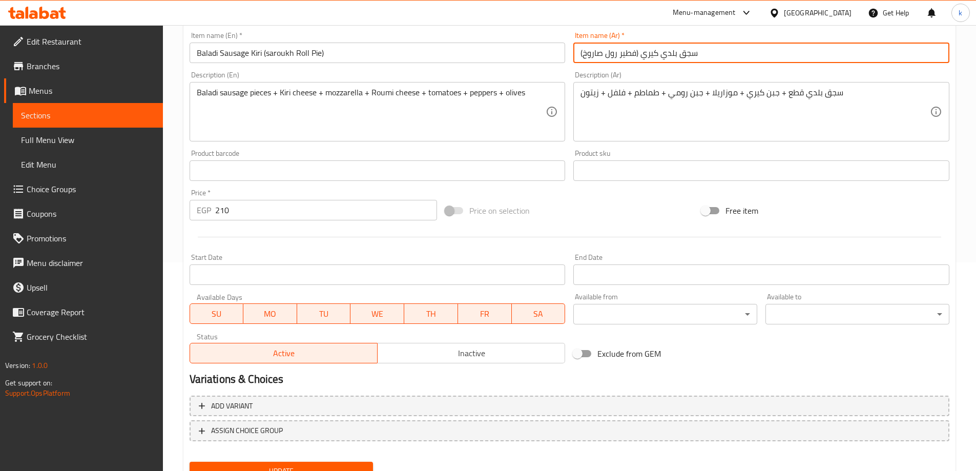
scroll to position [253, 0]
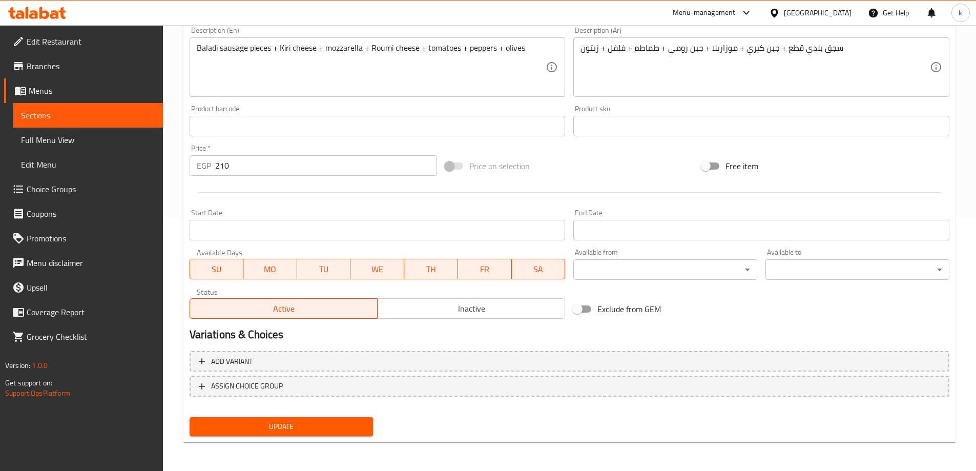
type input "(سجق بلدي كيري (فطير رول صاروخ"
click at [331, 430] on span "Update" at bounding box center [282, 426] width 168 height 13
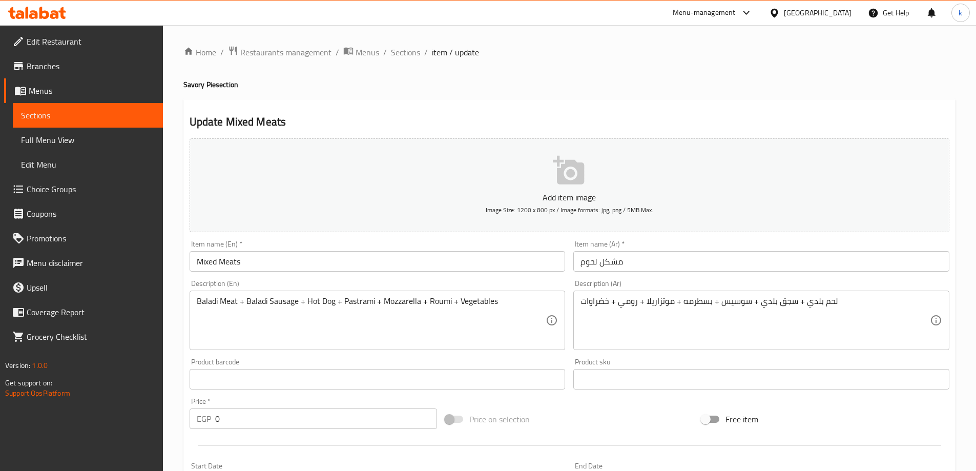
click at [284, 258] on input "Mixed Meats" at bounding box center [378, 261] width 376 height 20
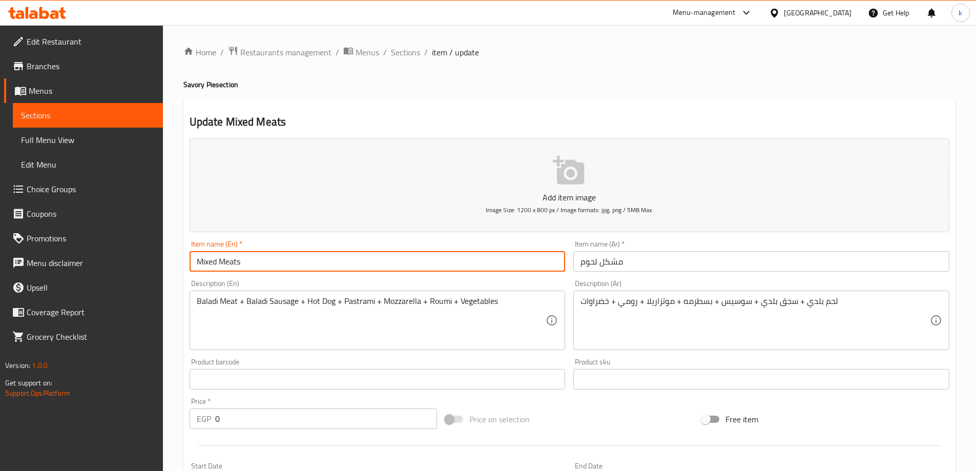
paste input "Savory Pie"
type input "Mixed Meats Savory Pie"
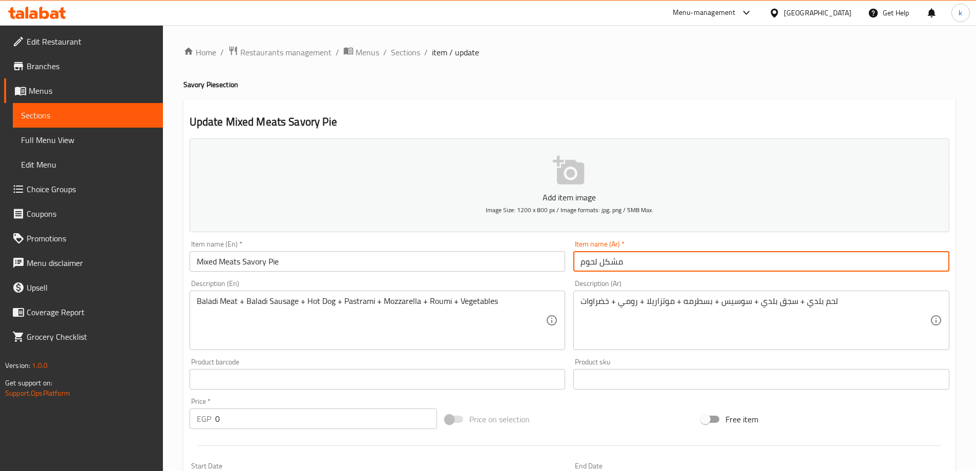
click at [663, 260] on input "مشكل لحوم" at bounding box center [761, 261] width 376 height 20
paste input "الفطير الحادق"
click at [629, 262] on input "مشكل لحوم الفطير الحادق" at bounding box center [761, 261] width 376 height 20
click at [703, 260] on input "مشكل لحوم (الفطير الحادق" at bounding box center [761, 261] width 376 height 20
type input "مشكل لحوم (الفطير الحادق)"
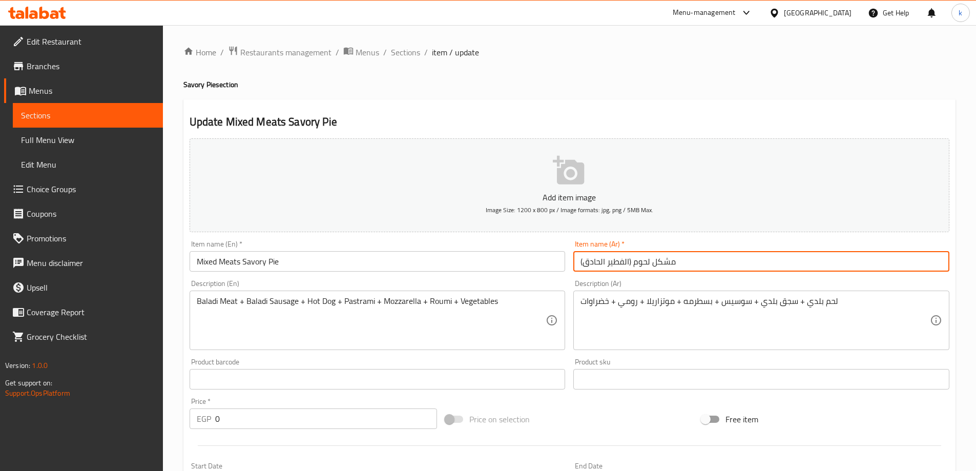
click at [245, 259] on input "Mixed Meats Savory Pie" at bounding box center [378, 261] width 376 height 20
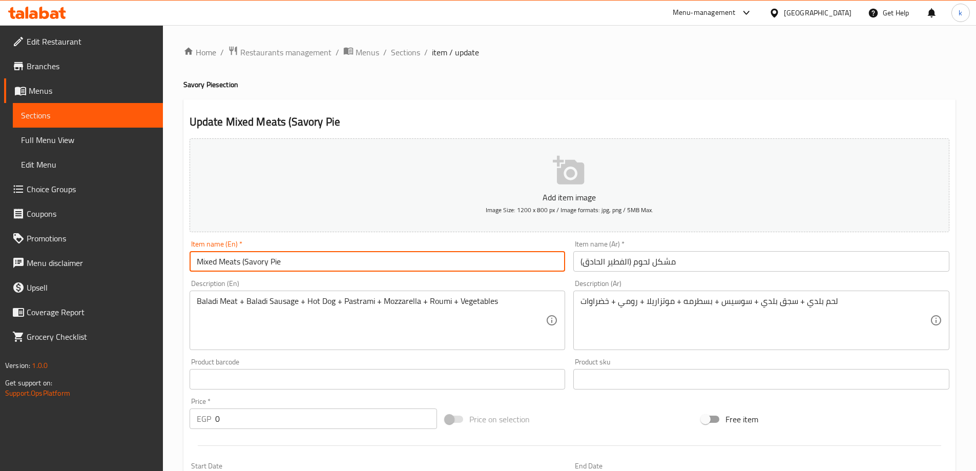
click at [279, 263] on input "Mixed Meats (Savory Pie" at bounding box center [378, 261] width 376 height 20
type input "Mixed Meats (Savory Pie)"
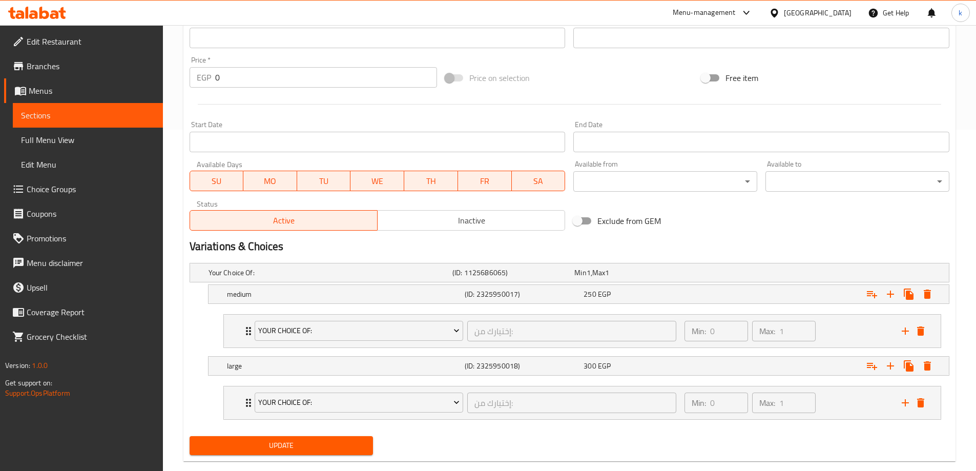
scroll to position [360, 0]
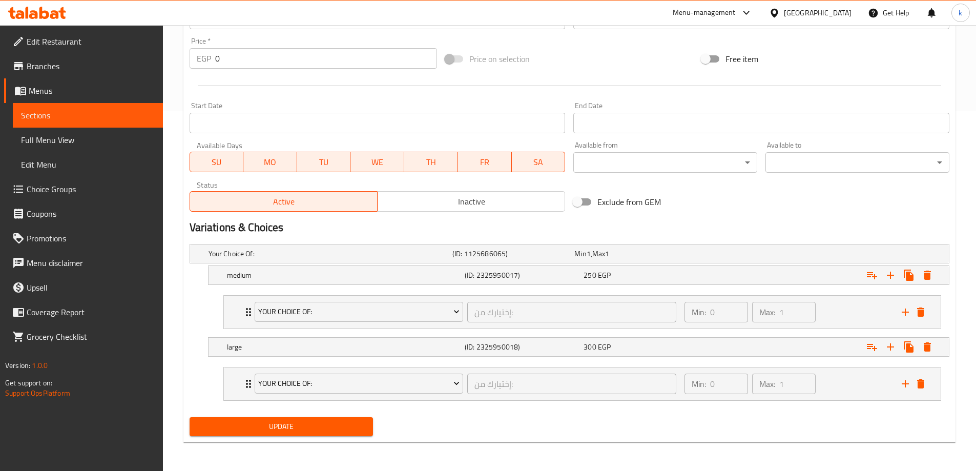
click at [315, 435] on button "Update" at bounding box center [282, 426] width 184 height 19
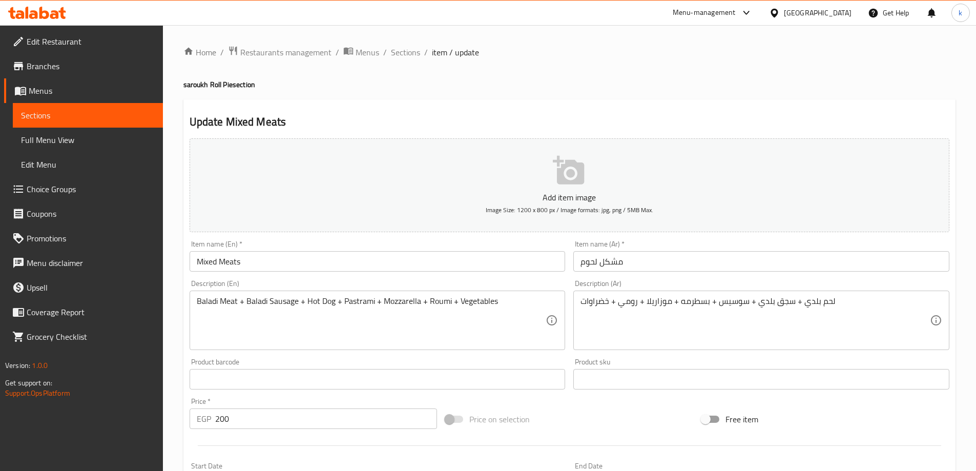
click at [296, 265] on input "Mixed Meats" at bounding box center [378, 261] width 376 height 20
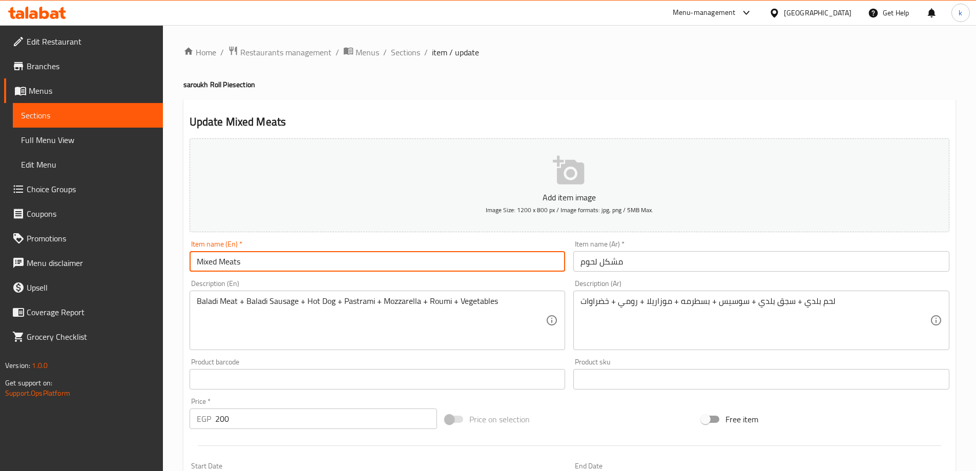
paste input "saroukh Roll Pie"
type input "Mixed Meats saroukh Roll Pie"
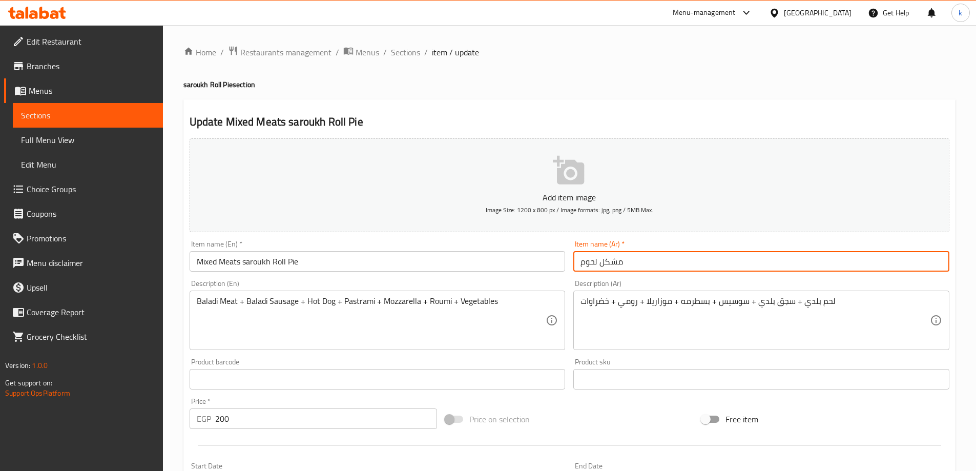
click at [681, 254] on input "مشكل لحوم" at bounding box center [761, 261] width 376 height 20
paste input "فطير رول صاروخ"
click at [634, 263] on input "مشكل لحوم فطير رول صاروخ" at bounding box center [761, 261] width 376 height 20
click at [680, 263] on input "مشكل لحوم (فطير رول صاروخ" at bounding box center [761, 261] width 376 height 20
type input "مشكل لحوم (فطير رول صاروخ)"
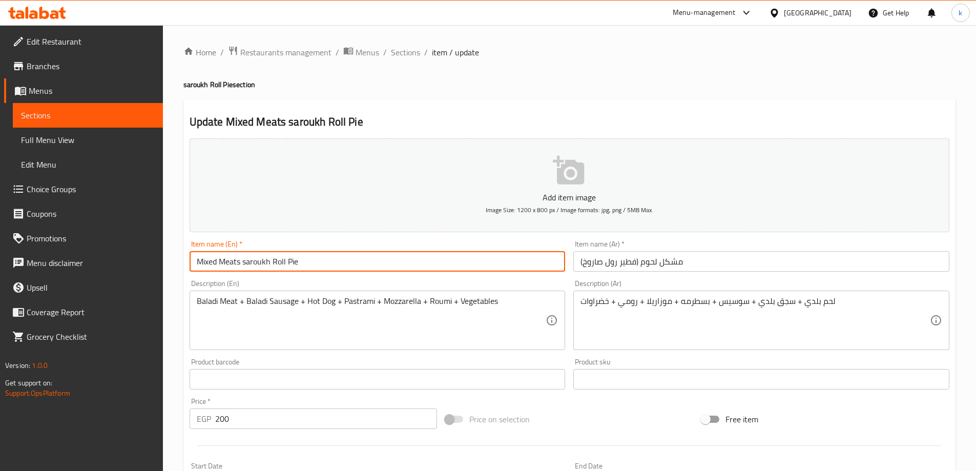
click at [241, 260] on input "Mixed Meats saroukh Roll Pie" at bounding box center [378, 261] width 376 height 20
click at [304, 260] on input "Mixed Meats (saroukh Roll Pie" at bounding box center [378, 261] width 376 height 20
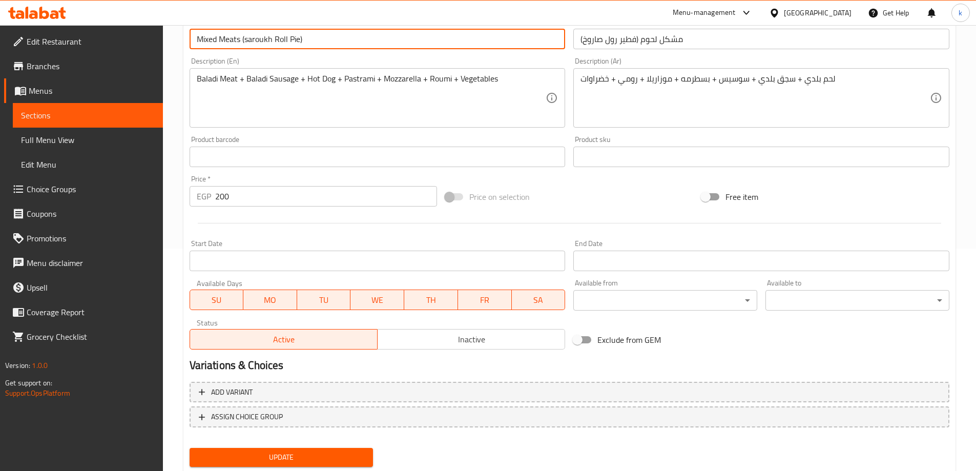
scroll to position [253, 0]
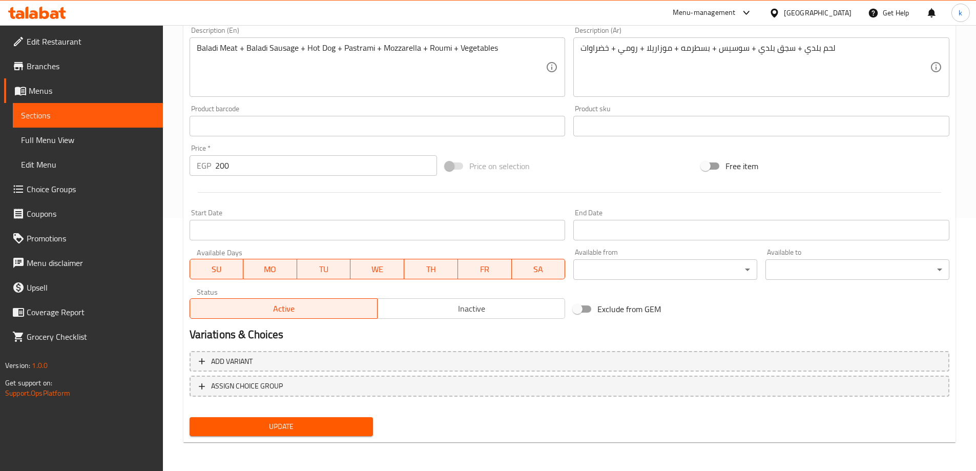
type input "Mixed Meats (saroukh Roll Pie)"
click at [353, 424] on span "Update" at bounding box center [282, 426] width 168 height 13
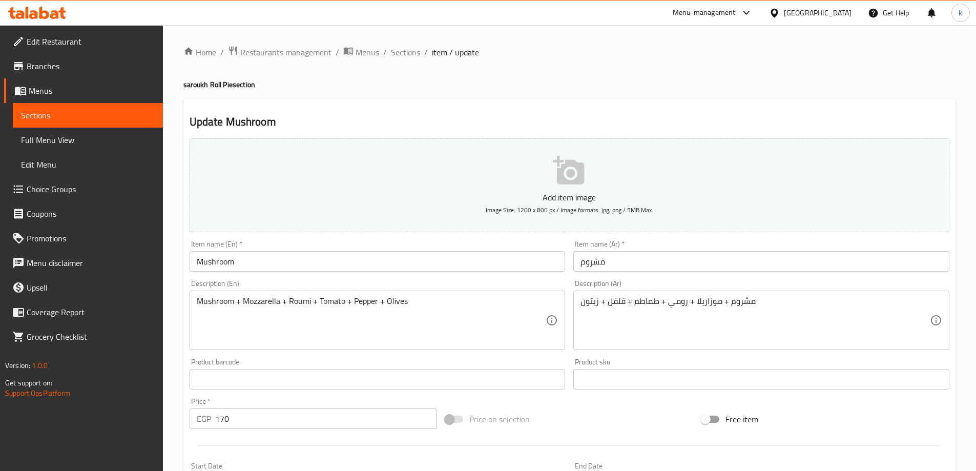
click at [329, 257] on input "Mushroom" at bounding box center [378, 261] width 376 height 20
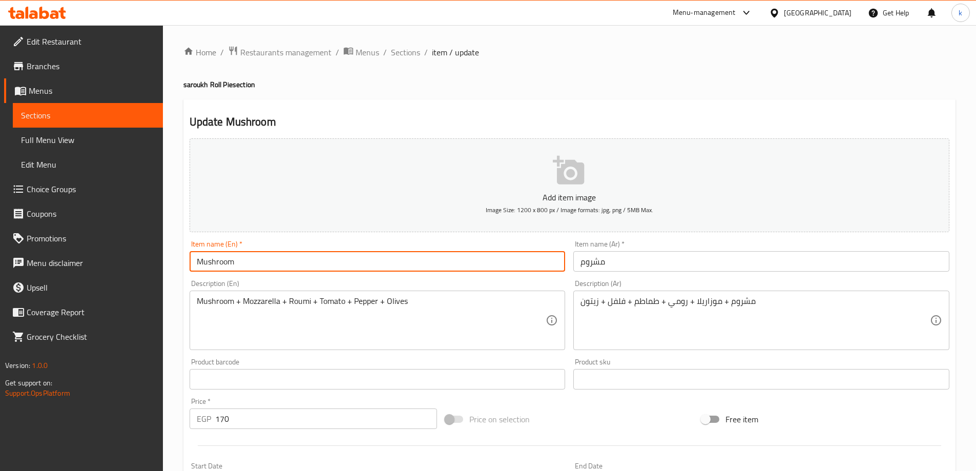
paste input "saroukh Roll Pie"
type input "Mushroom saroukh Roll Pie"
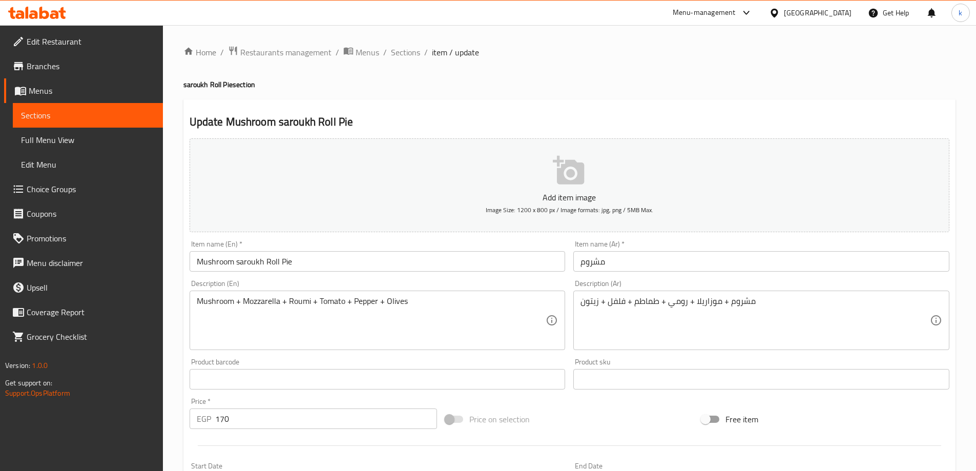
drag, startPoint x: 680, startPoint y: 248, endPoint x: 686, endPoint y: 259, distance: 12.1
click at [682, 253] on div "Item name (Ar)   * مشروم Item name (Ar) *" at bounding box center [761, 255] width 376 height 31
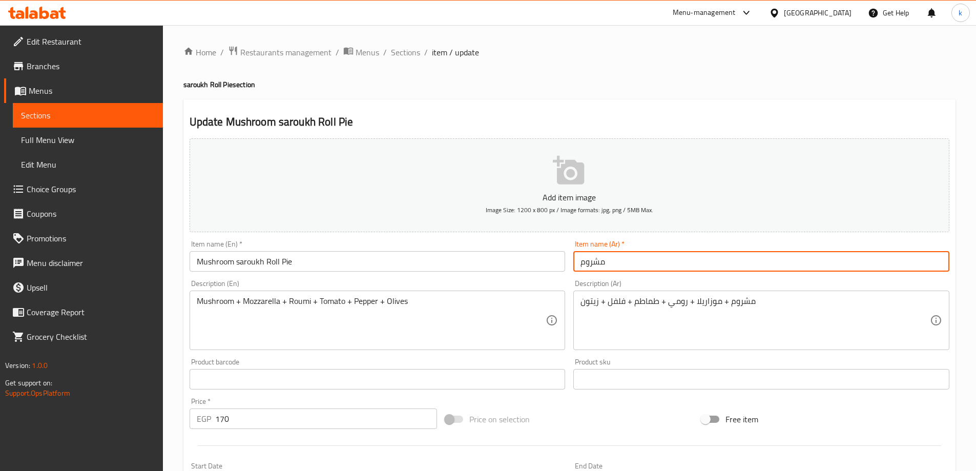
click at [686, 259] on input "مشروم" at bounding box center [761, 261] width 376 height 20
paste input "فطير رول صاروخ"
click at [617, 259] on input "مشروم فطير رول صاروخ" at bounding box center [761, 261] width 376 height 20
click at [633, 253] on input "مشروم فطير رول صاروخ" at bounding box center [761, 261] width 376 height 20
click at [581, 263] on input "مشروم (فطير رول صاروخ" at bounding box center [761, 261] width 376 height 20
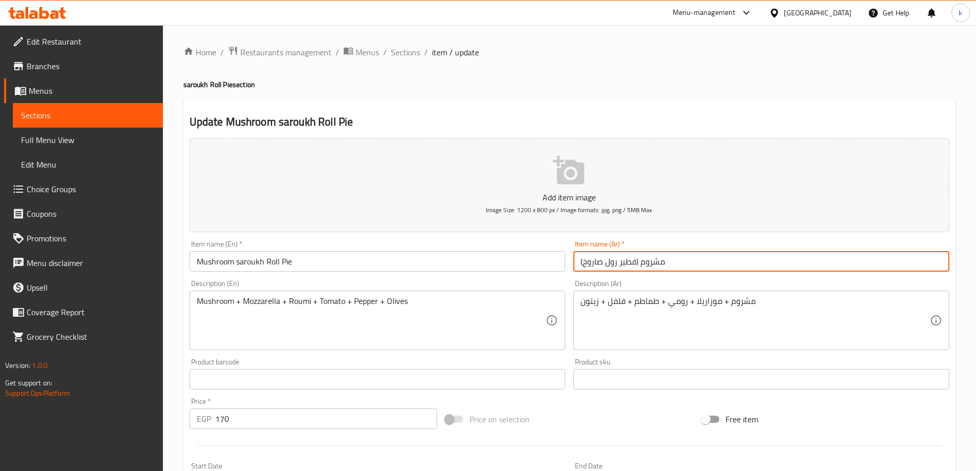
type input "(مشروم (فطير رول صاروخ"
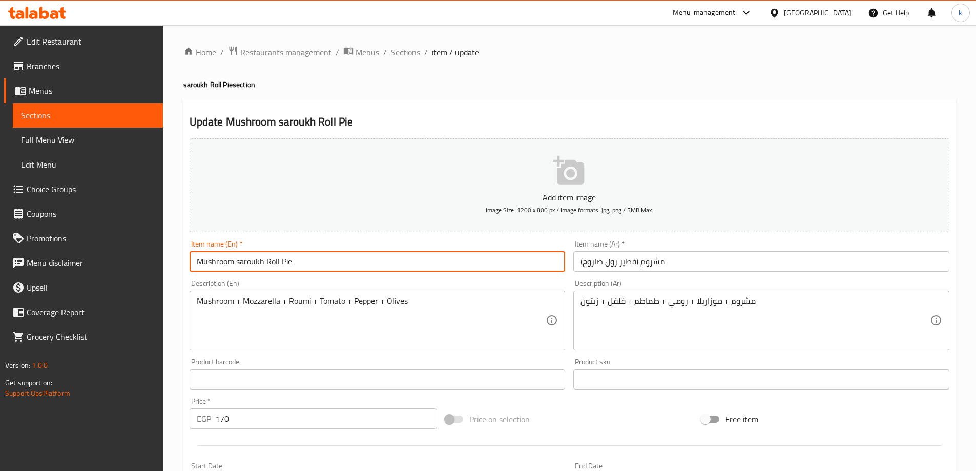
click at [238, 263] on input "Mushroom saroukh Roll Pie" at bounding box center [378, 261] width 376 height 20
click at [308, 266] on input "Mushroom (saroukh Roll Pie" at bounding box center [378, 261] width 376 height 20
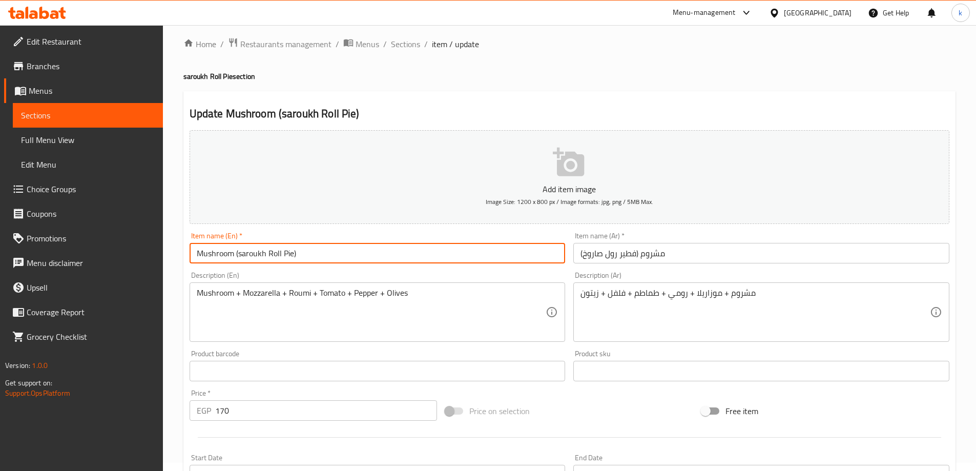
scroll to position [253, 0]
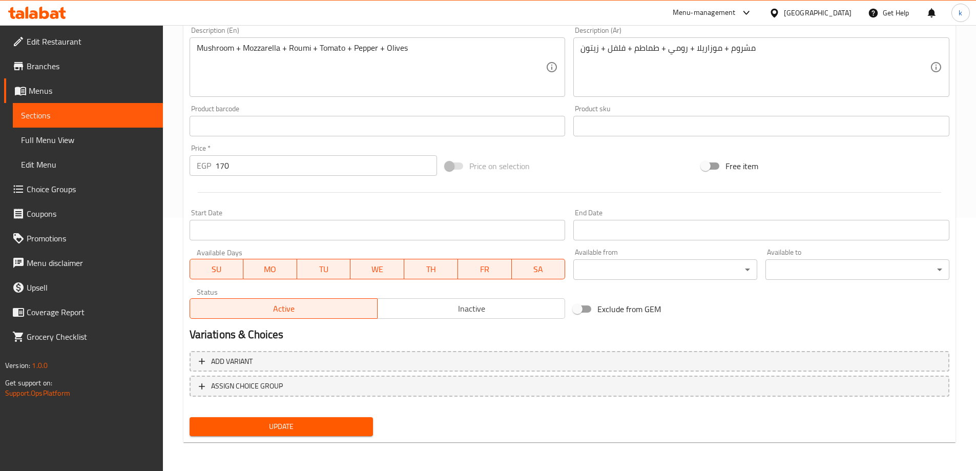
type input "Mushroom (saroukh Roll Pie)"
click at [314, 422] on span "Update" at bounding box center [282, 426] width 168 height 13
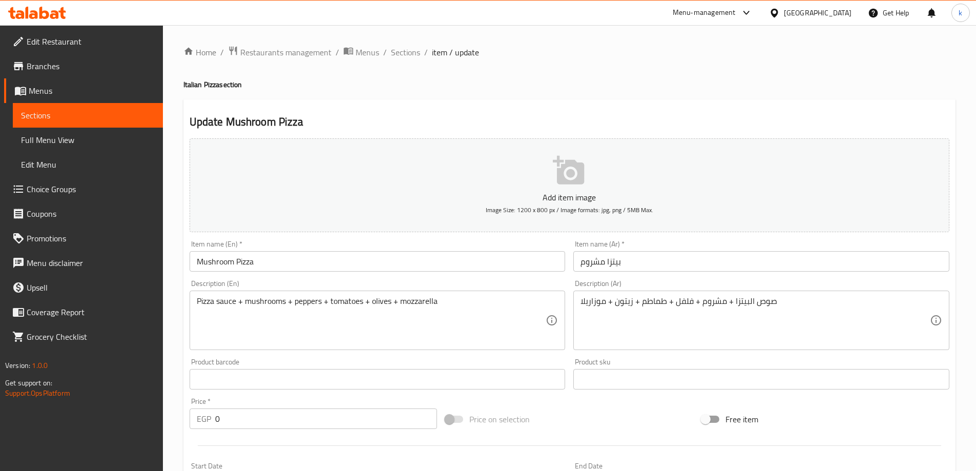
click at [301, 266] on input "Mushroom Pizza" at bounding box center [378, 261] width 376 height 20
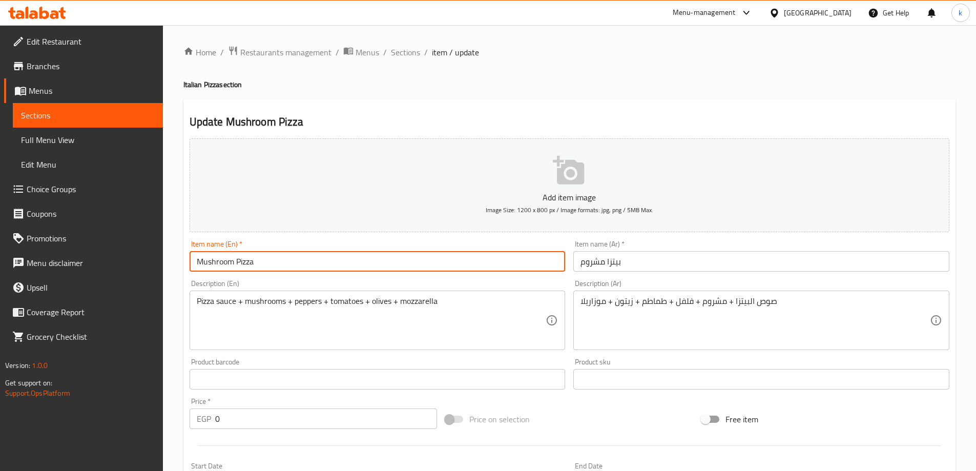
paste input "Italian Pizza"
type input "Mushroom Pizza Italian Pizza"
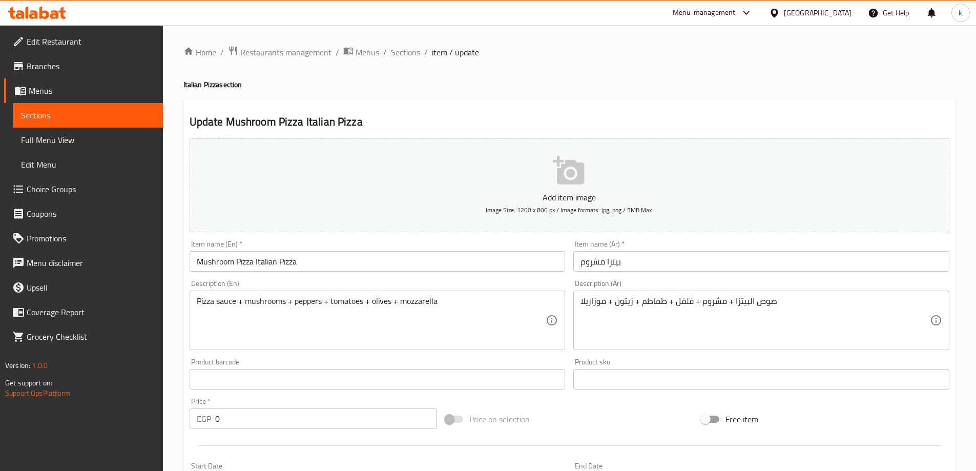
click at [658, 270] on input "بيتزا مشروم" at bounding box center [761, 261] width 376 height 20
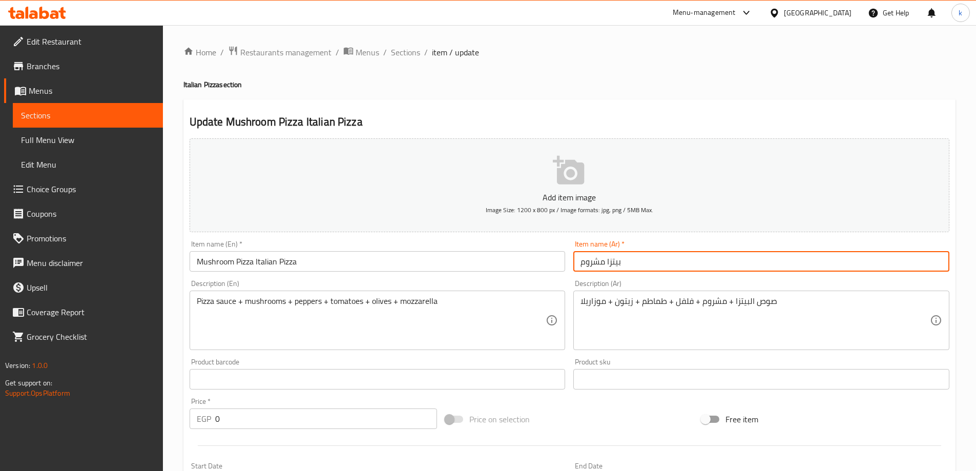
paste input "البيتزا الإيطالي"
click at [630, 258] on input "بيتزا مشروم البيتزا الإيطالي" at bounding box center [761, 261] width 376 height 20
click at [581, 259] on input "بيتزا مشروم (البيتزا الإيطالي" at bounding box center [761, 261] width 376 height 20
type input "(بيتزا مشروم (البيتزا الإيطالي"
click at [306, 260] on input "Mushroom Pizza Italian Pizza" at bounding box center [378, 261] width 376 height 20
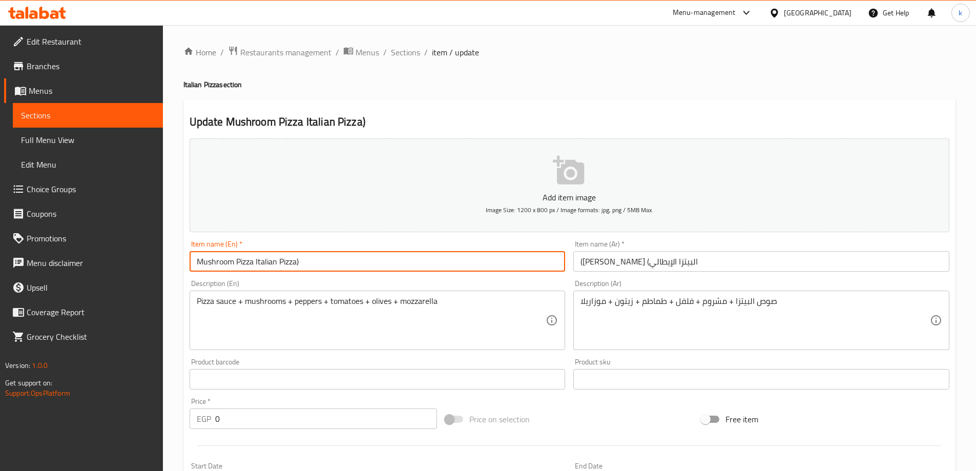
click at [260, 262] on input "Mushroom Pizza Italian Pizza)" at bounding box center [378, 261] width 376 height 20
click at [255, 264] on input "Mushroom Pizza Italian Pizza)" at bounding box center [378, 261] width 376 height 20
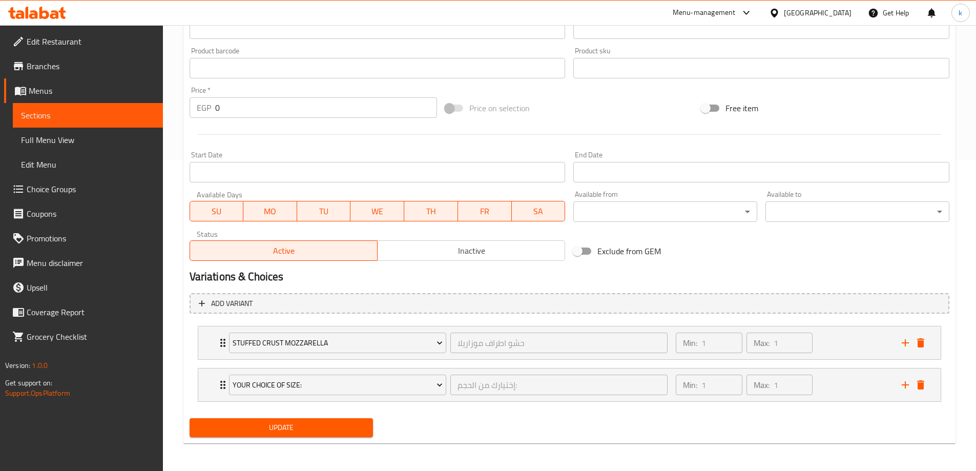
scroll to position [312, 0]
type input "Mushroom Pizza (Italian Pizza)"
click at [353, 421] on span "Update" at bounding box center [282, 426] width 168 height 13
click at [353, 422] on div at bounding box center [488, 235] width 976 height 471
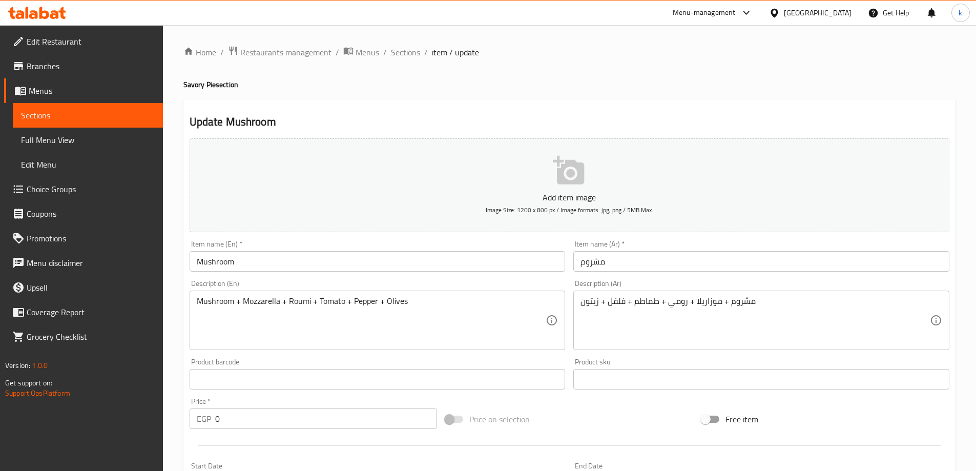
click at [292, 268] on input "Mushroom" at bounding box center [378, 261] width 376 height 20
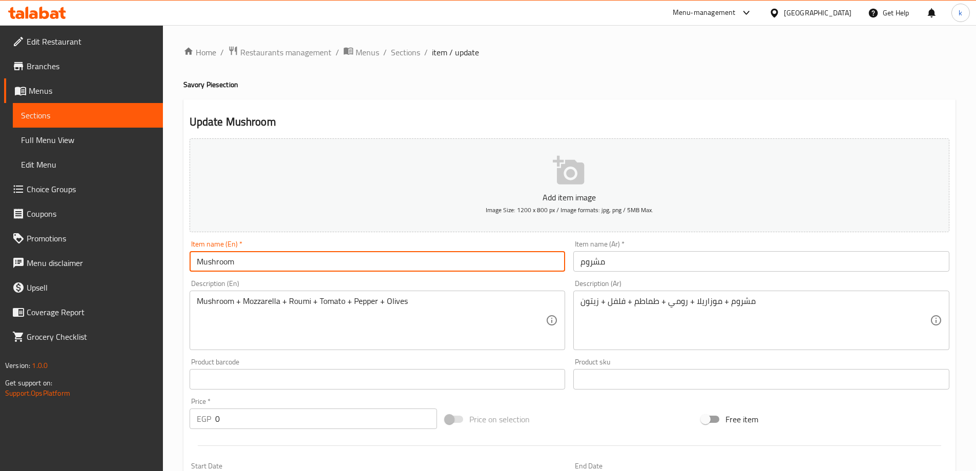
click at [321, 258] on input "Mushroom" at bounding box center [378, 261] width 376 height 20
paste input "Savory Pie"
type input "Mushroom Savory Pie"
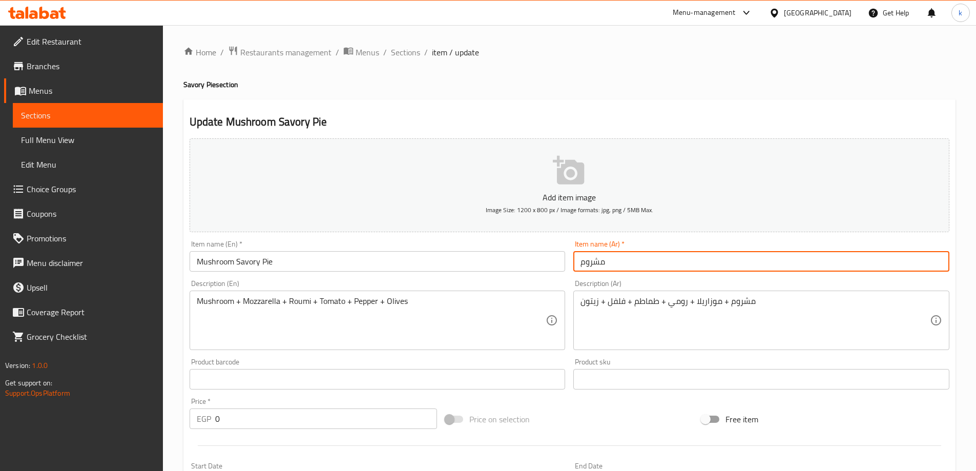
click at [639, 262] on input "مشروم" at bounding box center [761, 261] width 376 height 20
paste input "الفطير الحادق"
click at [630, 259] on input "مشروم الفطير الحادق" at bounding box center [761, 261] width 376 height 20
click at [581, 258] on input "مشروم (الفطير الحادق" at bounding box center [761, 261] width 376 height 20
type input "(مشروم (الفطير الحادق"
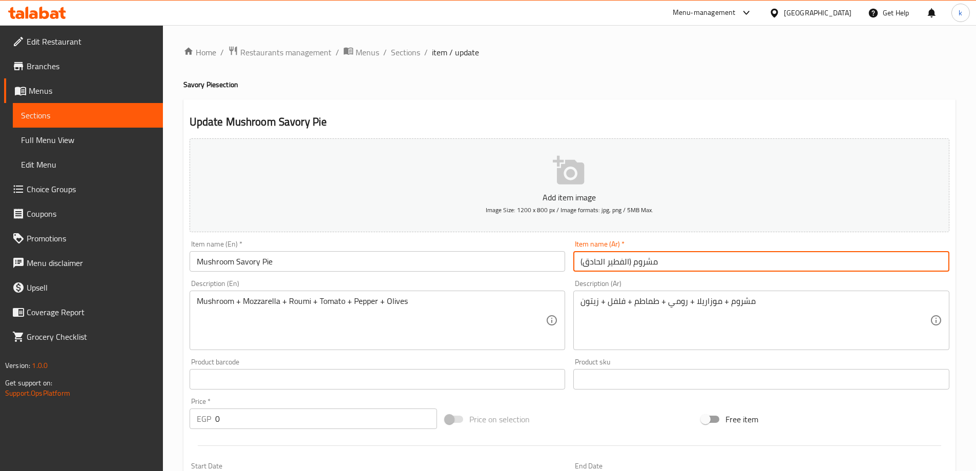
click at [277, 259] on input "Mushroom Savory Pie" at bounding box center [378, 261] width 376 height 20
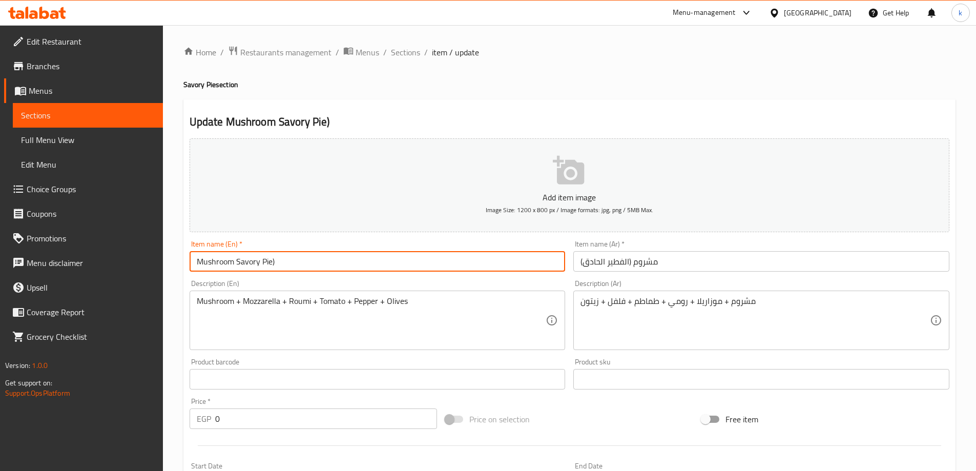
click at [238, 258] on input "Mushroom Savory Pie)" at bounding box center [378, 261] width 376 height 20
type input "Mushroom (Savory Pie)"
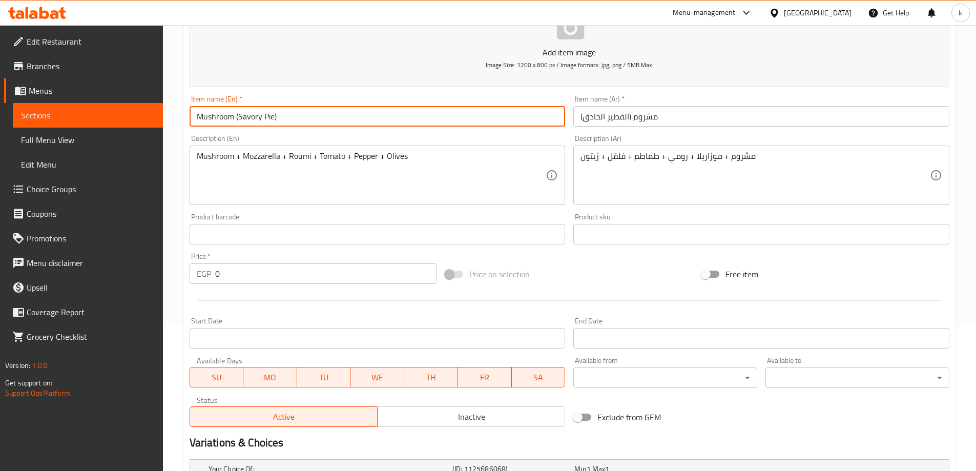
scroll to position [359, 0]
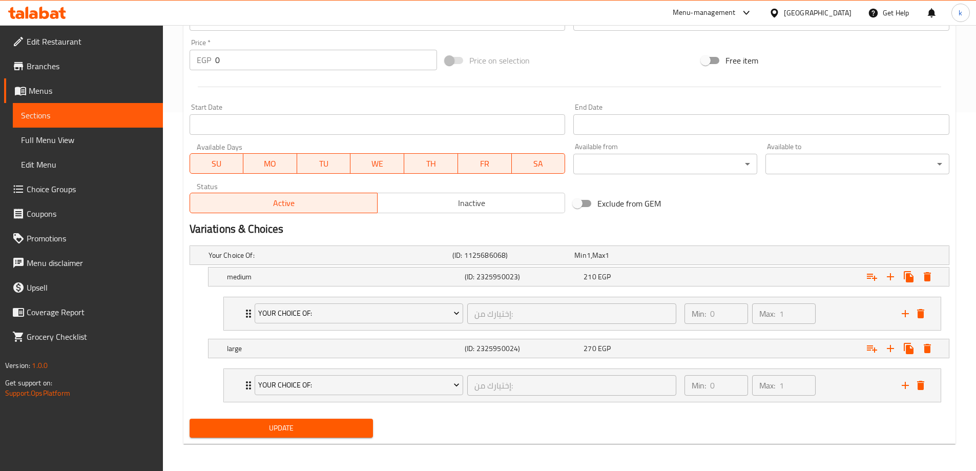
click at [351, 432] on span "Update" at bounding box center [282, 428] width 168 height 13
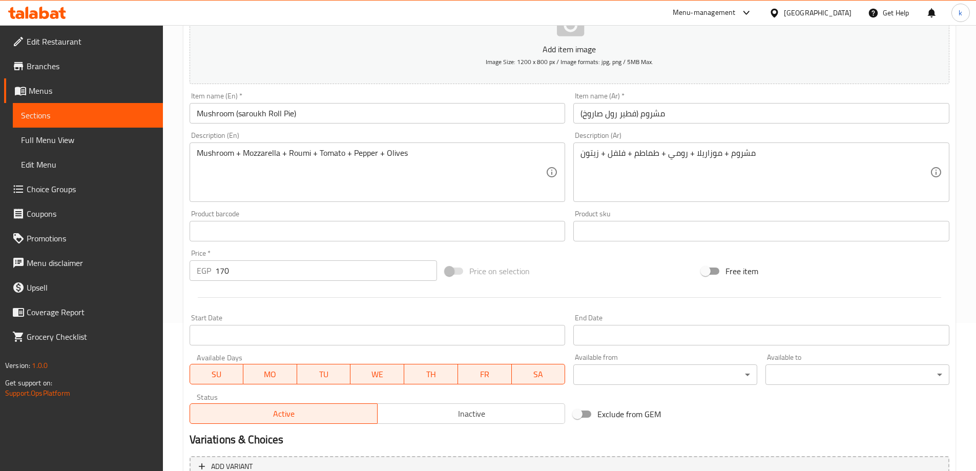
scroll to position [253, 0]
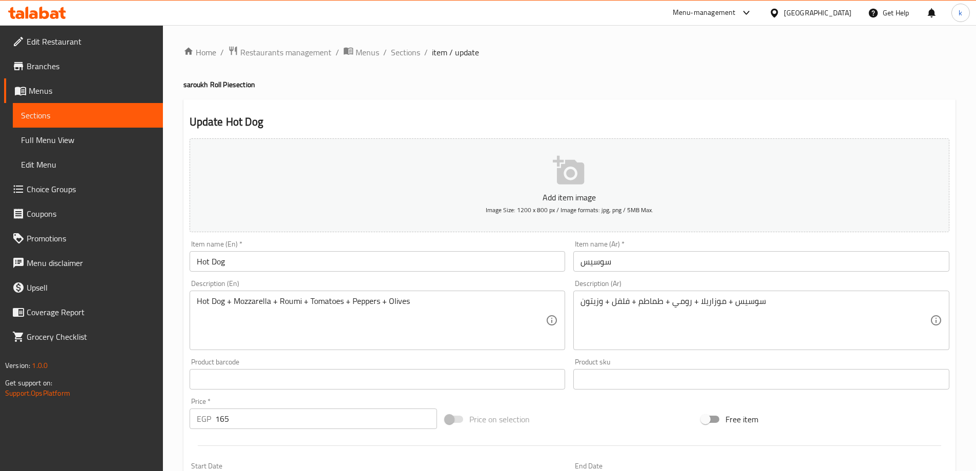
click at [327, 264] on input "Hot Dog" at bounding box center [378, 261] width 376 height 20
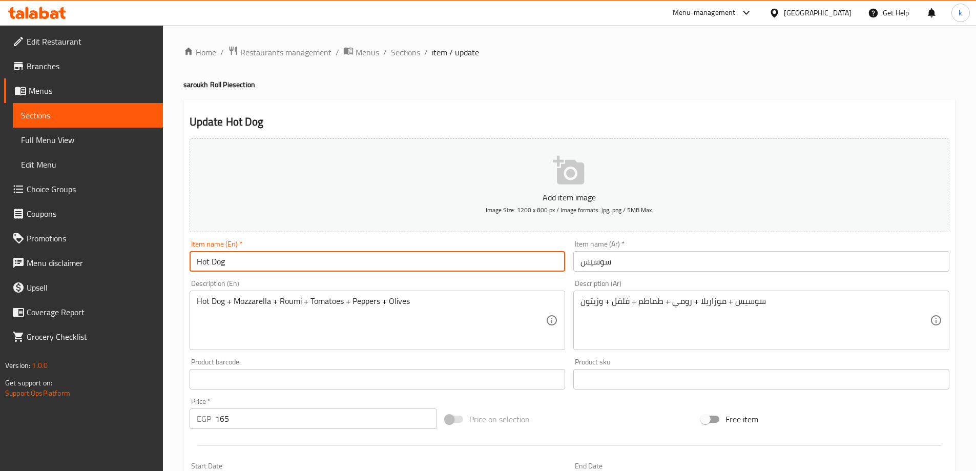
paste input "saroukh Roll Pie"
type input "Hot Dog saroukh Roll Pie"
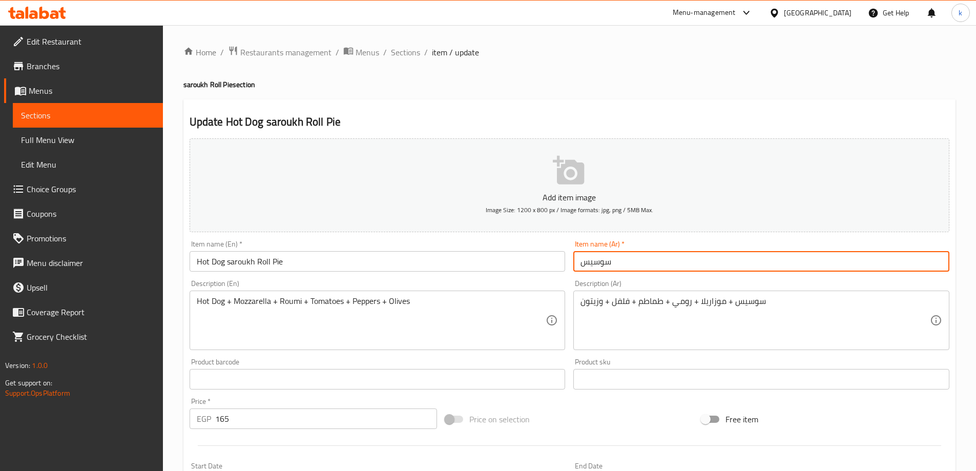
click at [675, 269] on input "سوسيس" at bounding box center [761, 261] width 376 height 20
paste input "فطير رول صاروخ"
click at [634, 264] on input "[PERSON_NAME] رول صاروخ" at bounding box center [761, 261] width 376 height 20
click at [582, 262] on input "سوسيس (فطير رول صاروخ" at bounding box center [761, 261] width 376 height 20
type input "(سوسيس (فطير رول صاروخ"
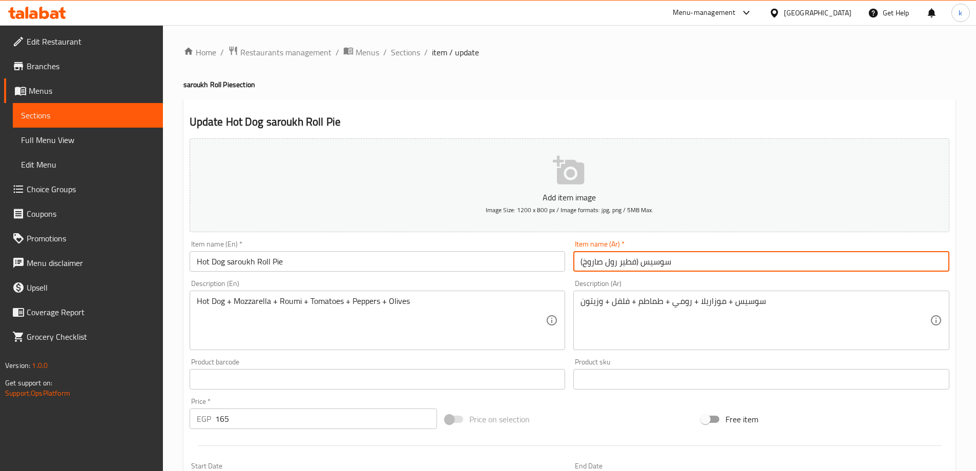
click at [227, 261] on input "Hot Dog saroukh Roll Pie" at bounding box center [378, 261] width 376 height 20
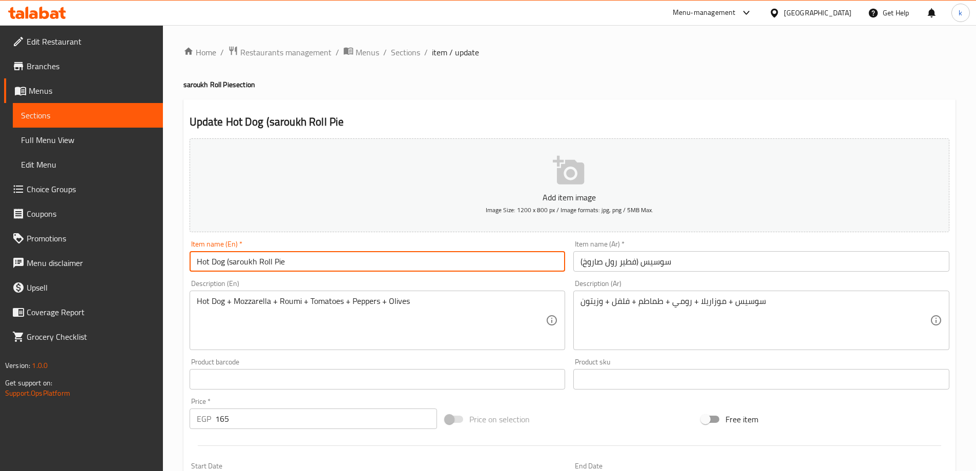
click at [287, 260] on input "Hot Dog (saroukh Roll Pie" at bounding box center [378, 261] width 376 height 20
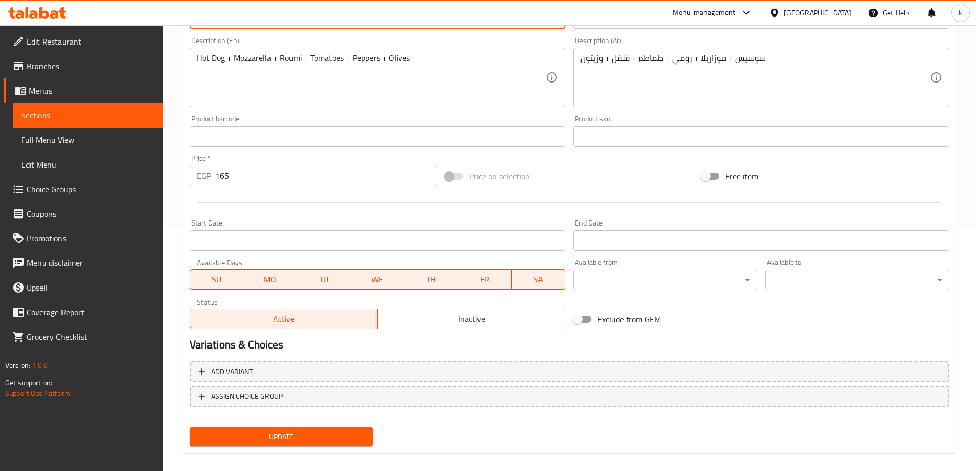
scroll to position [253, 0]
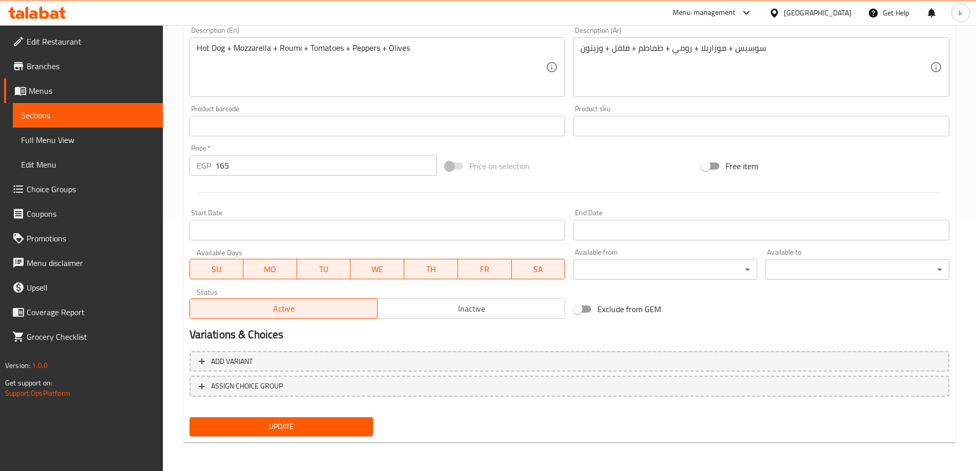
type input "Hot Dog (saroukh Roll Pie)"
click at [335, 423] on span "Update" at bounding box center [282, 426] width 168 height 13
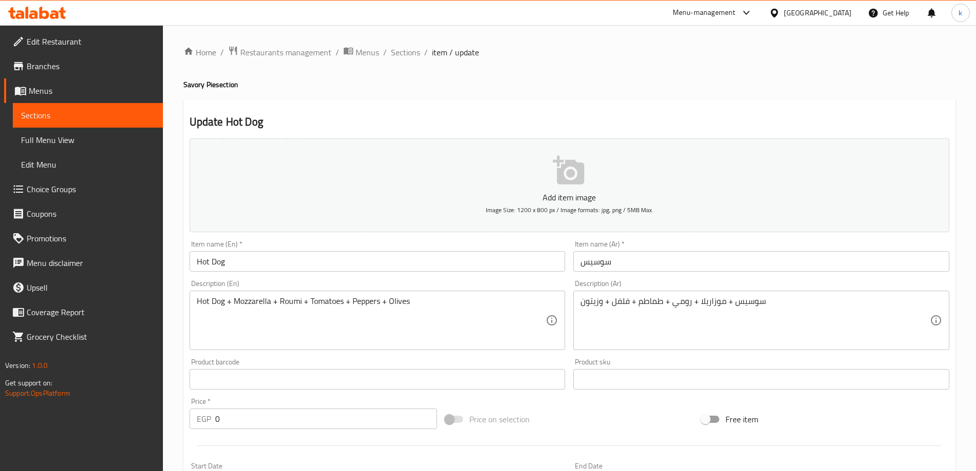
click at [312, 258] on input "Hot Dog" at bounding box center [378, 261] width 376 height 20
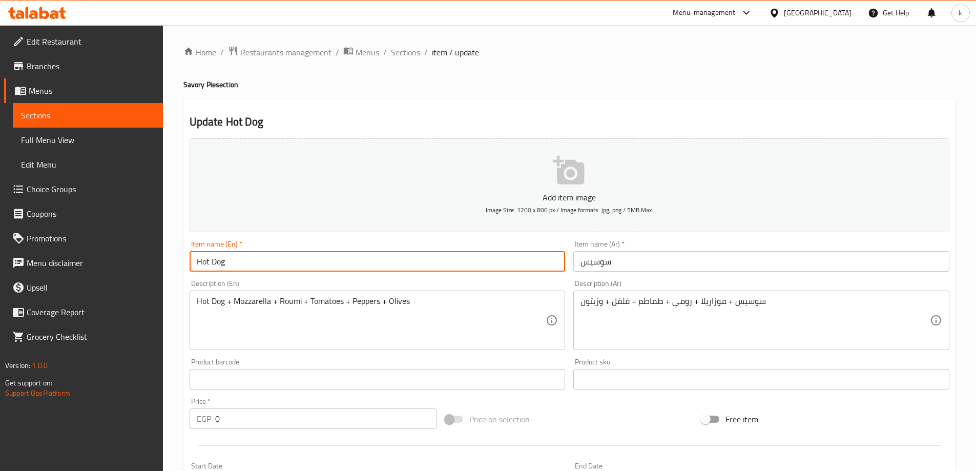
paste input "Savory Pie"
type input "Hot Dog Savory Pie"
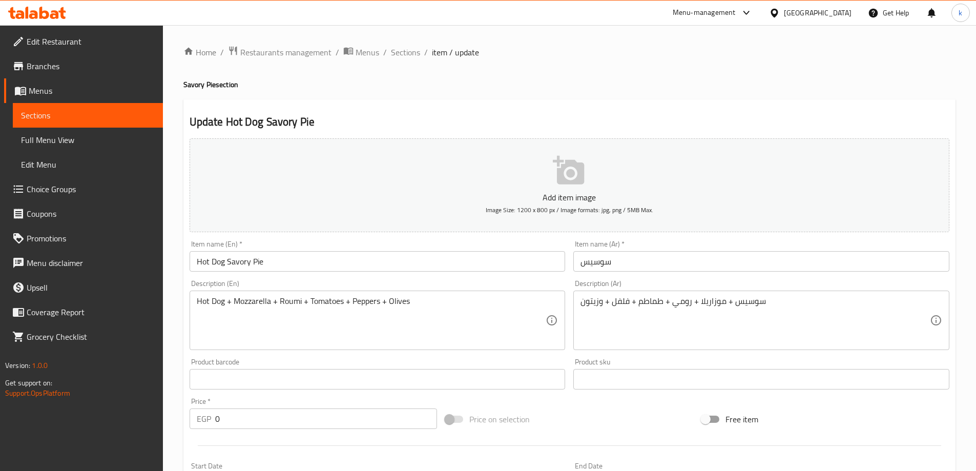
click at [718, 258] on input "سوسيس" at bounding box center [761, 261] width 376 height 20
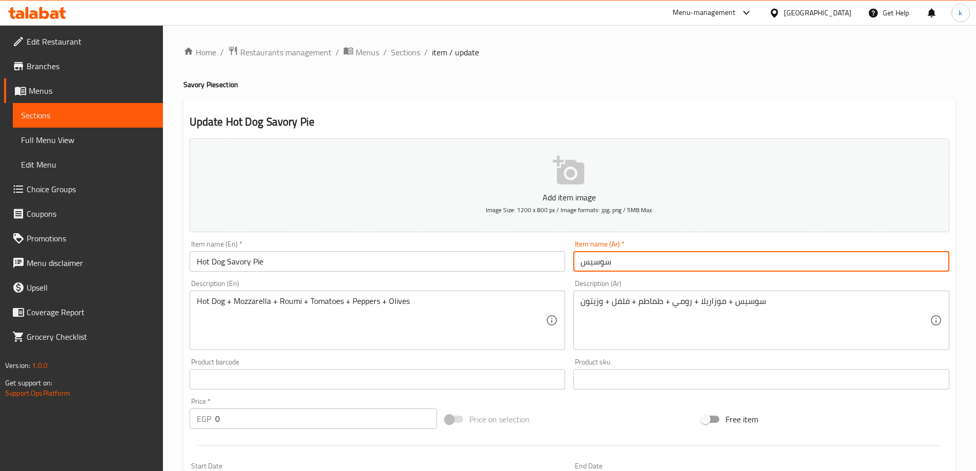
paste input "الفطير الحادق"
click at [627, 262] on input "سوسيس الفطير الحادق" at bounding box center [761, 261] width 376 height 20
click at [667, 259] on input "سوسيس (الفطير الحادق" at bounding box center [761, 261] width 376 height 20
type input "سوسيس (الفطير الحادق)"
click at [229, 258] on input "Hot Dog Savory Pie" at bounding box center [378, 261] width 376 height 20
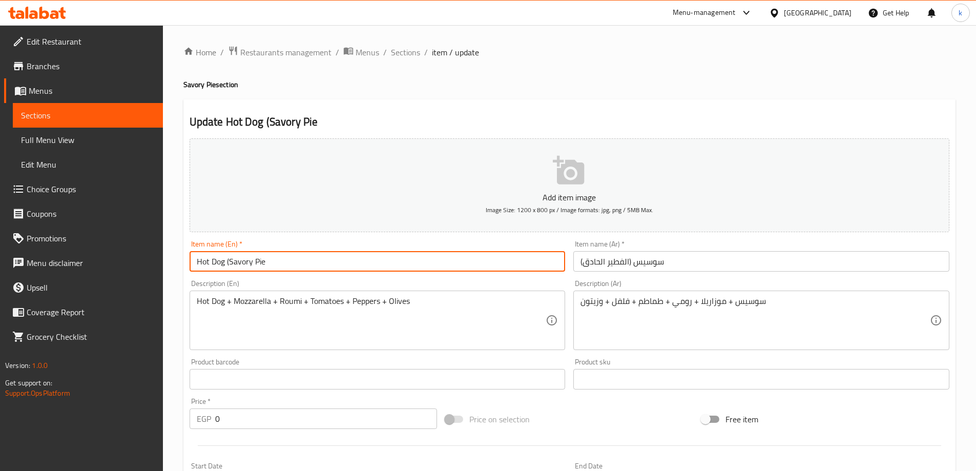
click at [262, 263] on input "Hot Dog (Savory Pie" at bounding box center [378, 261] width 376 height 20
click at [276, 259] on input "Hot Dog (Savory Pie" at bounding box center [378, 261] width 376 height 20
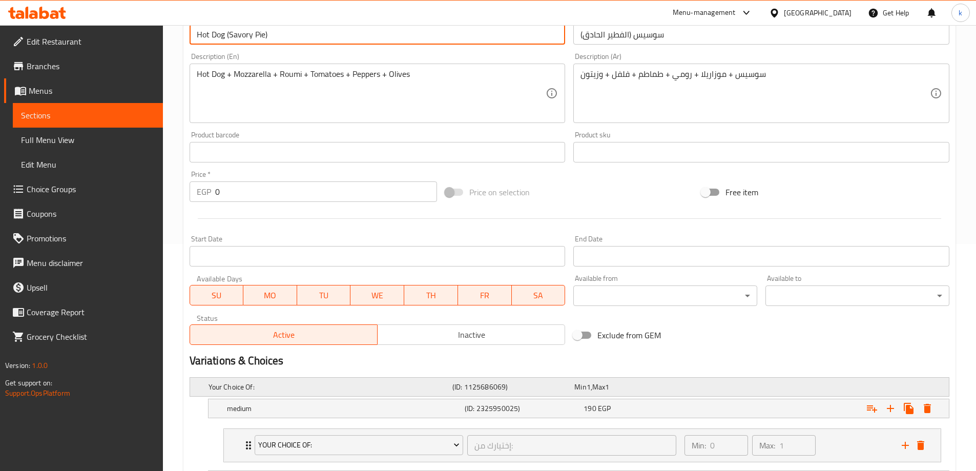
scroll to position [360, 0]
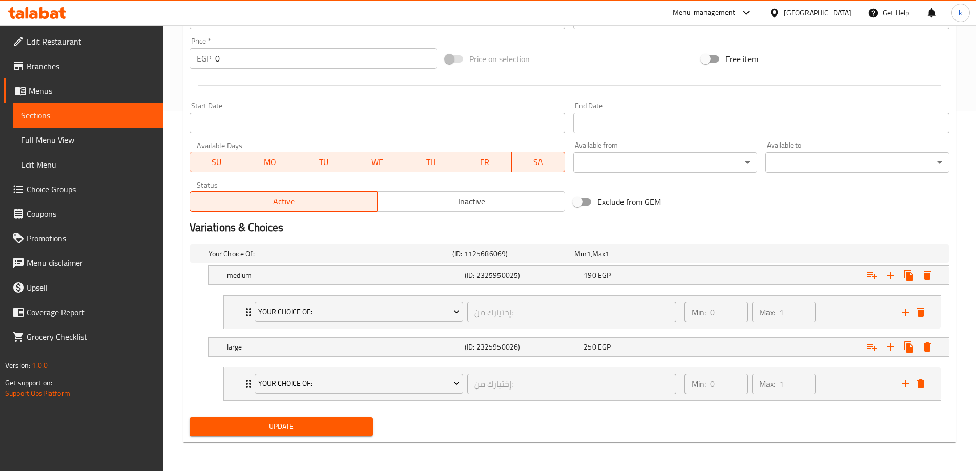
type input "Hot Dog (Savory Pie)"
click at [344, 430] on span "Update" at bounding box center [282, 426] width 168 height 13
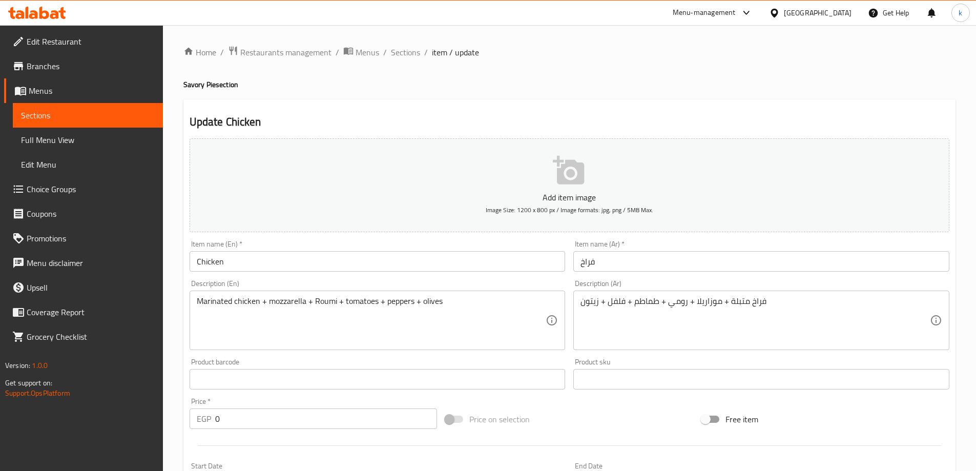
drag, startPoint x: 342, startPoint y: 273, endPoint x: 341, endPoint y: 265, distance: 8.3
click at [341, 265] on div "Item name (En)   * Chicken Item name (En) *" at bounding box center [377, 255] width 384 height 39
click at [341, 265] on input "Chicken" at bounding box center [378, 261] width 376 height 20
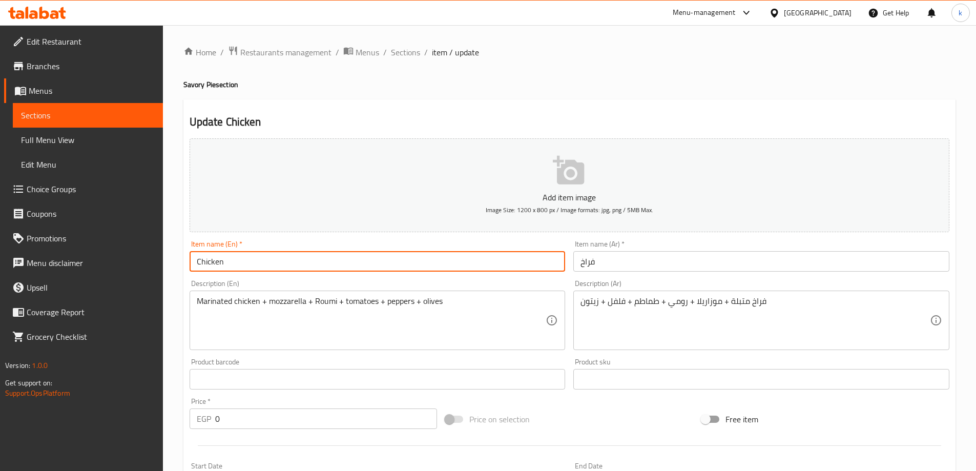
paste input "Savory Pie"
type input "Chicken Savory Pie"
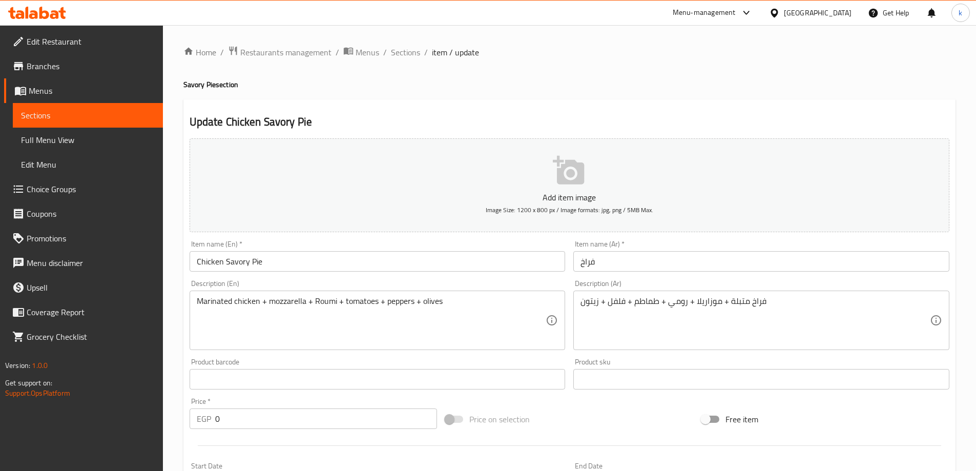
click at [710, 258] on input "فراخ" at bounding box center [761, 261] width 376 height 20
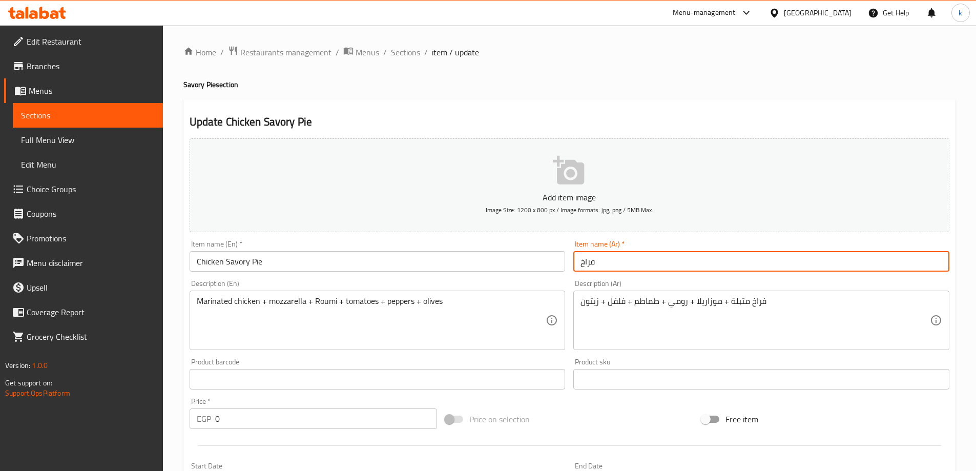
paste input "الفطير الحادق"
click at [627, 258] on input "فراخ الفطير الحادق" at bounding box center [761, 261] width 376 height 20
click at [647, 262] on input "فراخ (الفطير الحادق" at bounding box center [761, 261] width 376 height 20
type input "فراخ (الفطير الحادق)"
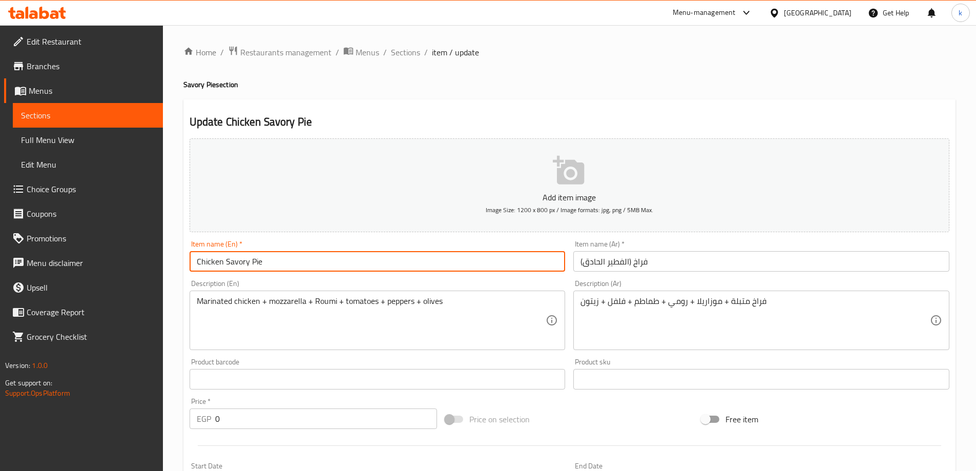
click at [225, 256] on input "Chicken Savory Pie" at bounding box center [378, 261] width 376 height 20
click at [264, 258] on input "Chicken (Savory Pie" at bounding box center [378, 261] width 376 height 20
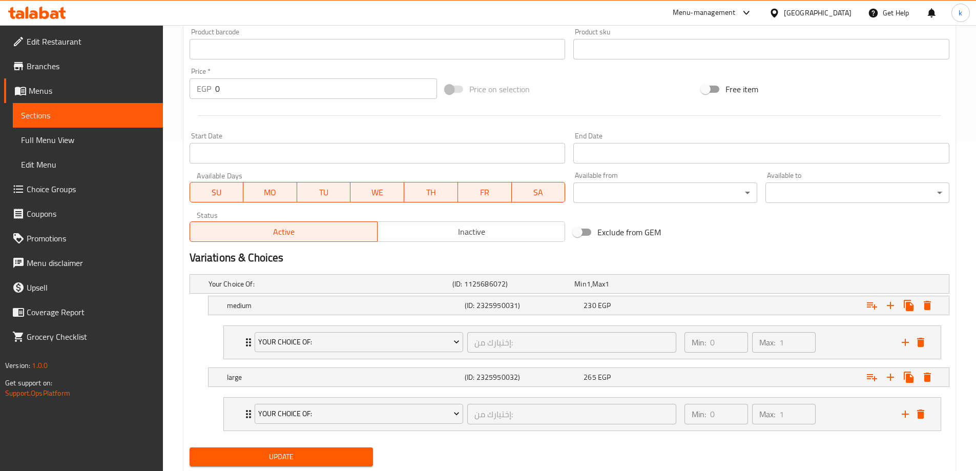
scroll to position [360, 0]
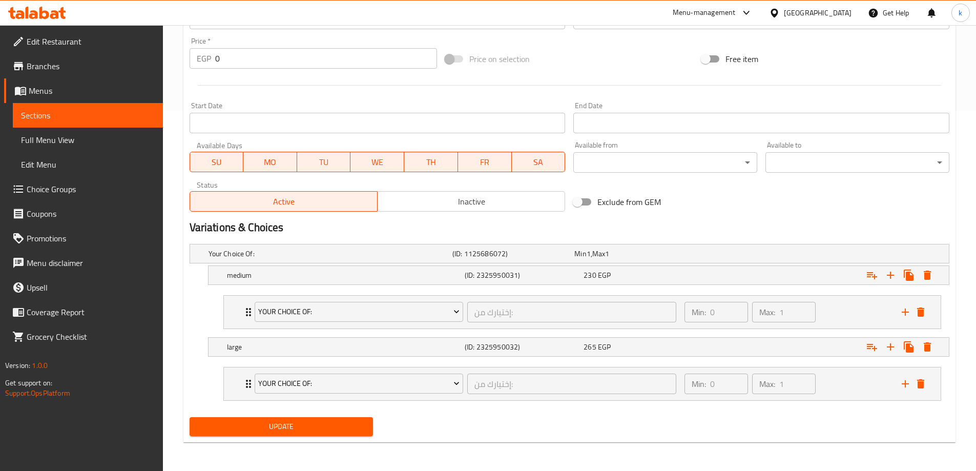
type input "Chicken (Savory Pie)"
click at [294, 419] on button "Update" at bounding box center [282, 426] width 184 height 19
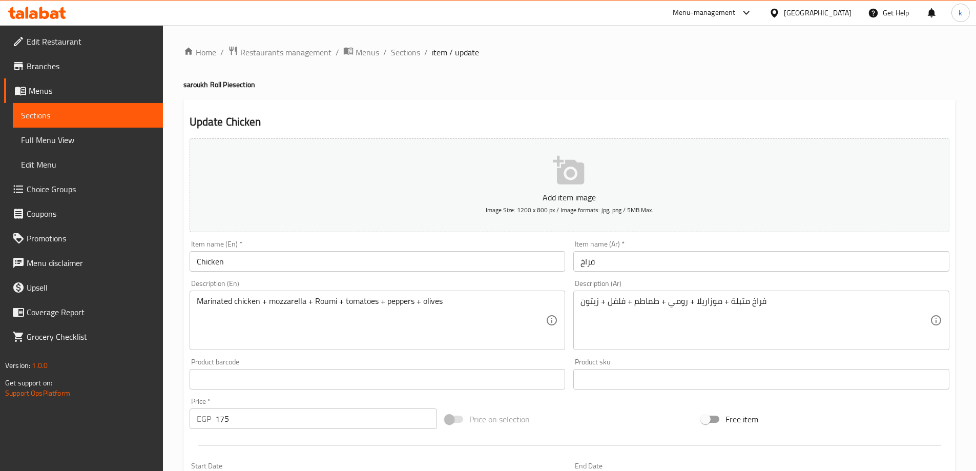
click at [282, 263] on input "Chicken" at bounding box center [378, 261] width 376 height 20
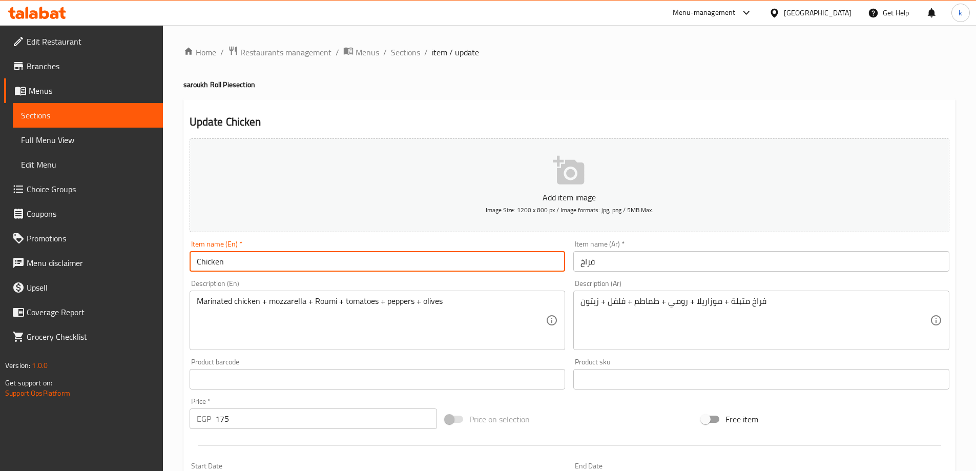
paste input "الفطير الحادق"
paste input "saroukh Roll Pie"
type input "Chicken saroukh Roll Pie"
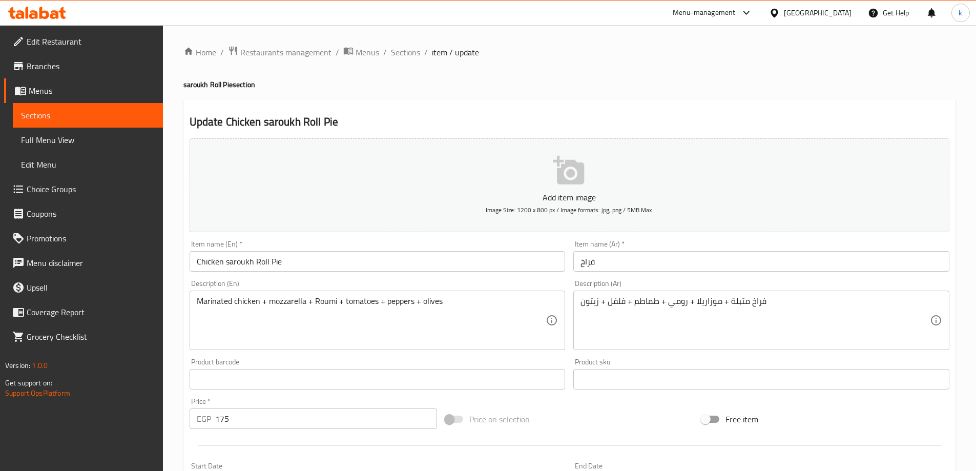
click at [664, 266] on input "فراخ" at bounding box center [761, 261] width 376 height 20
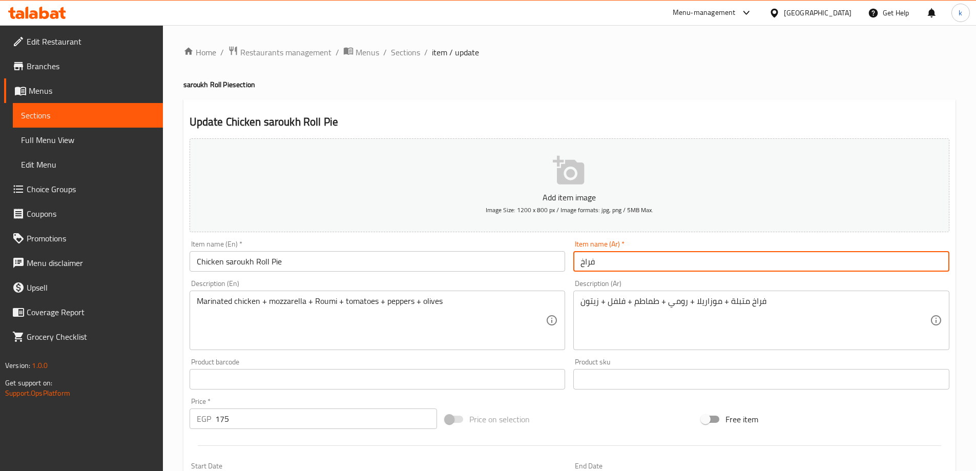
paste input "فطير رول صاروخ"
type input "فراخ فطير رول صاروخ"
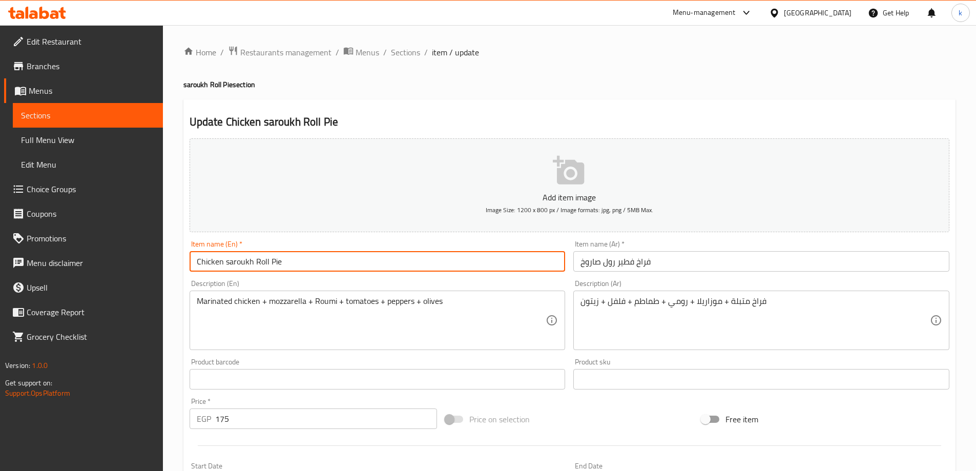
click at [226, 259] on input "Chicken saroukh Roll Pie" at bounding box center [378, 261] width 376 height 20
click at [289, 262] on input "Chicken (saroukh Roll Pie" at bounding box center [378, 261] width 376 height 20
type input "Chicken (saroukh Roll Pie)"
click at [638, 263] on input "فراخ فطير رول صاروخ" at bounding box center [761, 261] width 376 height 20
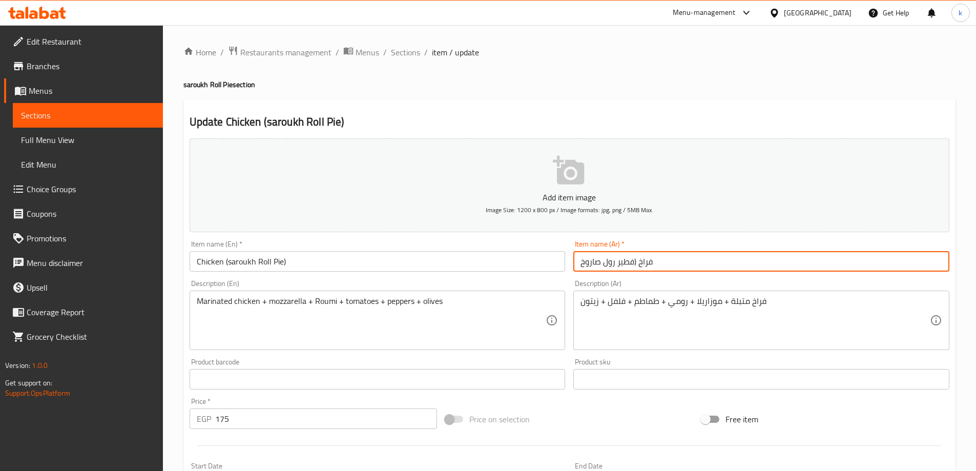
click at [665, 264] on input "فراخ (فطير رول صاروخ" at bounding box center [761, 261] width 376 height 20
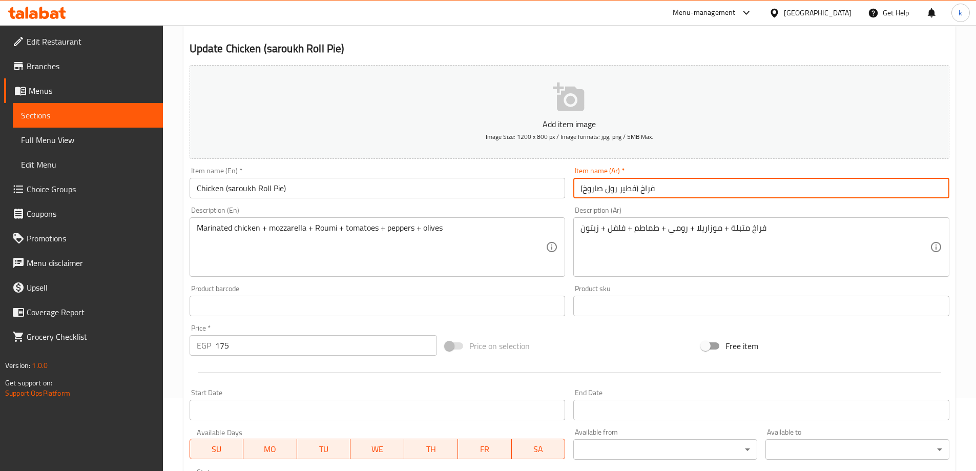
scroll to position [253, 0]
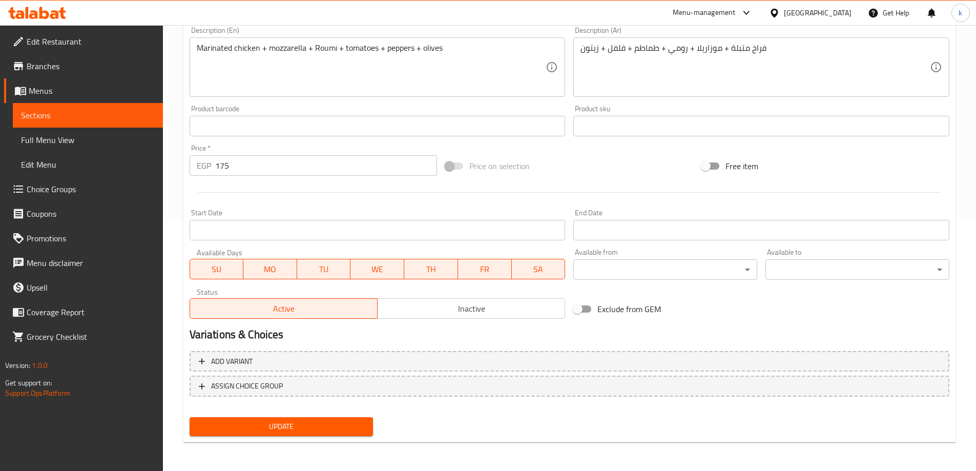
type input "فراخ (فطير رول صاروخ)"
click at [336, 429] on span "Update" at bounding box center [282, 426] width 168 height 13
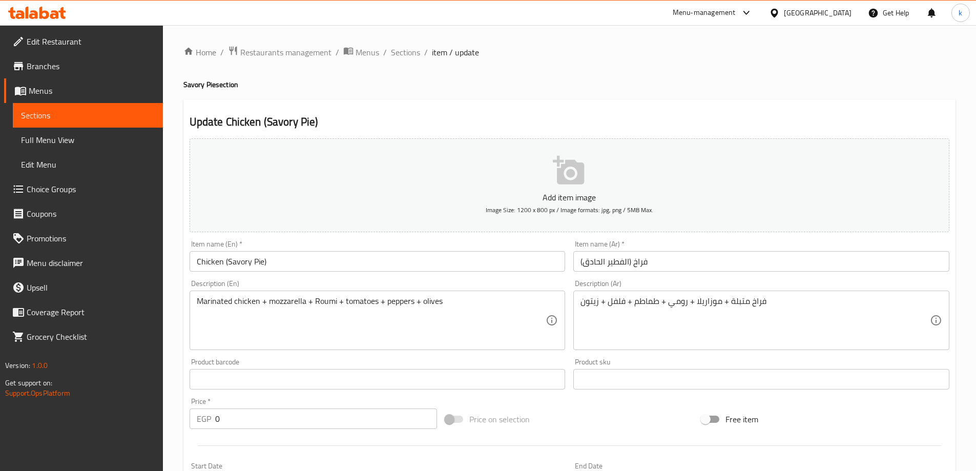
click at [360, 267] on input "Chicken (Savory Pie)" at bounding box center [378, 261] width 376 height 20
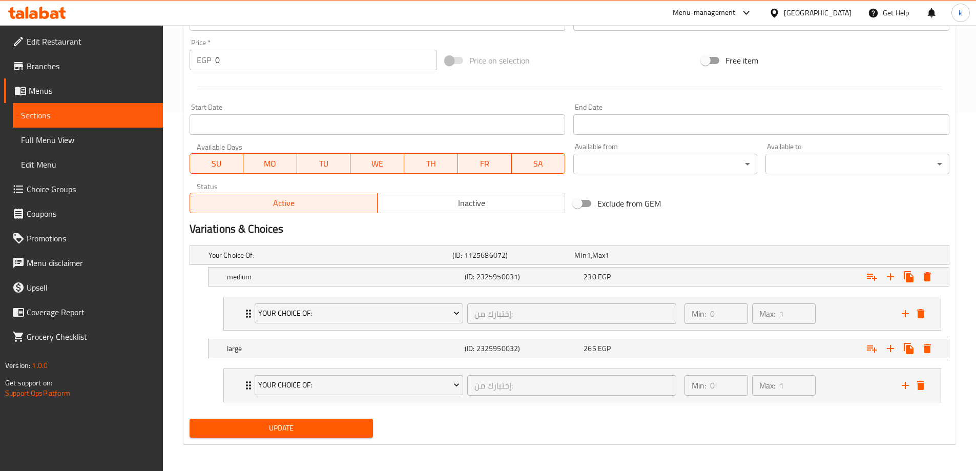
scroll to position [360, 0]
click at [318, 431] on span "Update" at bounding box center [282, 426] width 168 height 13
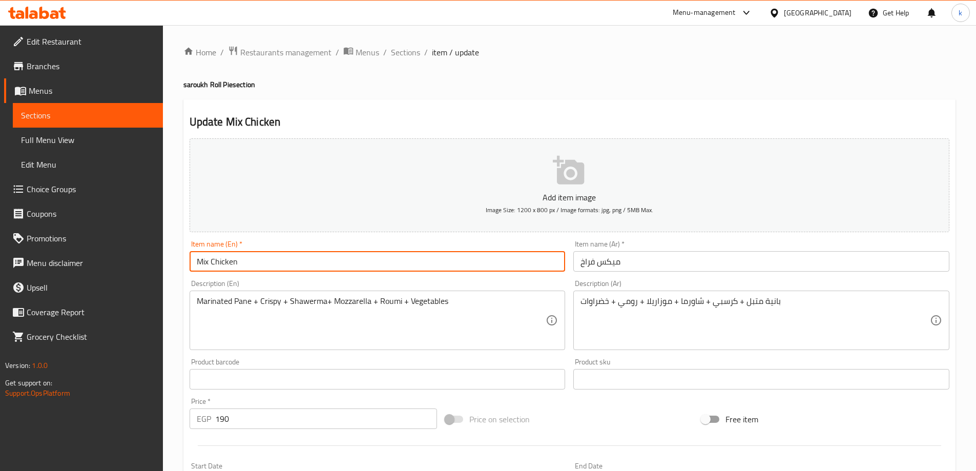
click at [389, 260] on input "Mix Chicken" at bounding box center [378, 261] width 376 height 20
paste input "saroukh Roll Pie"
click at [240, 258] on input "Mix Chicken saroukh Roll Pie" at bounding box center [378, 261] width 376 height 20
click at [304, 262] on input "Mix Chicken (saroukh Roll Pie" at bounding box center [378, 261] width 376 height 20
type input "Mix Chicken (saroukh Roll Pie)"
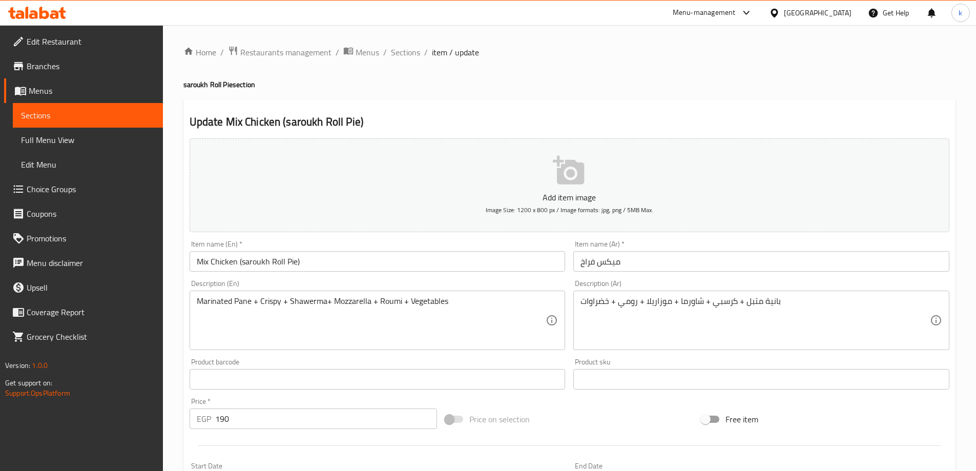
click at [682, 263] on input "ميكس فراخ" at bounding box center [761, 261] width 376 height 20
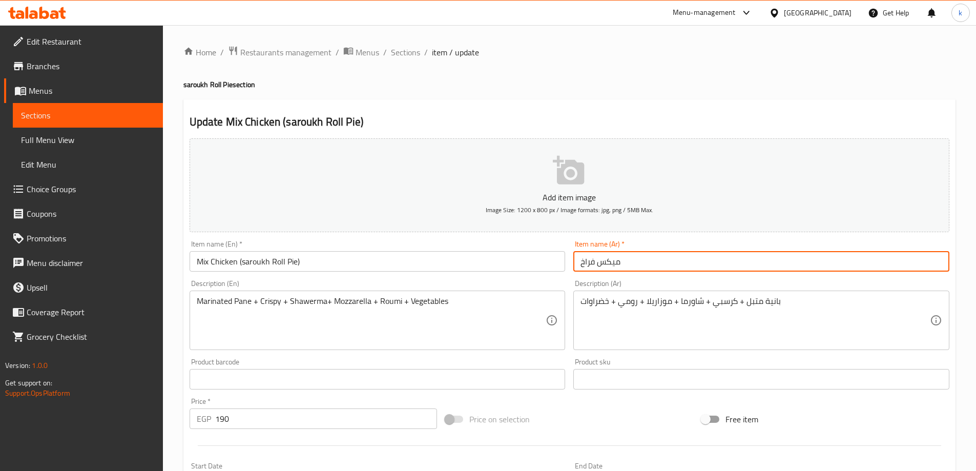
paste input "فطير رول صاروخ"
click at [634, 257] on input "ميكس فراخ فطير رول صاروخ" at bounding box center [761, 261] width 376 height 20
click at [679, 259] on input "ميكس فراخ (فطير رول صاروخ" at bounding box center [761, 261] width 376 height 20
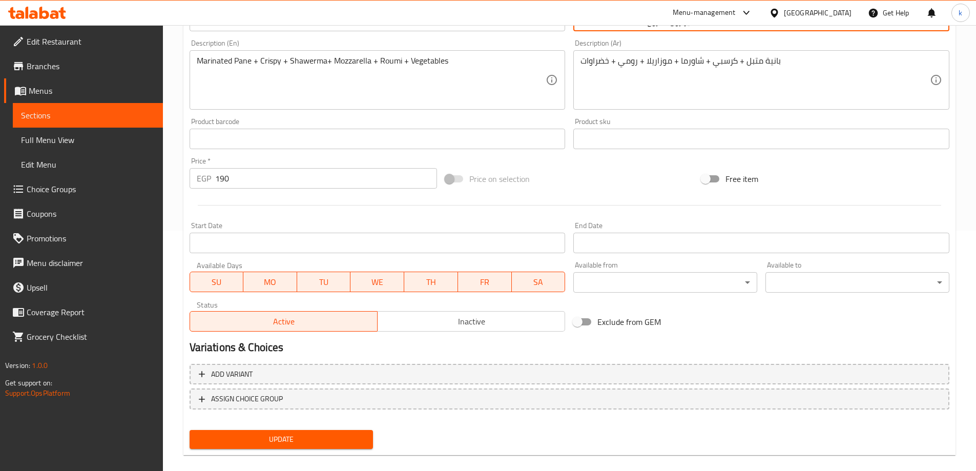
scroll to position [253, 0]
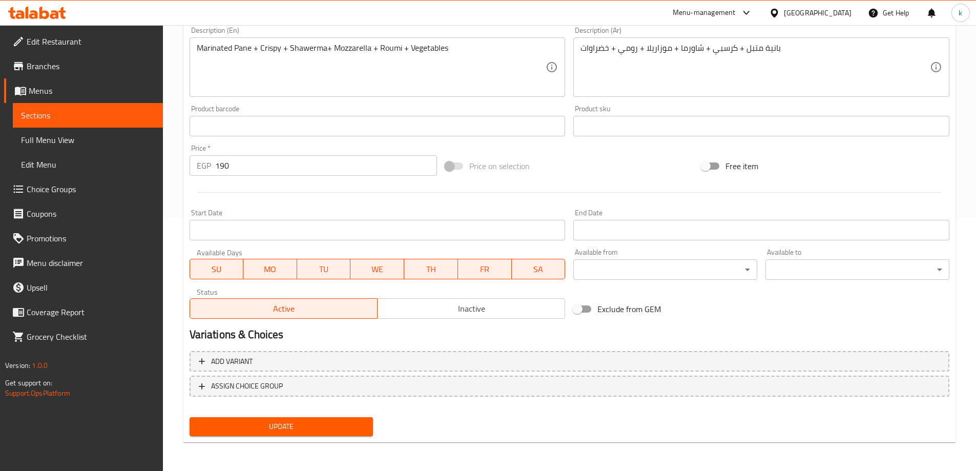
type input "ميكس فراخ (فطير رول صاروخ)"
click at [340, 438] on div "Update" at bounding box center [281, 426] width 192 height 27
click at [344, 429] on span "Update" at bounding box center [282, 426] width 168 height 13
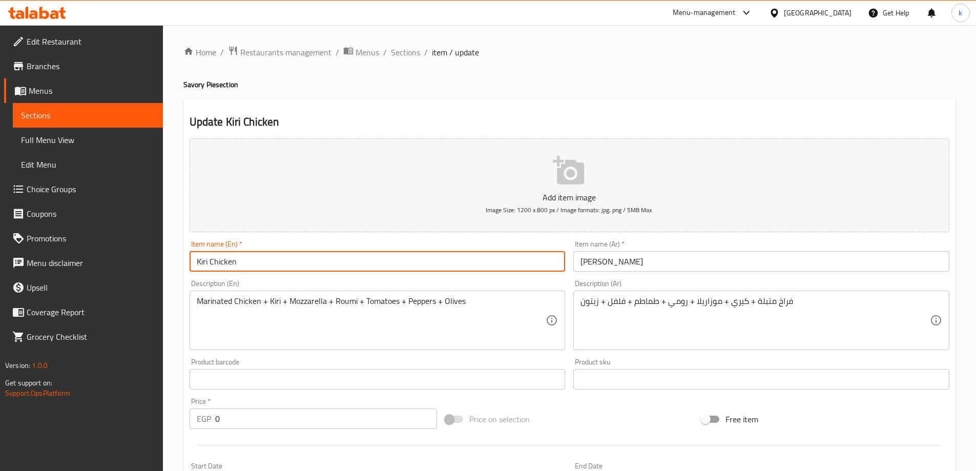
click at [299, 259] on input "Kiri Chicken" at bounding box center [378, 261] width 376 height 20
paste input "Kiri Chicken"
click at [237, 260] on input "Kiri Chicken Kiri Chicken" at bounding box center [378, 261] width 376 height 20
click at [287, 255] on input "Kiri Chicken (Kiri Chicken" at bounding box center [378, 261] width 376 height 20
drag, startPoint x: 311, startPoint y: 262, endPoint x: 237, endPoint y: 259, distance: 73.8
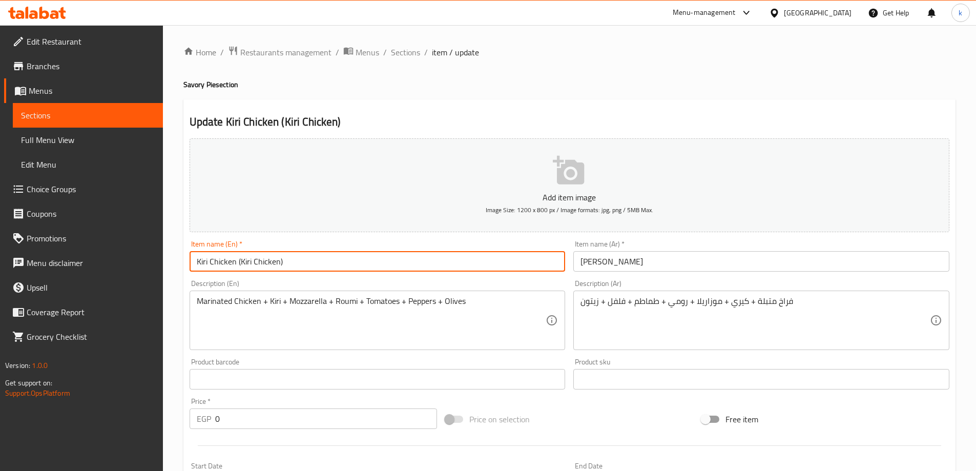
click at [237, 259] on input "Kiri Chicken (Kiri Chicken)" at bounding box center [378, 261] width 376 height 20
click at [262, 263] on input "Kiri Chicken (Kiri Chicken)" at bounding box center [378, 261] width 376 height 20
drag, startPoint x: 239, startPoint y: 261, endPoint x: 311, endPoint y: 259, distance: 72.3
click at [311, 259] on input "Kiri Chicken (Kiri Chicken)" at bounding box center [378, 261] width 376 height 20
paste input "Savory Pie"
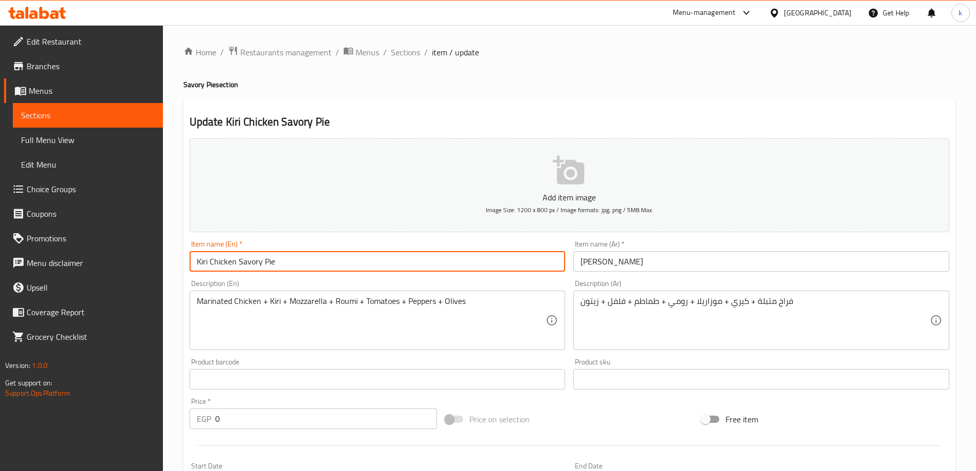
click at [237, 258] on input "Kiri Chicken Savory Pie" at bounding box center [378, 261] width 376 height 20
click at [290, 258] on input "Kiri Chicken (Savory Pie" at bounding box center [378, 261] width 376 height 20
type input "Kiri Chicken (Savory Pie)"
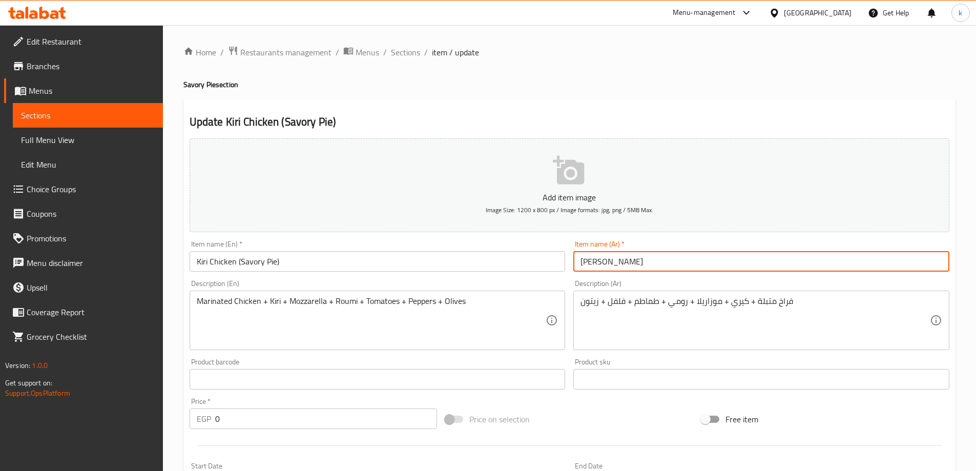
click at [724, 266] on input "فراخ كيري" at bounding box center [761, 261] width 376 height 20
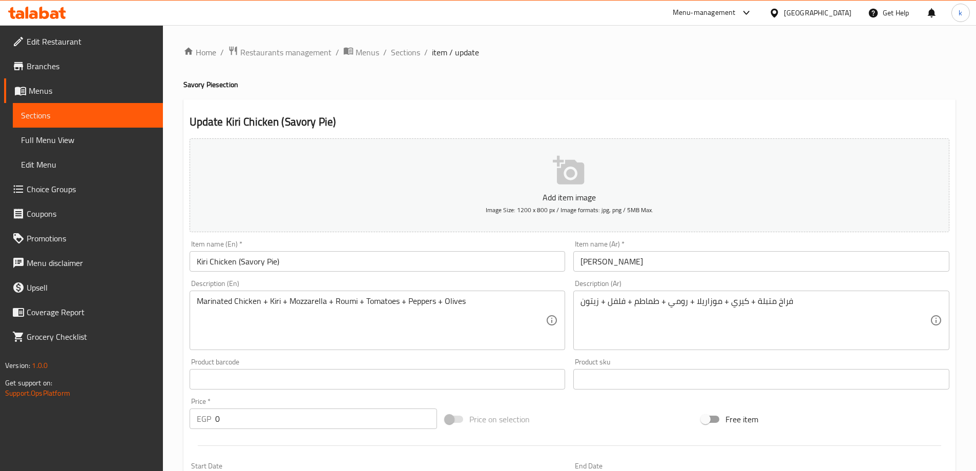
drag, startPoint x: 700, startPoint y: 277, endPoint x: 702, endPoint y: 266, distance: 11.5
click at [700, 277] on div "Description (Ar) فراخ متبلة + كيري + موزاريلا + رومي + طماطم + فلفل + زيتون Des…" at bounding box center [761, 315] width 384 height 78
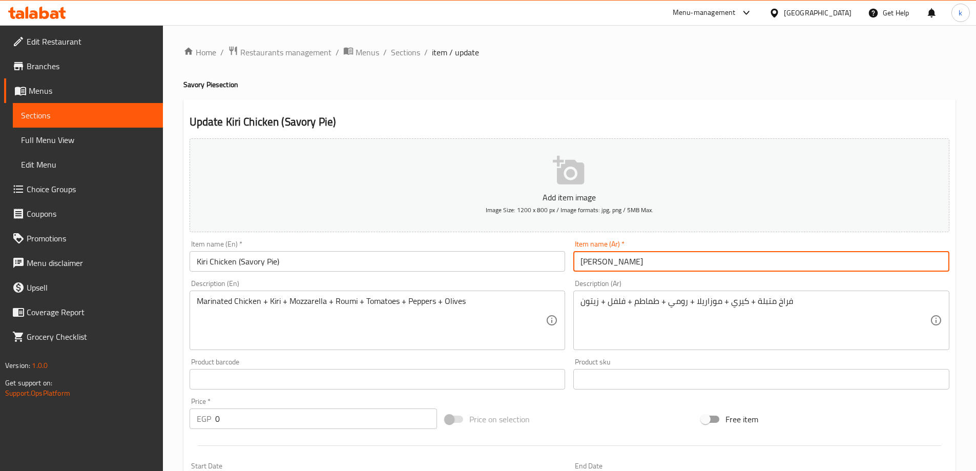
click at [702, 266] on input "فراخ كيري" at bounding box center [761, 261] width 376 height 20
paste input "الفطير الحادق"
click at [627, 261] on input "فراخ كيري الفطير الحادق" at bounding box center [761, 261] width 376 height 20
click at [685, 265] on input "فراخ كيري (الفطير الحادق" at bounding box center [761, 261] width 376 height 20
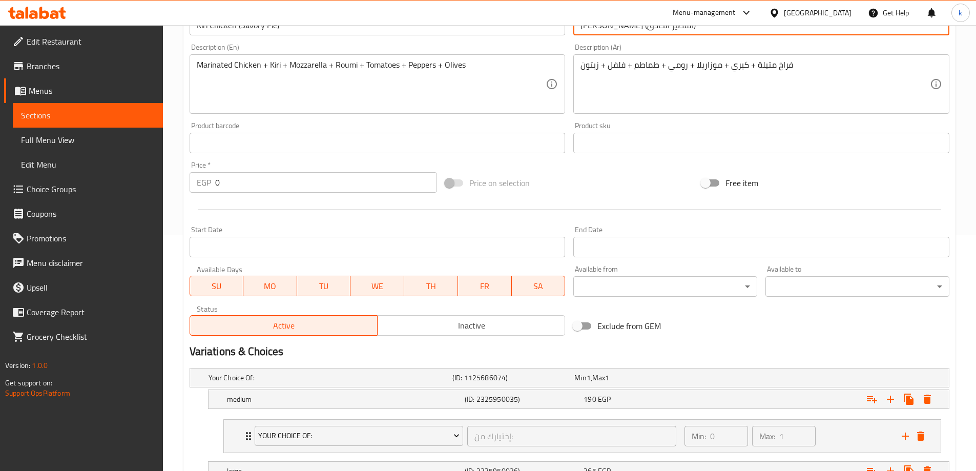
scroll to position [359, 0]
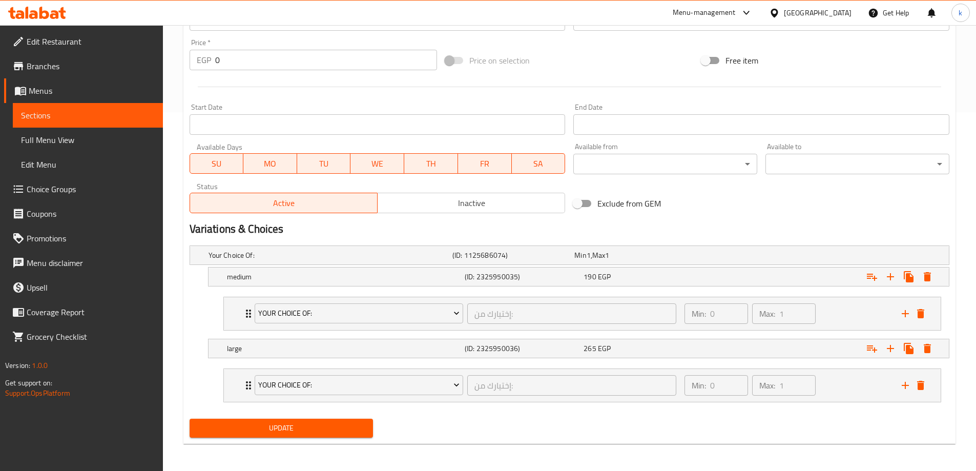
type input "[PERSON_NAME] (الفطير الحادق)"
click at [339, 437] on button "Update" at bounding box center [282, 428] width 184 height 19
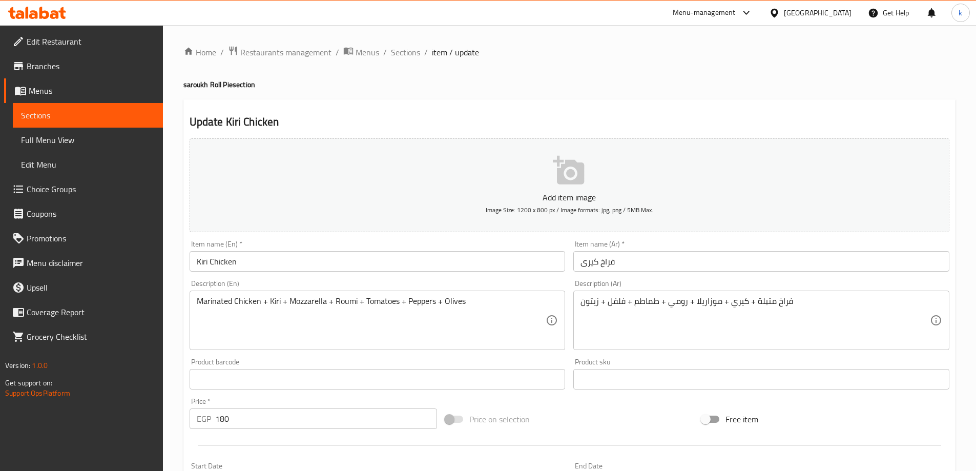
click at [332, 266] on input "Kiri Chicken" at bounding box center [378, 261] width 376 height 20
click at [334, 257] on input "Kiri Chicken" at bounding box center [378, 261] width 376 height 20
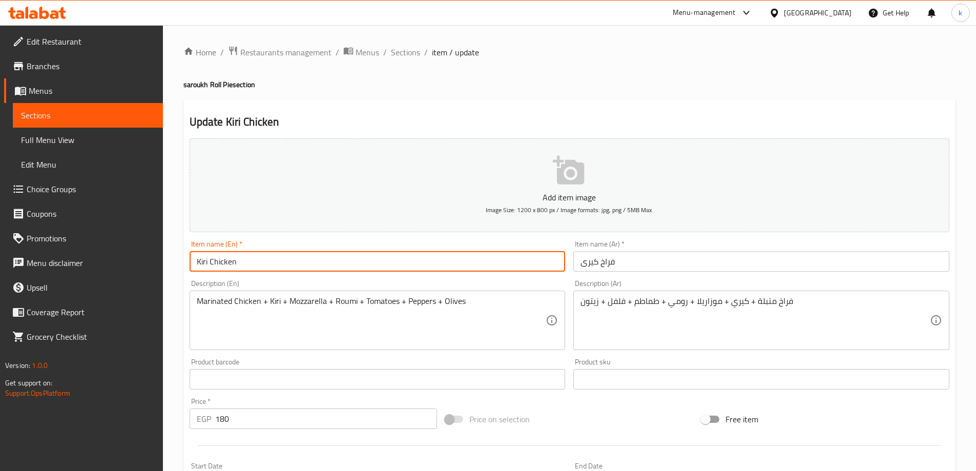
paste input "saroukh Roll Pie"
type input "Kiri Chicken saroukh Roll Pie"
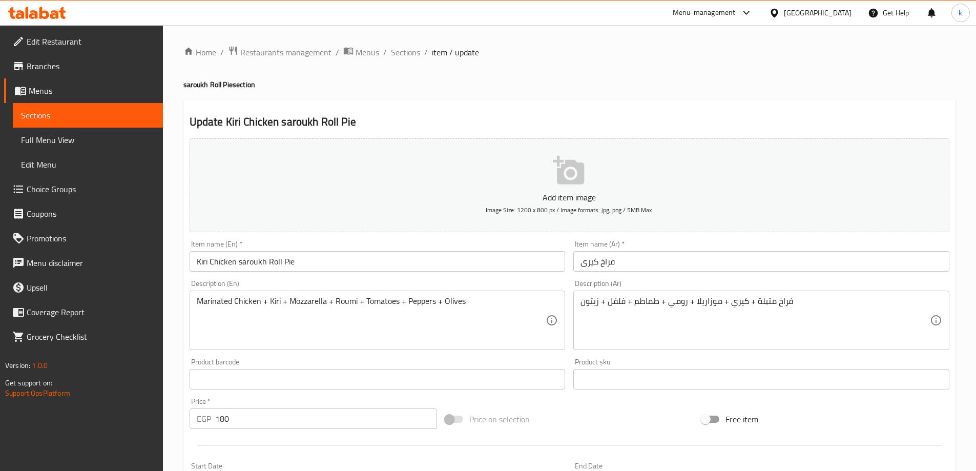
click at [695, 251] on div "Item name (Ar)   * فراخ كيرى Item name (Ar) *" at bounding box center [761, 255] width 376 height 31
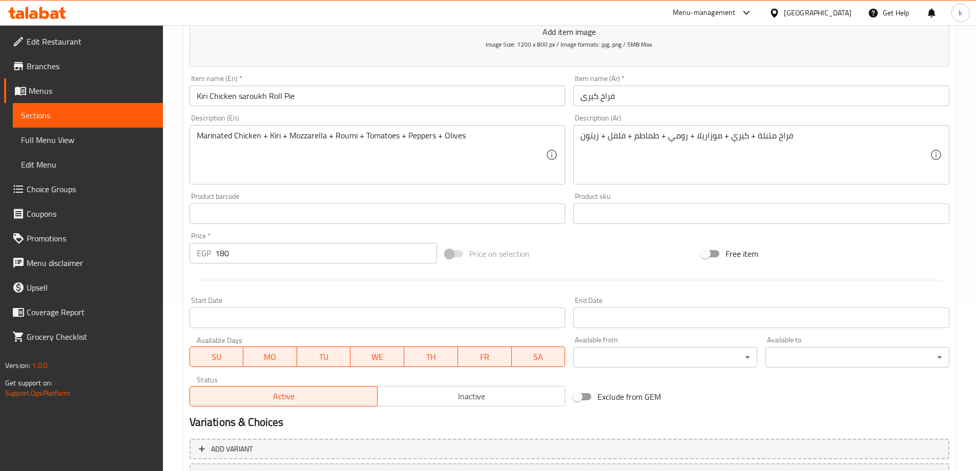
scroll to position [48, 0]
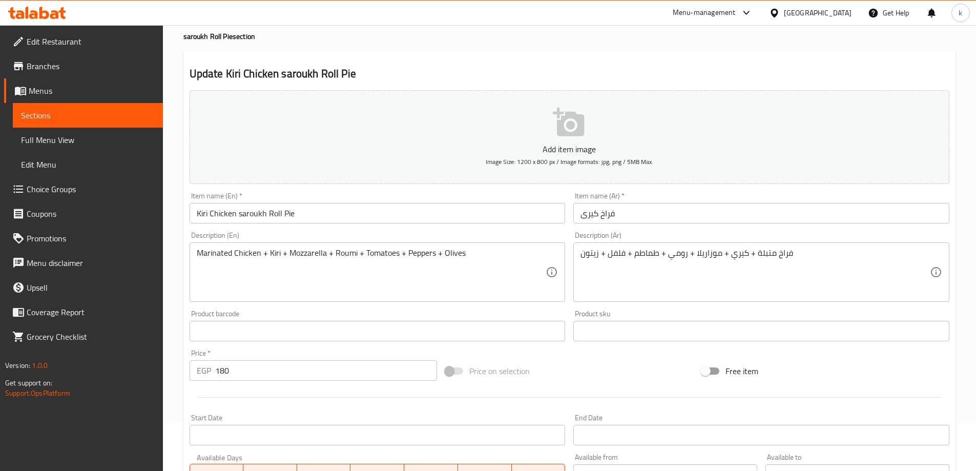
click at [657, 224] on div "Item name (Ar)   * فراخ كيرى Item name (Ar) *" at bounding box center [761, 207] width 384 height 39
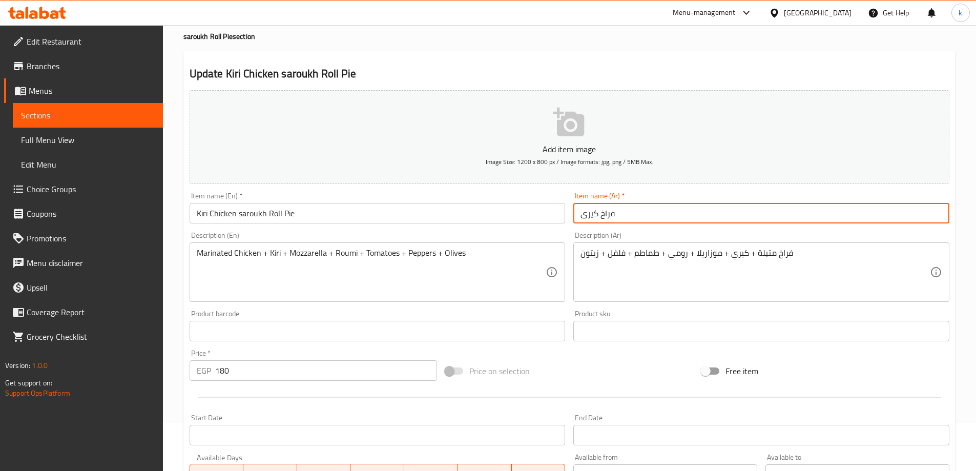
click at [655, 216] on input "فراخ كيرى" at bounding box center [761, 213] width 376 height 20
click at [655, 213] on input "فراخ كيرى ر" at bounding box center [761, 213] width 376 height 20
drag, startPoint x: 585, startPoint y: 211, endPoint x: 574, endPoint y: 208, distance: 10.7
click at [574, 208] on input "فراخ كيرى ر" at bounding box center [761, 213] width 376 height 20
paste input "فطير رول صاروخ"
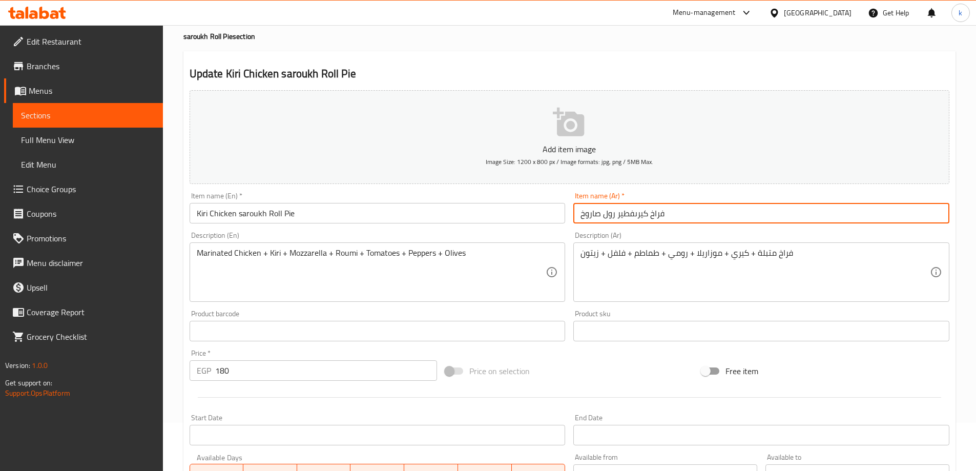
click at [633, 213] on input "فراخ كيرىفطير رول صاروخ" at bounding box center [761, 213] width 376 height 20
click at [677, 208] on input "فراخ كيرى فطير رول صاروخ" at bounding box center [761, 213] width 376 height 20
click at [636, 213] on input "فراخ كيرى فطير رول صاروخ" at bounding box center [761, 213] width 376 height 20
click at [737, 220] on input "فراخ كيرى (فطير رول صاروخ" at bounding box center [761, 213] width 376 height 20
type input "فراخ كيرى (فطير رول صاروخ )"
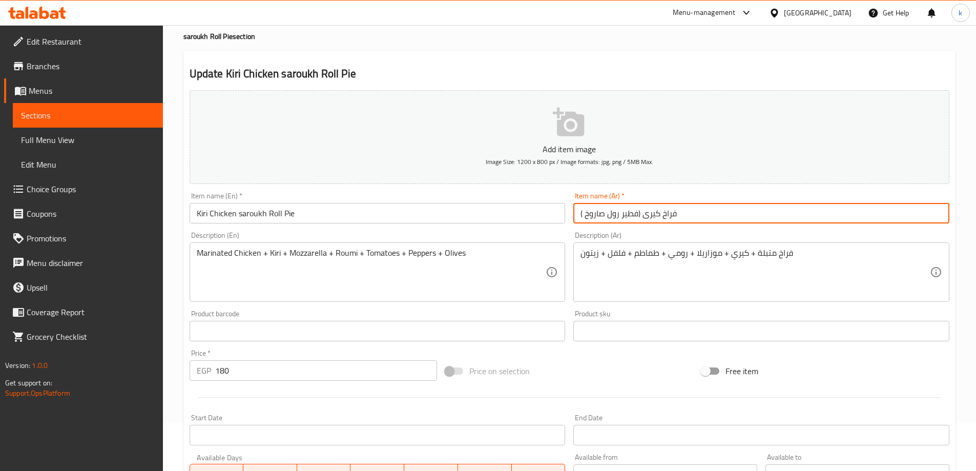
click at [239, 213] on input "Kiri Chicken saroukh Roll Pie" at bounding box center [378, 213] width 376 height 20
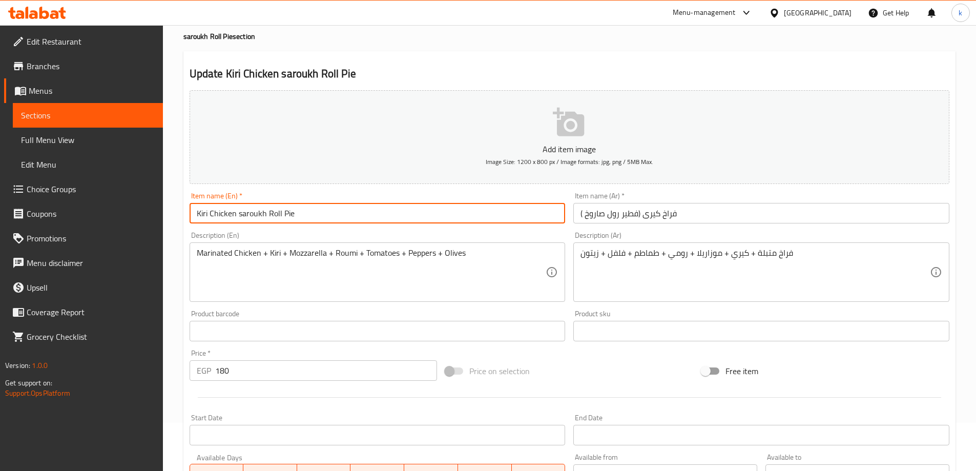
click at [245, 217] on input "Kiri Chicken saroukh Roll Pie" at bounding box center [378, 213] width 376 height 20
click at [239, 213] on input "Kiri Chicken saroukh Roll Pie" at bounding box center [378, 213] width 376 height 20
click at [305, 211] on input "Kiri Chicken (saroukh Roll Pie" at bounding box center [378, 213] width 376 height 20
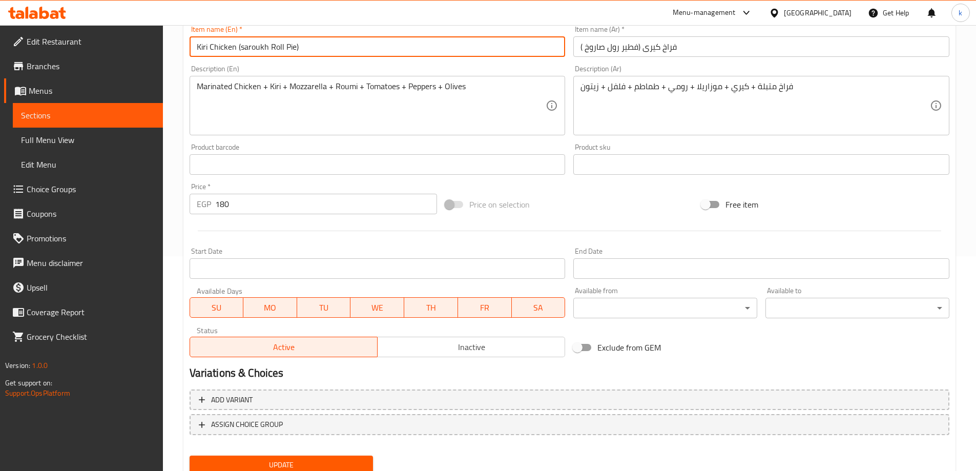
scroll to position [253, 0]
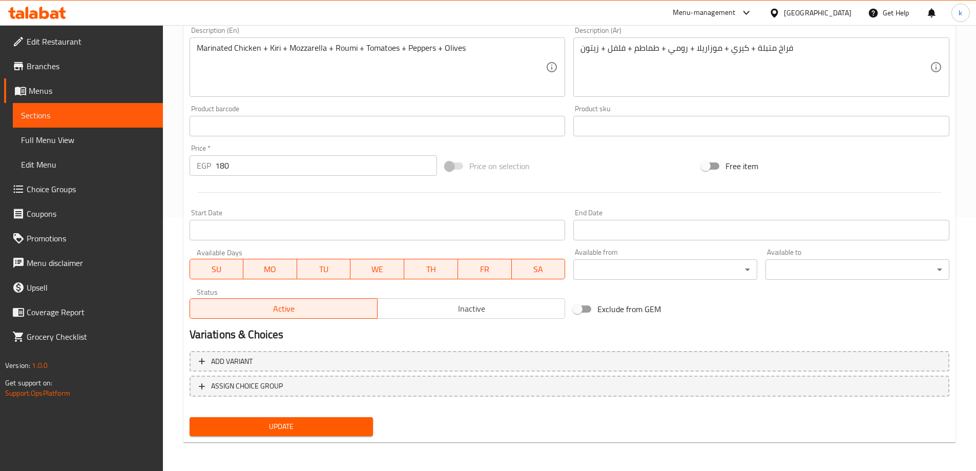
type input "Kiri Chicken (saroukh Roll Pie)"
click at [306, 424] on span "Update" at bounding box center [282, 426] width 168 height 13
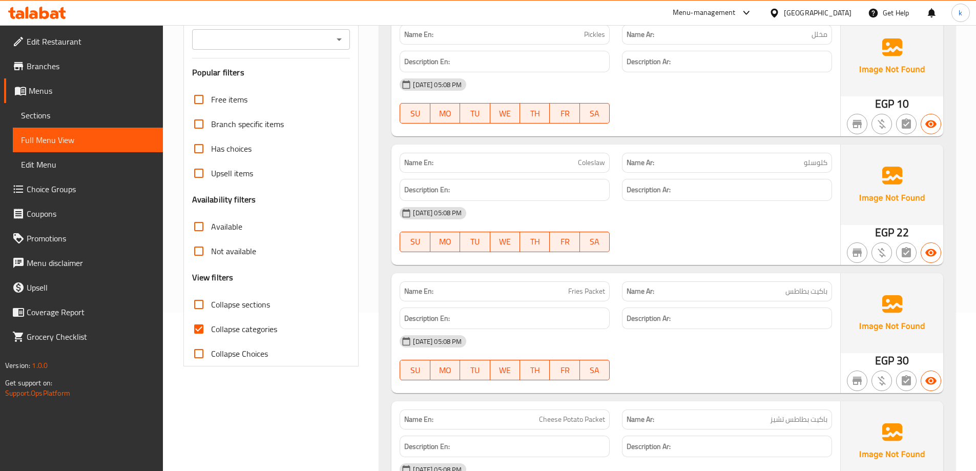
scroll to position [205, 0]
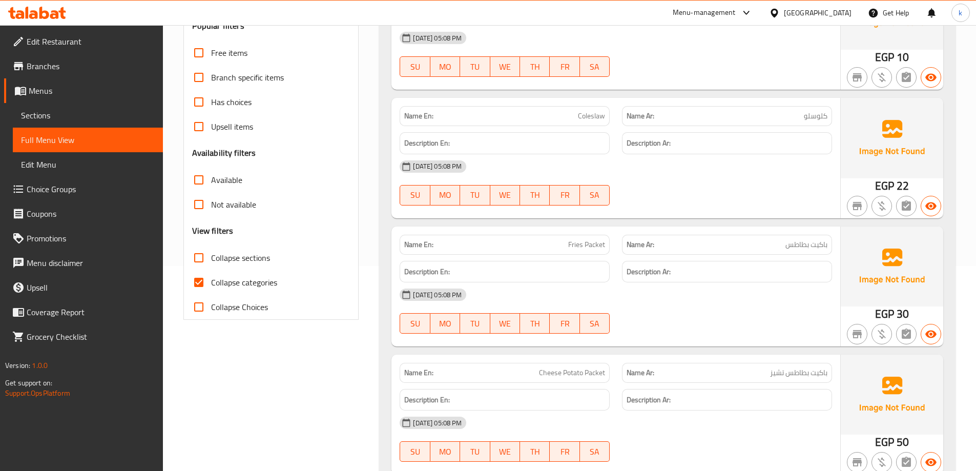
click at [262, 279] on span "Collapse categories" at bounding box center [244, 282] width 66 height 12
click at [211, 279] on input "Collapse categories" at bounding box center [199, 282] width 25 height 25
checkbox input "false"
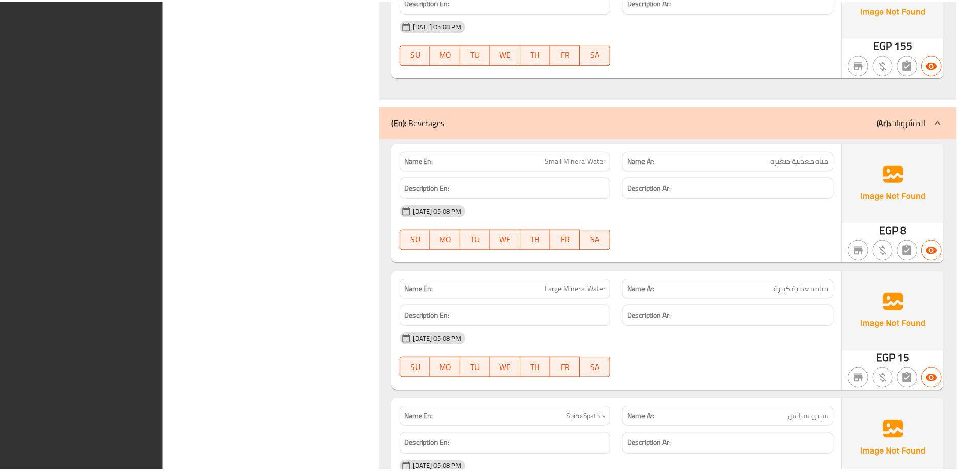
scroll to position [33455, 0]
